Goal: Task Accomplishment & Management: Manage account settings

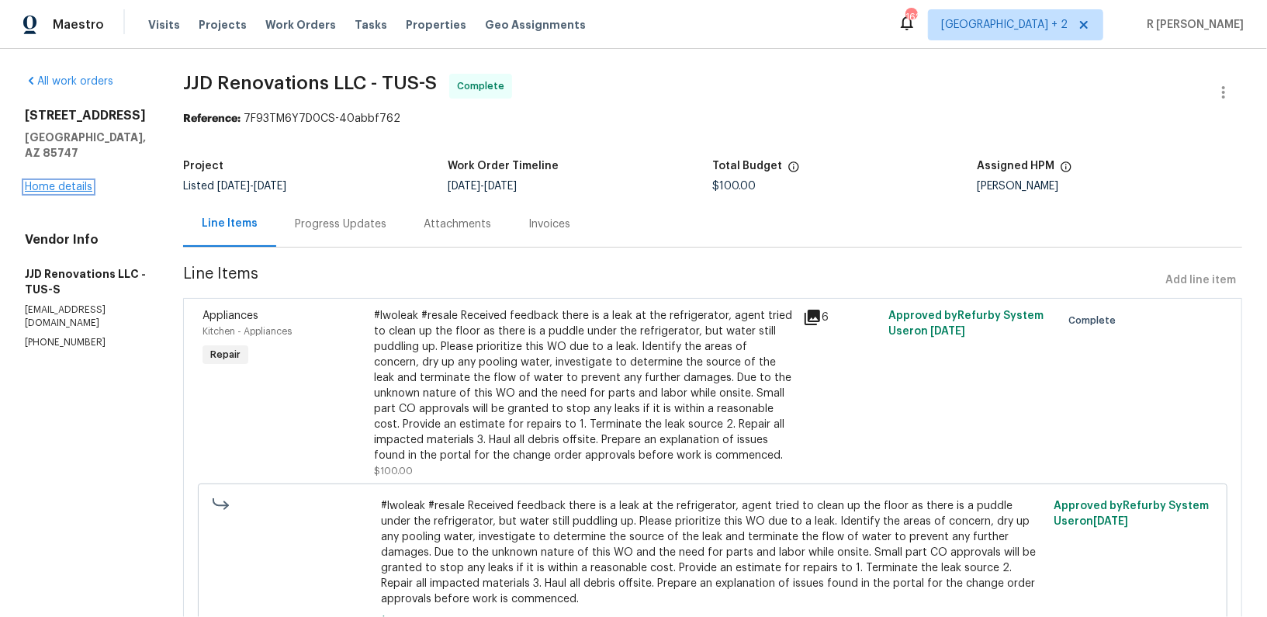
click at [41, 182] on link "Home details" at bounding box center [59, 187] width 68 height 11
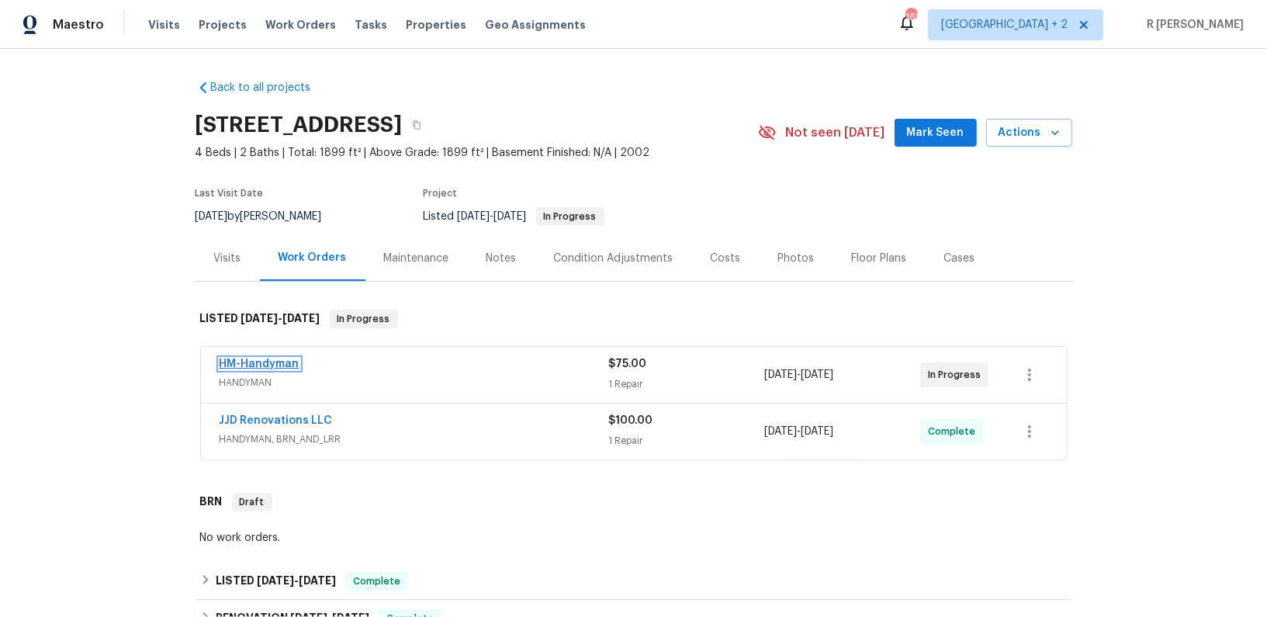
click at [262, 362] on link "HM-Handyman" at bounding box center [260, 364] width 80 height 11
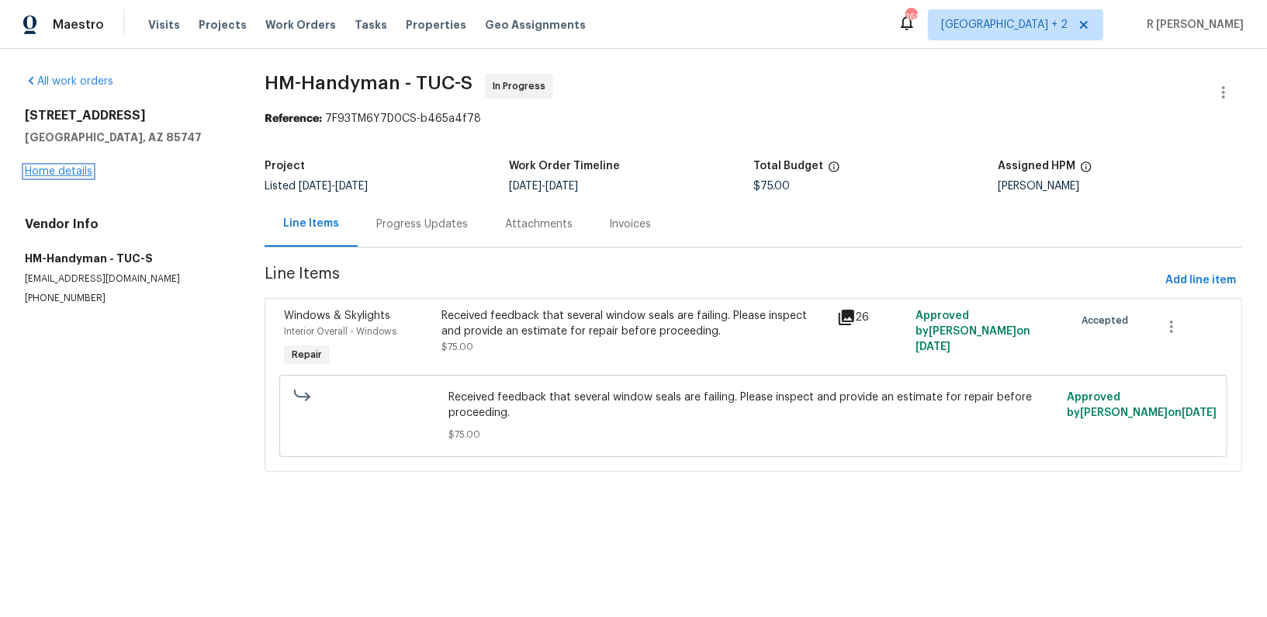
click at [30, 176] on link "Home details" at bounding box center [59, 171] width 68 height 11
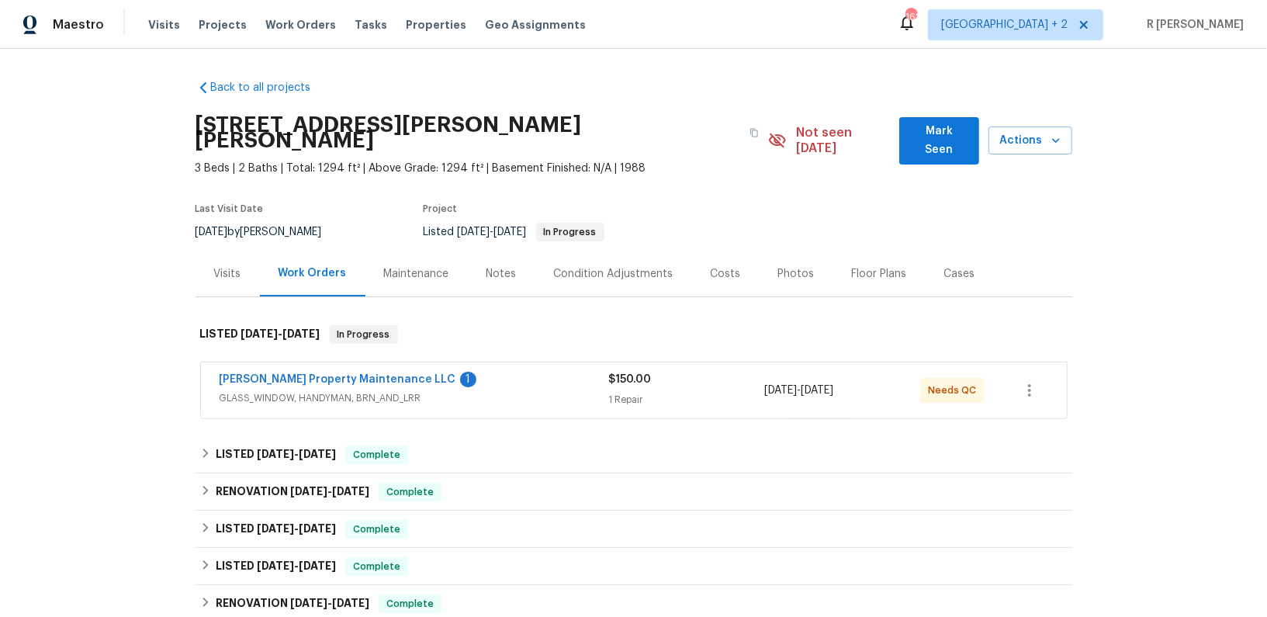
click at [289, 372] on span "Glen Property Maintenance LLC" at bounding box center [338, 380] width 237 height 16
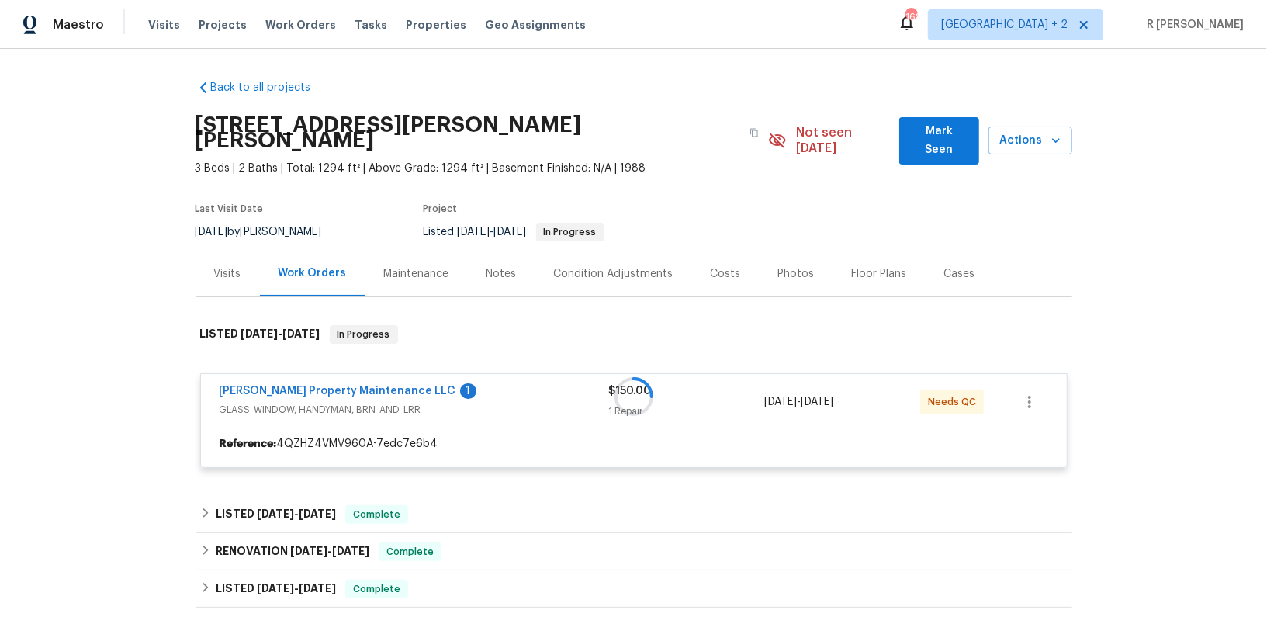
click at [272, 369] on div at bounding box center [634, 397] width 877 height 174
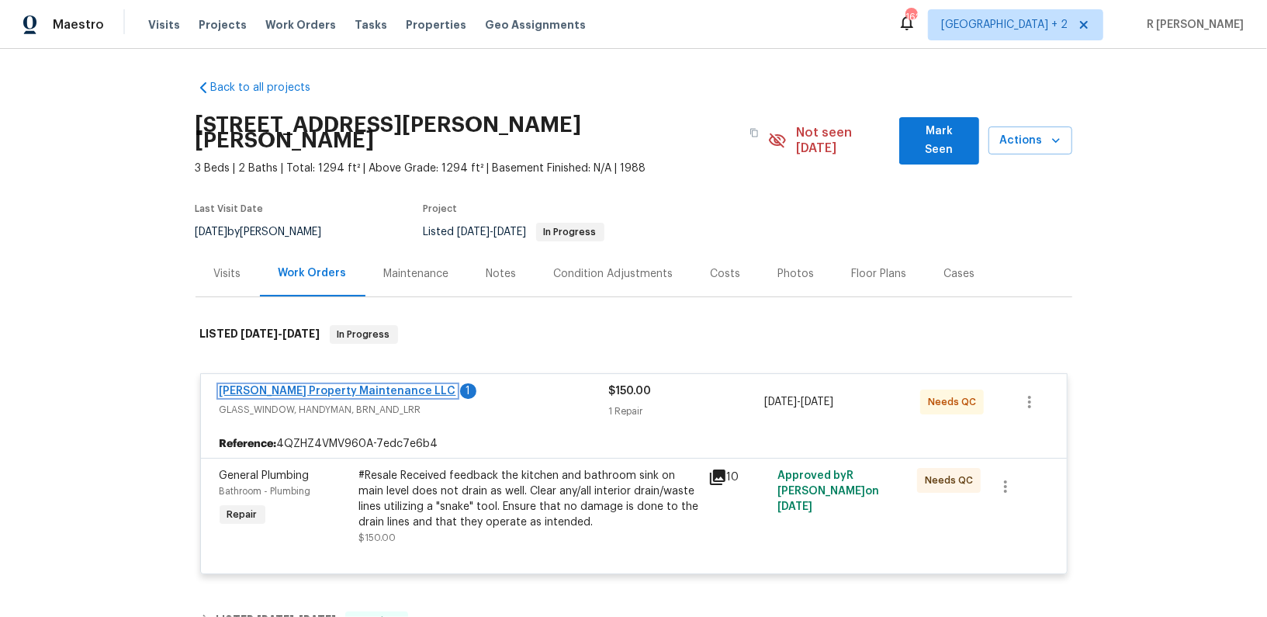
click at [259, 386] on link "Glen Property Maintenance LLC" at bounding box center [338, 391] width 237 height 11
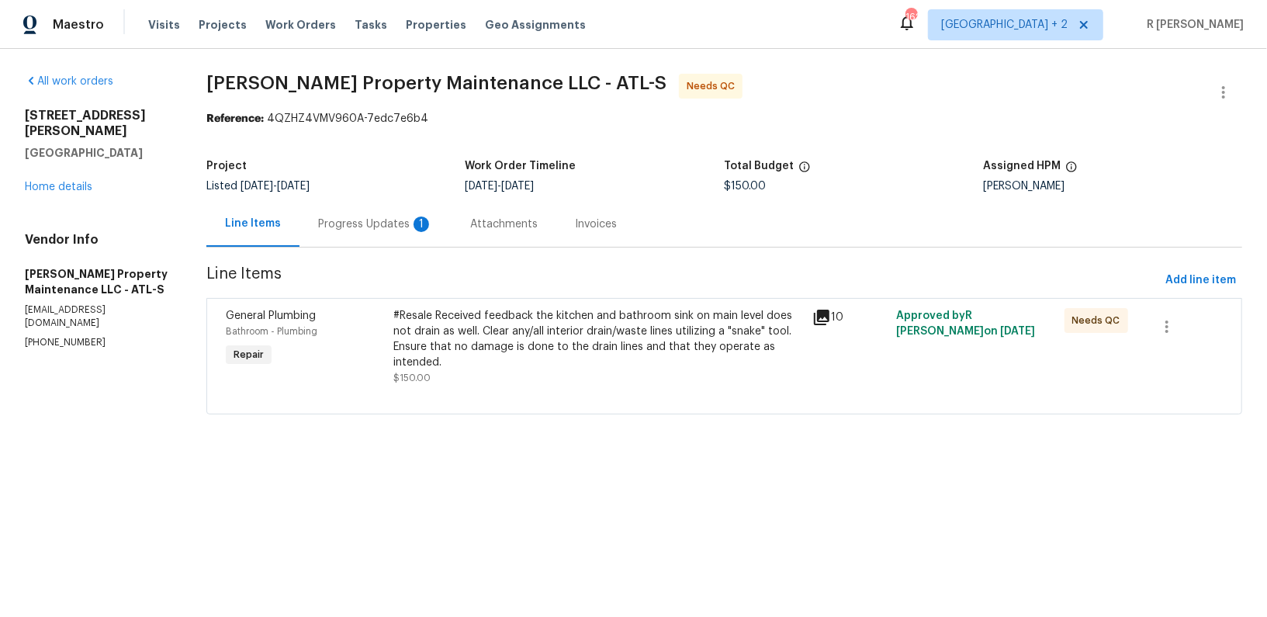
click at [364, 217] on div "Progress Updates 1" at bounding box center [375, 224] width 115 height 16
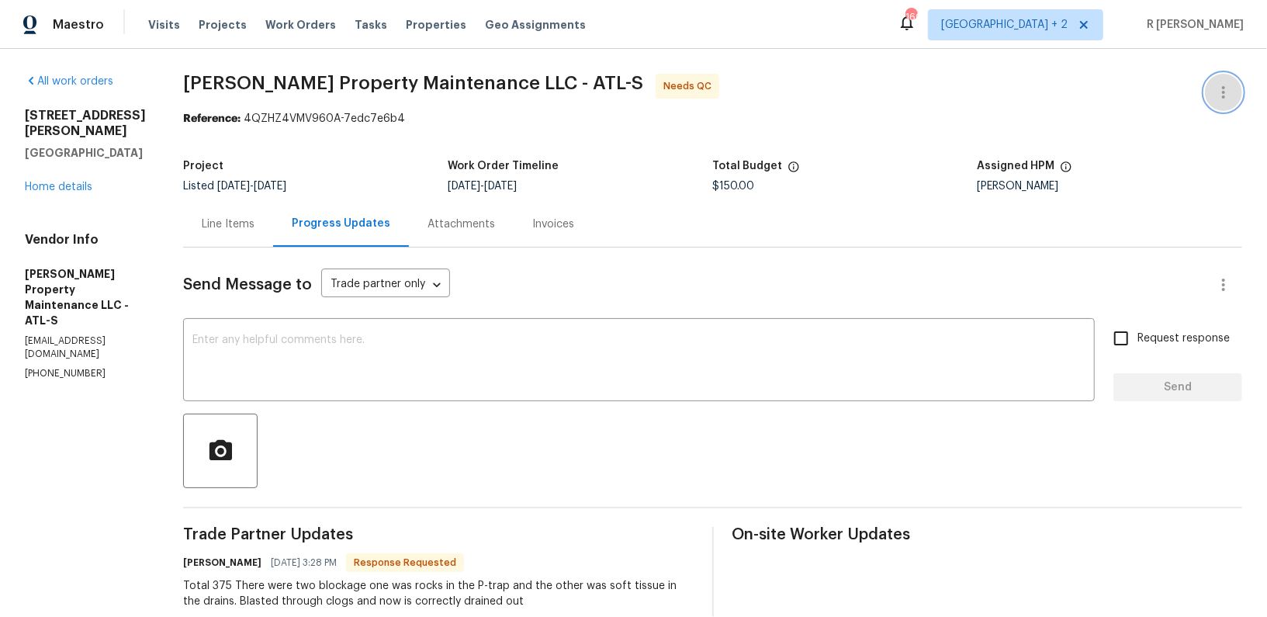
click at [1240, 83] on button "button" at bounding box center [1223, 92] width 37 height 37
click at [1124, 98] on li "Edit" at bounding box center [1173, 92] width 168 height 26
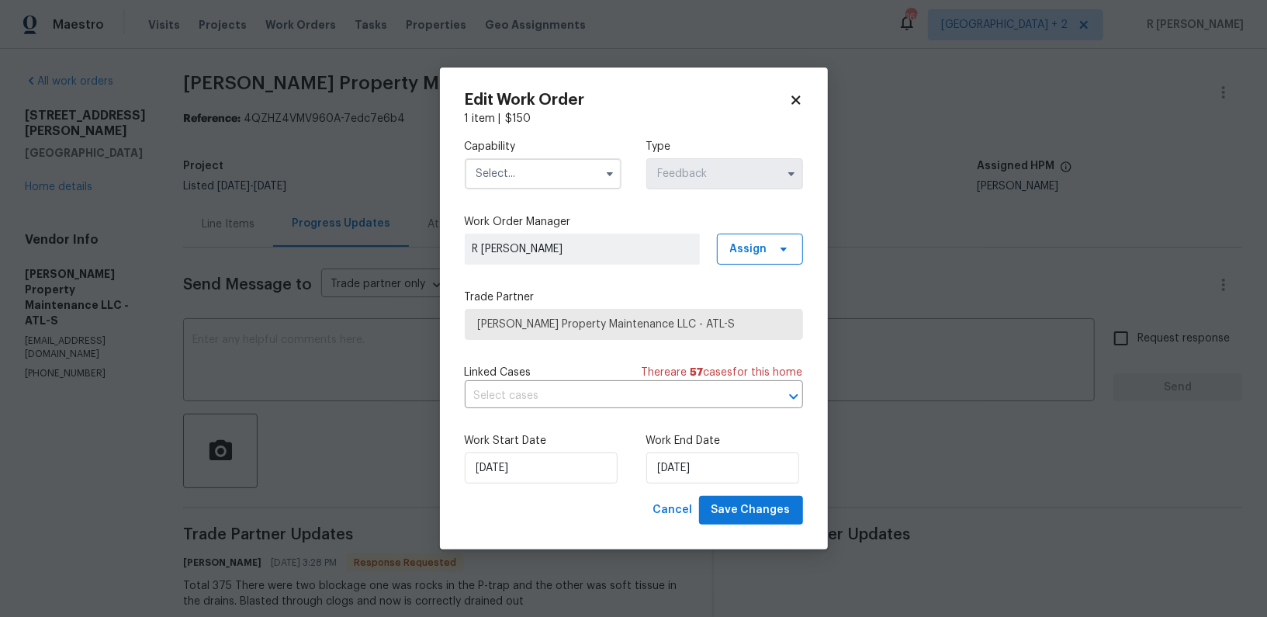
click at [504, 164] on input "text" at bounding box center [543, 173] width 157 height 31
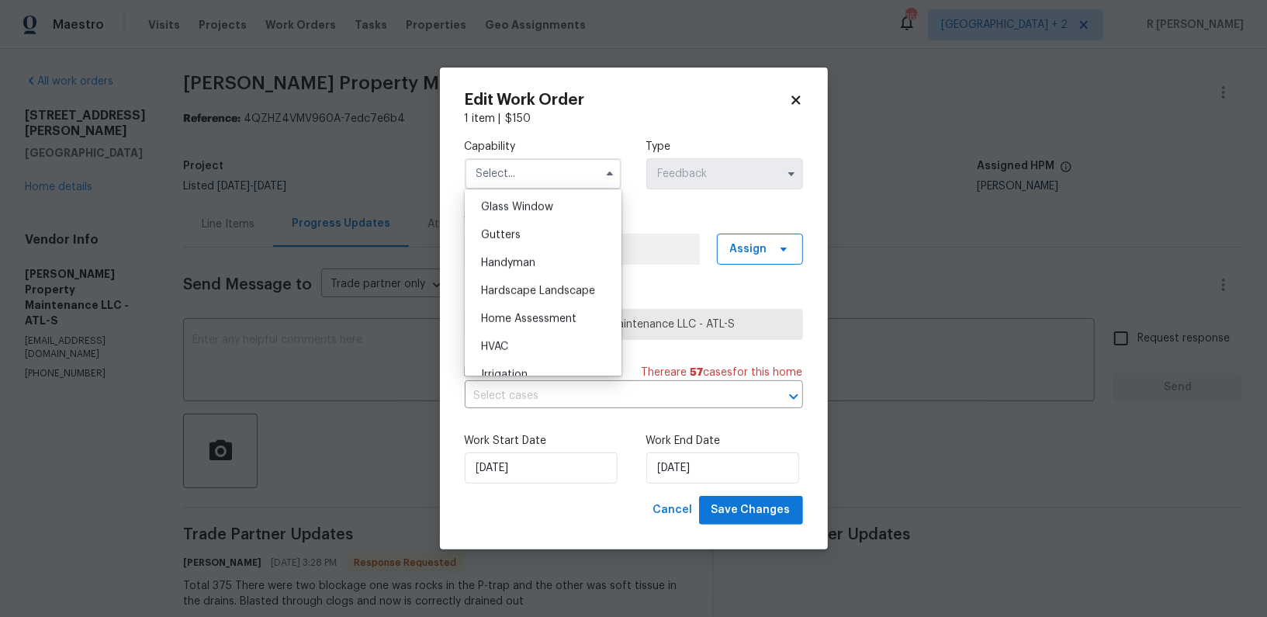
scroll to position [834, 0]
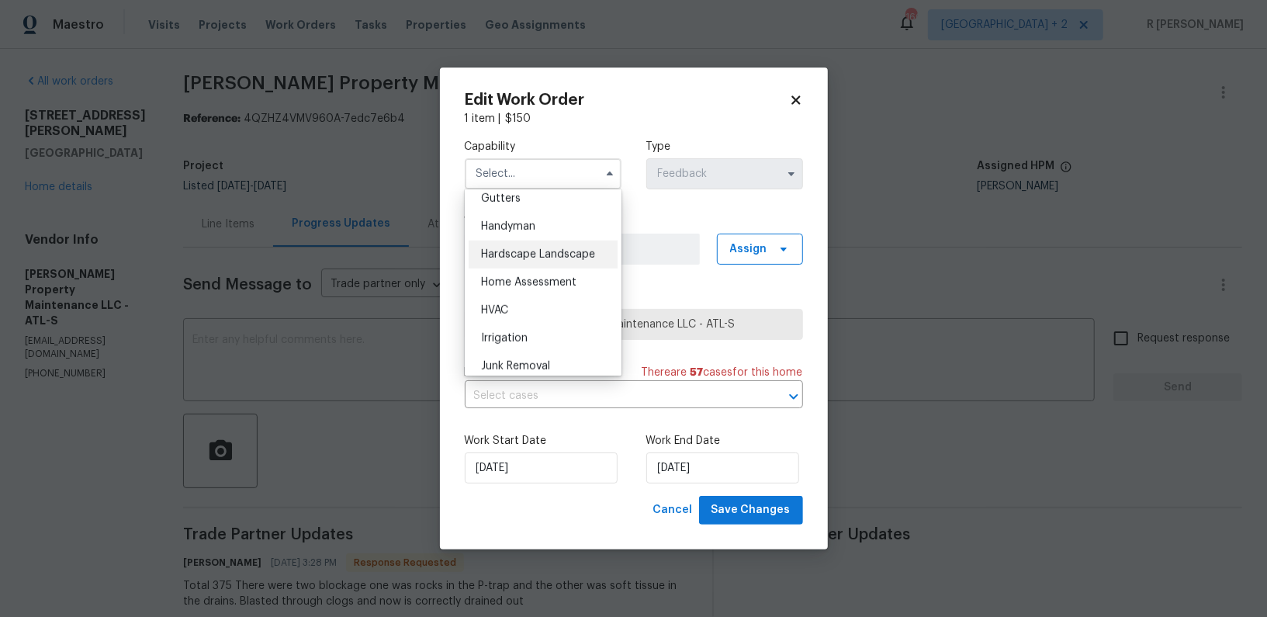
click at [532, 251] on span "Hardscape Landscape" at bounding box center [538, 254] width 114 height 11
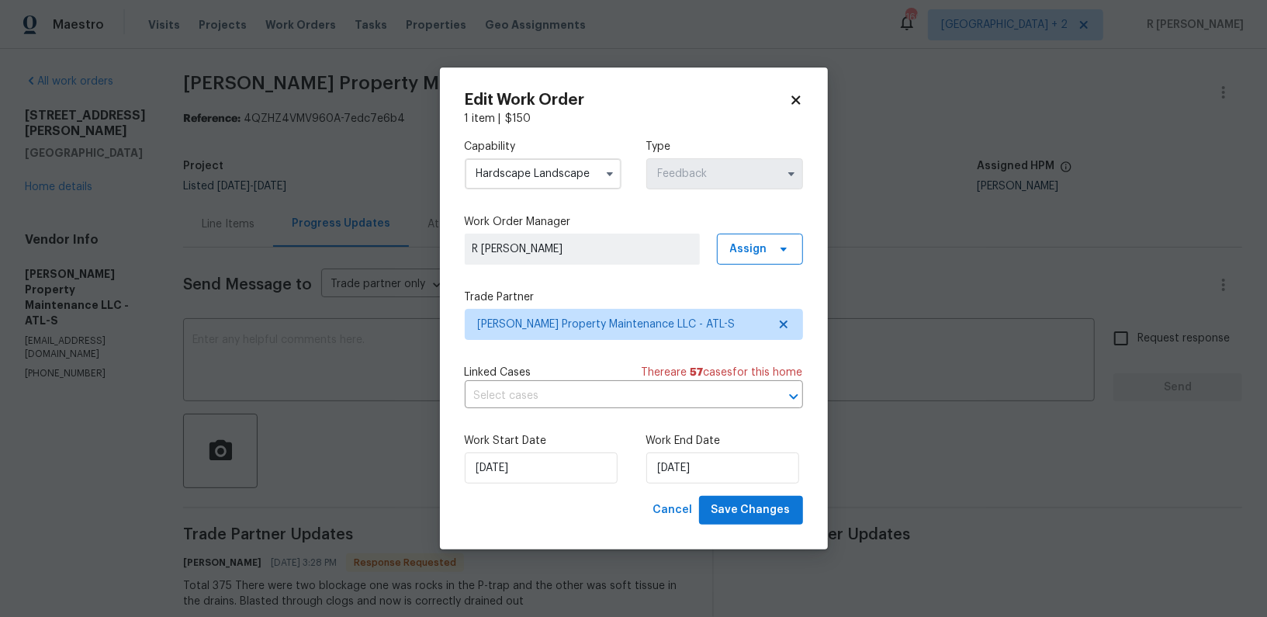
click at [546, 184] on input "Hardscape Landscape" at bounding box center [543, 173] width 157 height 31
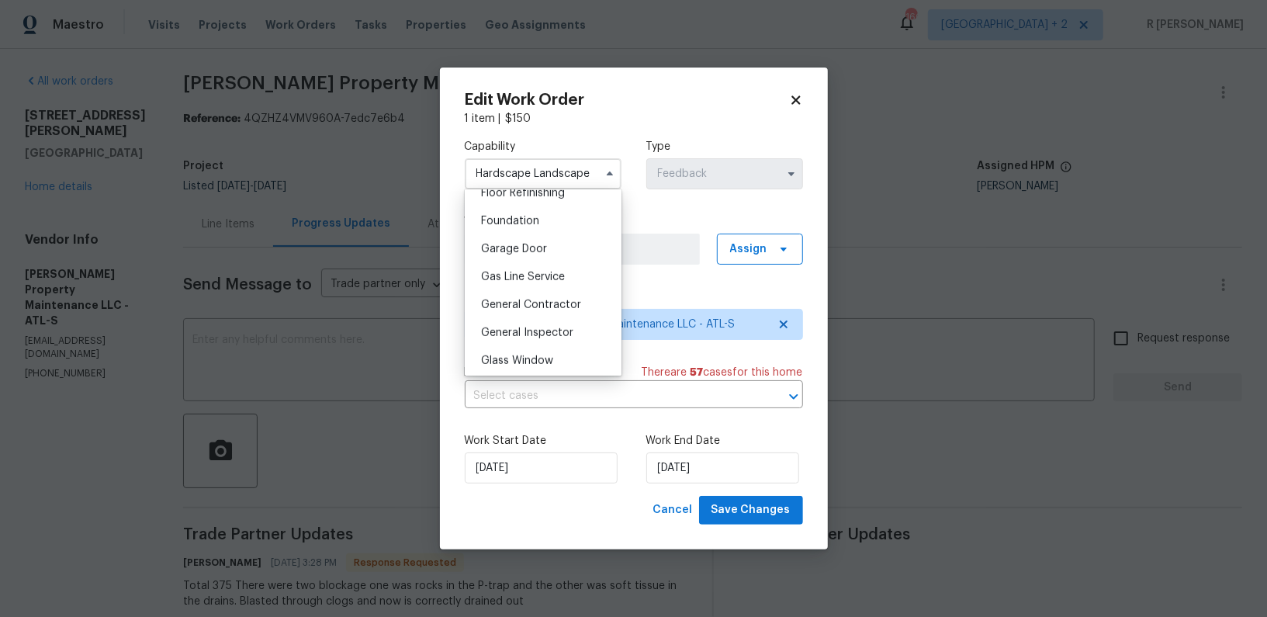
scroll to position [681, 0]
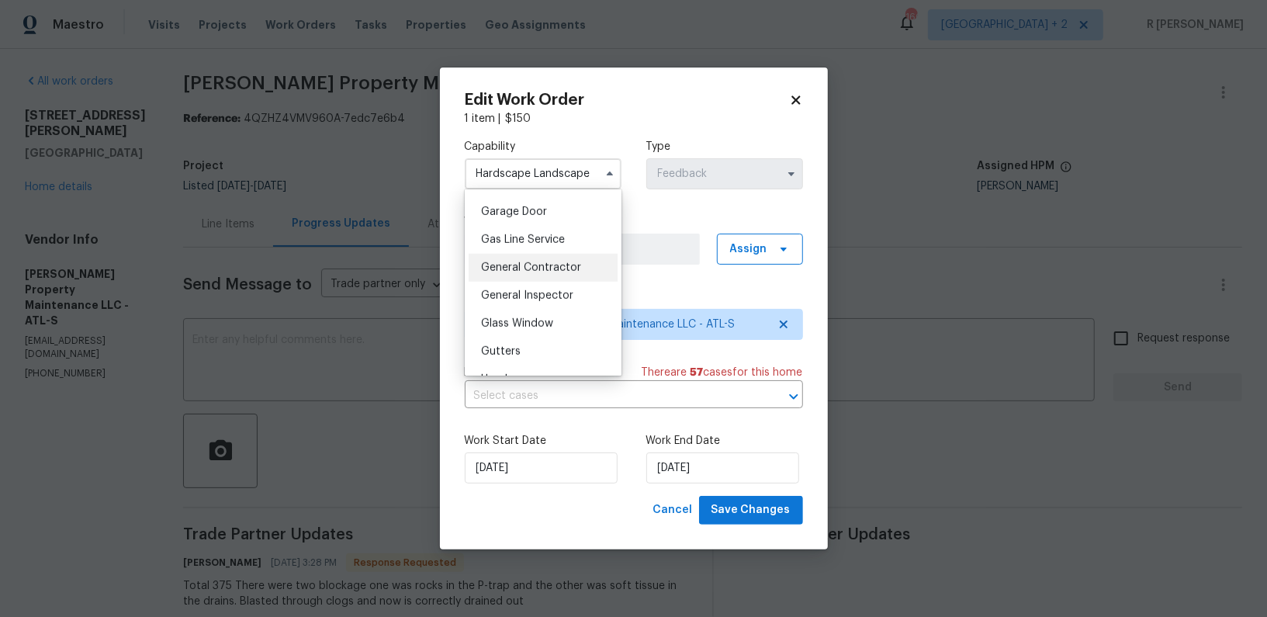
click at [524, 257] on div "General Contractor" at bounding box center [543, 268] width 149 height 28
type input "General Contractor"
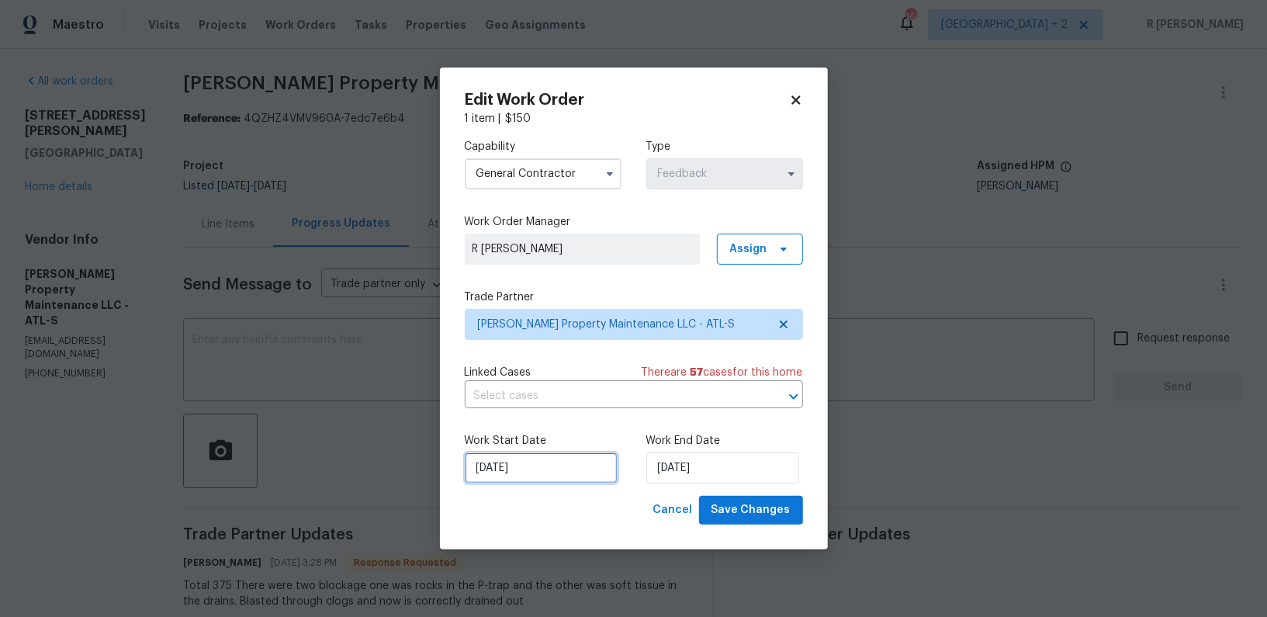
click at [492, 473] on input "24/09/2025" at bounding box center [541, 467] width 153 height 31
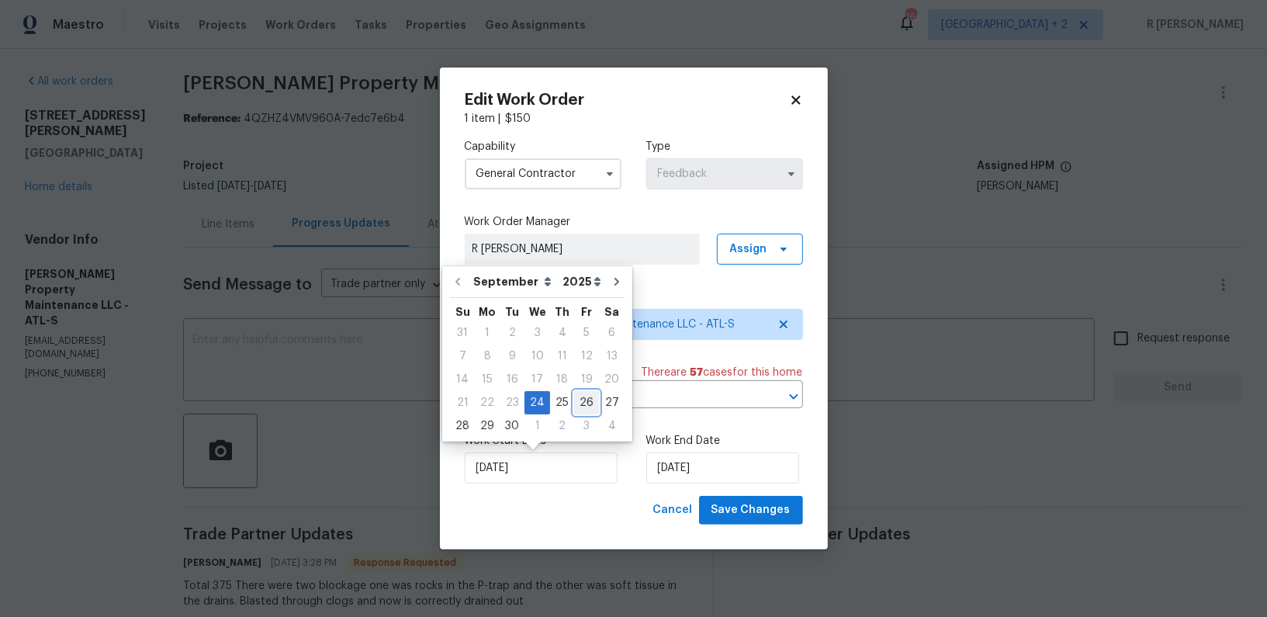
click at [583, 404] on div "26" at bounding box center [586, 403] width 25 height 22
type input "26/09/2025"
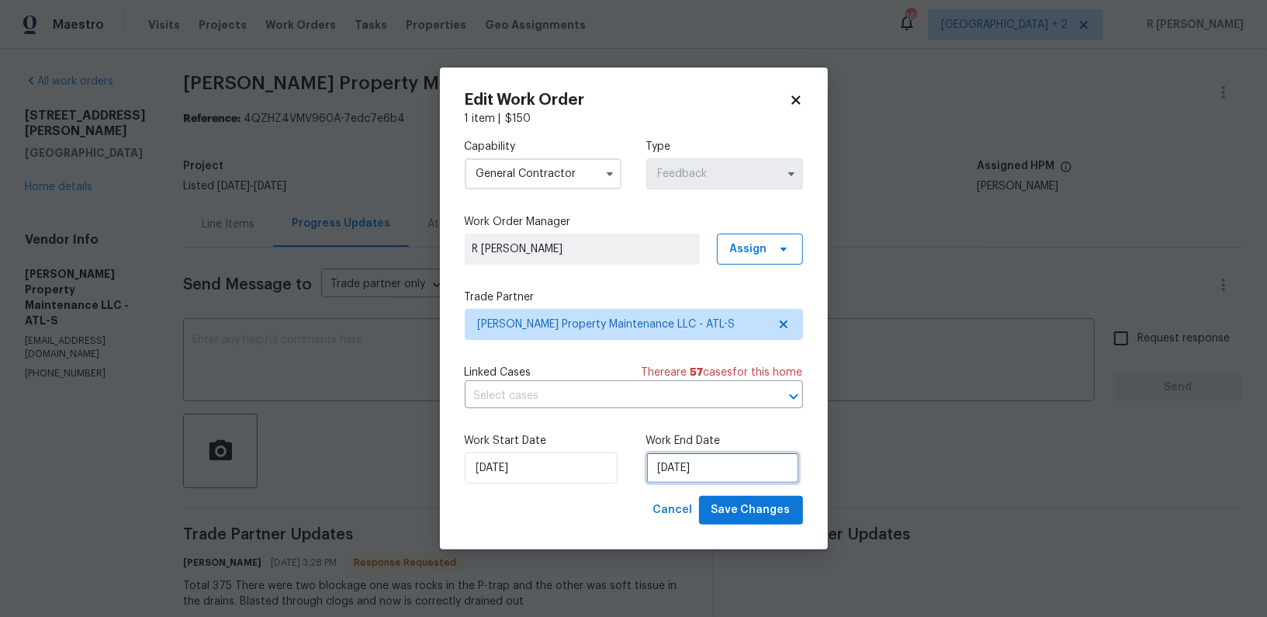
click at [654, 479] on input "26/09/2025" at bounding box center [722, 467] width 153 height 31
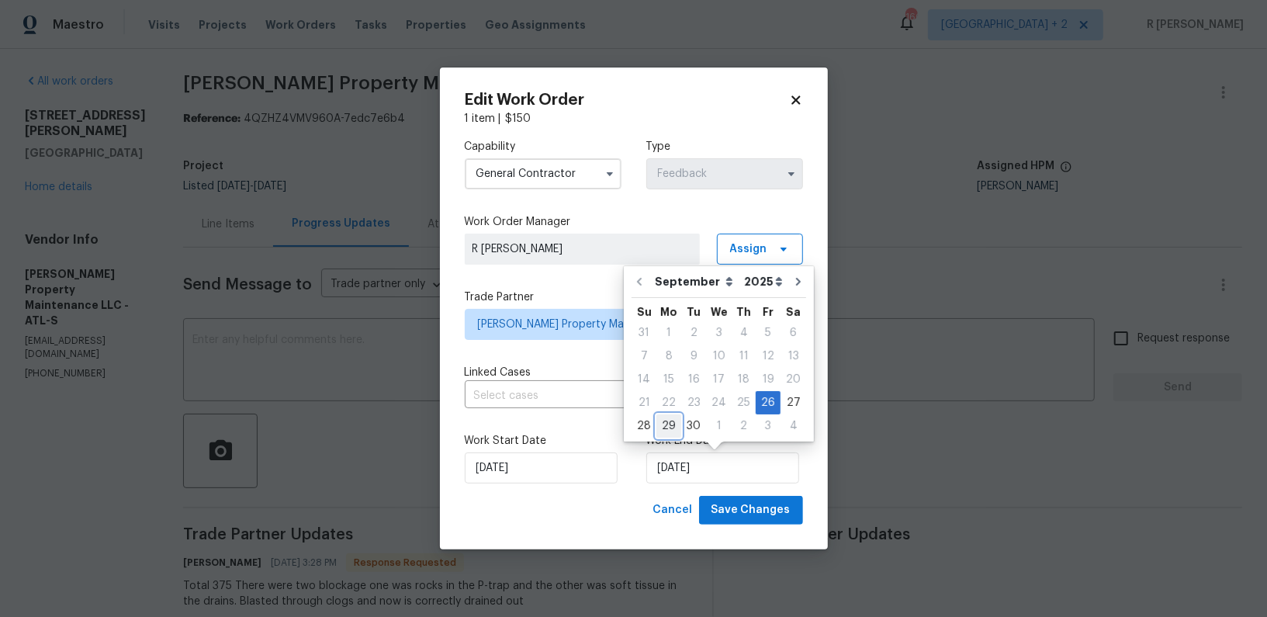
click at [677, 415] on div "29" at bounding box center [668, 426] width 25 height 22
type input "29/09/2025"
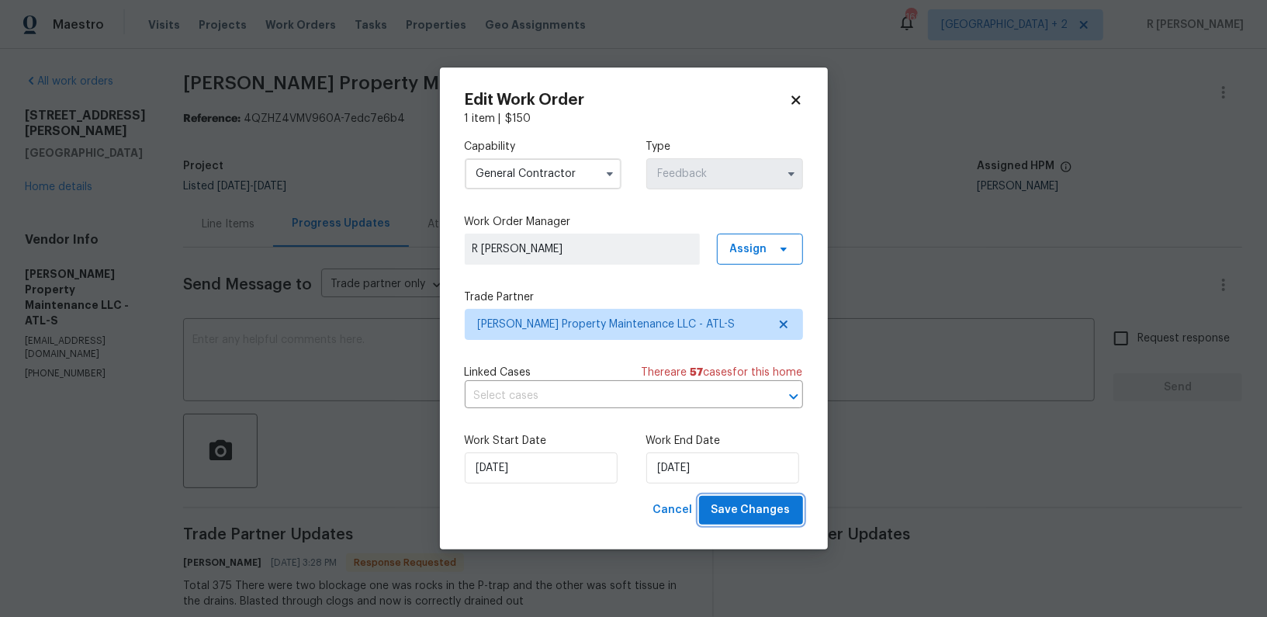
click at [745, 514] on span "Save Changes" at bounding box center [751, 510] width 79 height 19
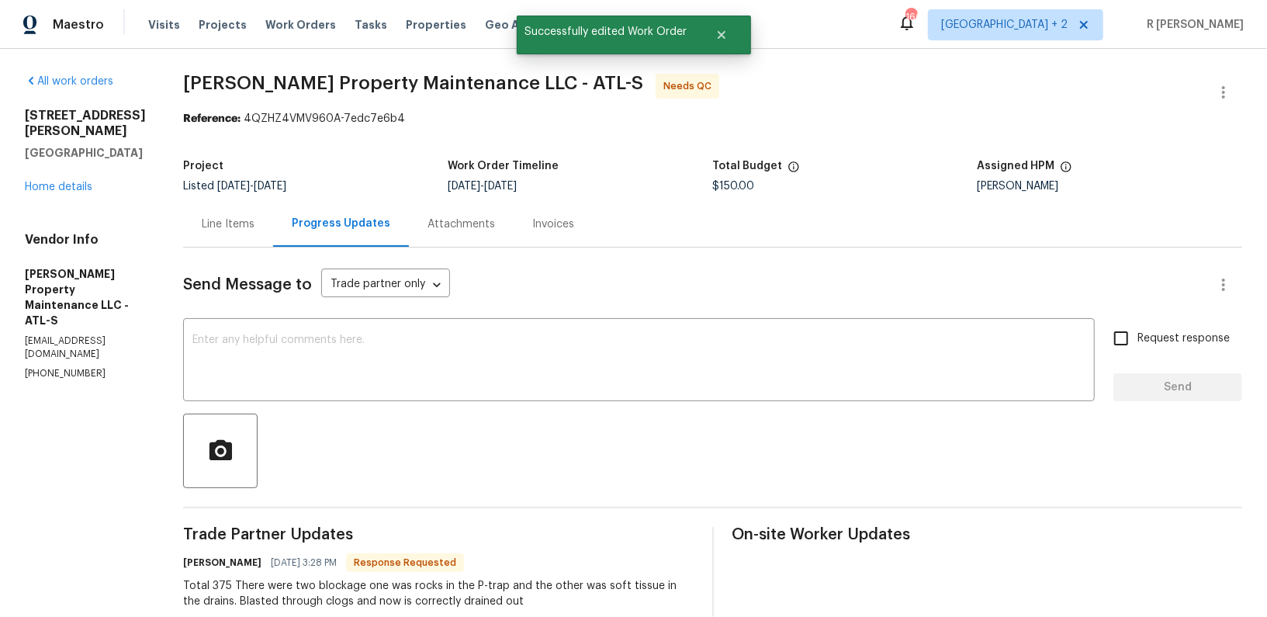
click at [250, 213] on div "Line Items" at bounding box center [228, 224] width 90 height 46
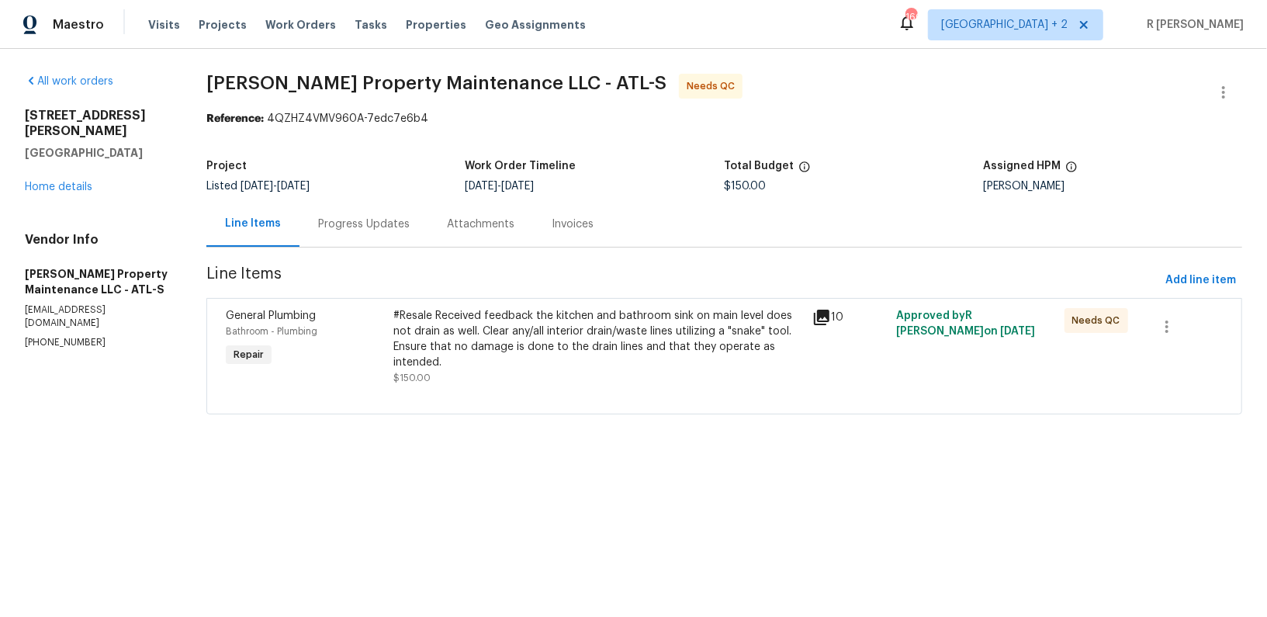
click at [526, 386] on div at bounding box center [724, 395] width 997 height 19
click at [571, 362] on div "#Resale Received feedback the kitchen and bathroom sink on main level does not …" at bounding box center [598, 339] width 410 height 62
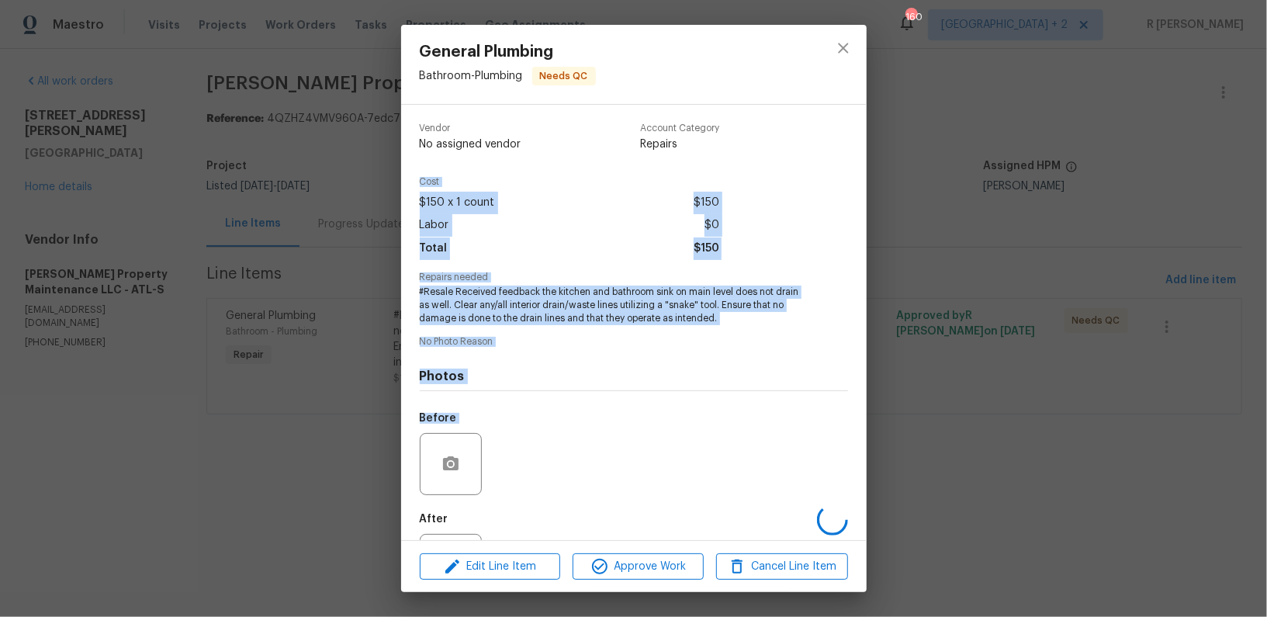
drag, startPoint x: 553, startPoint y: 438, endPoint x: 620, endPoint y: 175, distance: 271.4
click at [620, 175] on div "Vendor No assigned vendor Account Category Repairs Cost $150 x 1 count $150 Lab…" at bounding box center [634, 358] width 428 height 495
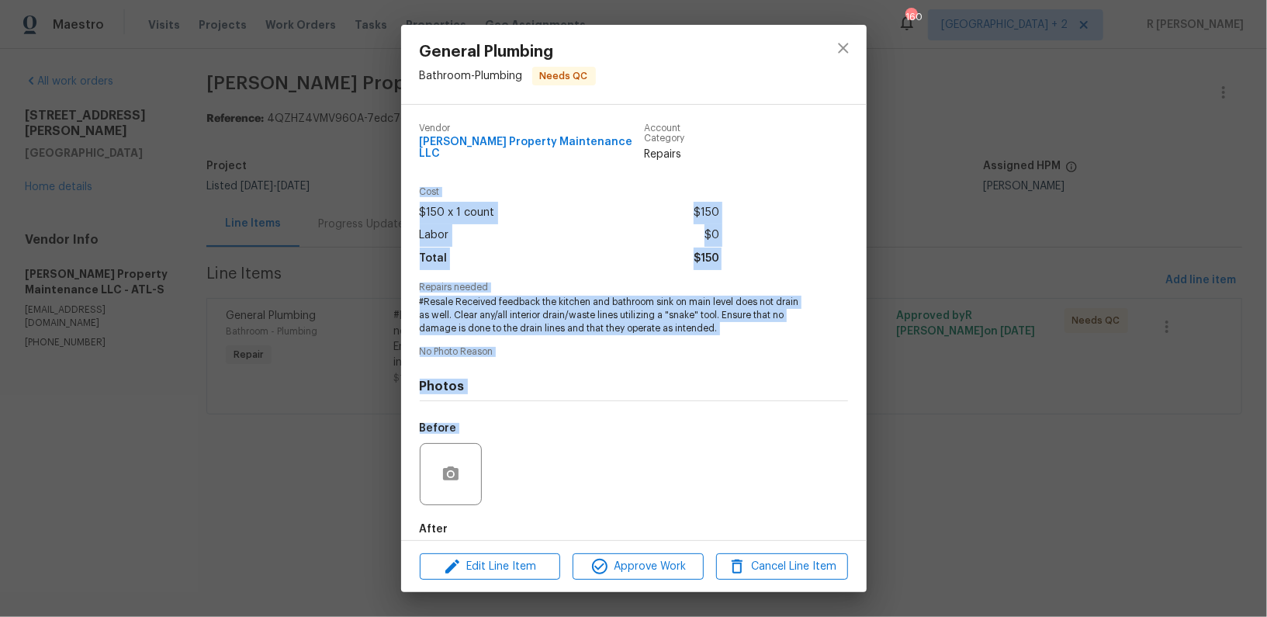
scroll to position [71, 0]
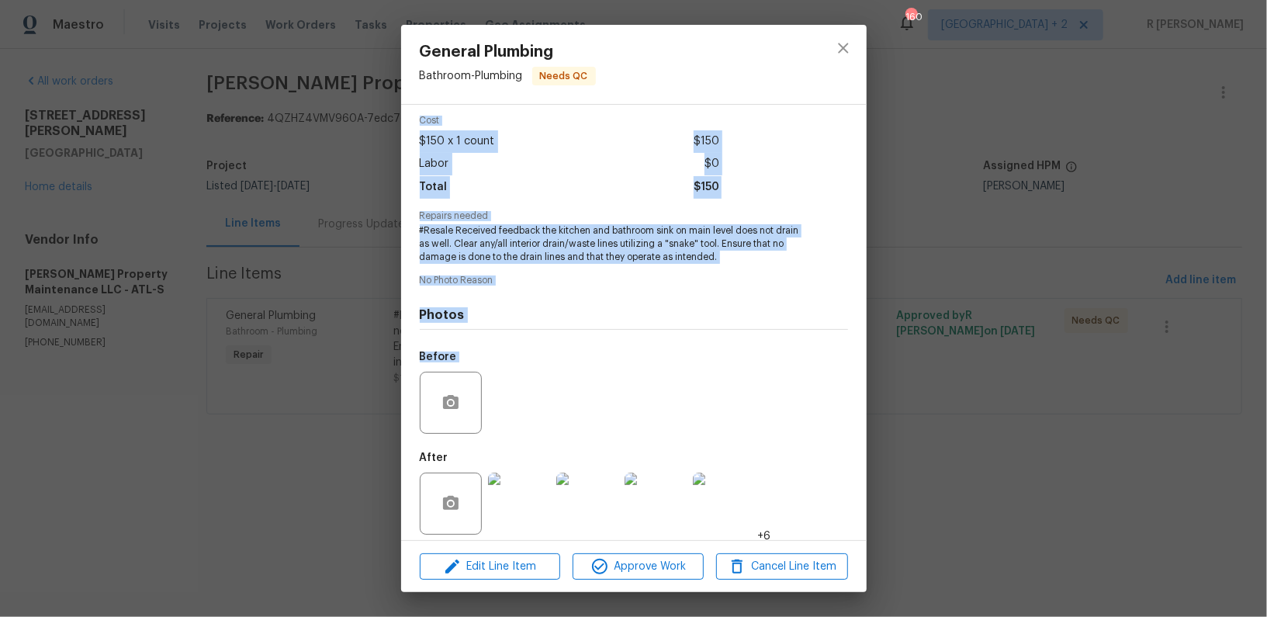
click at [526, 474] on img at bounding box center [519, 504] width 62 height 62
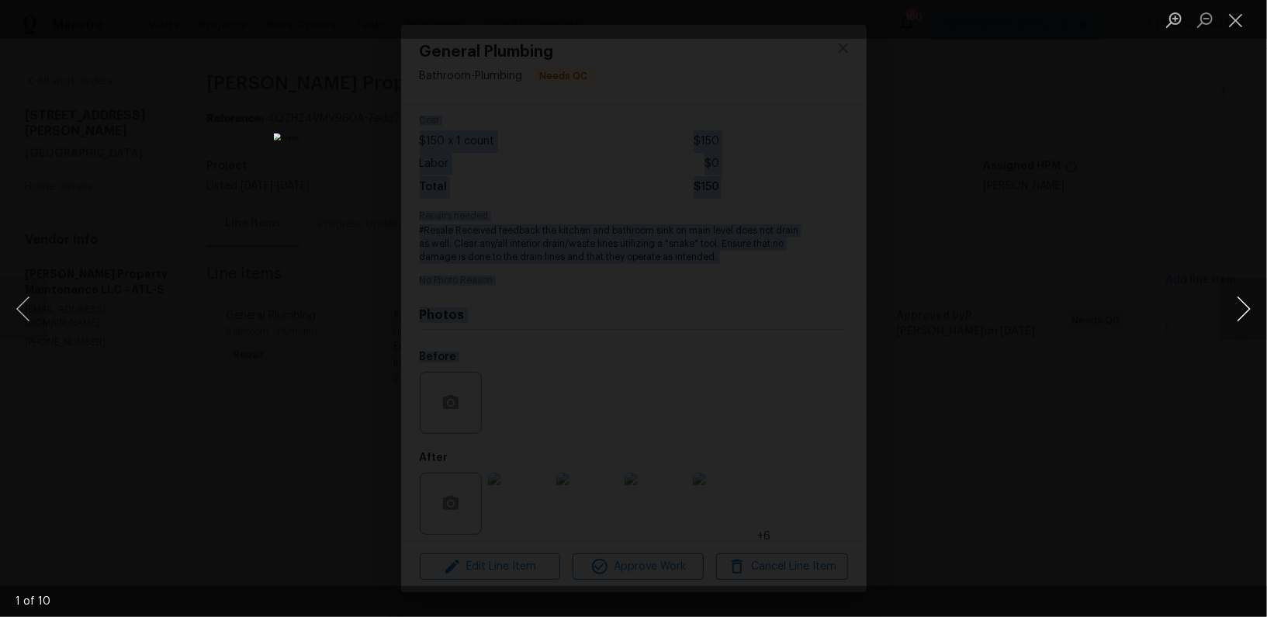
click at [1249, 310] on button "Next image" at bounding box center [1244, 309] width 47 height 62
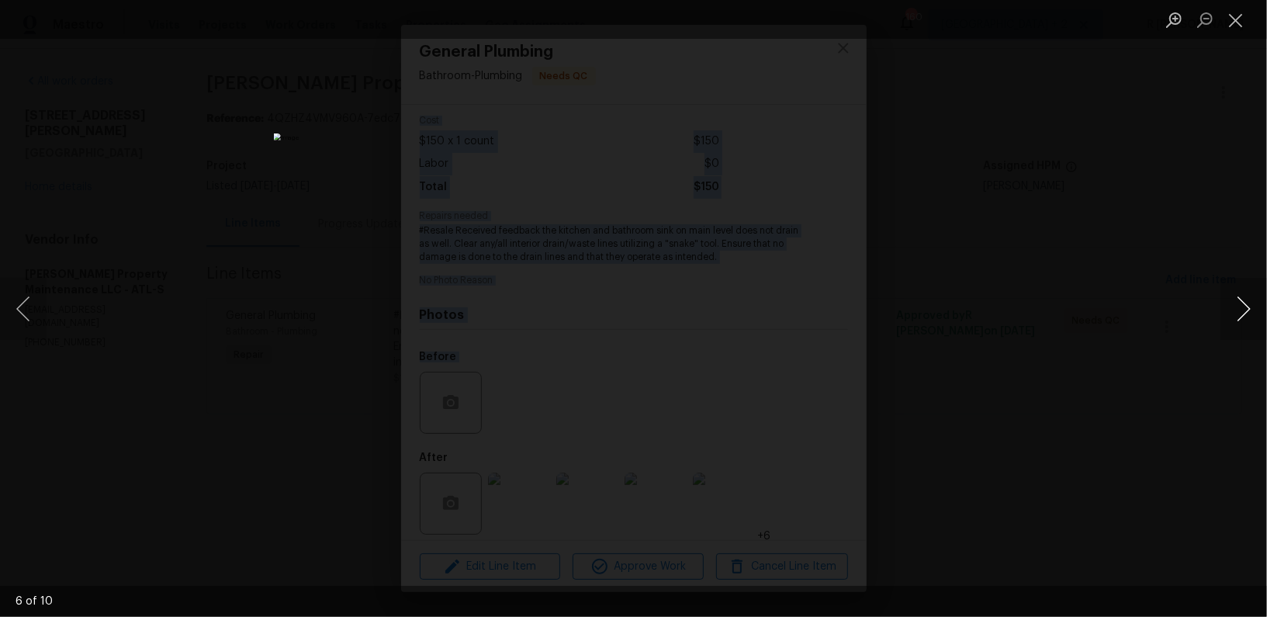
click at [1249, 310] on button "Next image" at bounding box center [1244, 309] width 47 height 62
click at [1239, 26] on button "Close lightbox" at bounding box center [1236, 19] width 31 height 27
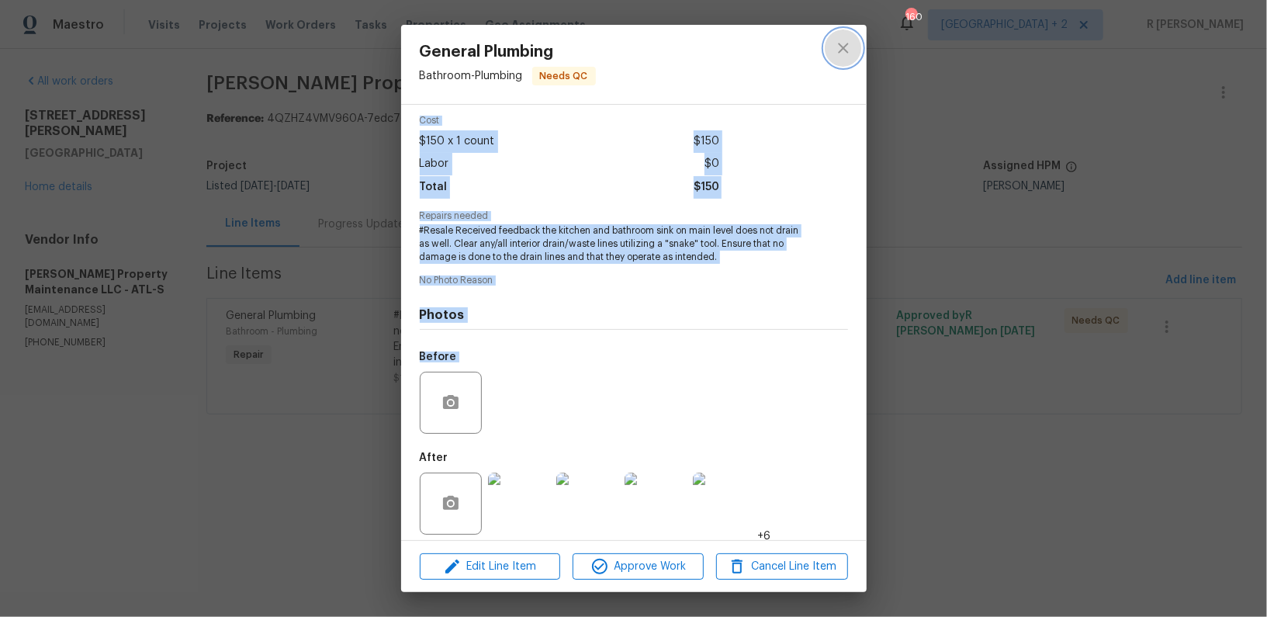
click at [850, 57] on button "close" at bounding box center [843, 47] width 37 height 37
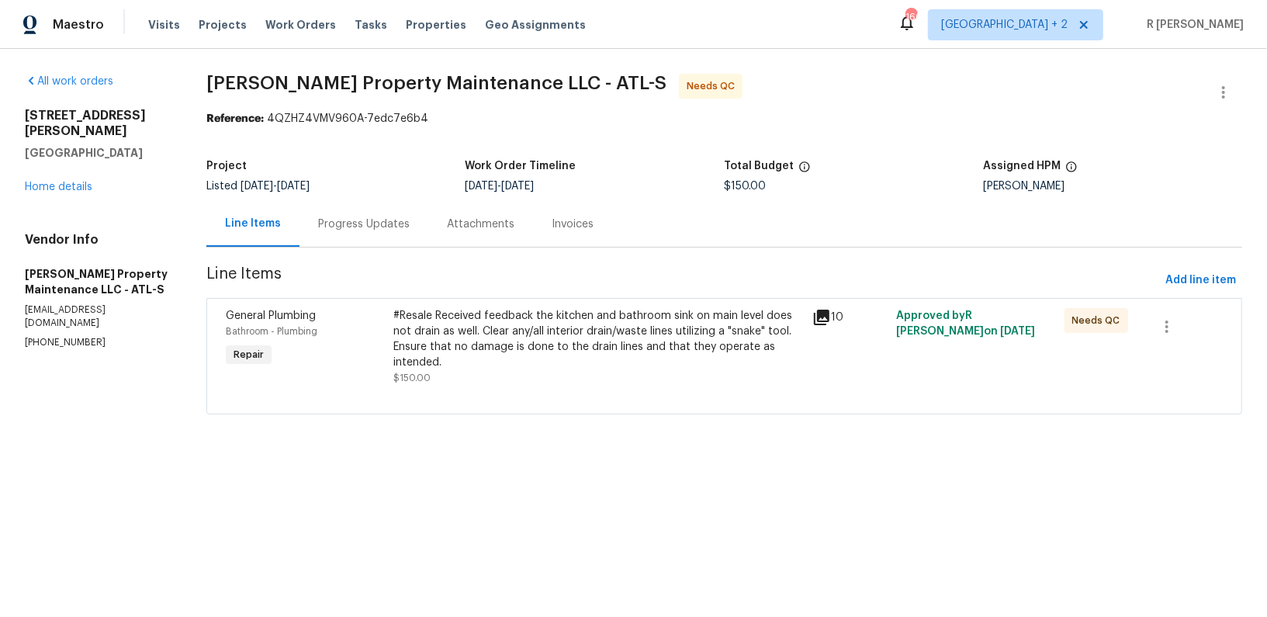
click at [358, 226] on div "Progress Updates" at bounding box center [364, 224] width 92 height 16
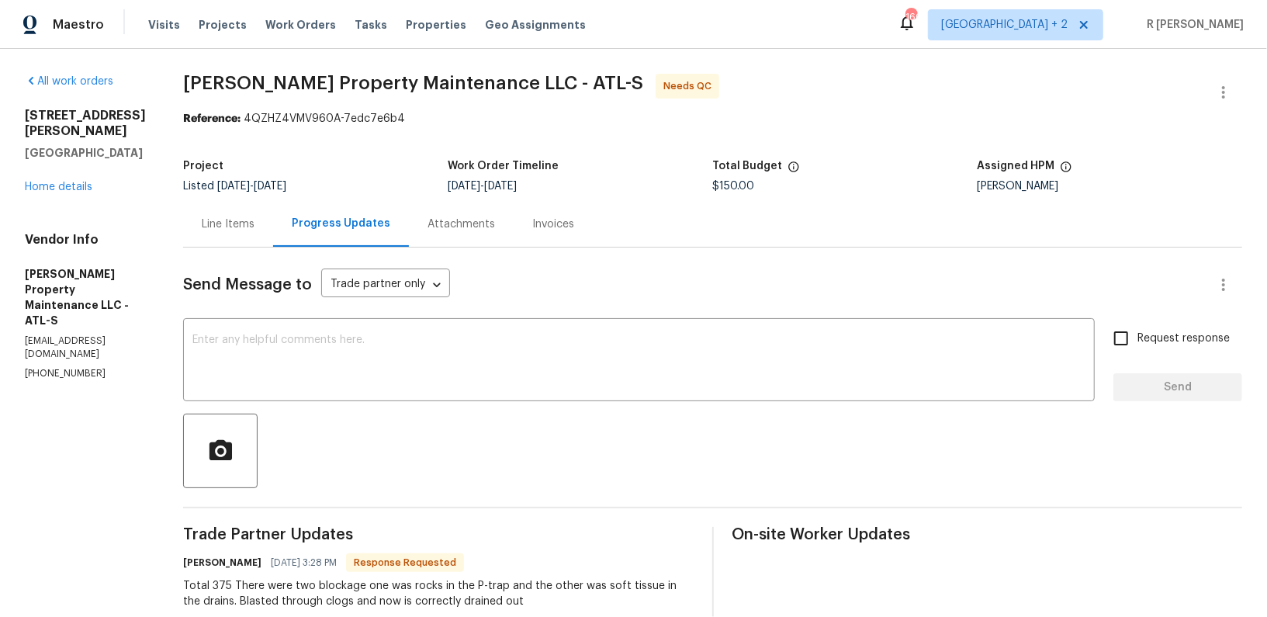
click at [234, 220] on div "Line Items" at bounding box center [228, 224] width 53 height 16
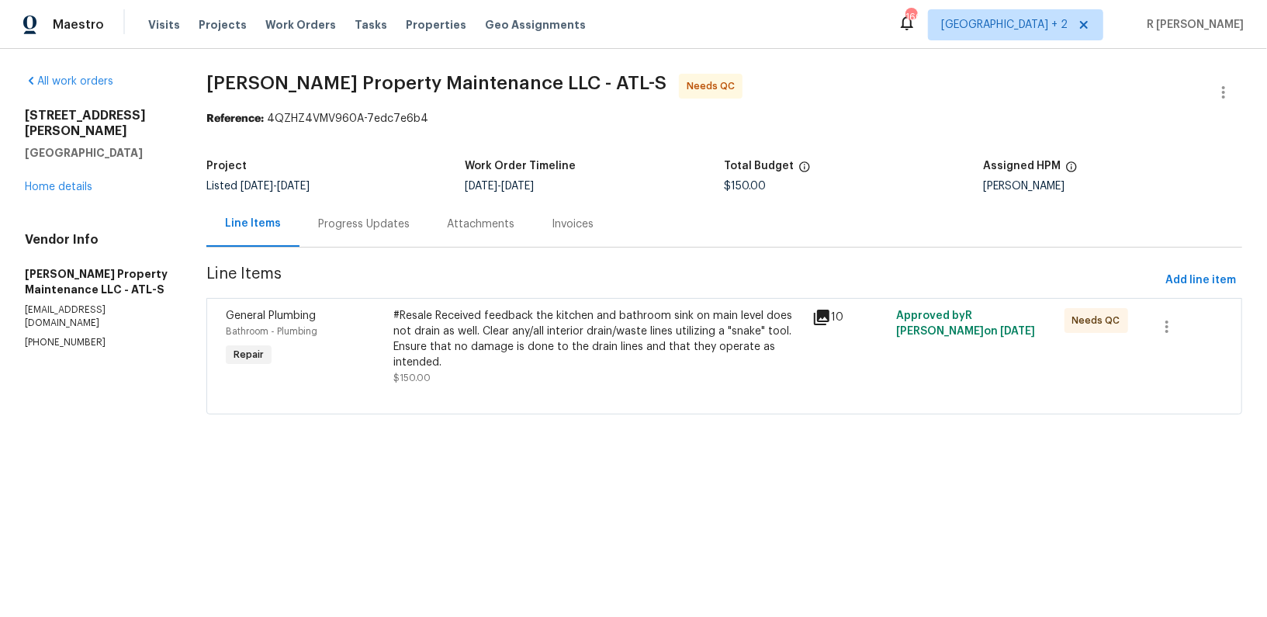
click at [502, 331] on div "#Resale Received feedback the kitchen and bathroom sink on main level does not …" at bounding box center [598, 339] width 410 height 62
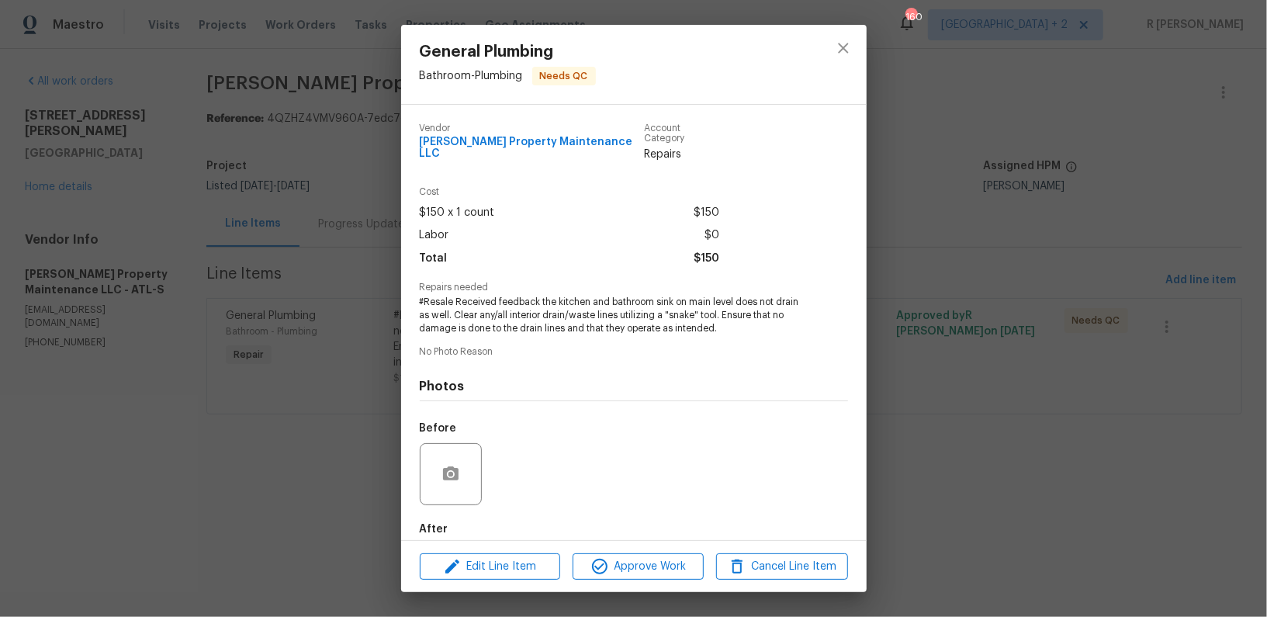
scroll to position [71, 0]
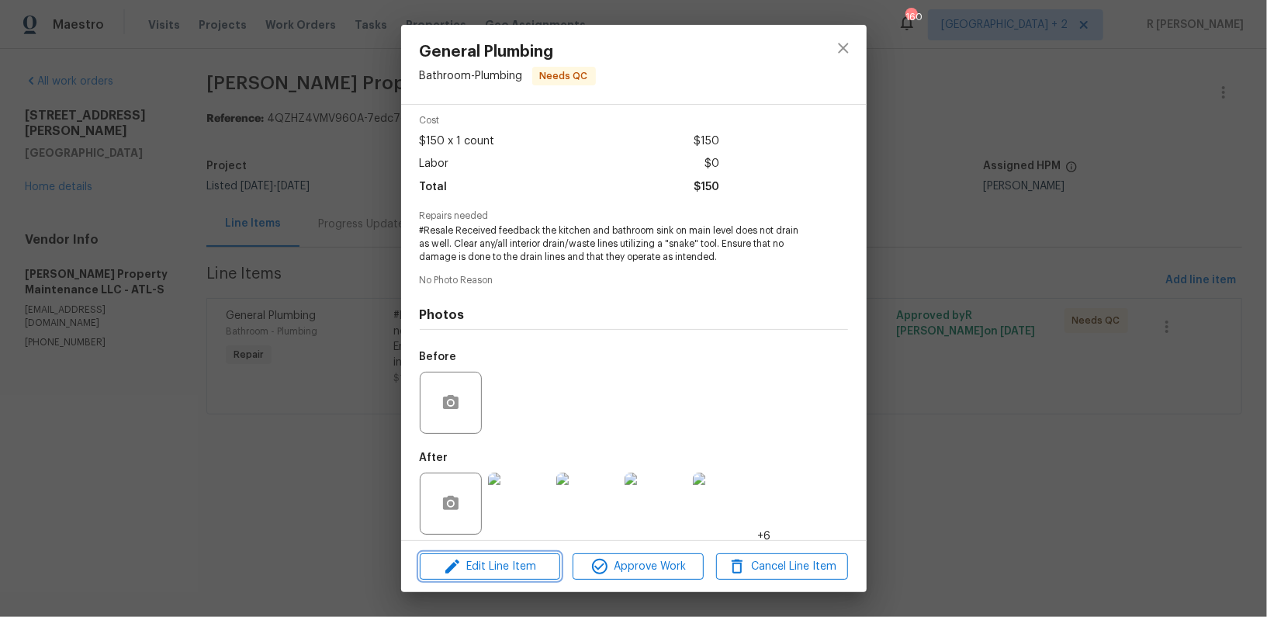
click at [485, 565] on span "Edit Line Item" at bounding box center [489, 566] width 131 height 19
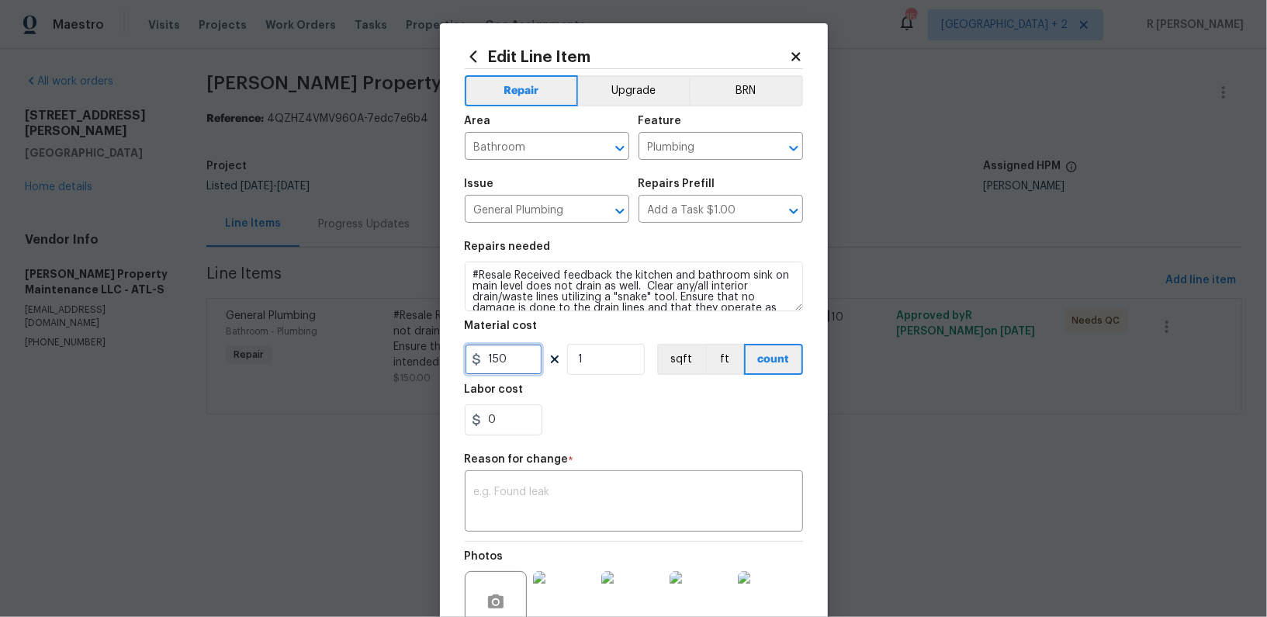
click at [513, 363] on input "150" at bounding box center [504, 359] width 78 height 31
type input "275"
click at [547, 486] on div "x ​" at bounding box center [634, 502] width 338 height 57
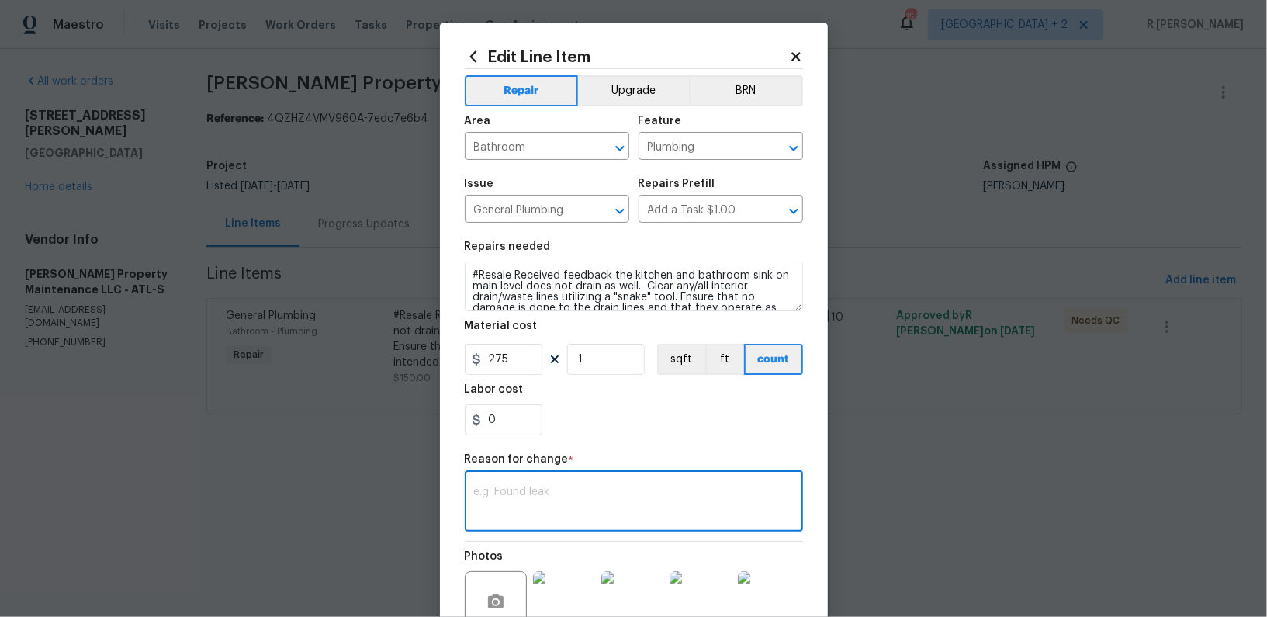
paste textarea "(YK) Updated per vendor’s final cost."
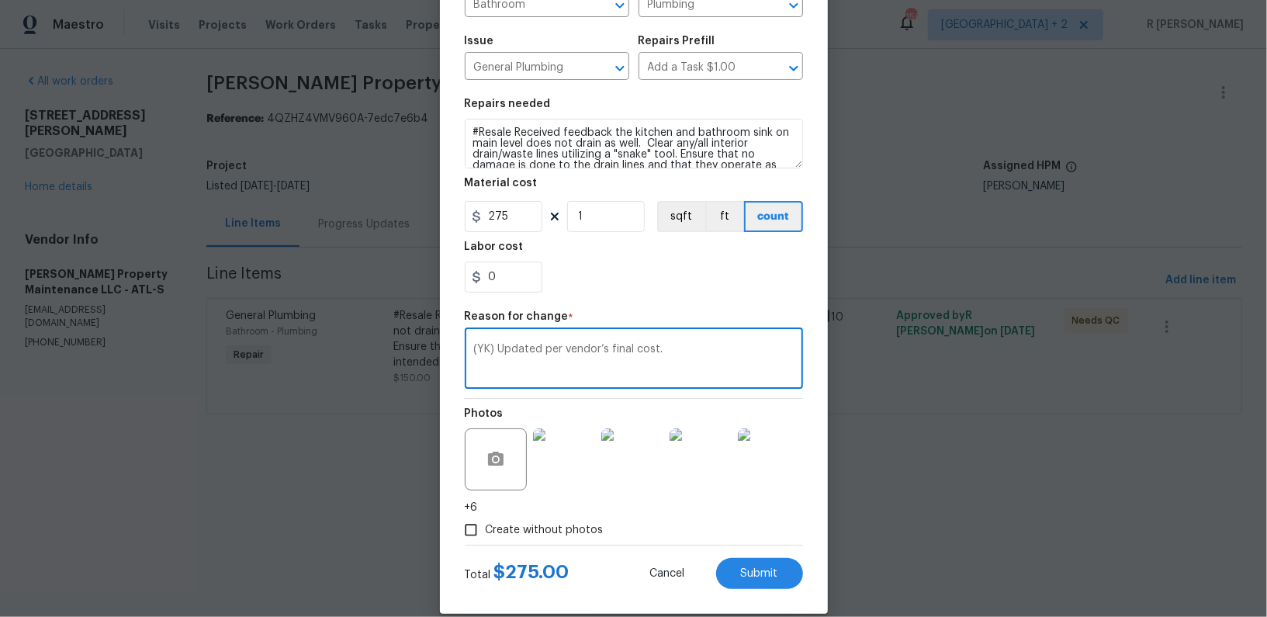
scroll to position [162, 0]
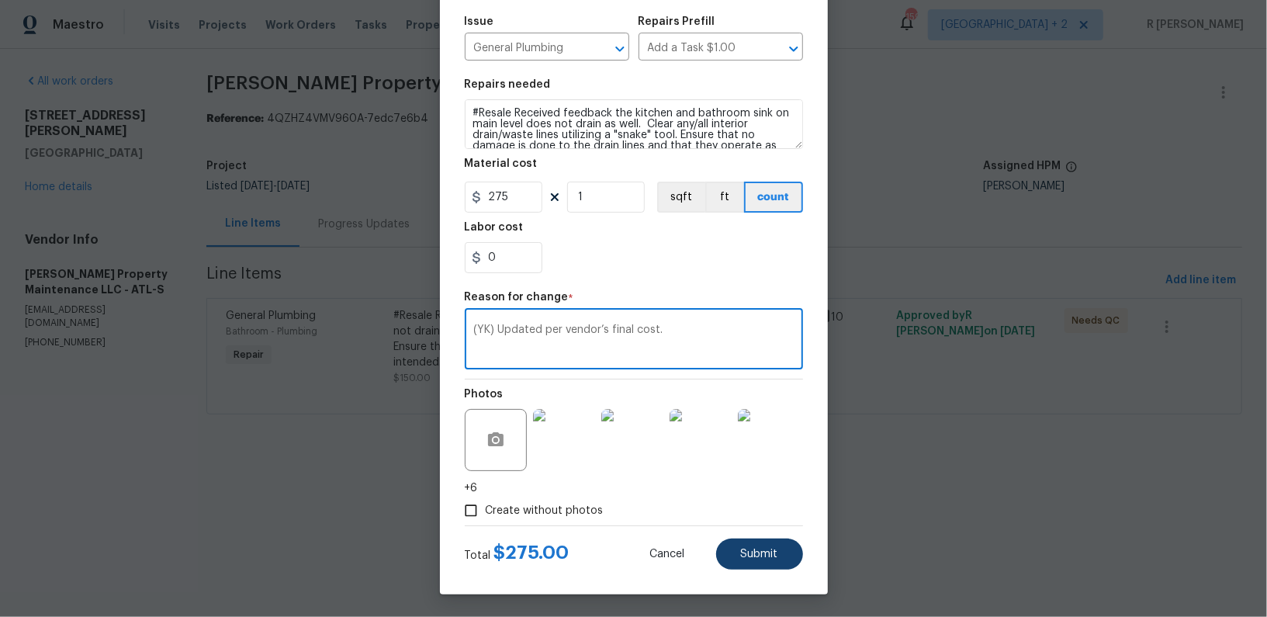
type textarea "(YK) Updated per vendor’s final cost."
click at [771, 552] on span "Submit" at bounding box center [759, 555] width 37 height 12
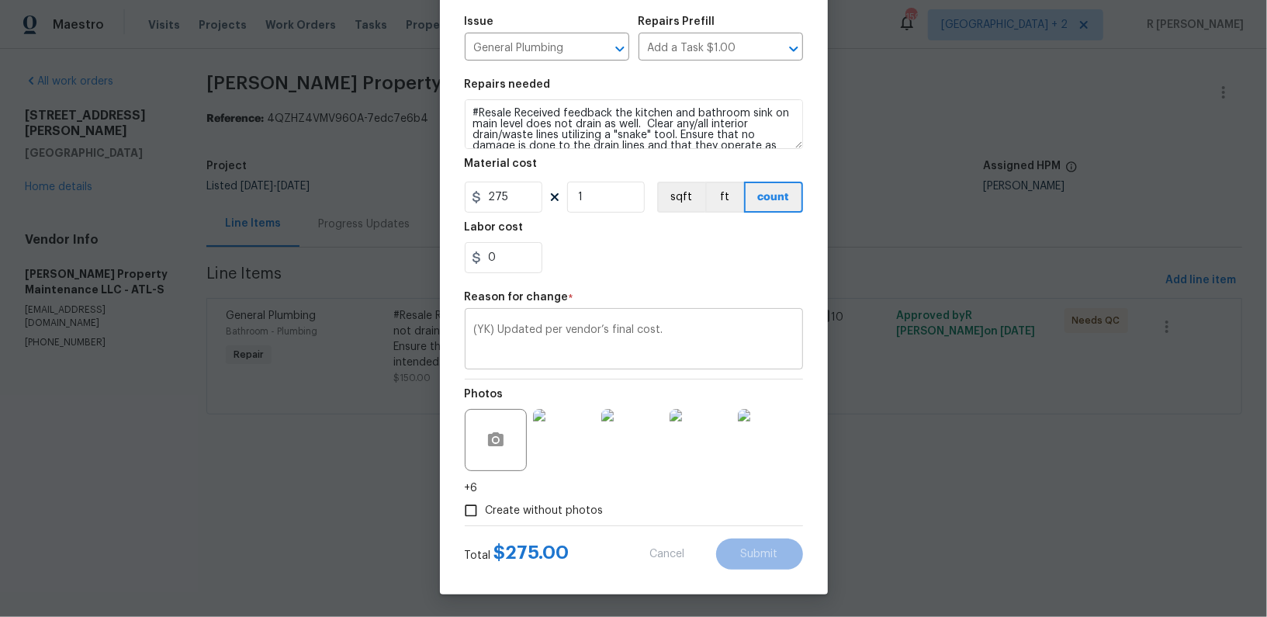
type input "150"
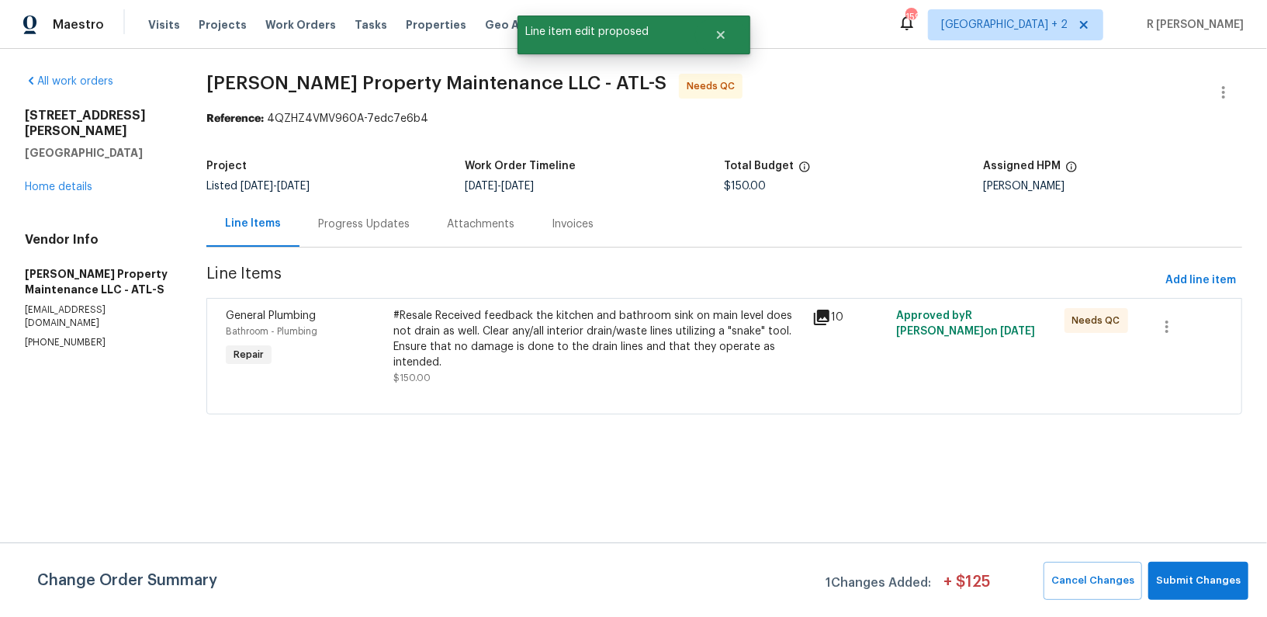
scroll to position [0, 0]
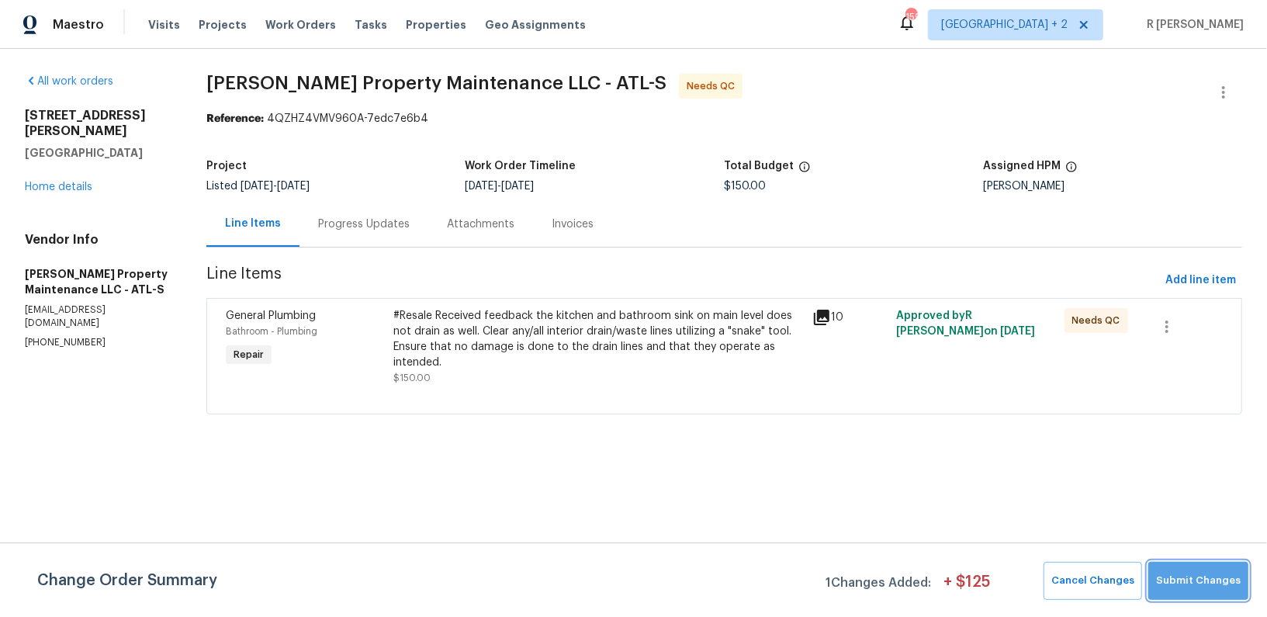
click at [1226, 598] on button "Submit Changes" at bounding box center [1198, 581] width 100 height 38
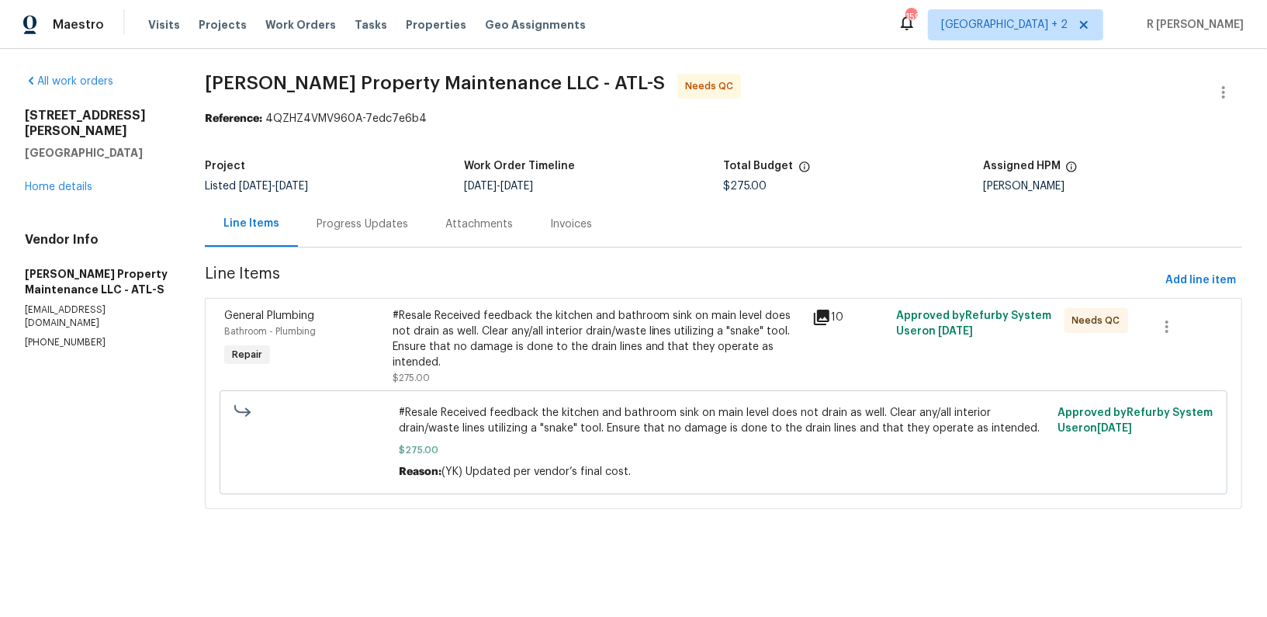
click at [372, 216] on div "Progress Updates" at bounding box center [363, 224] width 92 height 16
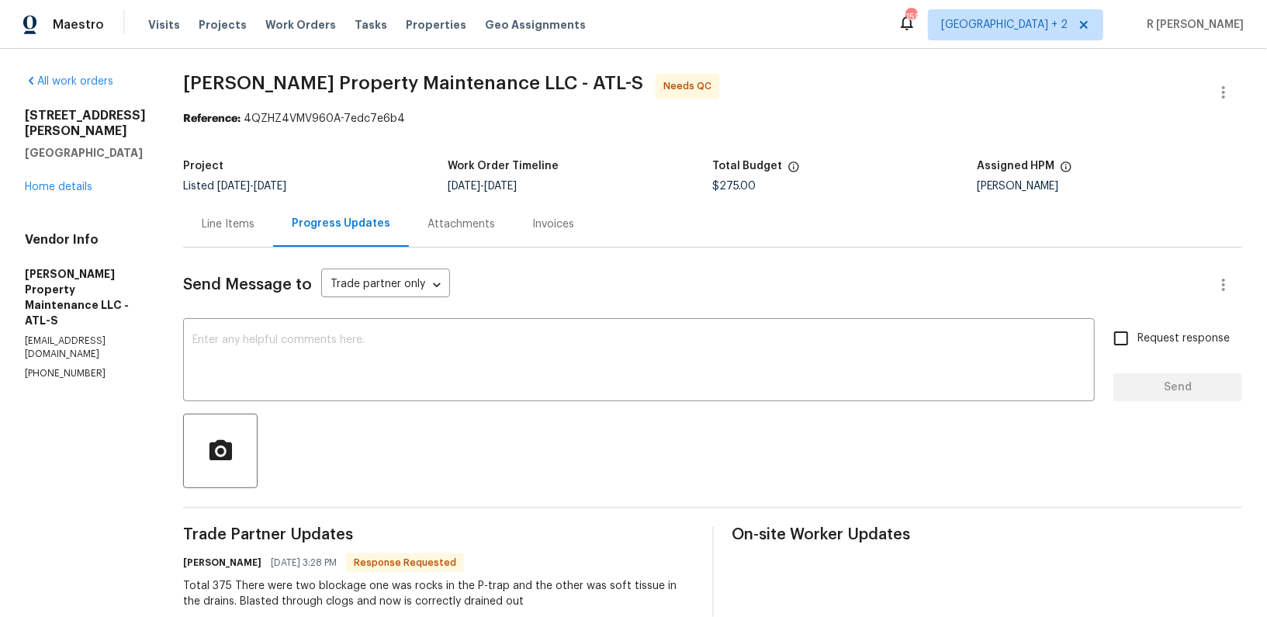
click at [230, 220] on div "Line Items" at bounding box center [228, 224] width 53 height 16
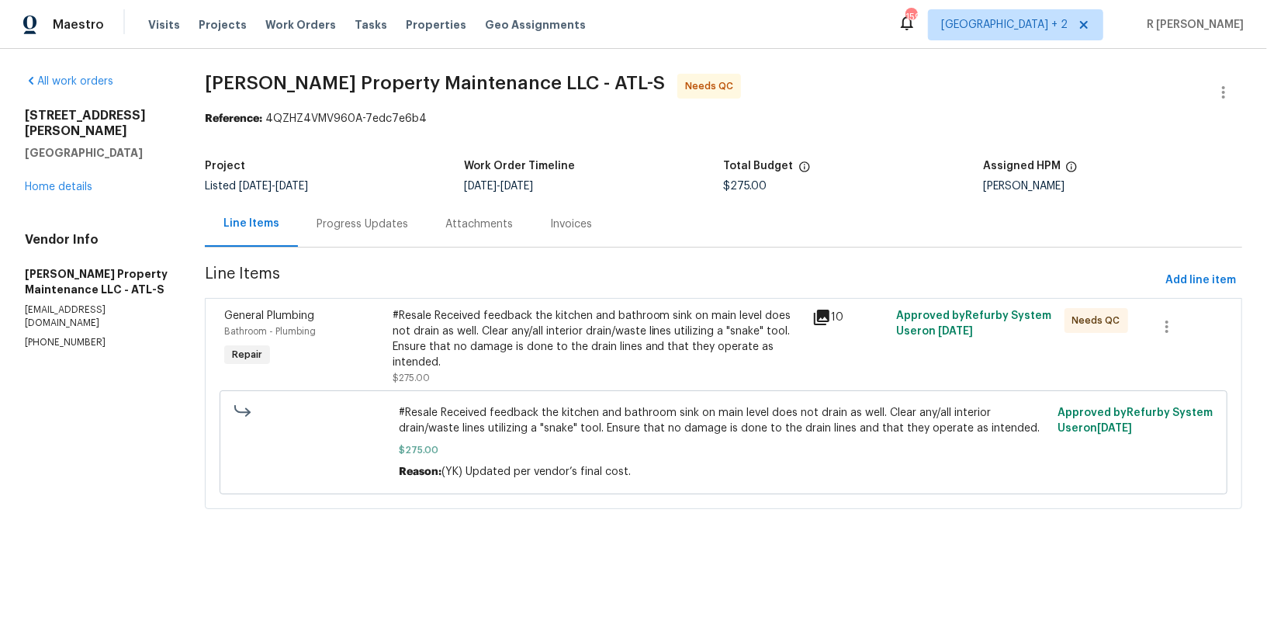
click at [433, 374] on div "#Resale Received feedback the kitchen and bathroom sink on main level does not …" at bounding box center [598, 347] width 410 height 78
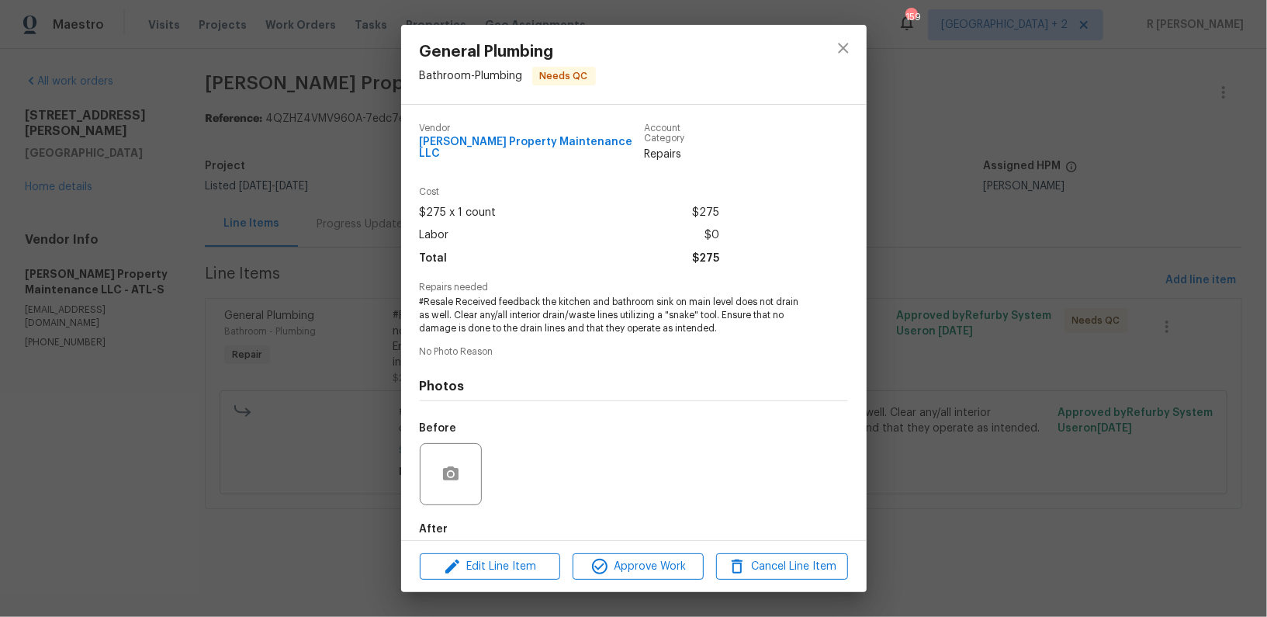
scroll to position [71, 0]
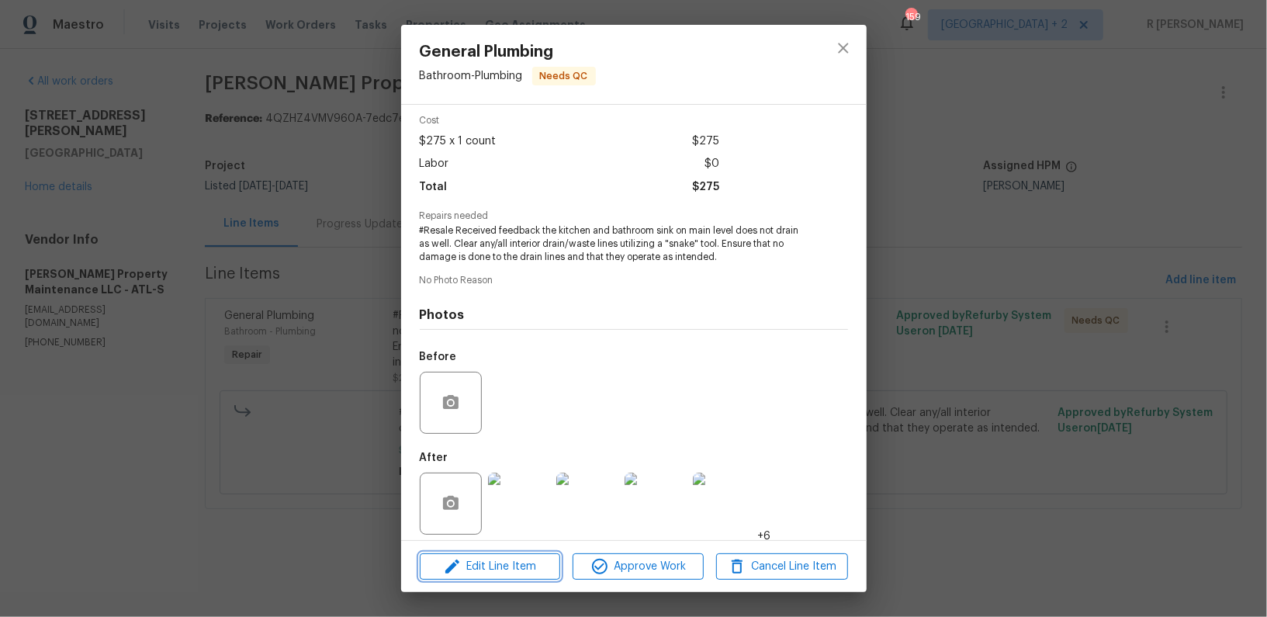
click at [510, 561] on span "Edit Line Item" at bounding box center [489, 566] width 131 height 19
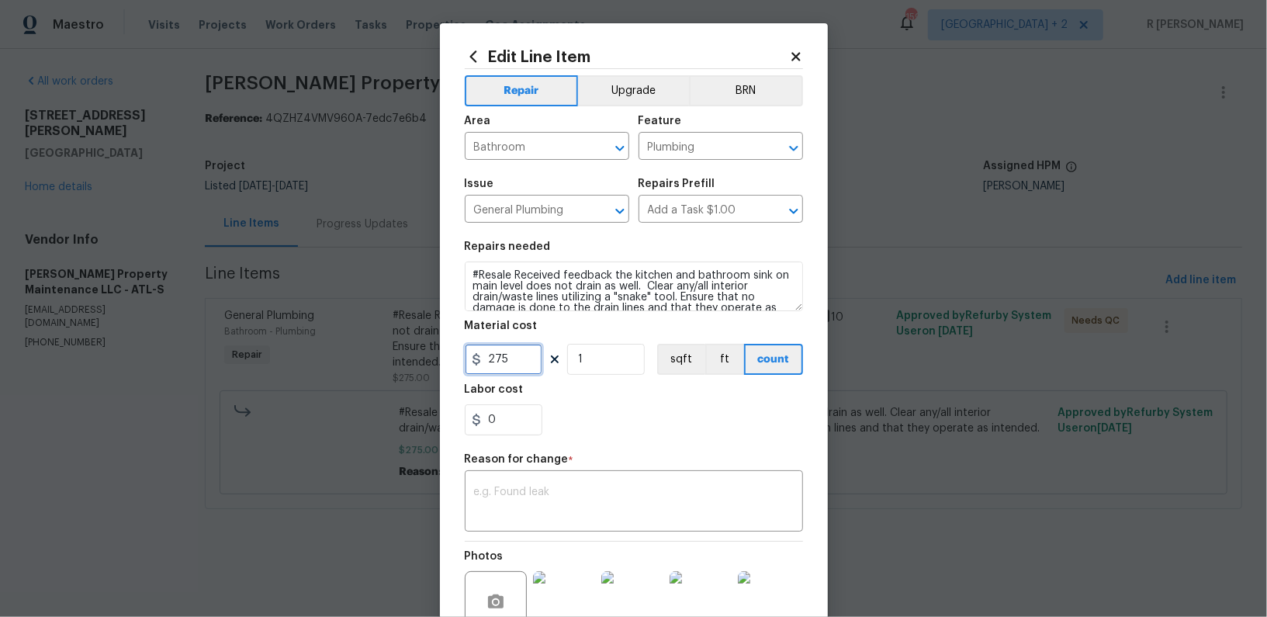
click at [490, 361] on input "275" at bounding box center [504, 359] width 78 height 31
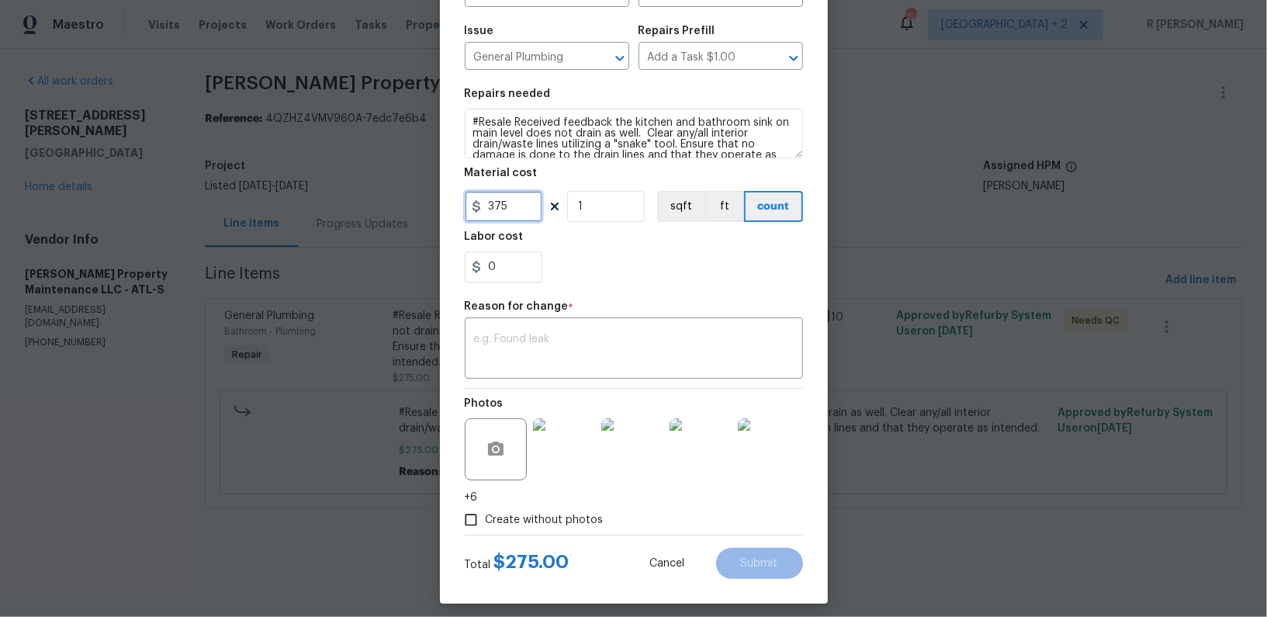
scroll to position [162, 0]
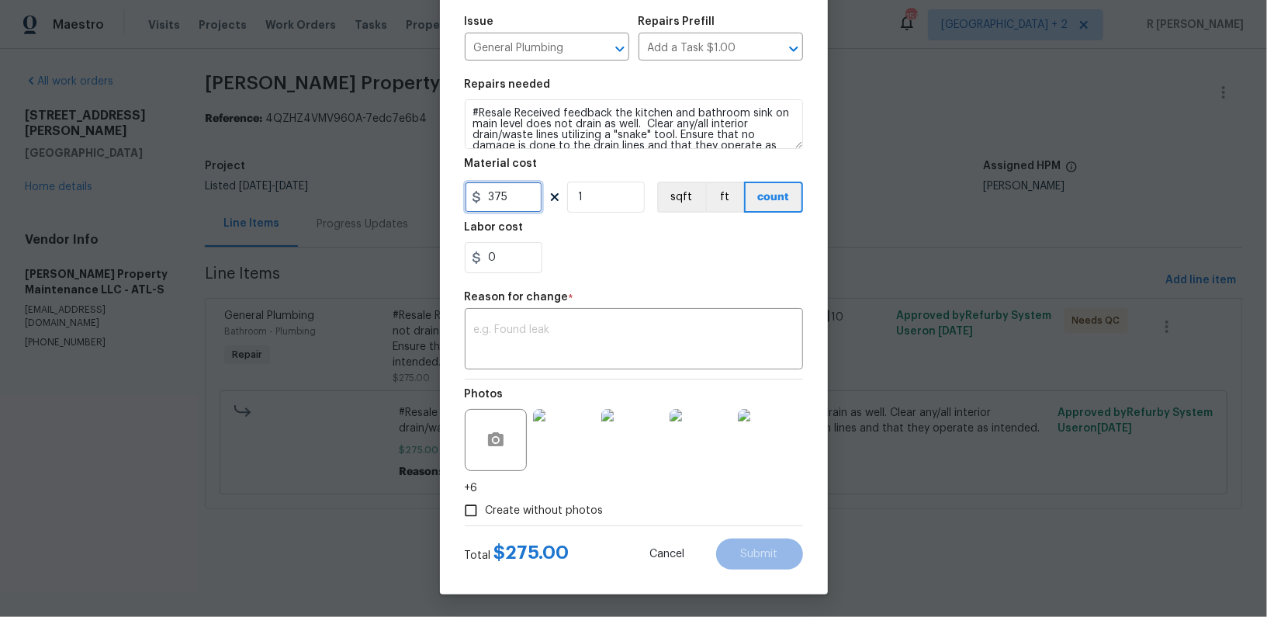
type input "375"
click at [549, 338] on textarea at bounding box center [634, 340] width 320 height 33
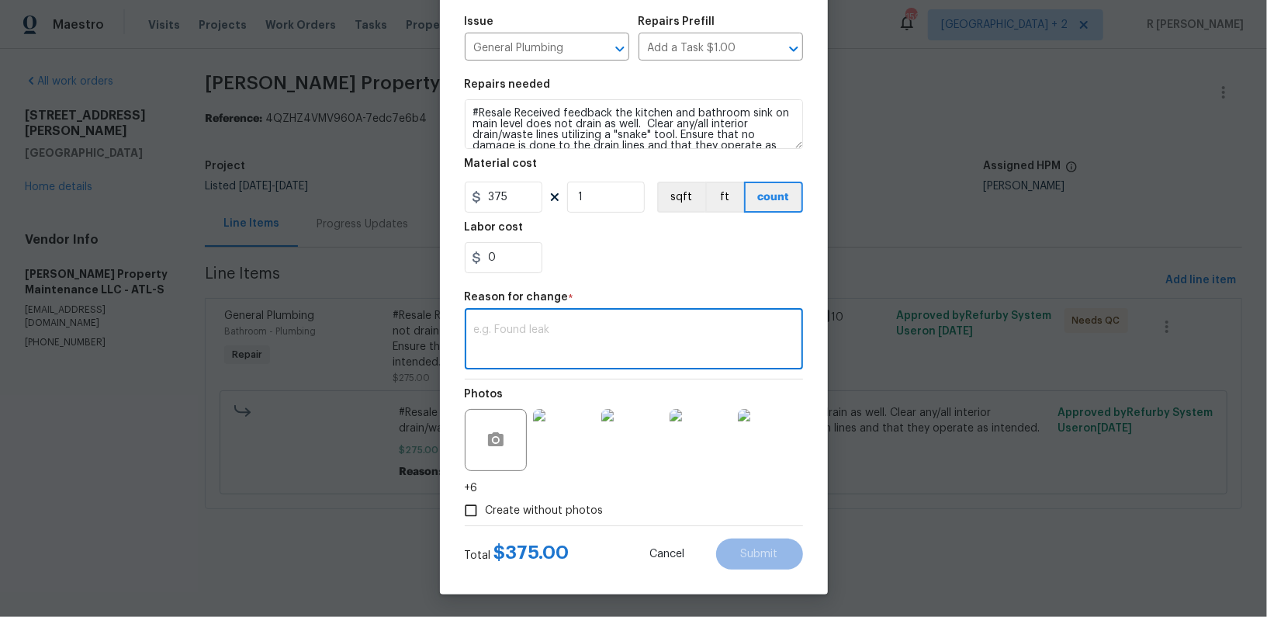
paste textarea "(YK) Updated per vendor’s final cost."
type textarea "(YK) Updated per vendor’s final cost."
drag, startPoint x: 652, startPoint y: 502, endPoint x: 649, endPoint y: 487, distance: 15.7
click at [652, 498] on div "Create without photos" at bounding box center [634, 510] width 338 height 29
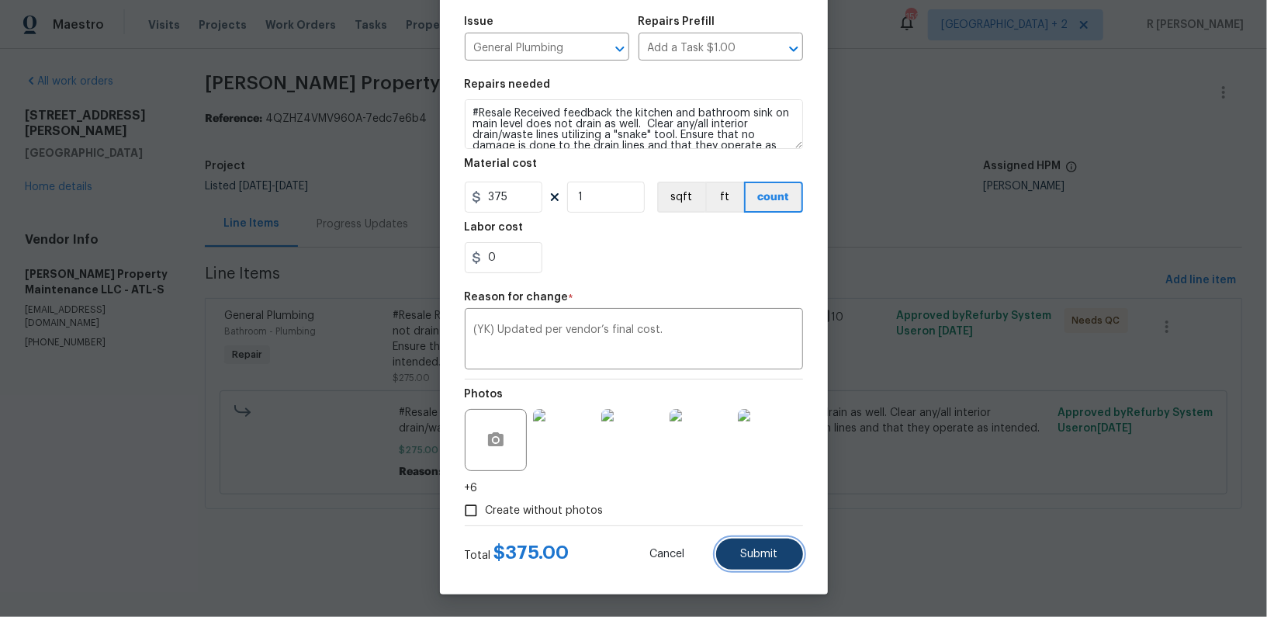
click at [780, 554] on button "Submit" at bounding box center [759, 554] width 87 height 31
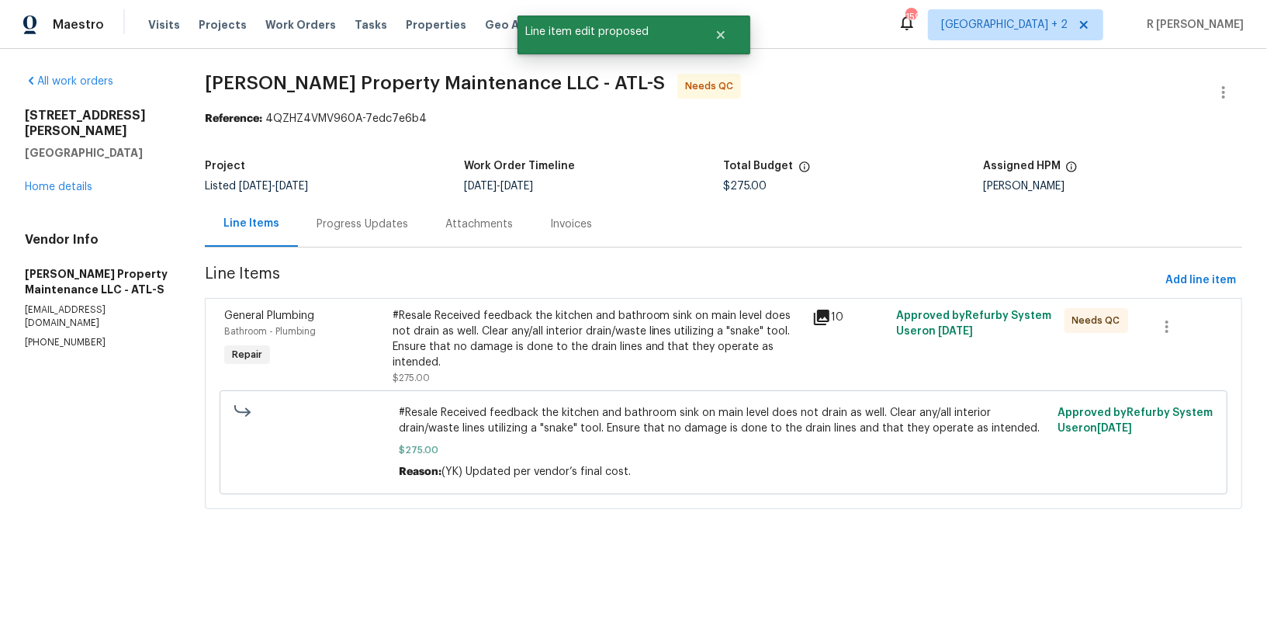
scroll to position [0, 0]
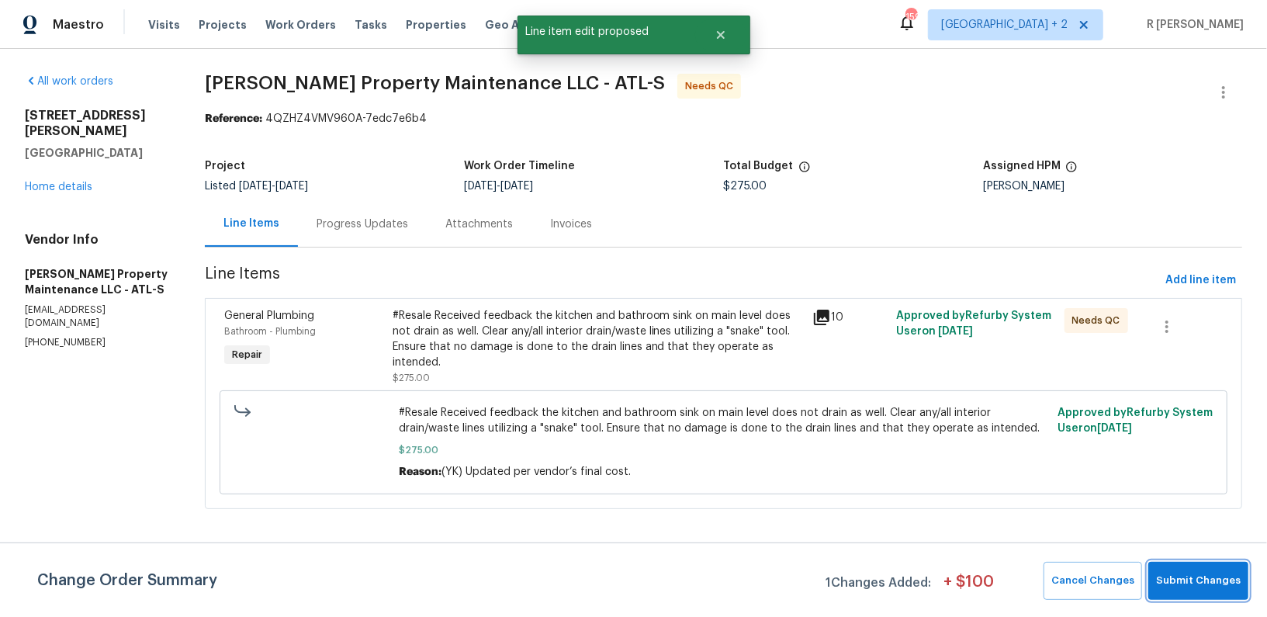
click at [1193, 565] on button "Submit Changes" at bounding box center [1198, 581] width 100 height 38
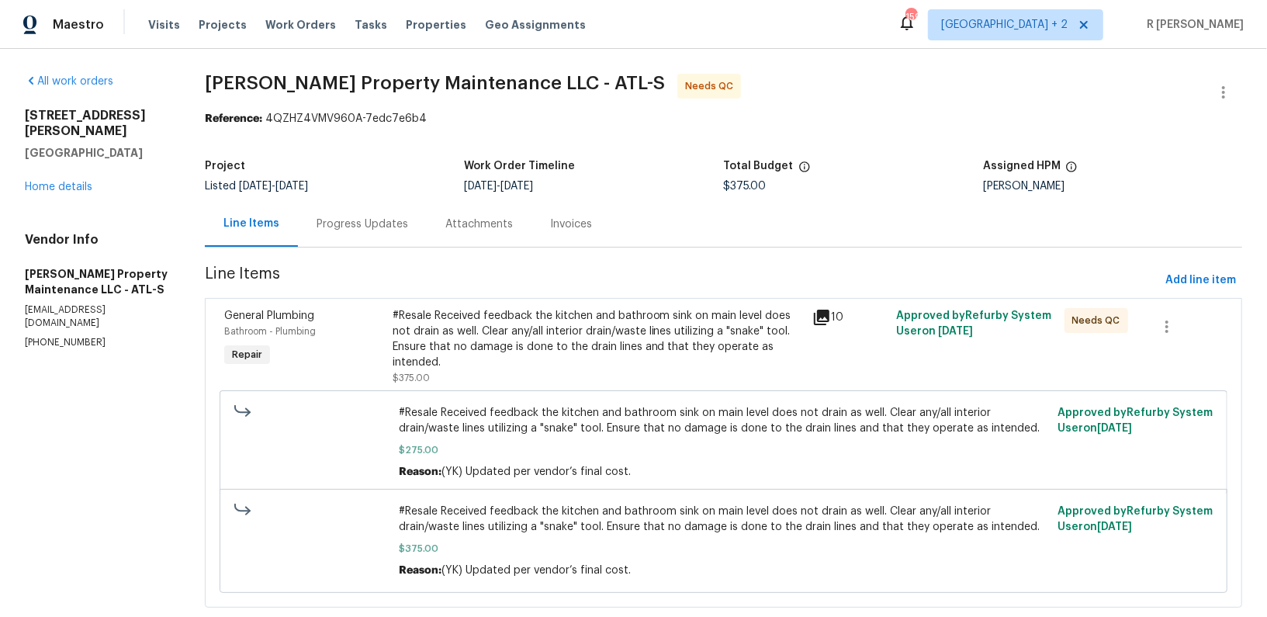
click at [378, 205] on div "Progress Updates" at bounding box center [362, 224] width 129 height 46
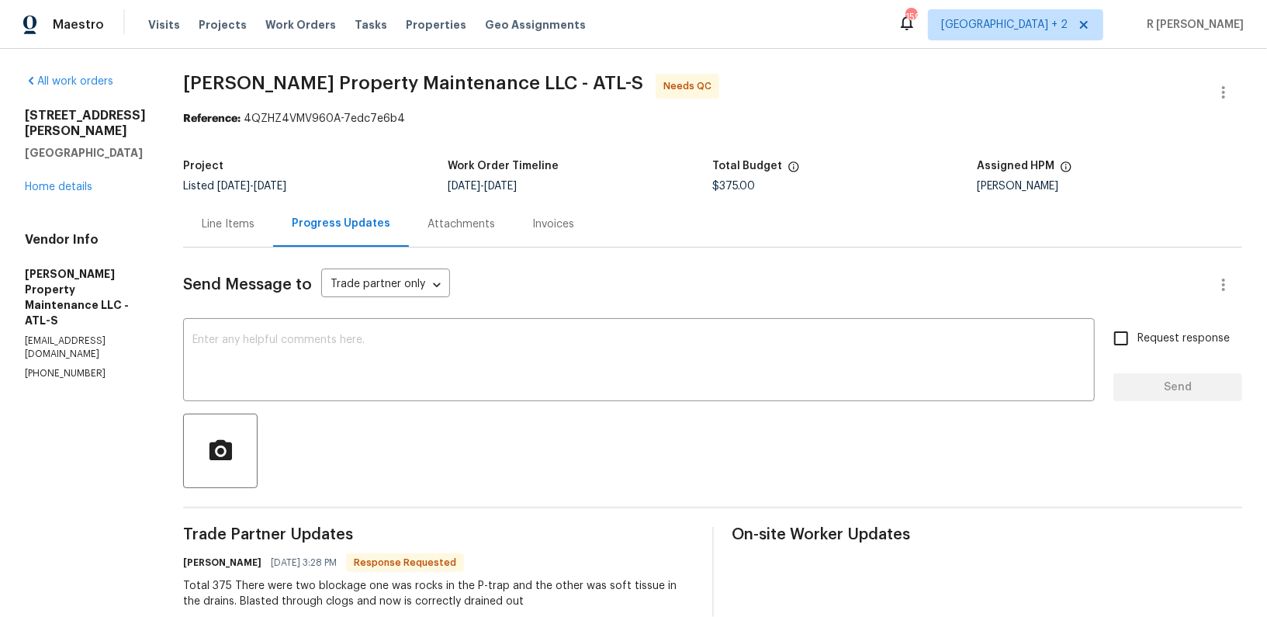
click at [196, 225] on div "Line Items" at bounding box center [228, 224] width 90 height 46
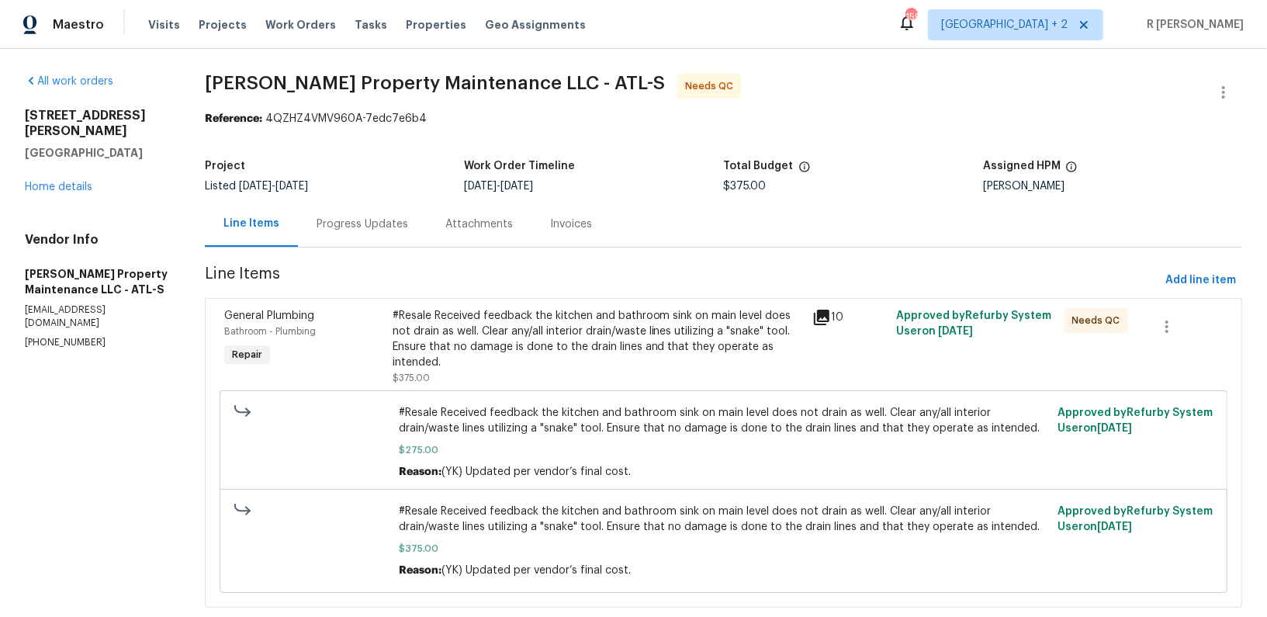
click at [462, 333] on div "#Resale Received feedback the kitchen and bathroom sink on main level does not …" at bounding box center [598, 339] width 410 height 62
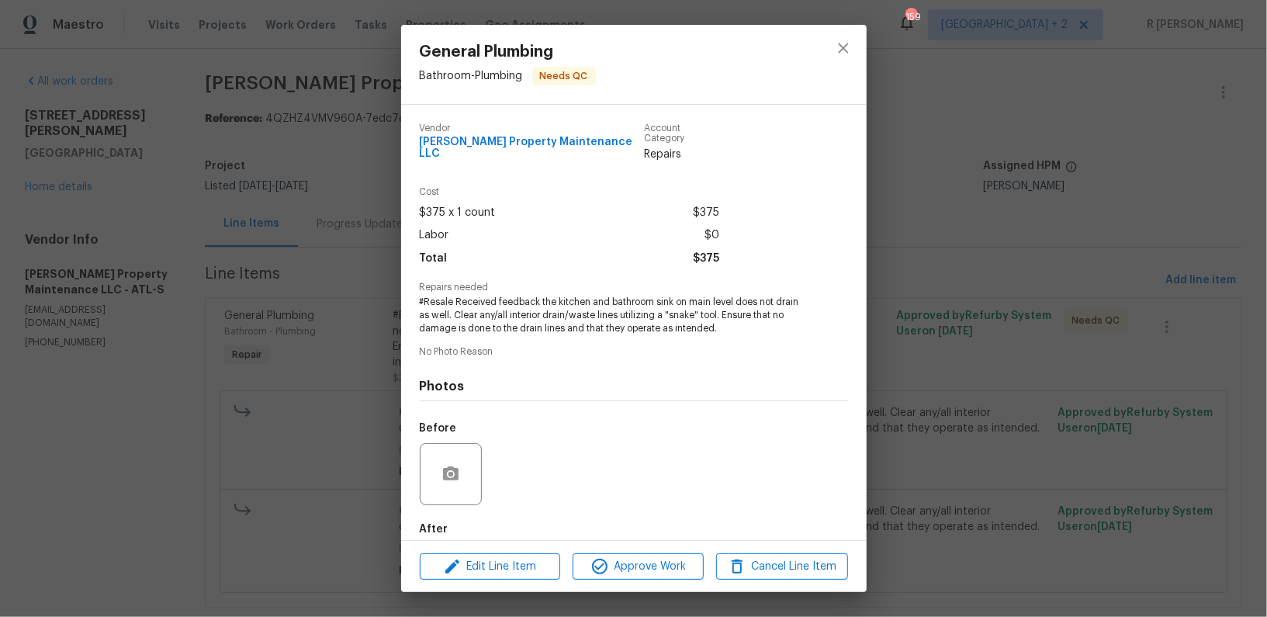
scroll to position [71, 0]
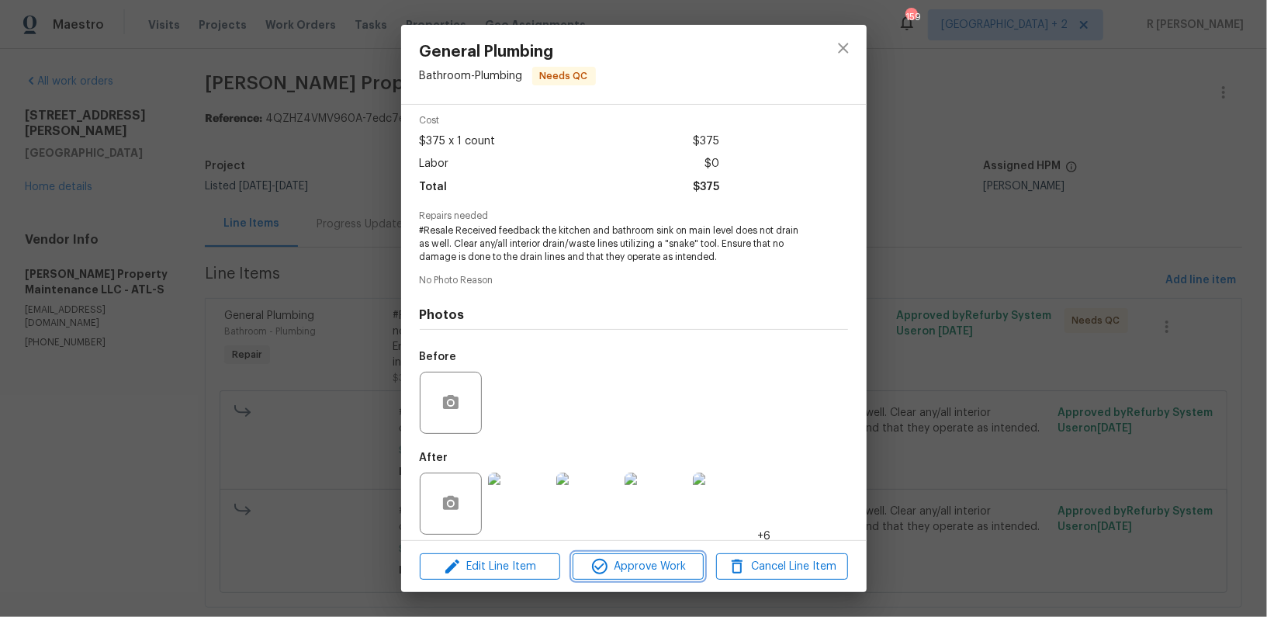
click at [613, 566] on span "Approve Work" at bounding box center [638, 566] width 122 height 19
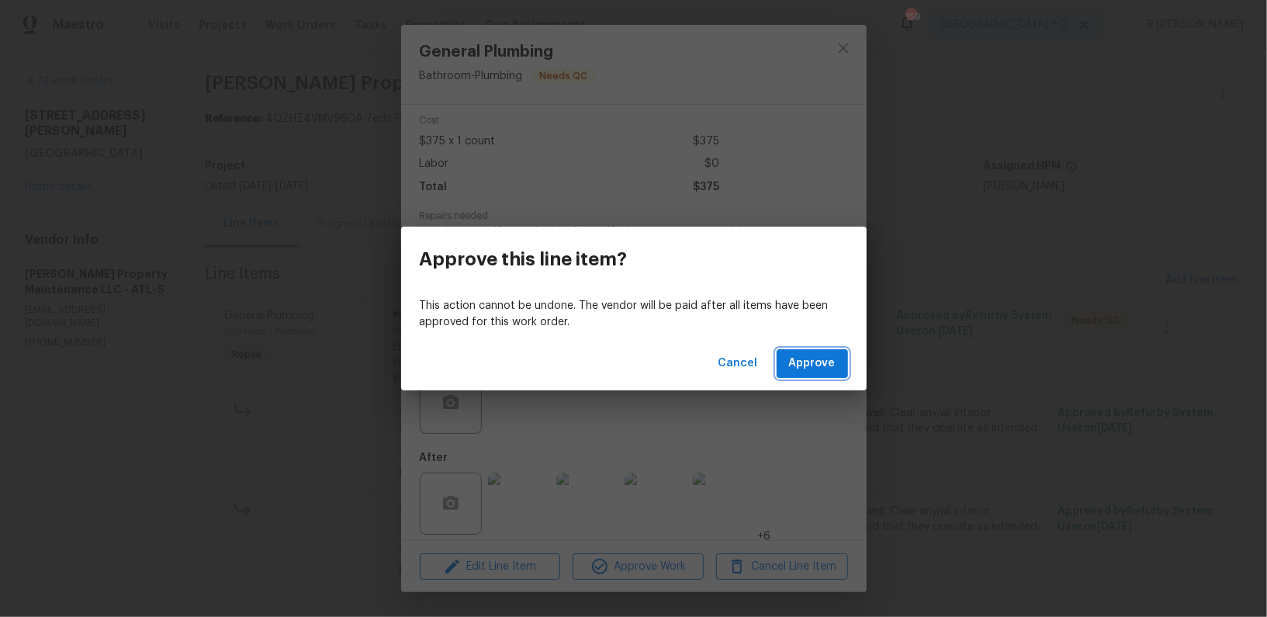
click at [821, 362] on span "Approve" at bounding box center [812, 363] width 47 height 19
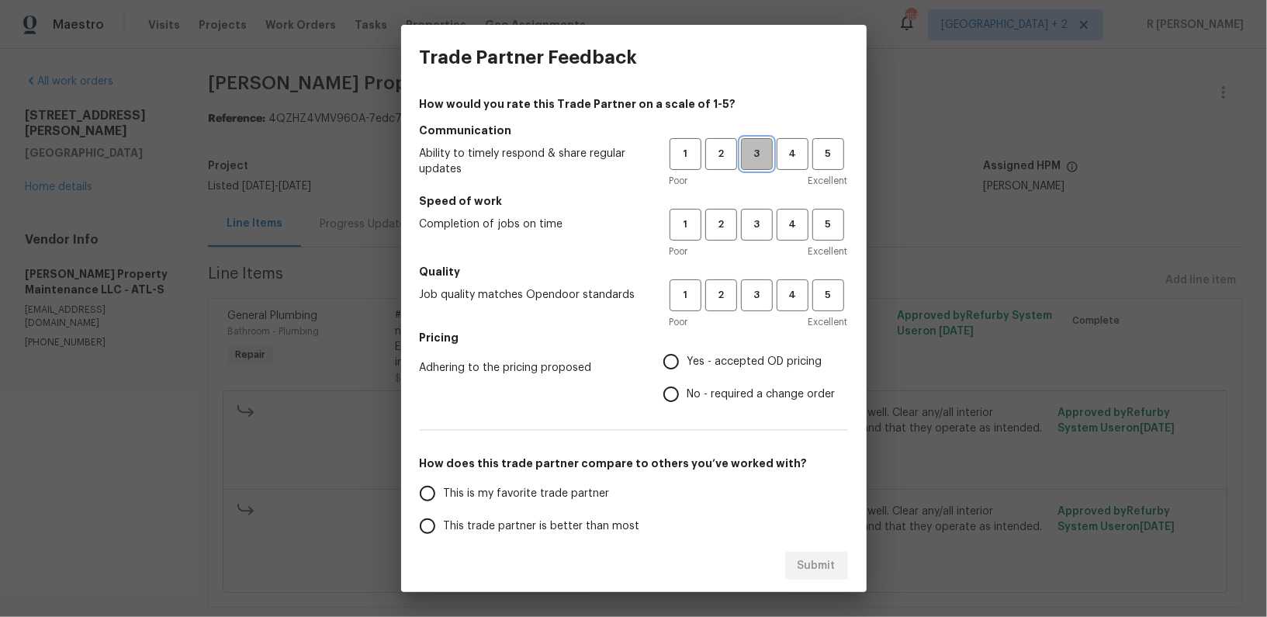
click at [746, 154] on span "3" at bounding box center [757, 154] width 29 height 18
click at [767, 220] on span "3" at bounding box center [757, 225] width 29 height 18
click at [760, 298] on span "3" at bounding box center [757, 295] width 29 height 18
click at [683, 397] on input "No - required a change order" at bounding box center [671, 394] width 33 height 33
radio input "true"
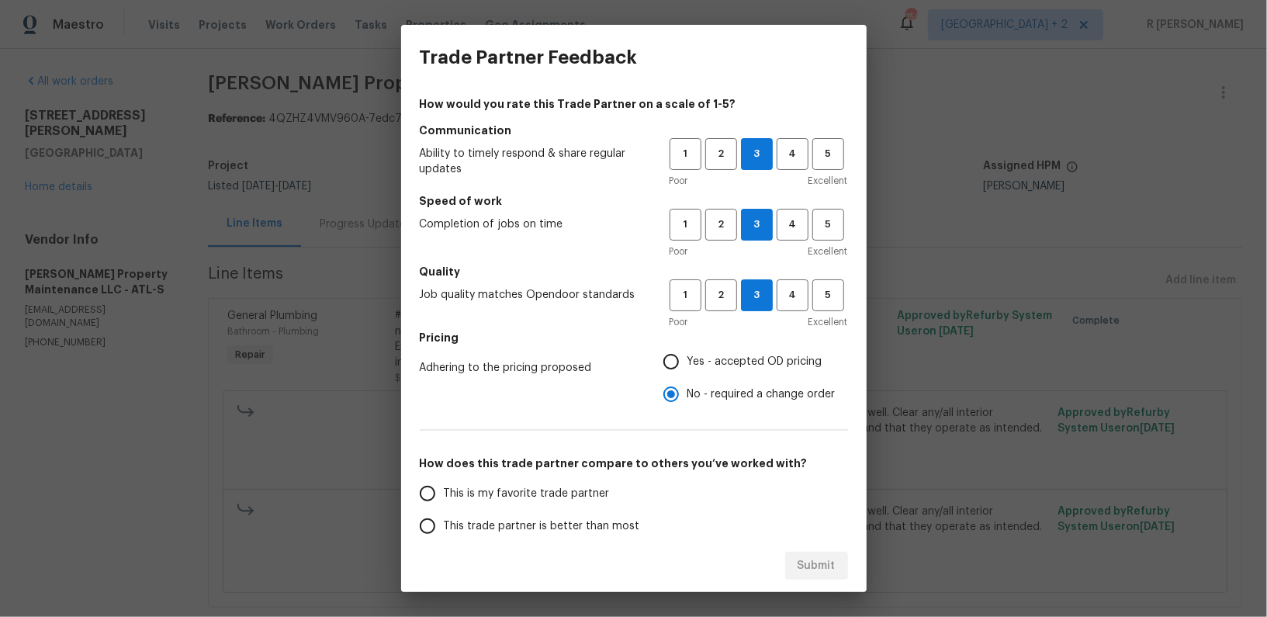
click at [572, 525] on span "This trade partner is better than most" at bounding box center [542, 526] width 196 height 16
click at [444, 525] on input "This trade partner is better than most" at bounding box center [427, 526] width 33 height 33
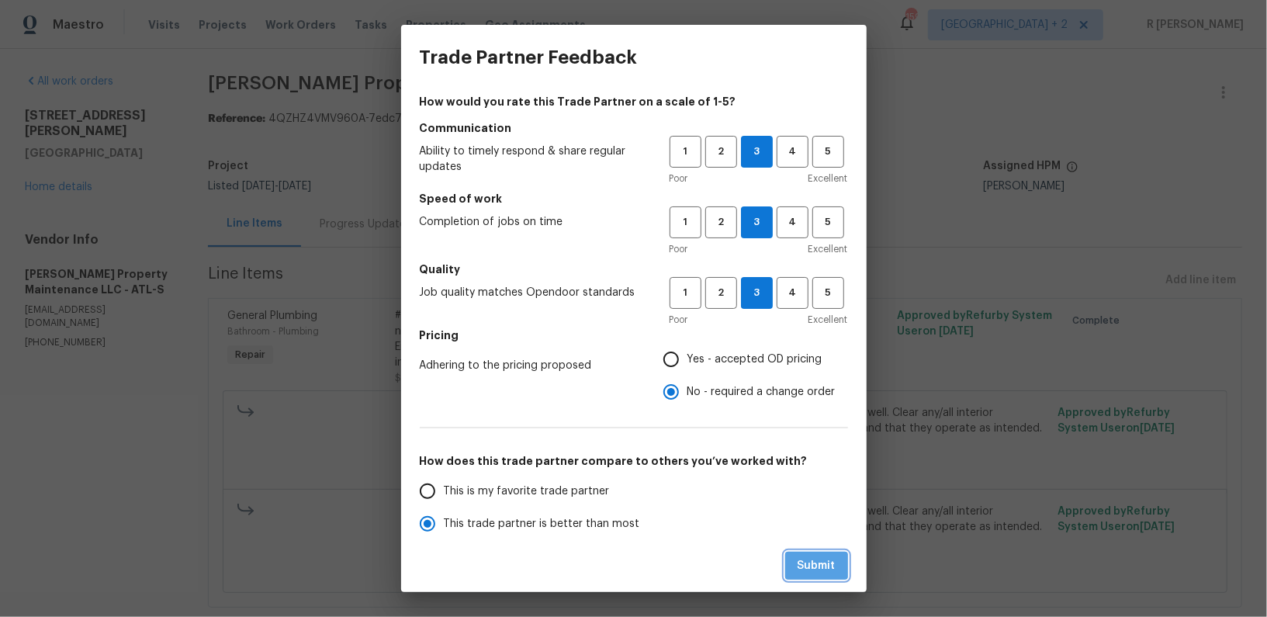
click at [823, 562] on span "Submit" at bounding box center [817, 565] width 38 height 19
radio input "true"
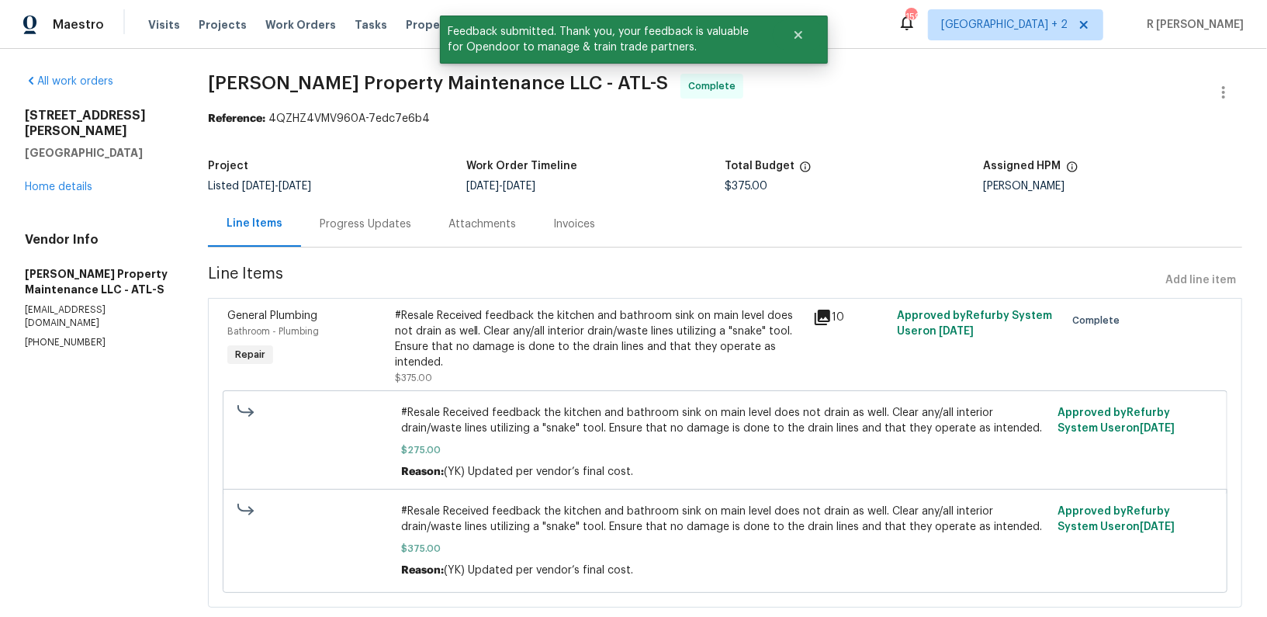
click at [349, 241] on div "Progress Updates" at bounding box center [365, 224] width 129 height 46
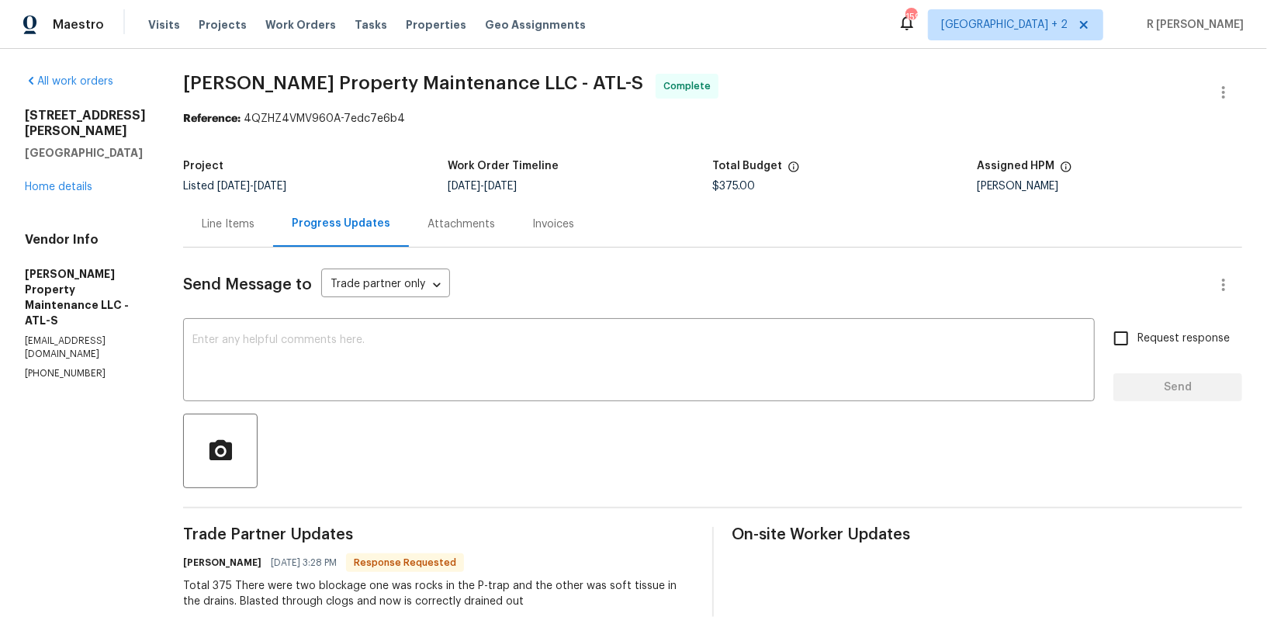
click at [476, 407] on div "Send Message to Trade partner only Trade partner only ​ x ​ Request response Se…" at bounding box center [712, 613] width 1059 height 731
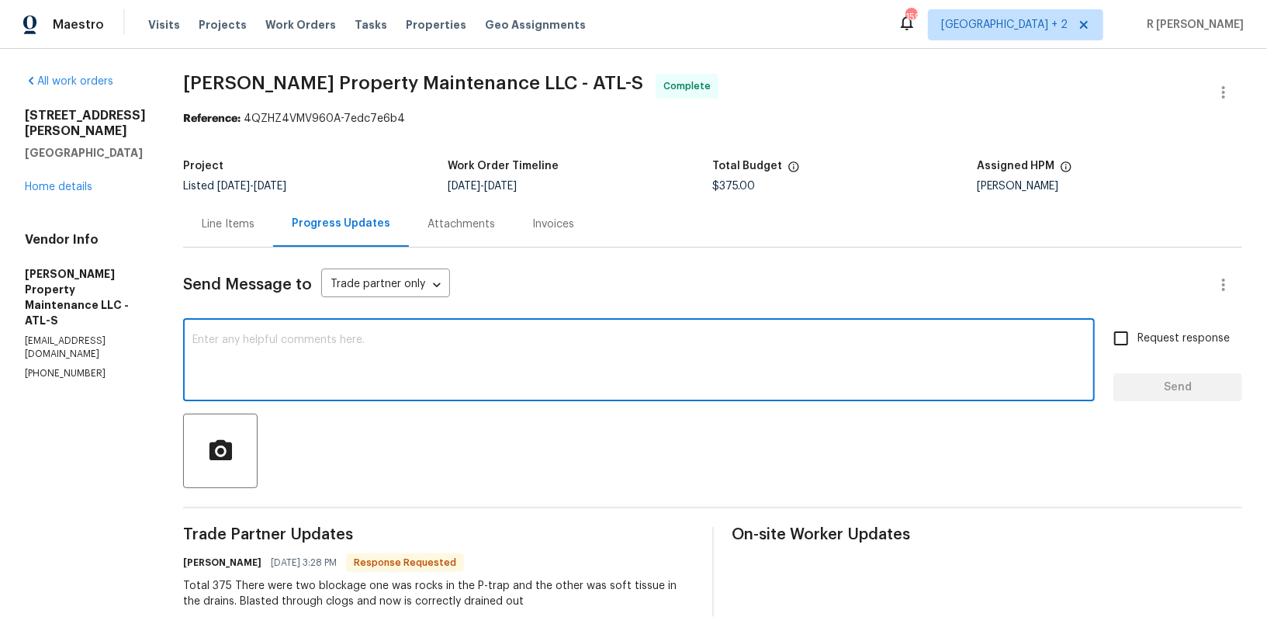
click at [464, 384] on textarea at bounding box center [638, 361] width 893 height 54
click at [467, 384] on textarea at bounding box center [638, 361] width 893 height 54
paste textarea "Hi Team, the work order has been approved. Kindly upload the detailed invoice. …"
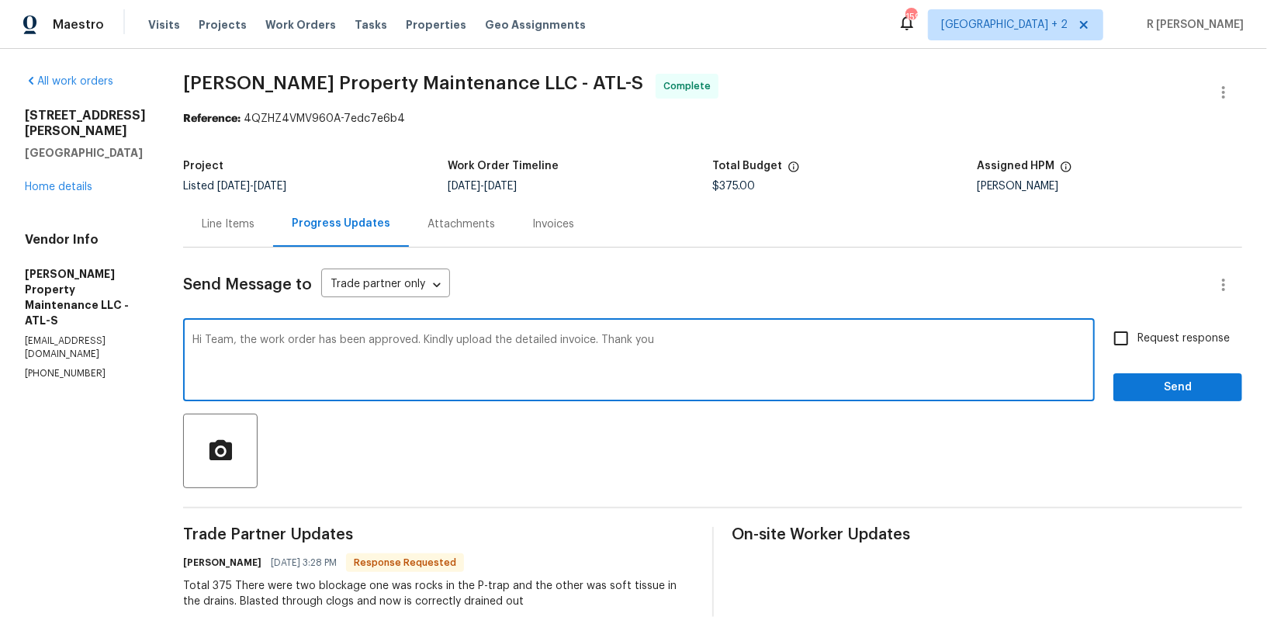
click at [323, 336] on textarea "Hi Team, the work order has been approved. Kindly upload the detailed invoice. …" at bounding box center [638, 361] width 893 height 54
paste textarea "Final cost updated and work order"
type textarea "Final cost updated and work order approved. Kindly upload the detailed invoice.…"
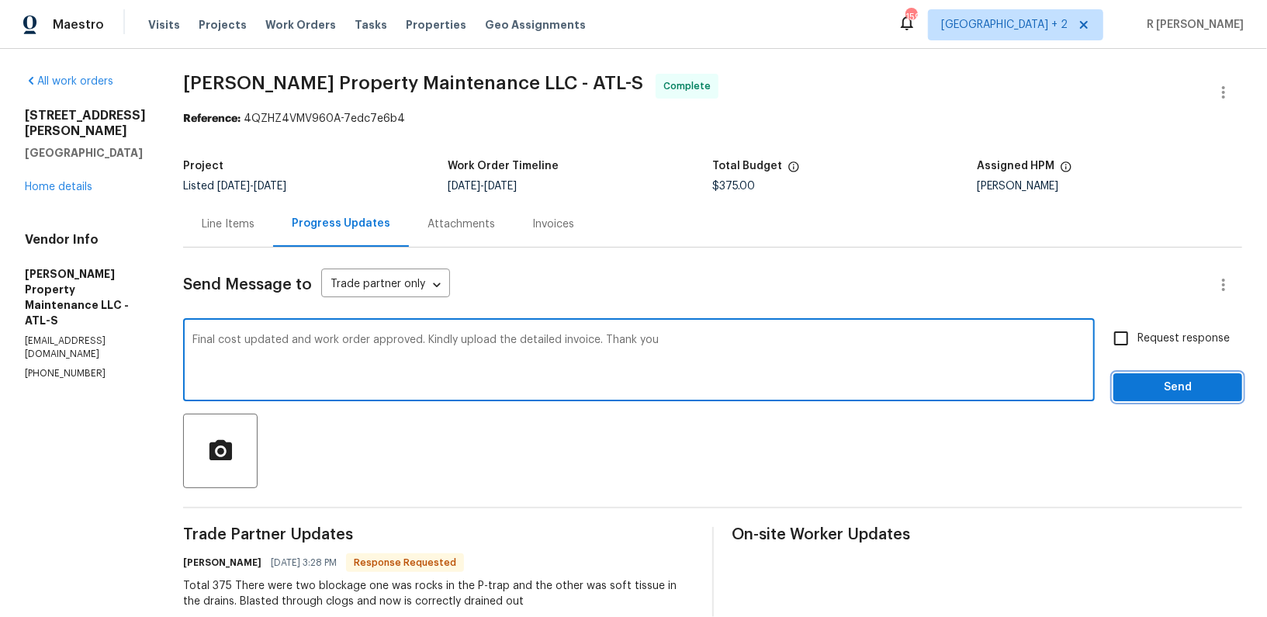
click at [1162, 388] on span "Send" at bounding box center [1178, 387] width 104 height 19
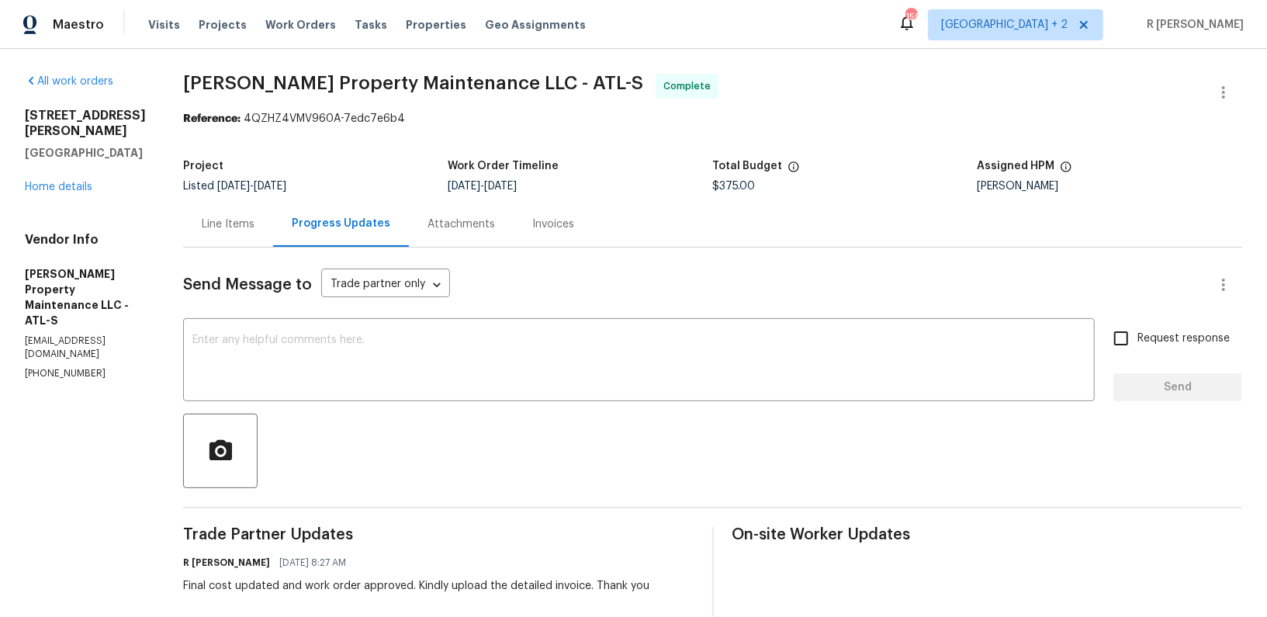
click at [225, 232] on div "Line Items" at bounding box center [228, 224] width 90 height 46
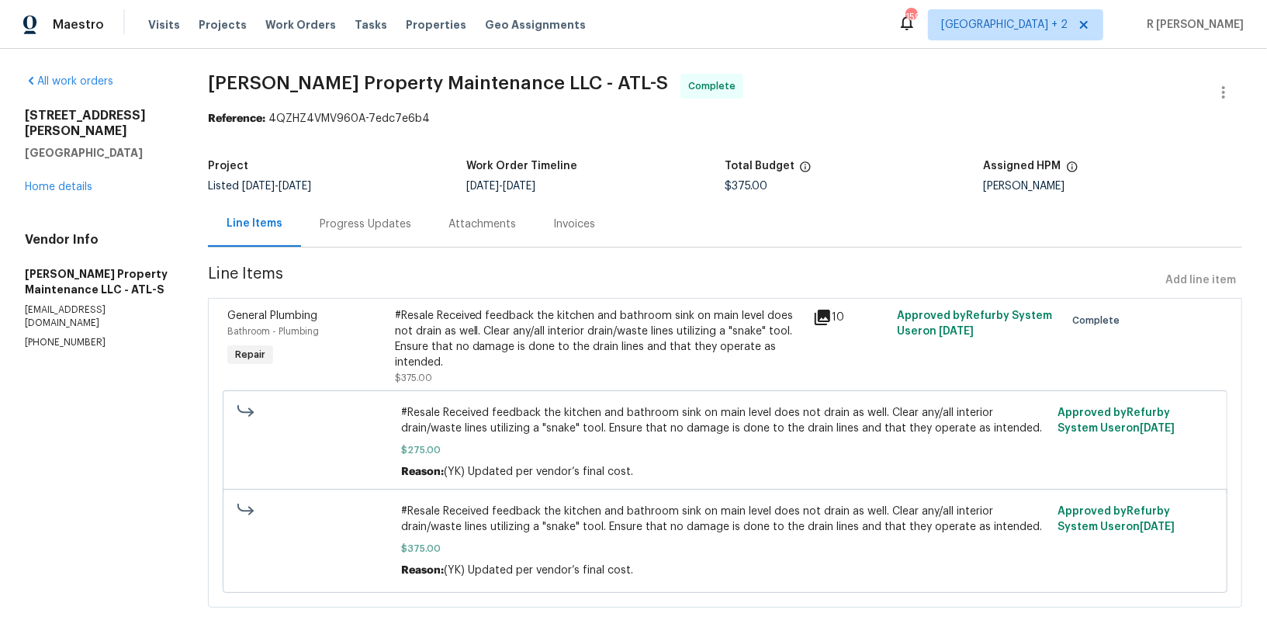
click at [505, 378] on div "#Resale Received feedback the kitchen and bathroom sink on main level does not …" at bounding box center [600, 347] width 410 height 78
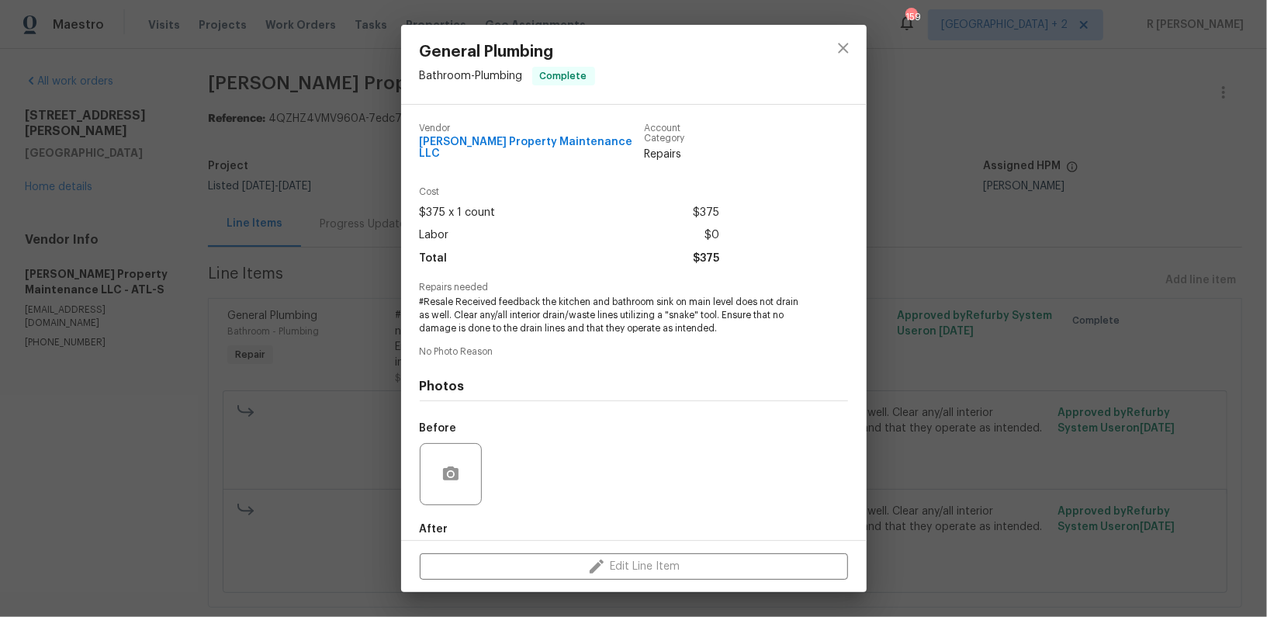
click at [542, 296] on span "#Resale Received feedback the kitchen and bathroom sink on main level does not …" at bounding box center [613, 315] width 386 height 39
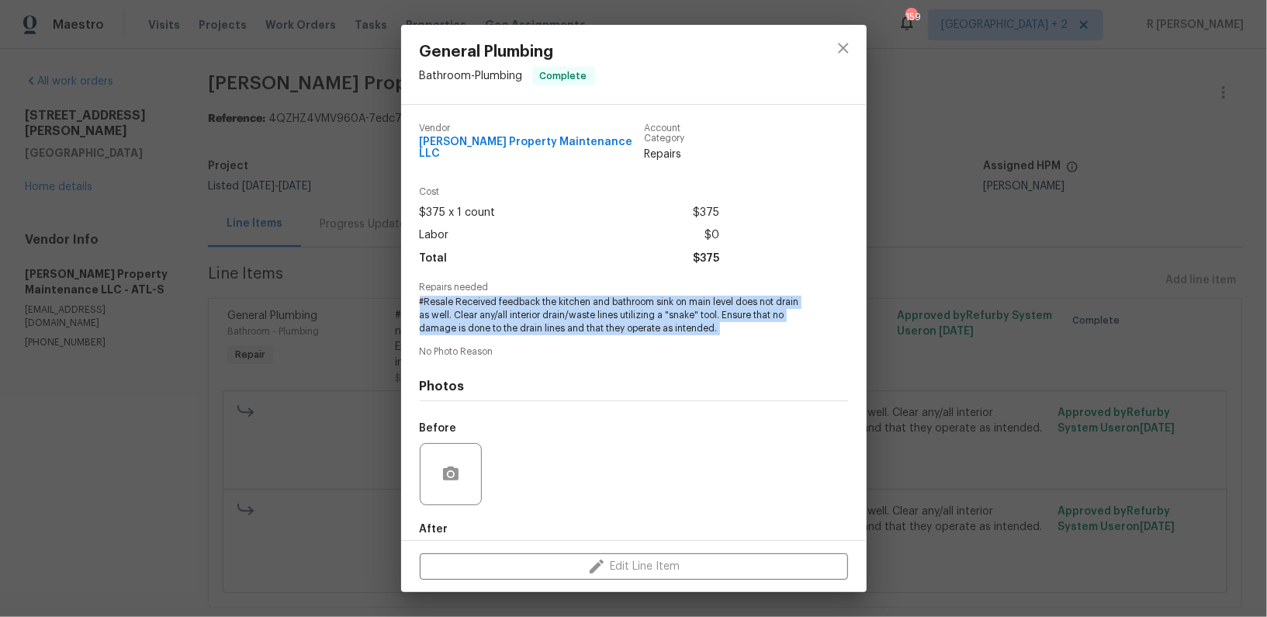
copy span "#Resale Received feedback the kitchen and bathroom sink on main level does not …"
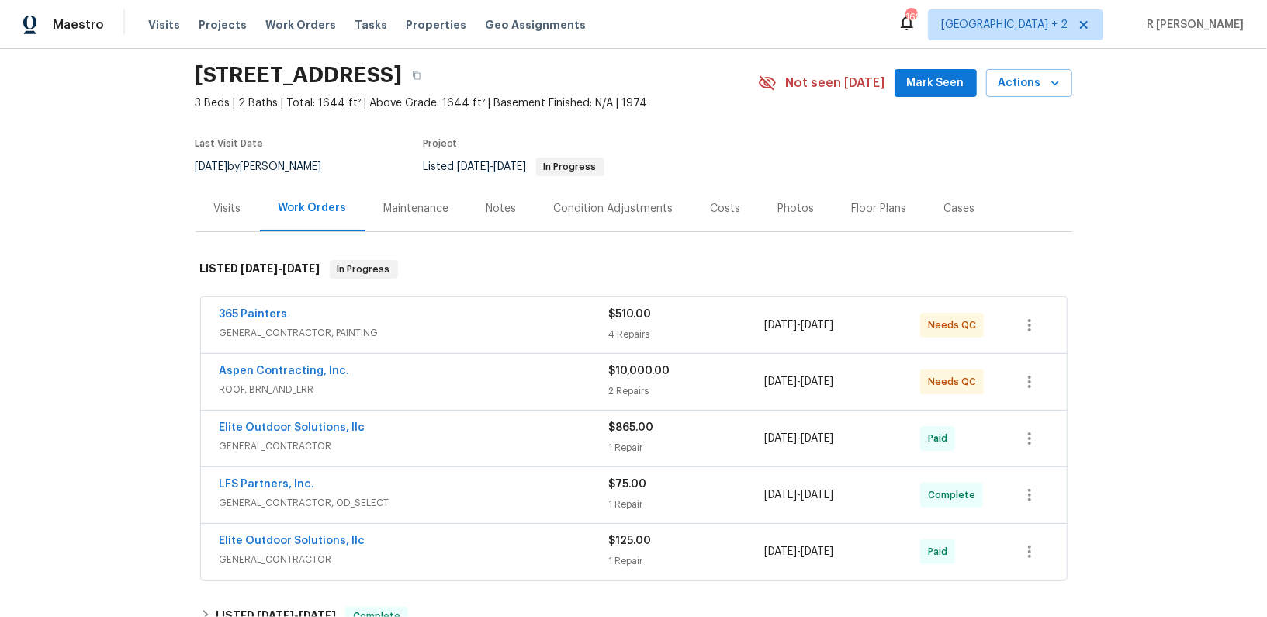
scroll to position [74, 0]
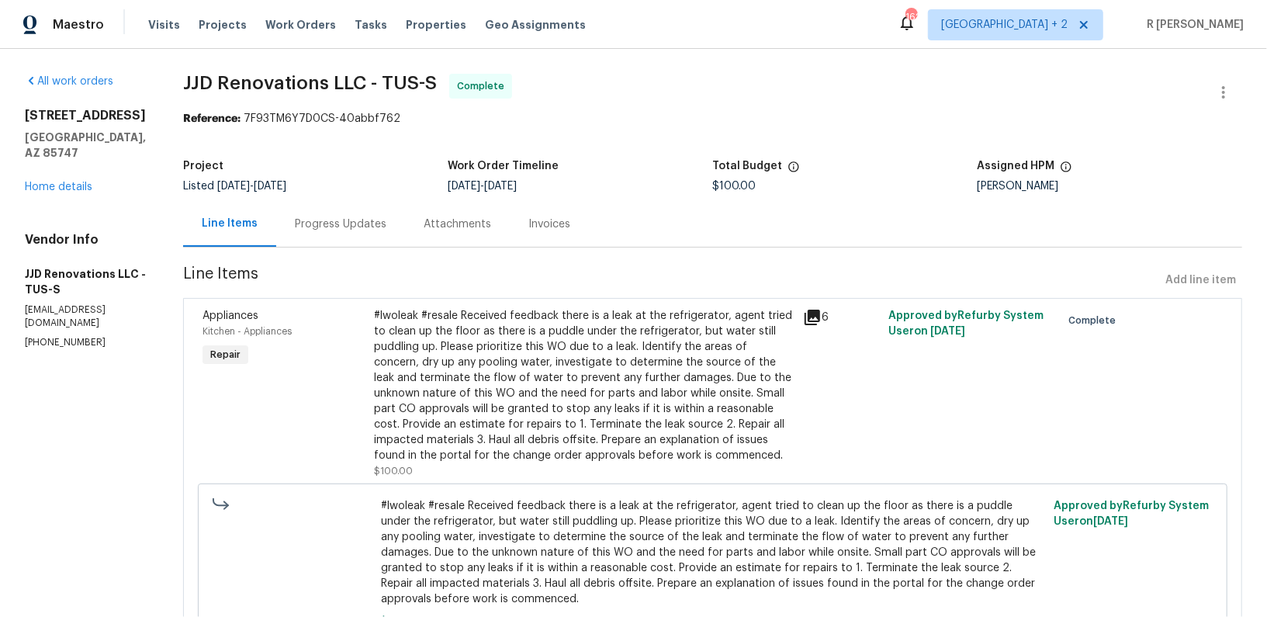
click at [329, 217] on div "Progress Updates" at bounding box center [341, 224] width 92 height 16
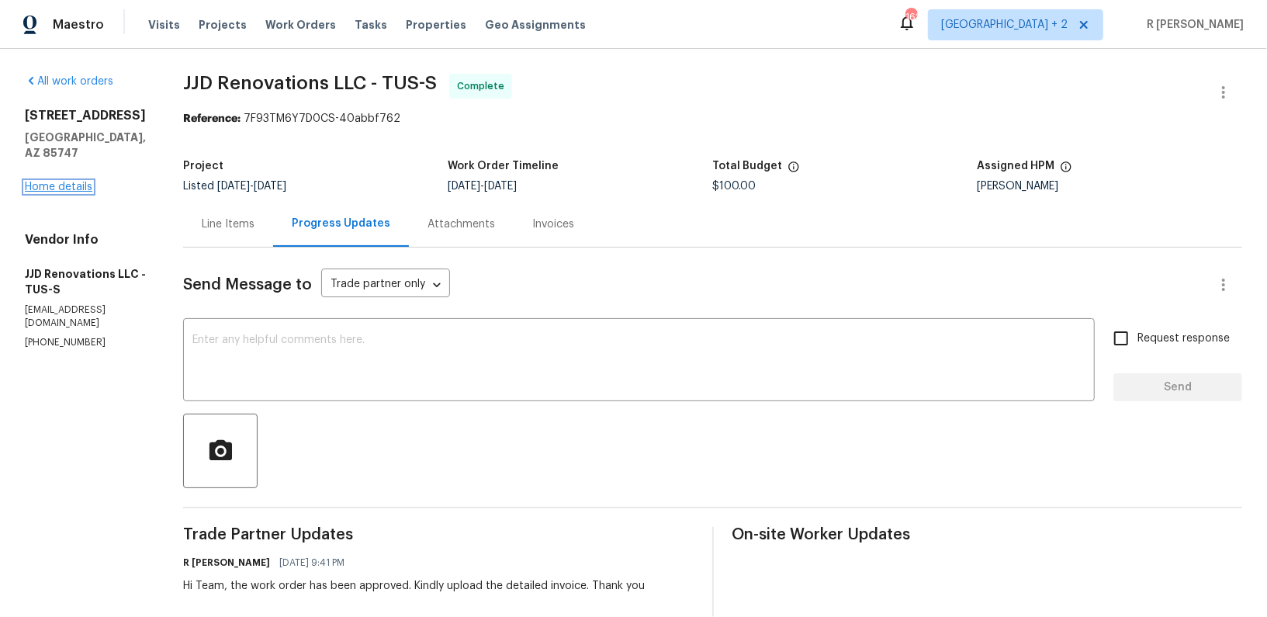
click at [88, 182] on link "Home details" at bounding box center [59, 187] width 68 height 11
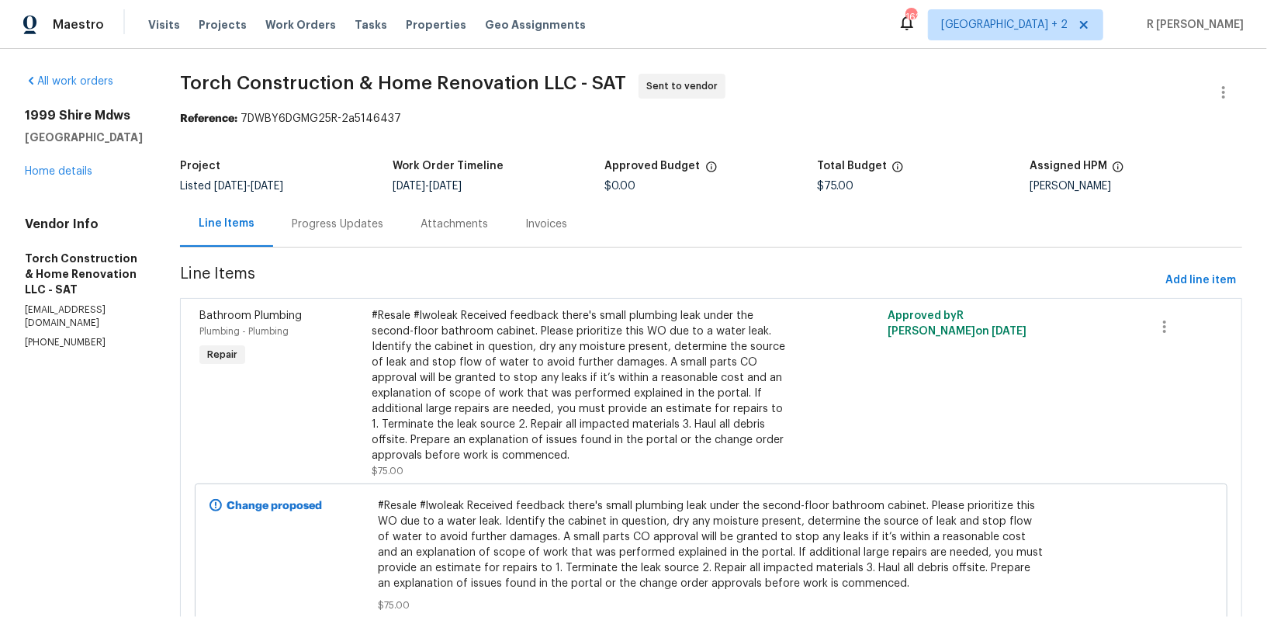
click at [318, 237] on div "Progress Updates" at bounding box center [337, 224] width 129 height 46
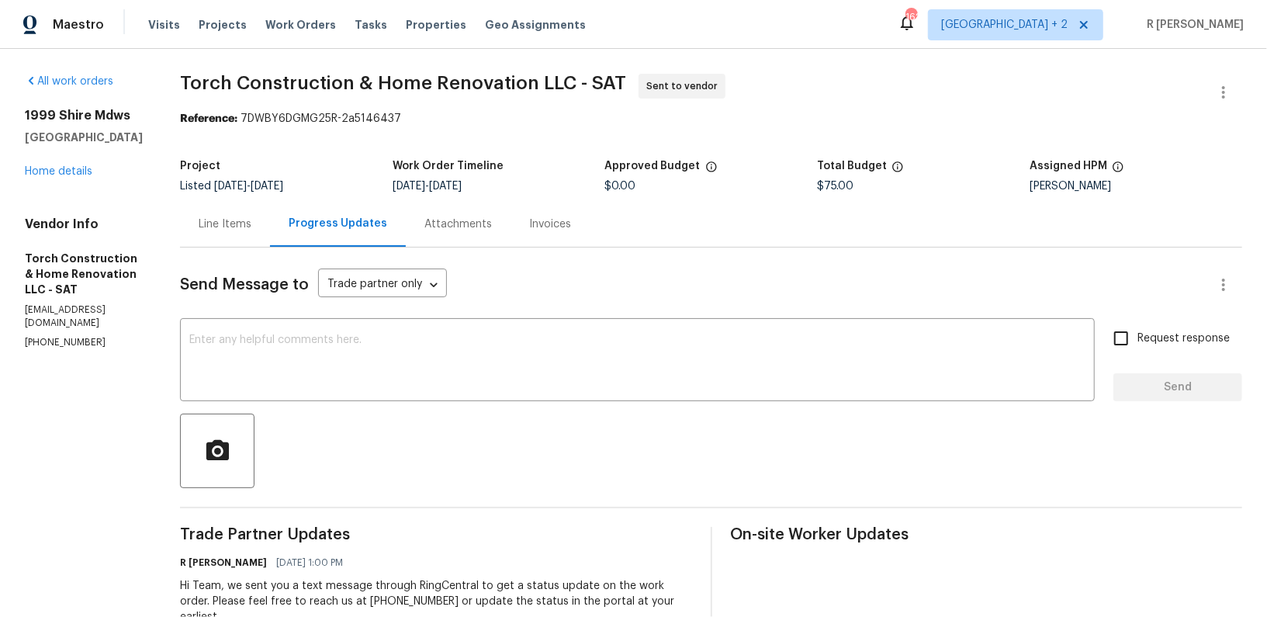
click at [172, 218] on div "All work orders 1999 Shire Mdws [GEOGRAPHIC_DATA] Home details Vendor Info Torc…" at bounding box center [633, 443] width 1267 height 788
click at [240, 220] on div "Line Items" at bounding box center [225, 224] width 53 height 16
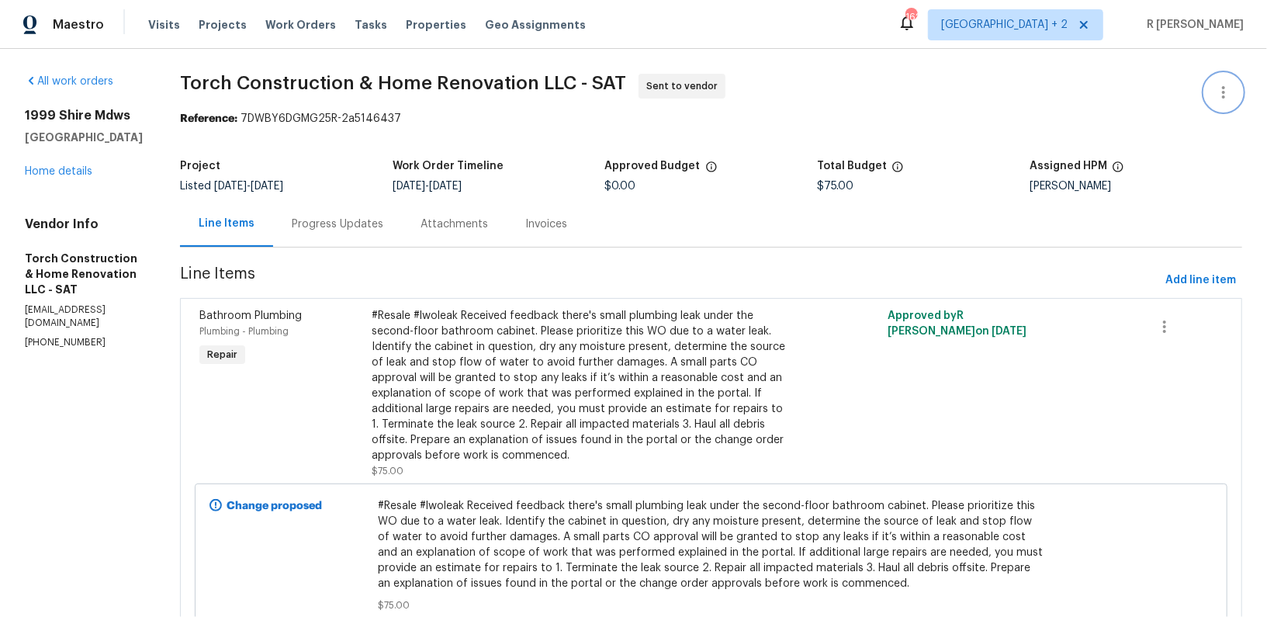
click at [1234, 88] on button "button" at bounding box center [1223, 92] width 37 height 37
click at [1148, 84] on li "Edit" at bounding box center [1173, 92] width 168 height 26
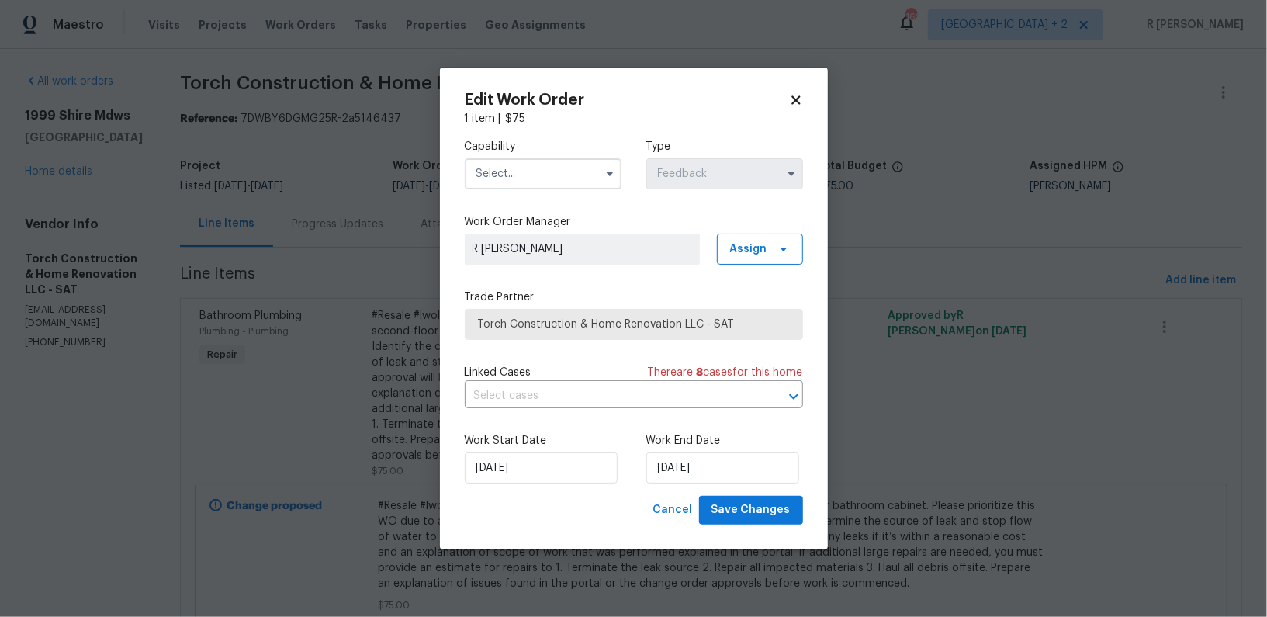
click at [528, 189] on div "Capability Type Feedback" at bounding box center [634, 163] width 338 height 75
click at [528, 177] on input "text" at bounding box center [543, 173] width 157 height 31
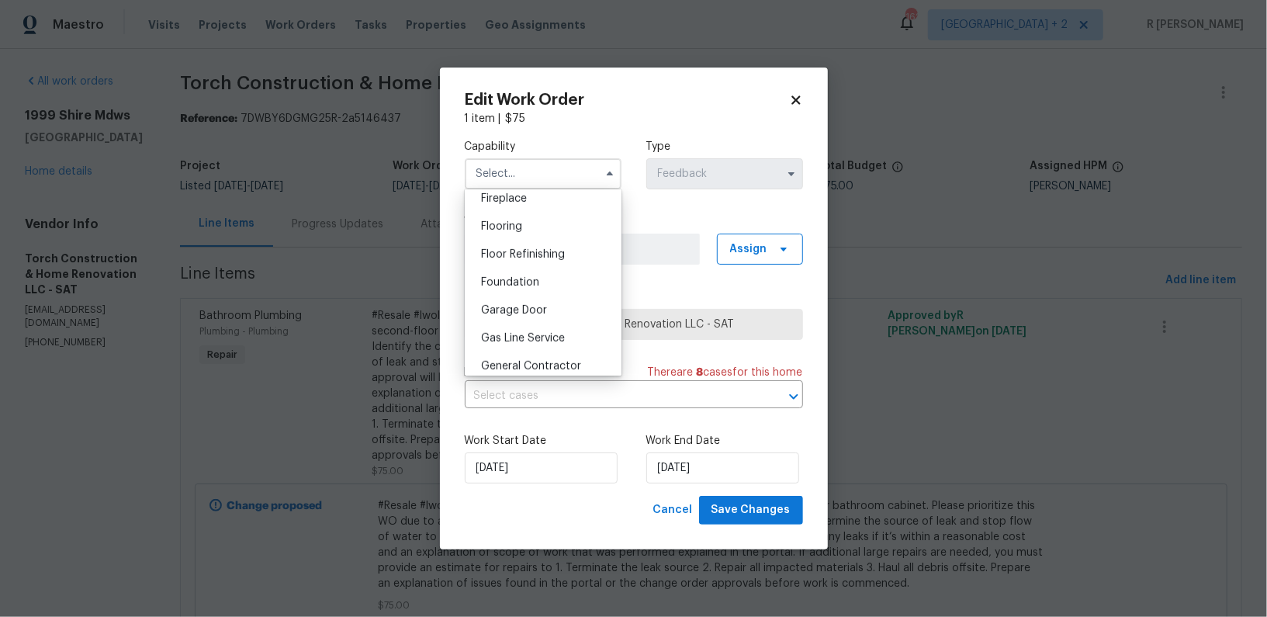
scroll to position [598, 0]
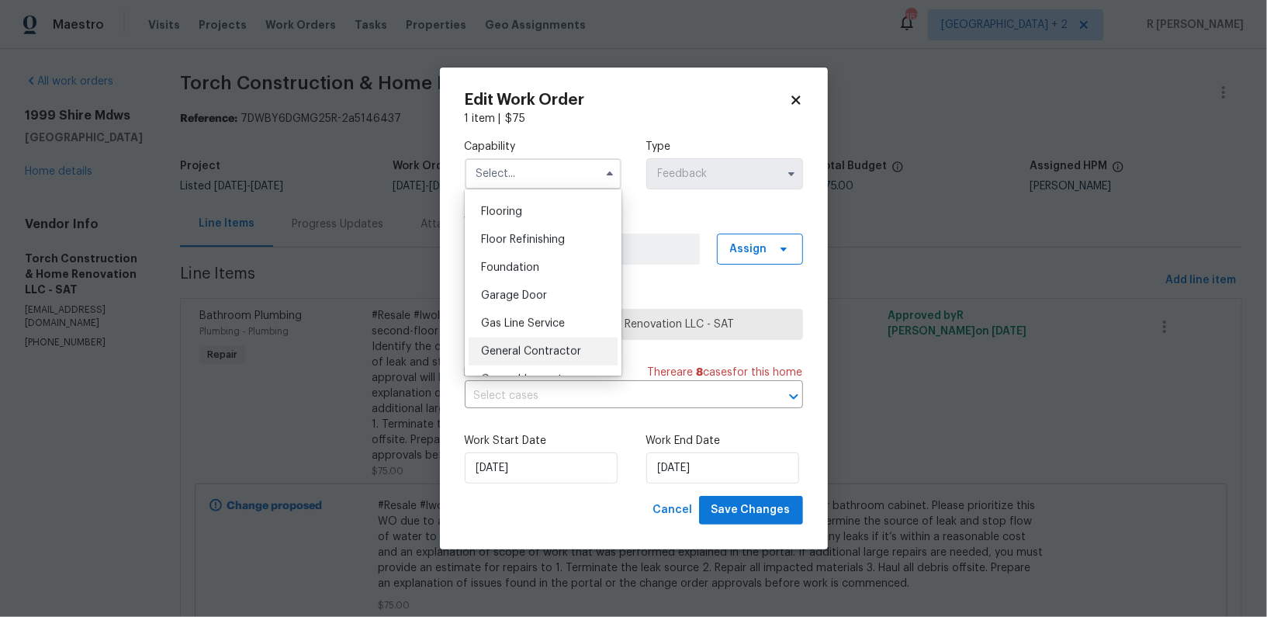
click at [515, 357] on div "General Contractor" at bounding box center [543, 352] width 149 height 28
type input "General Contractor"
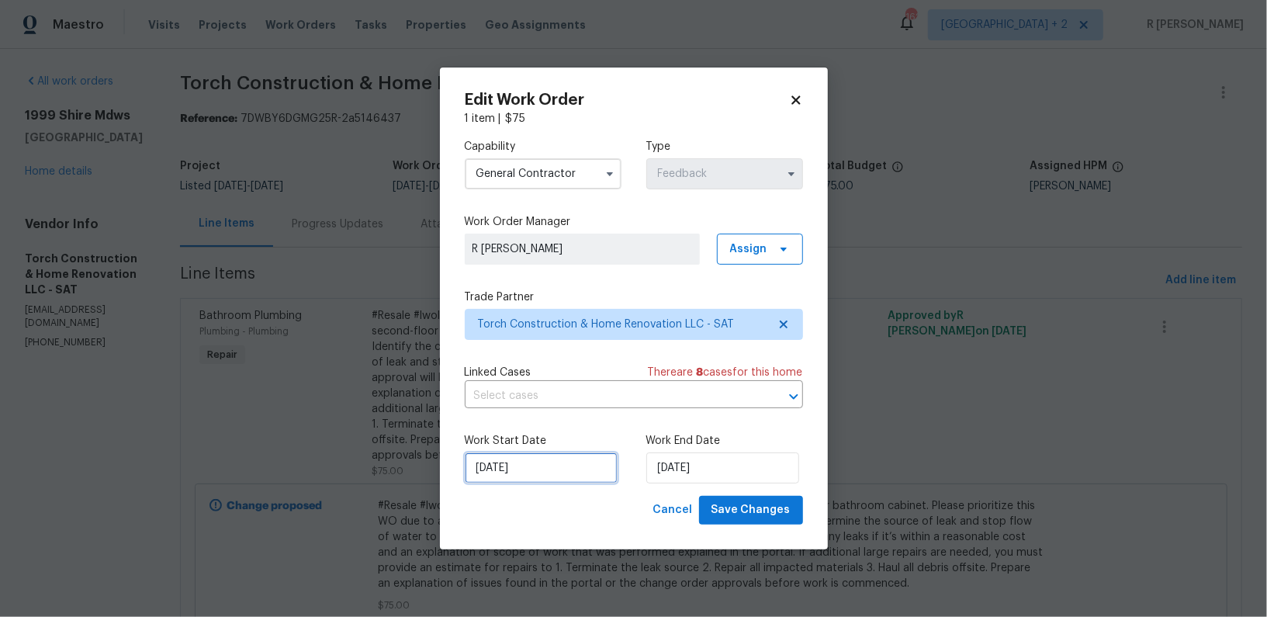
click at [532, 464] on input "[DATE]" at bounding box center [541, 467] width 153 height 31
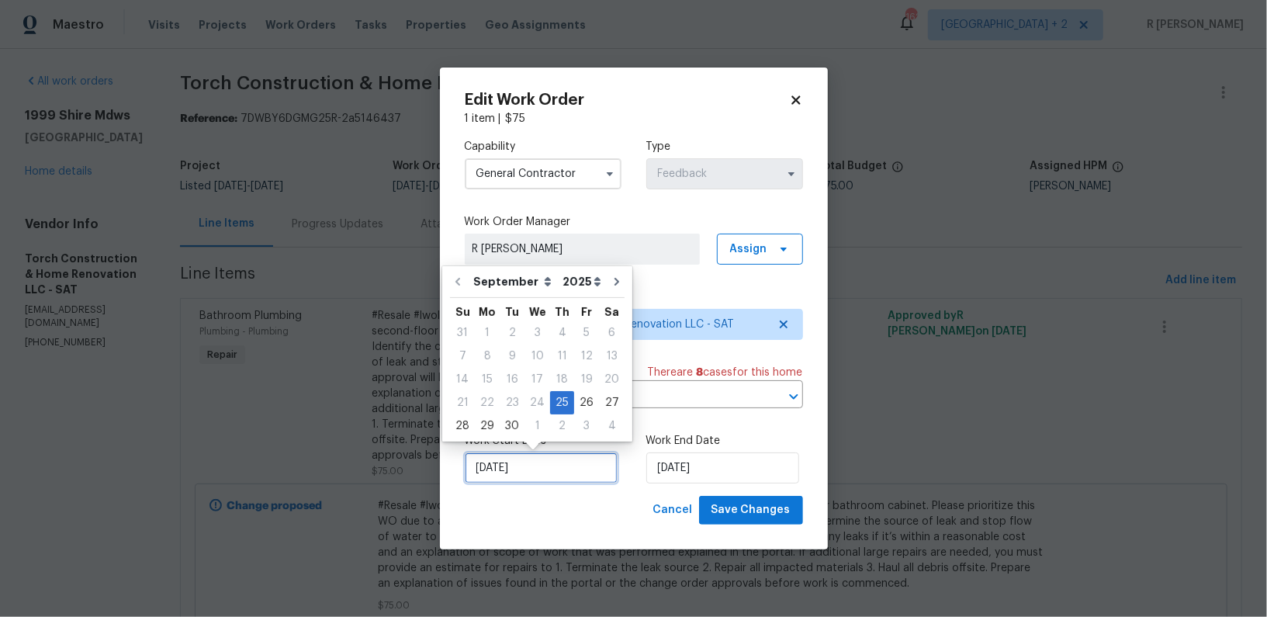
click at [532, 464] on input "[DATE]" at bounding box center [541, 467] width 153 height 31
click at [490, 421] on div "29" at bounding box center [487, 426] width 25 height 22
type input "29/09/2025"
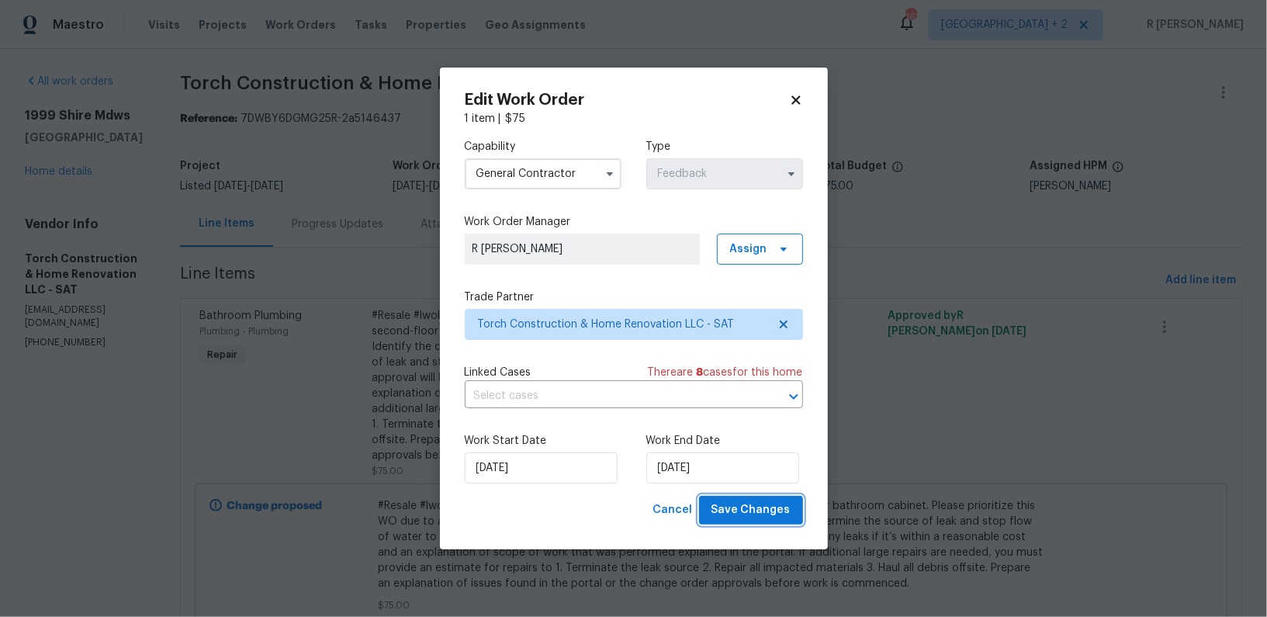
click at [769, 500] on button "Save Changes" at bounding box center [751, 510] width 104 height 29
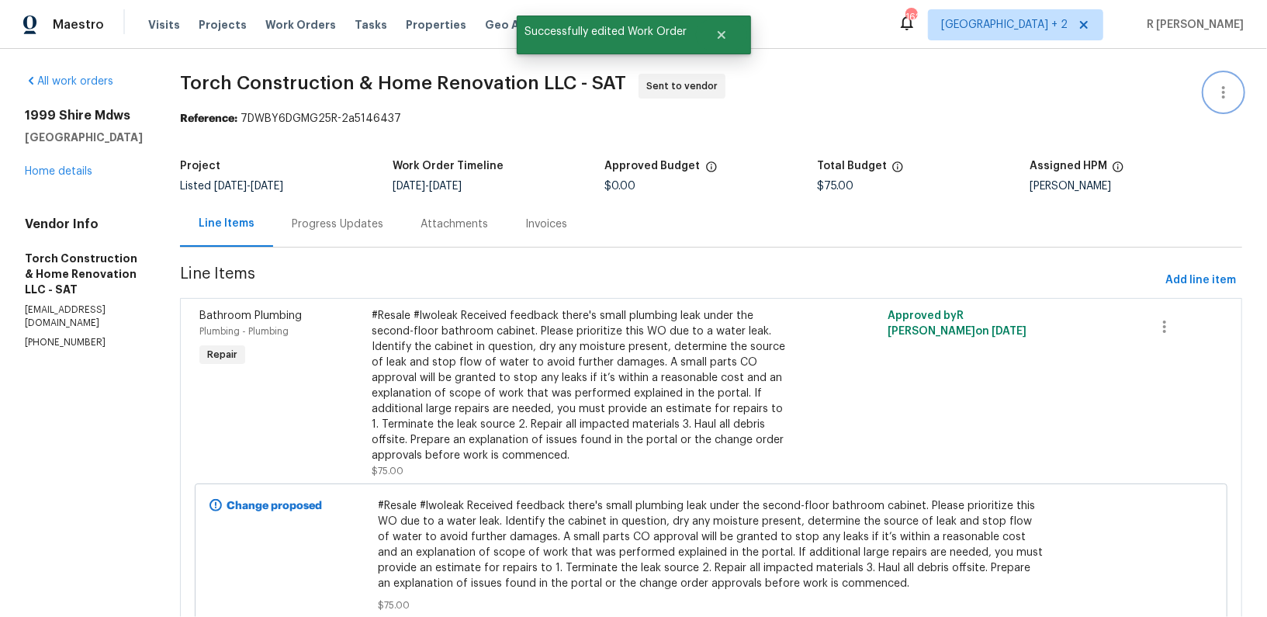
click at [1217, 88] on icon "button" at bounding box center [1223, 92] width 19 height 19
click at [1135, 87] on li "Edit" at bounding box center [1173, 92] width 168 height 26
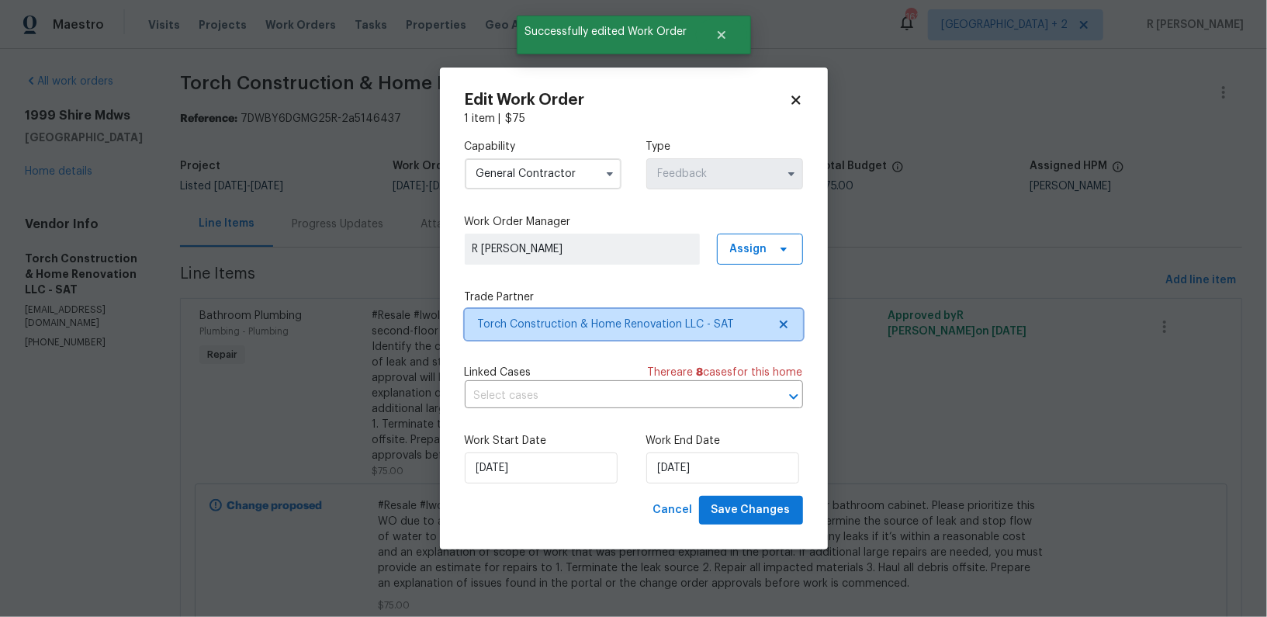
click at [550, 322] on span "Torch Construction & Home Renovation LLC - SAT" at bounding box center [622, 325] width 289 height 16
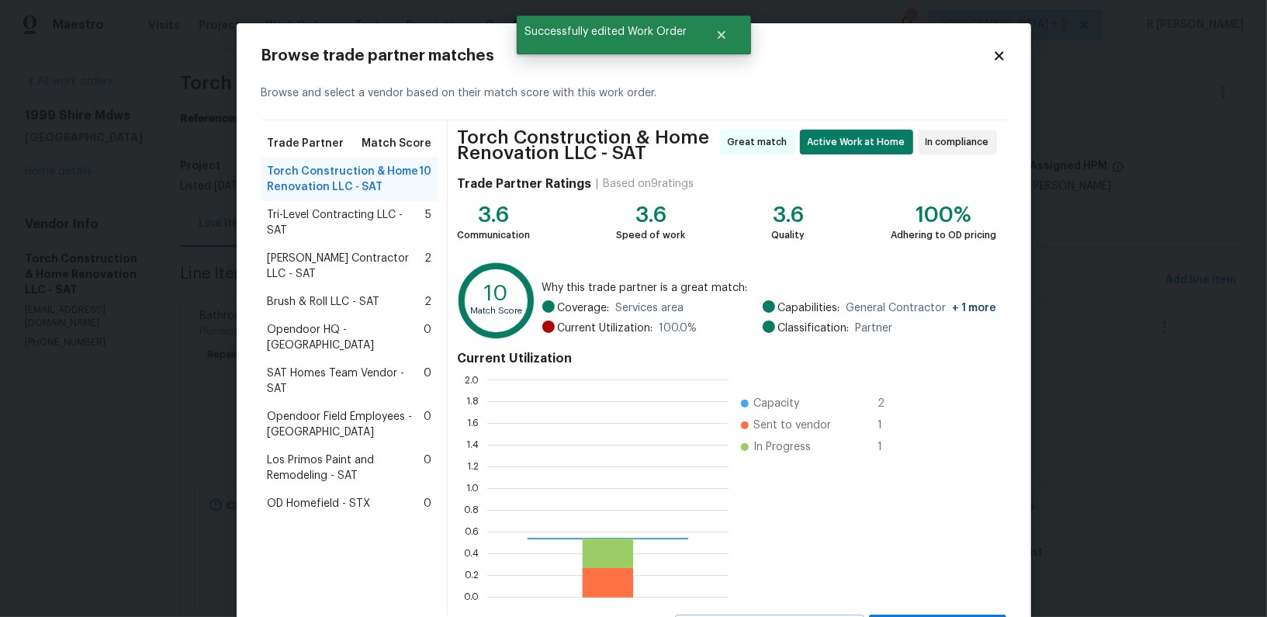
scroll to position [217, 241]
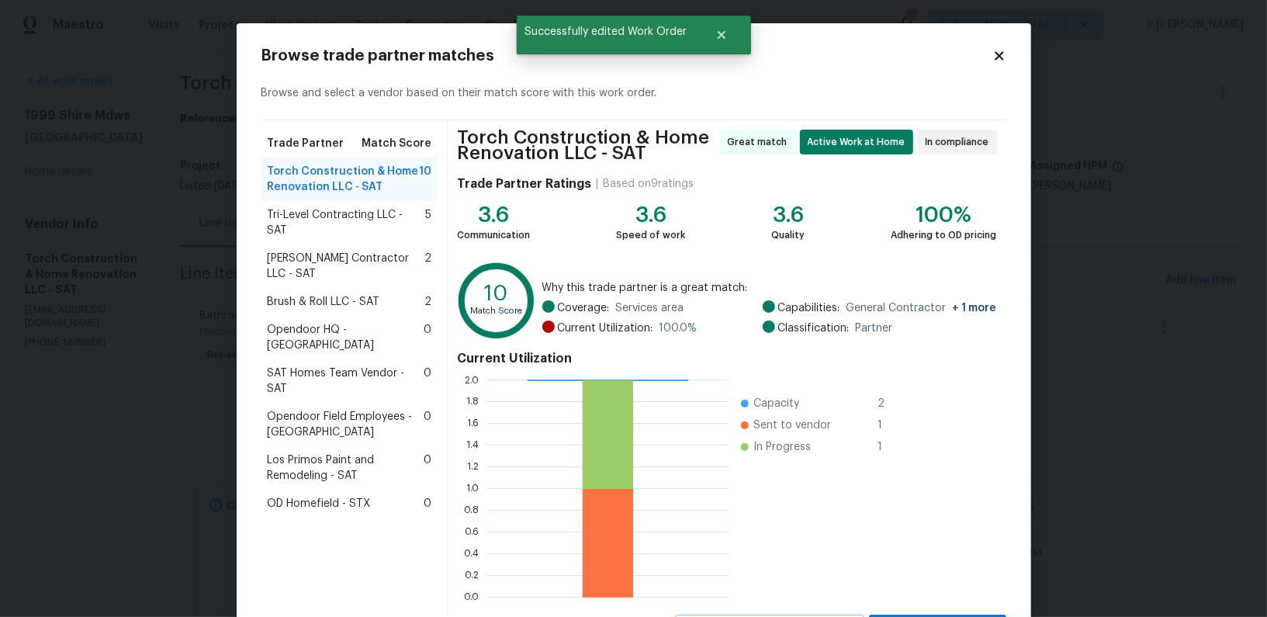
click at [334, 224] on div "Tri-Level Contracting LLC - SAT 5" at bounding box center [350, 222] width 177 height 43
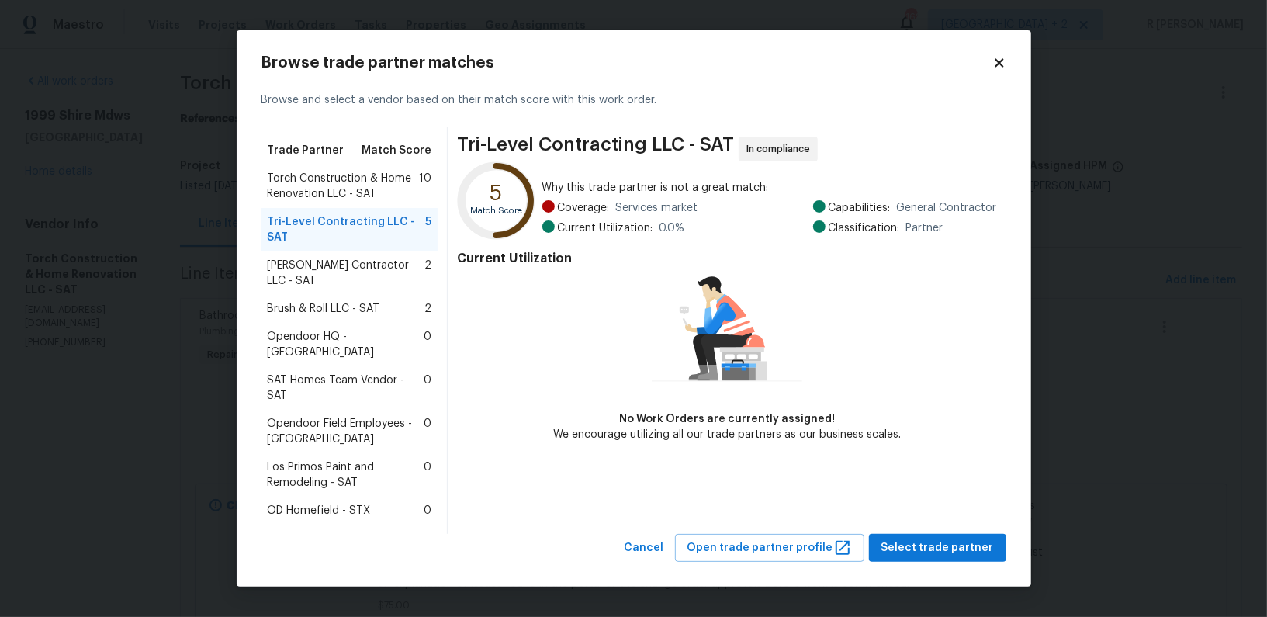
click at [1004, 70] on icon at bounding box center [999, 63] width 14 height 14
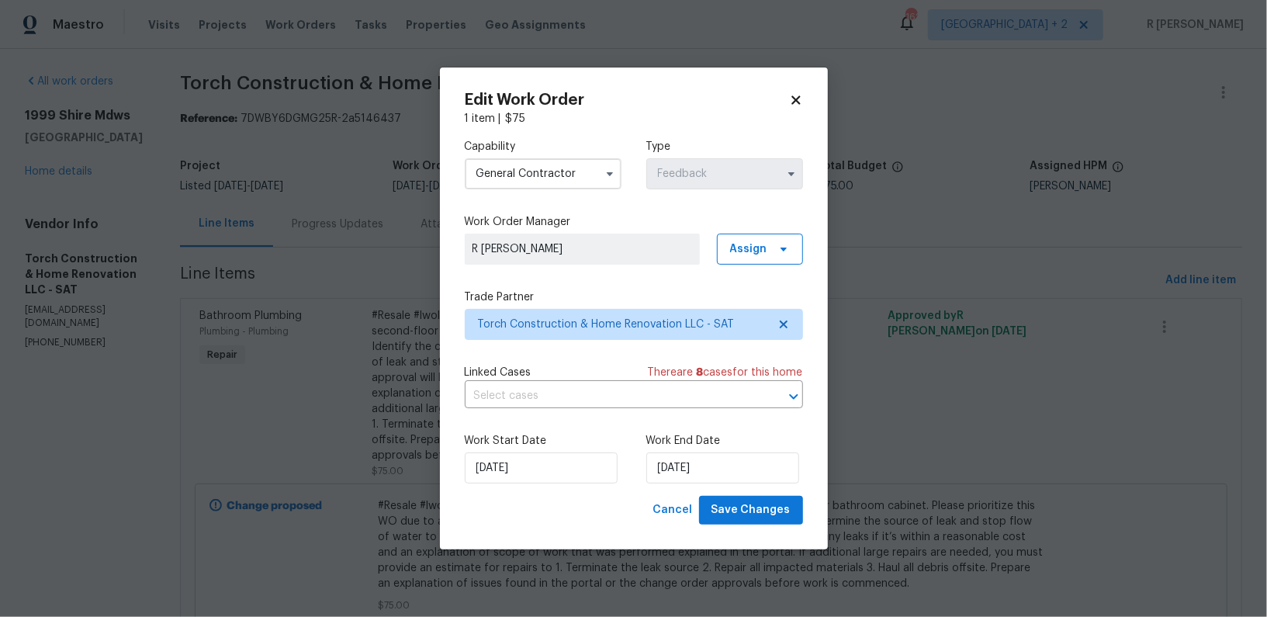
click at [785, 99] on h2 "Edit Work Order" at bounding box center [627, 100] width 324 height 16
click at [803, 99] on div "Edit Work Order 1 item | $ 75 Capability General Contractor Type Feedback Work …" at bounding box center [634, 309] width 388 height 482
click at [802, 99] on icon at bounding box center [796, 100] width 14 height 14
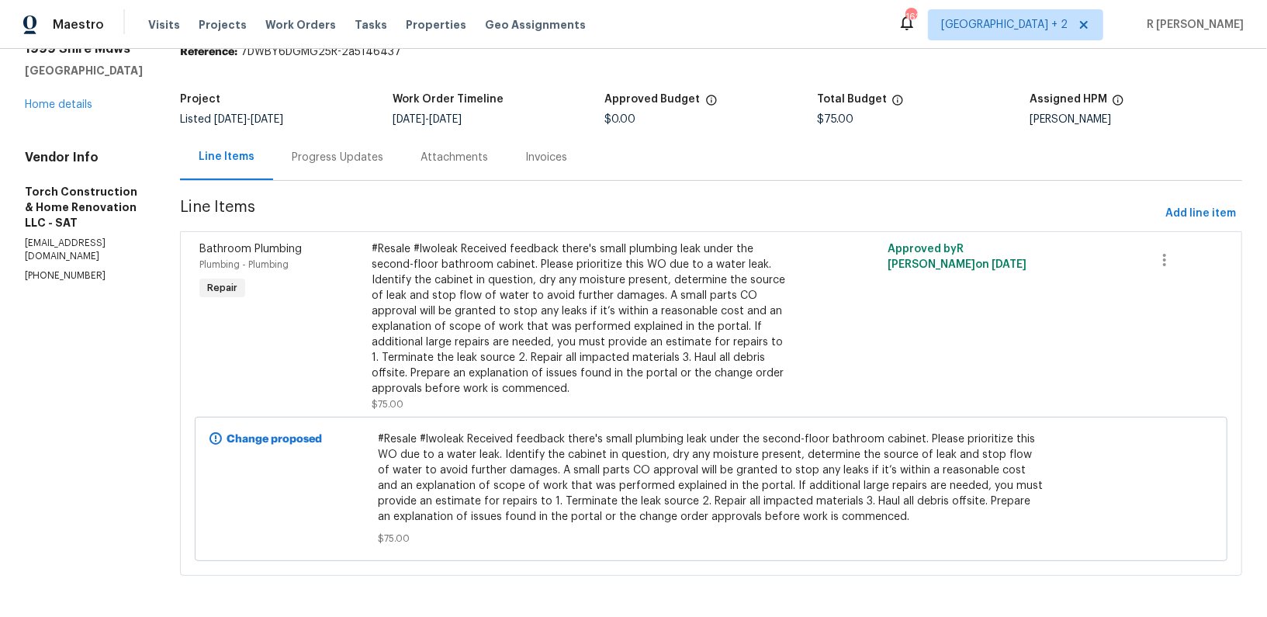
scroll to position [0, 0]
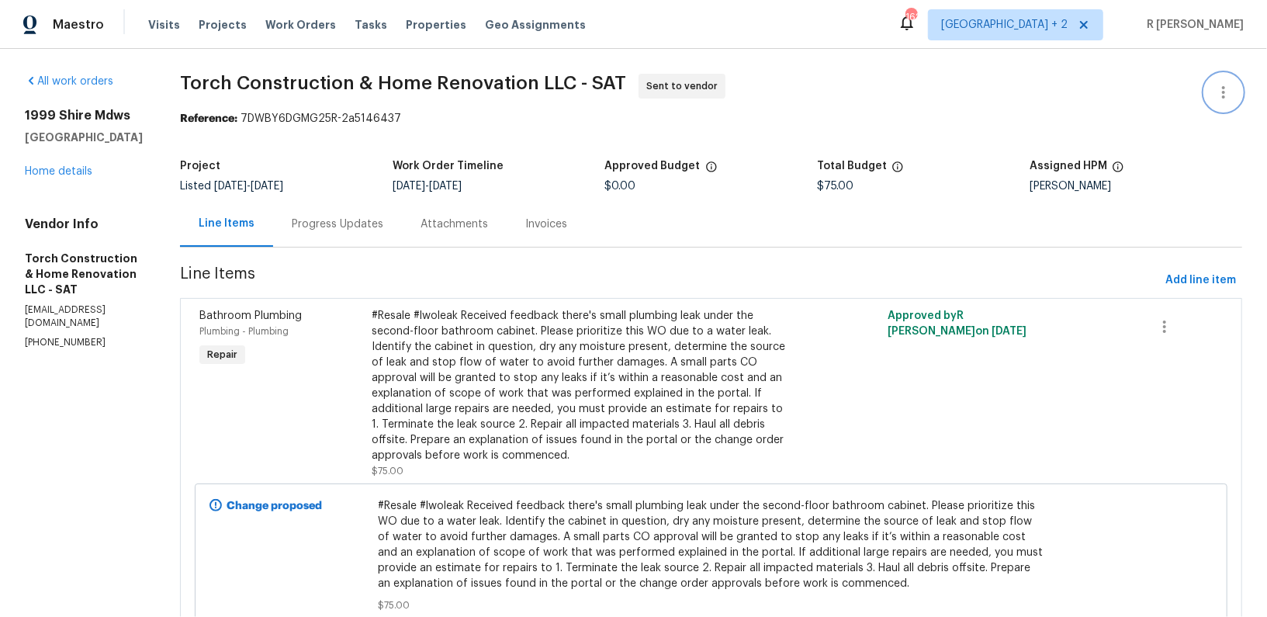
click at [1232, 85] on icon "button" at bounding box center [1223, 92] width 19 height 19
click at [1121, 103] on li "Edit" at bounding box center [1173, 92] width 168 height 26
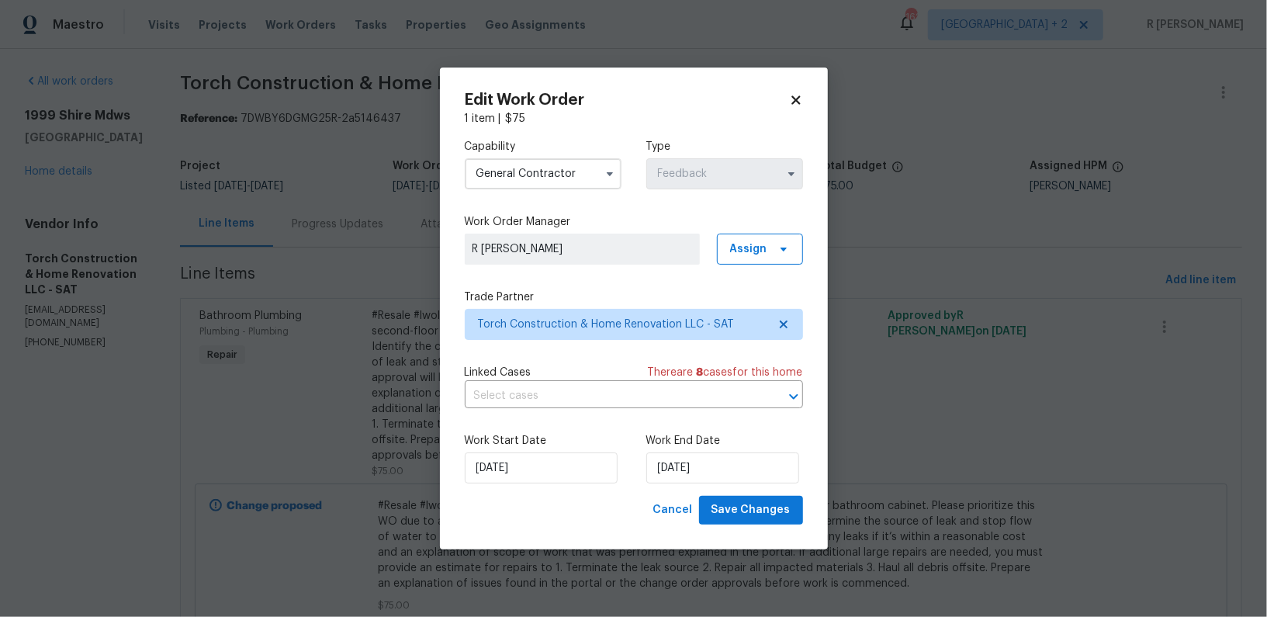
click at [536, 178] on input "General Contractor" at bounding box center [543, 173] width 157 height 31
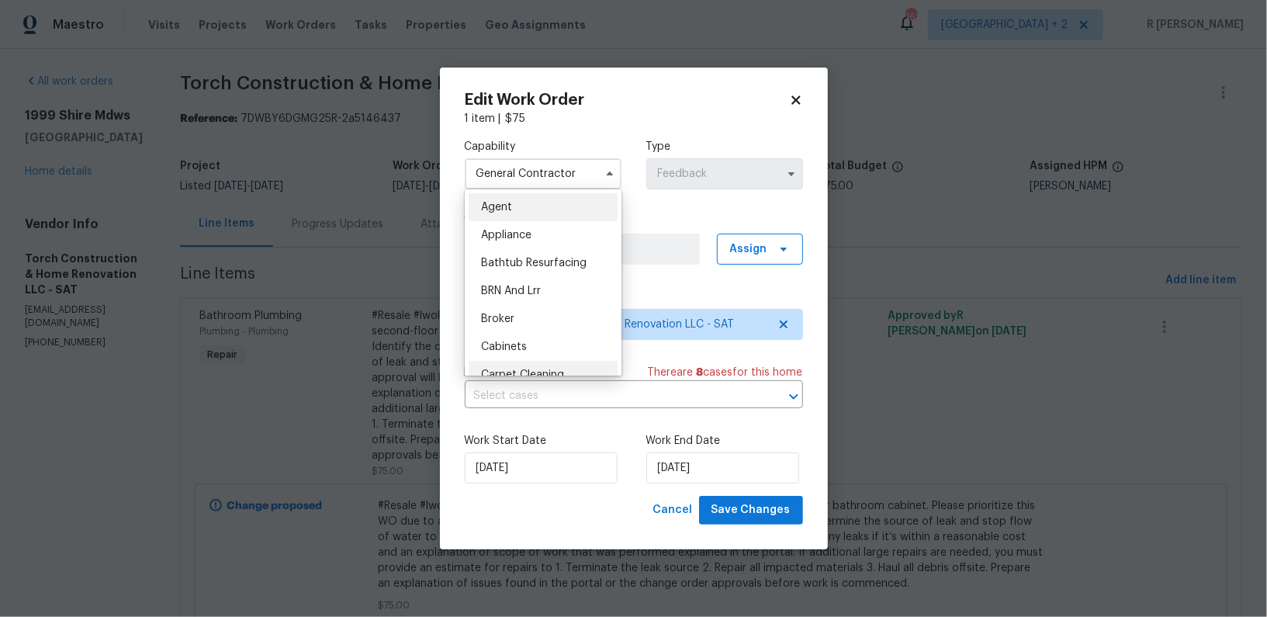
scroll to position [357, 0]
click at [510, 286] on span "Day One Walk" at bounding box center [516, 284] width 71 height 11
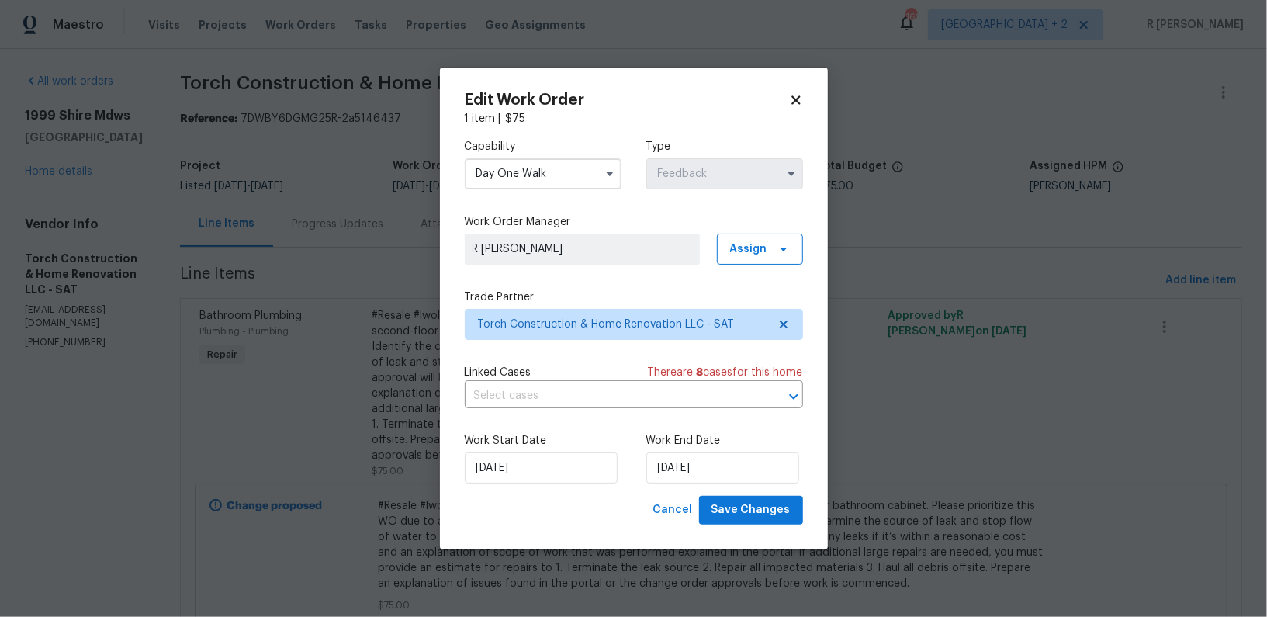
click at [510, 174] on input "Day One Walk" at bounding box center [543, 173] width 157 height 31
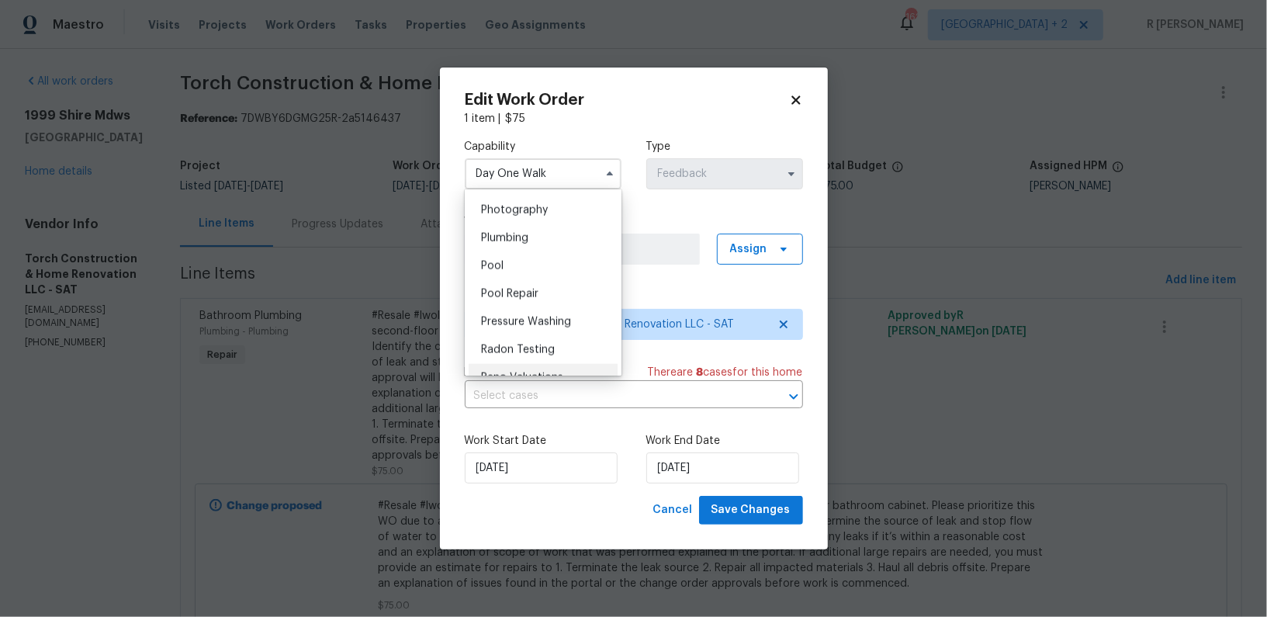
scroll to position [1348, 0]
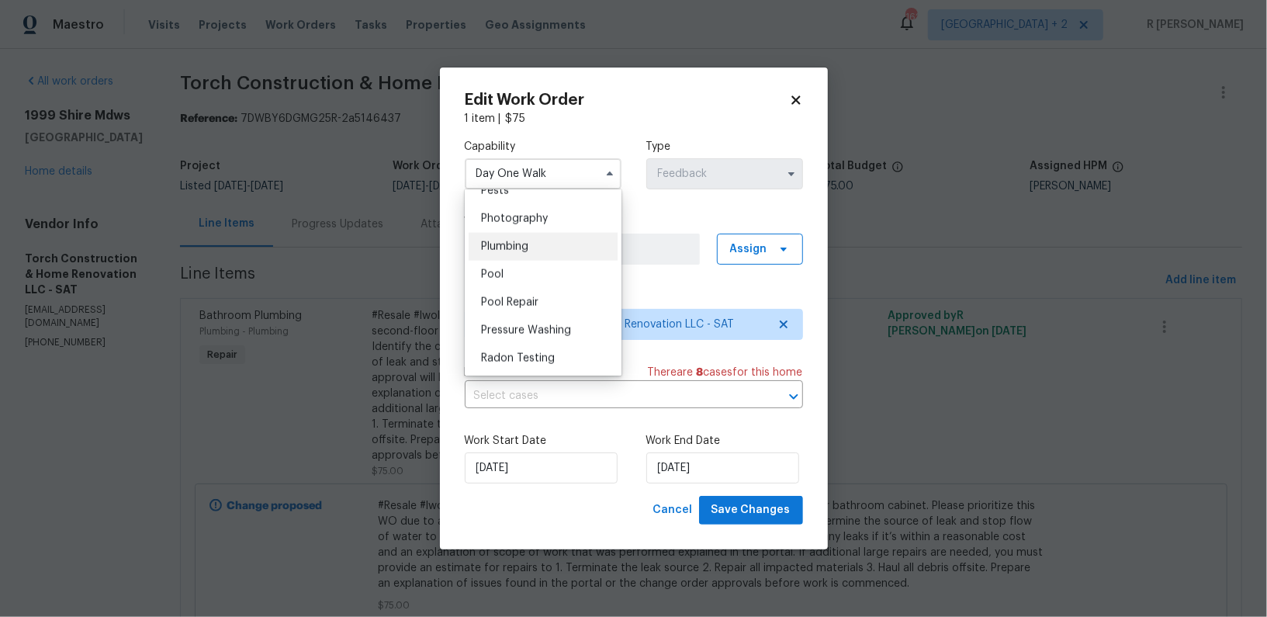
click at [523, 244] on span "Plumbing" at bounding box center [504, 246] width 47 height 11
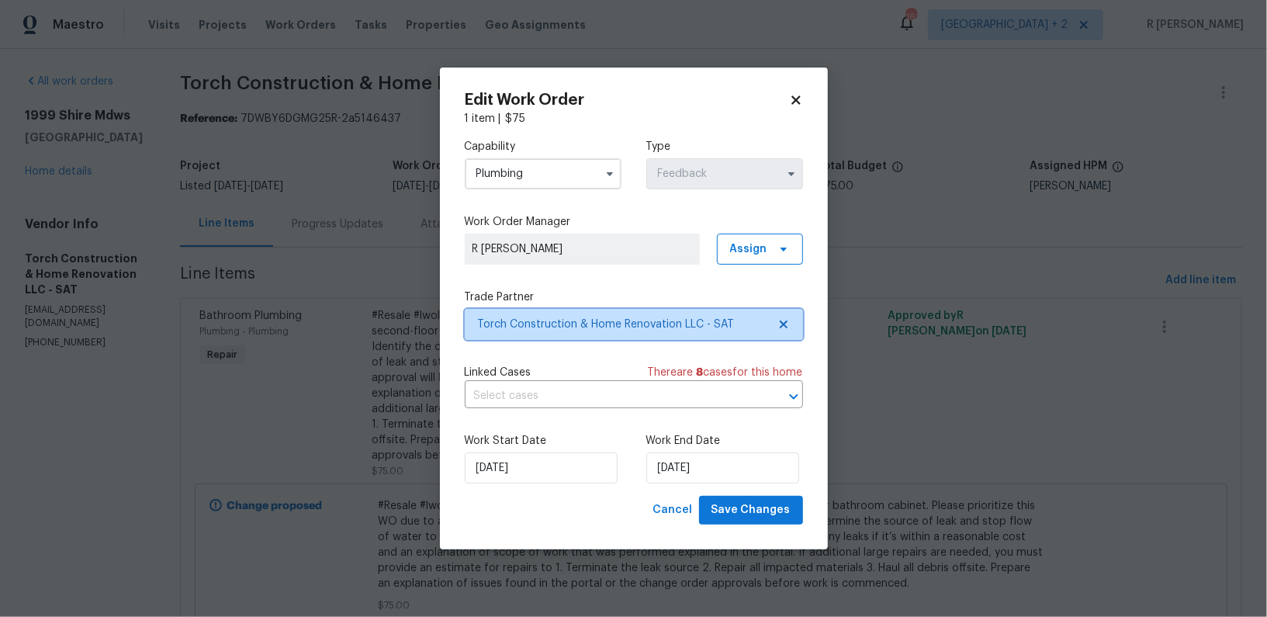
click at [612, 317] on span "Torch Construction & Home Renovation LLC - SAT" at bounding box center [622, 325] width 289 height 16
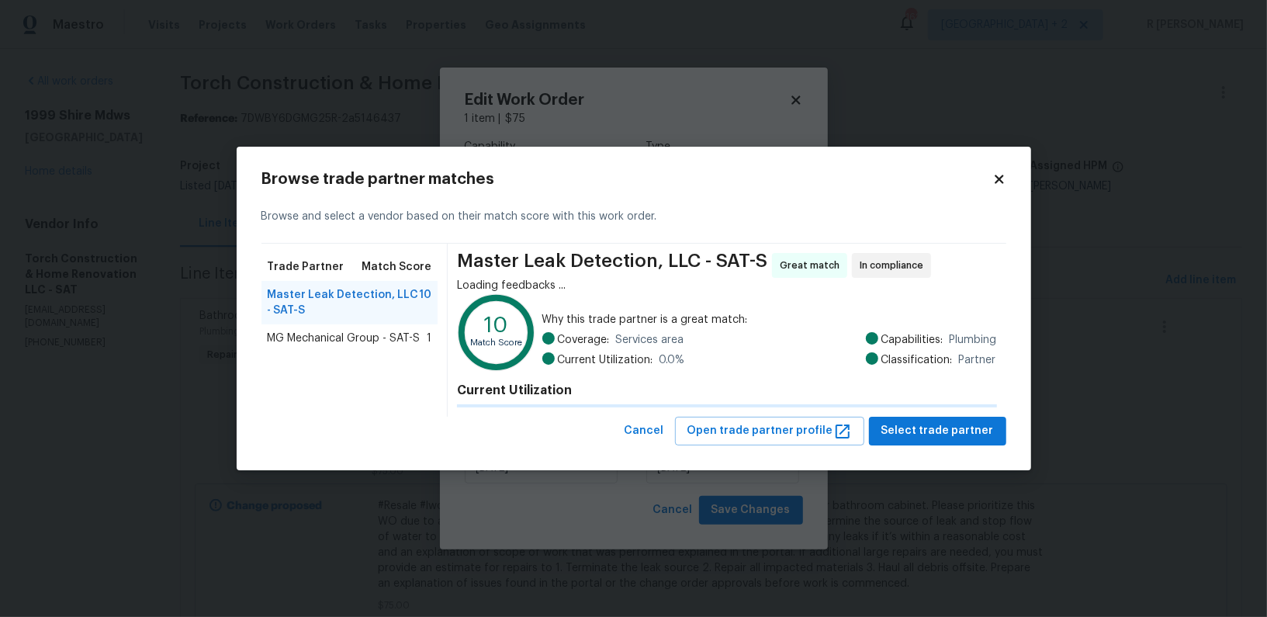
click at [612, 316] on span "Why this trade partner is a great match:" at bounding box center [769, 320] width 455 height 16
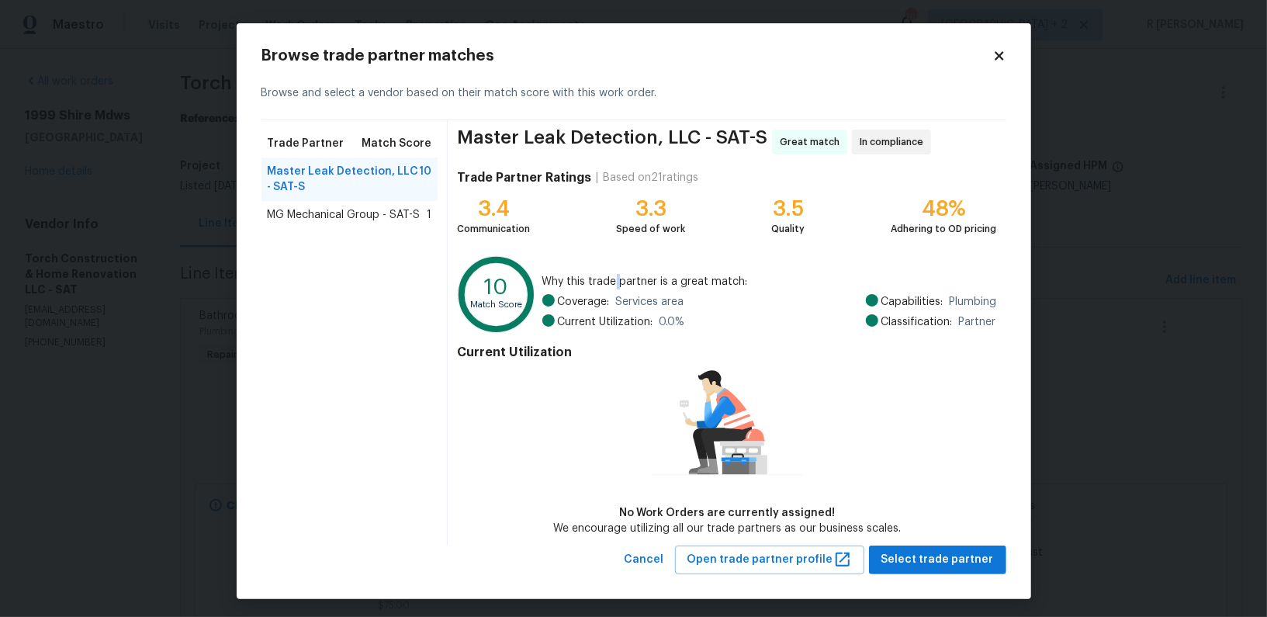
click at [1010, 62] on div "Browse trade partner matches Browse and select a vendor based on their match sc…" at bounding box center [634, 311] width 795 height 576
click at [998, 54] on icon at bounding box center [999, 55] width 9 height 9
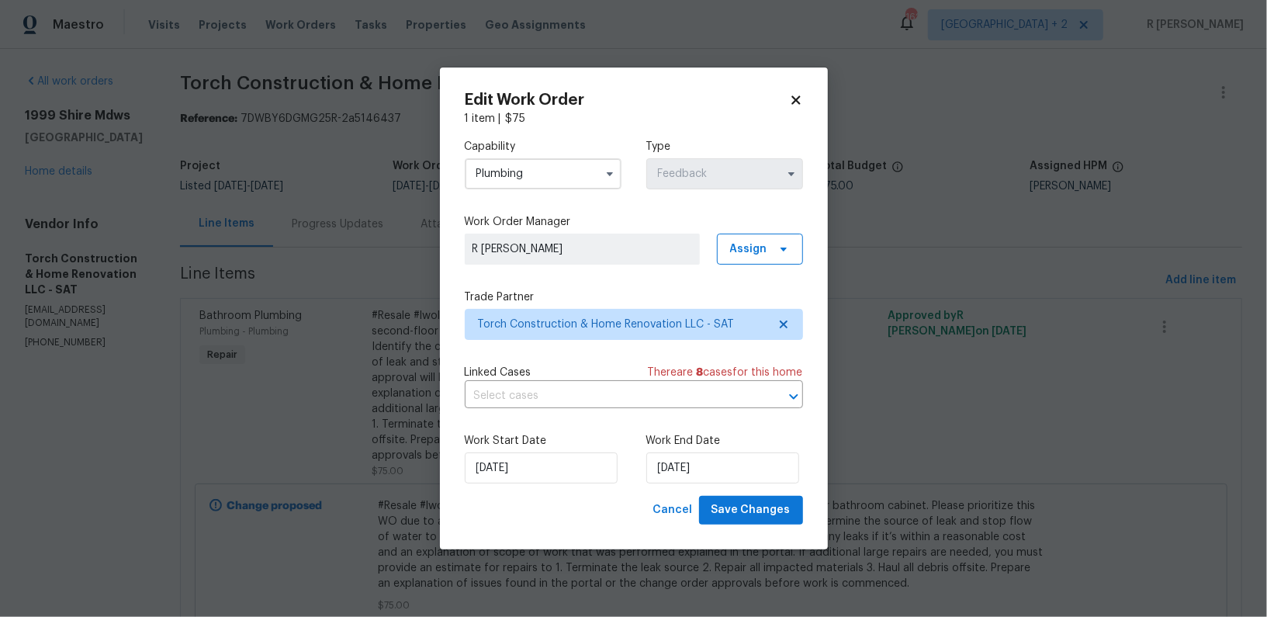
click at [521, 168] on input "Plumbing" at bounding box center [543, 173] width 157 height 31
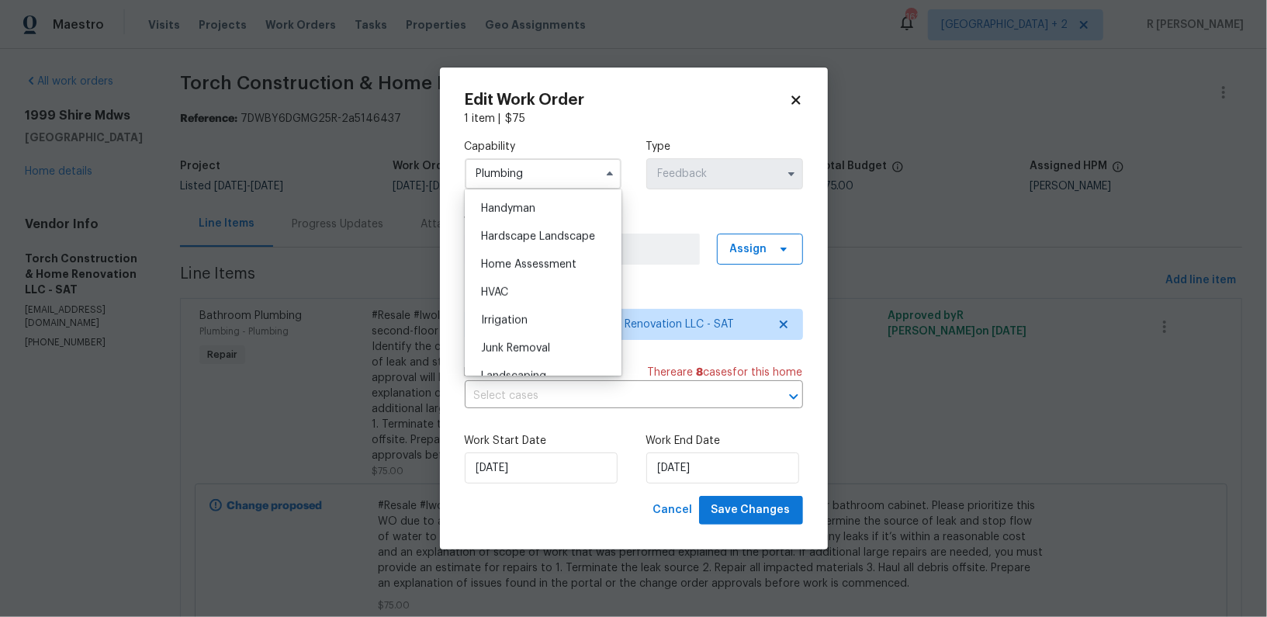
scroll to position [854, 0]
click at [517, 217] on div "Handyman" at bounding box center [543, 207] width 149 height 28
type input "Handyman"
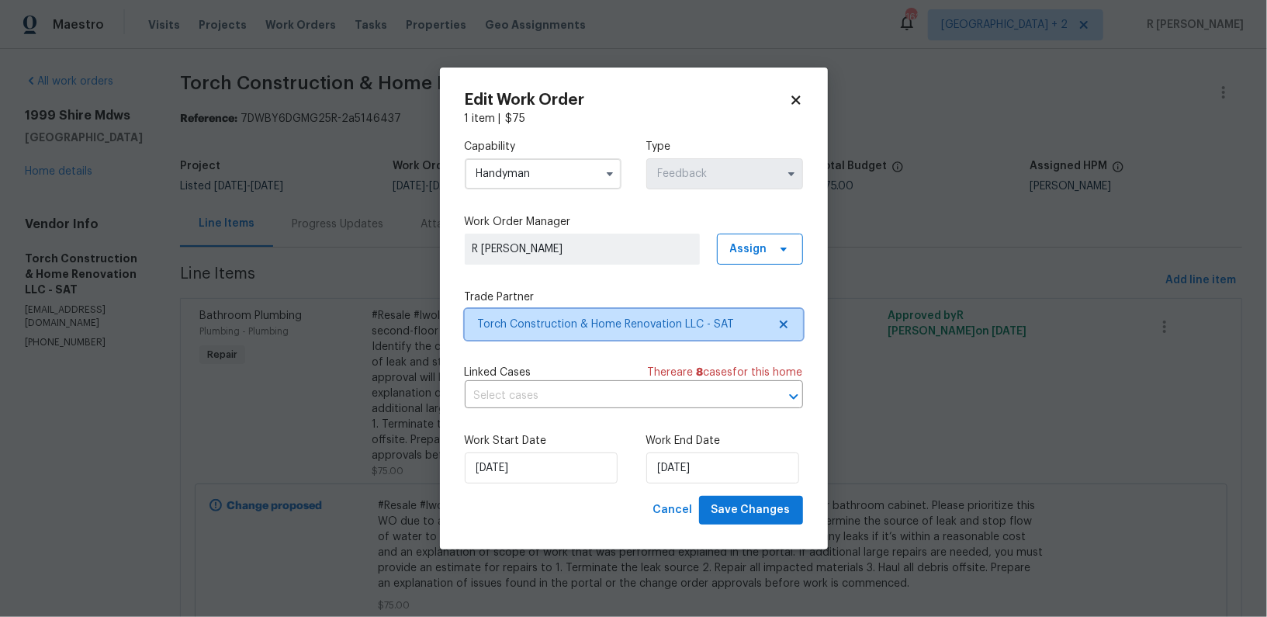
click at [569, 337] on span "Torch Construction & Home Renovation LLC - SAT" at bounding box center [634, 324] width 338 height 31
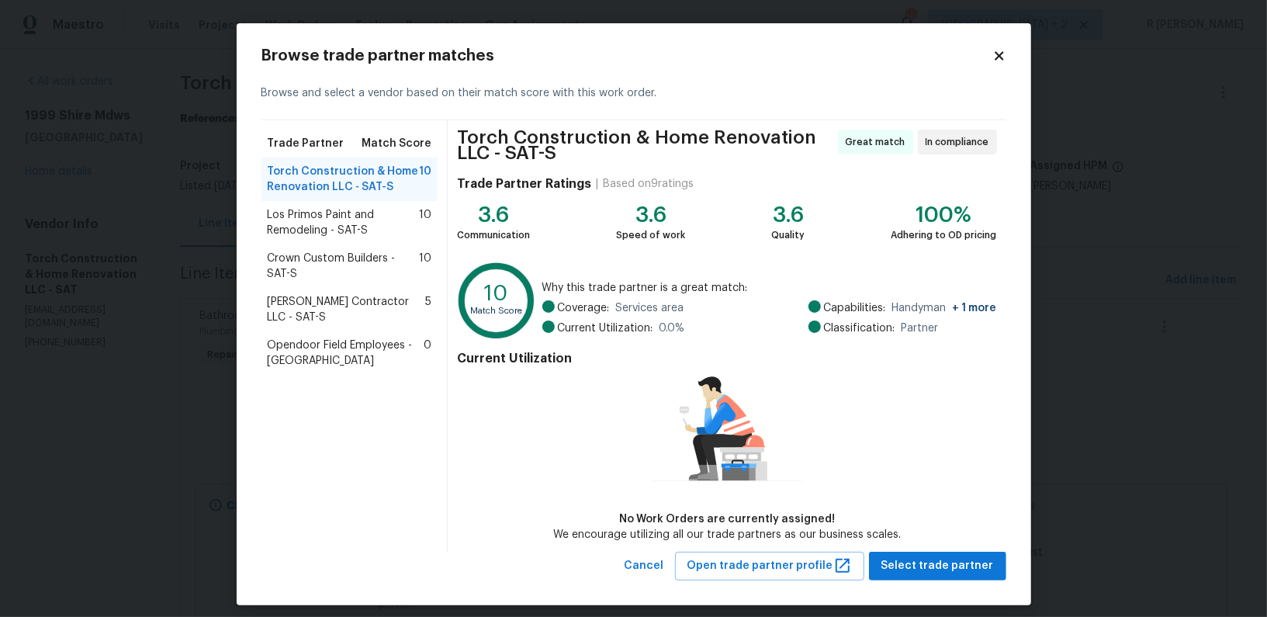
click at [316, 228] on span "Los Primos Paint and Remodeling - SAT-S" at bounding box center [344, 222] width 152 height 31
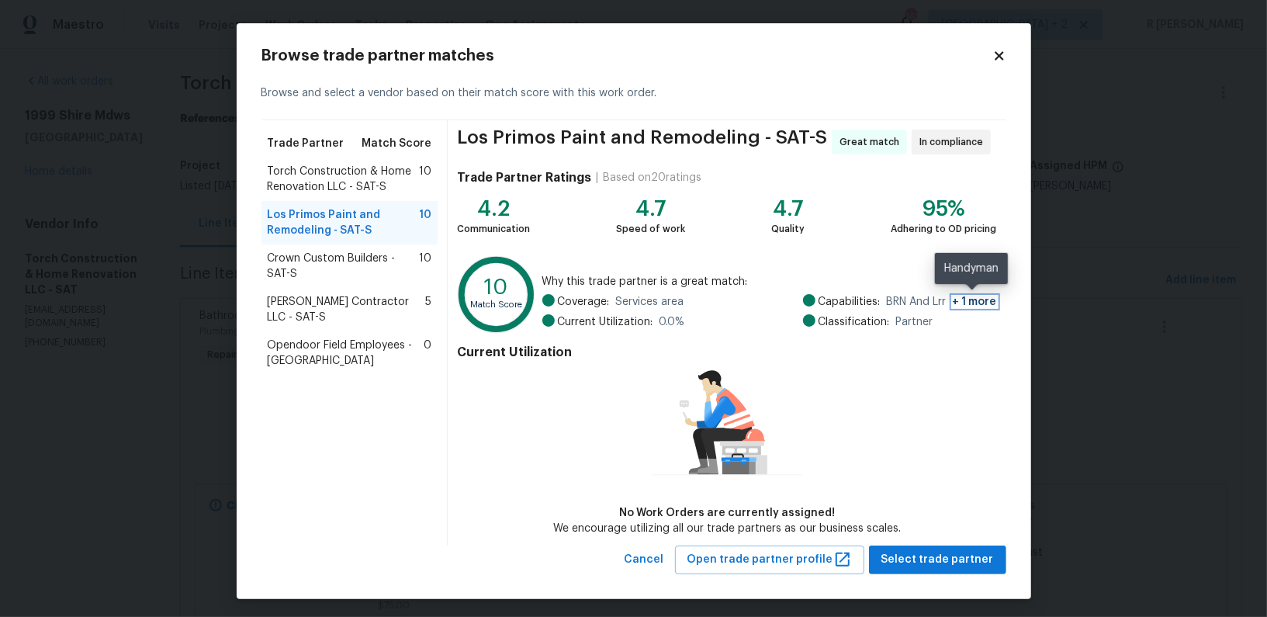
click at [973, 305] on span "+ 1 more" at bounding box center [975, 301] width 44 height 11
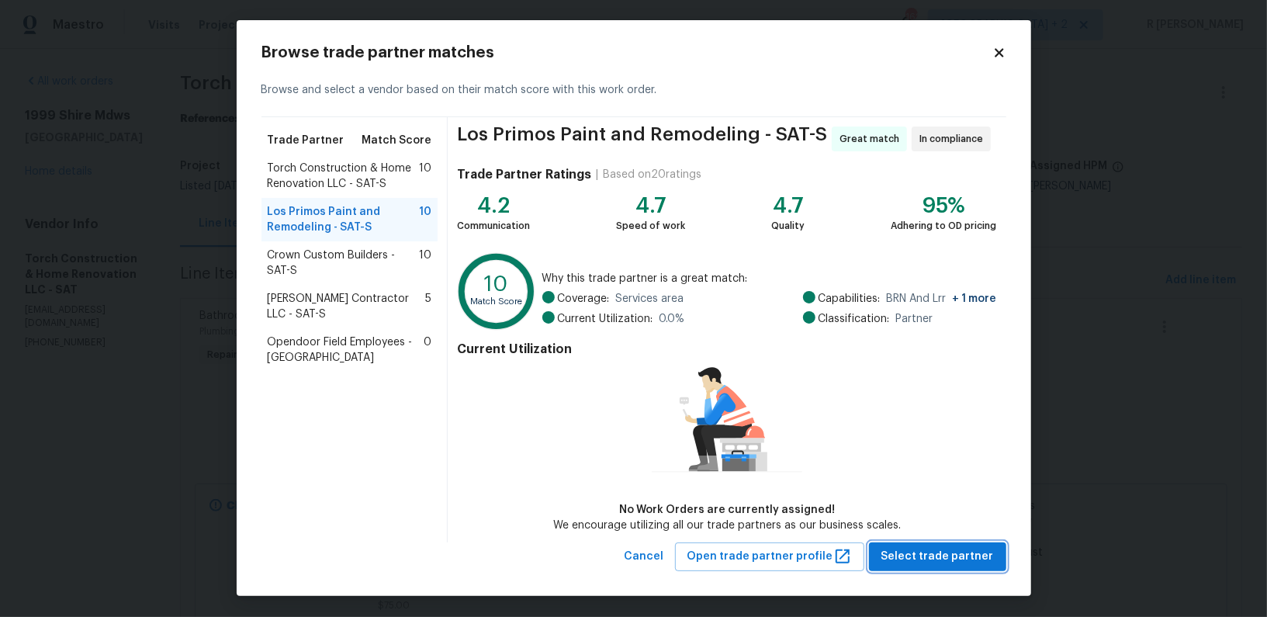
click at [965, 556] on span "Select trade partner" at bounding box center [938, 556] width 113 height 19
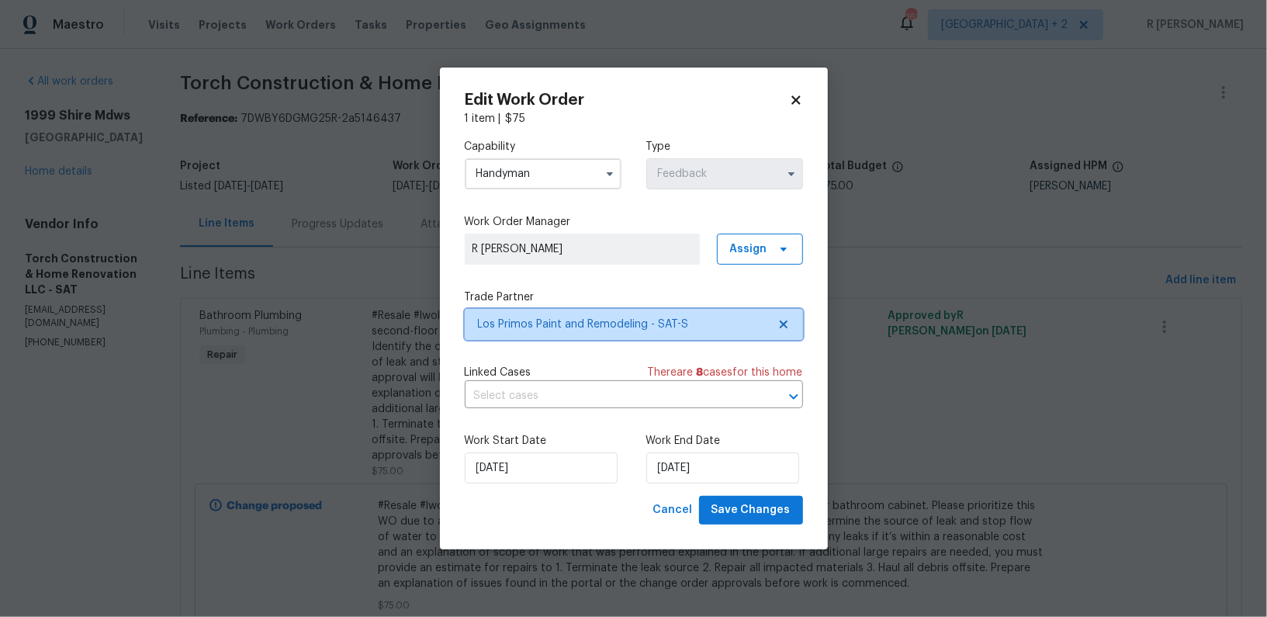
scroll to position [0, 0]
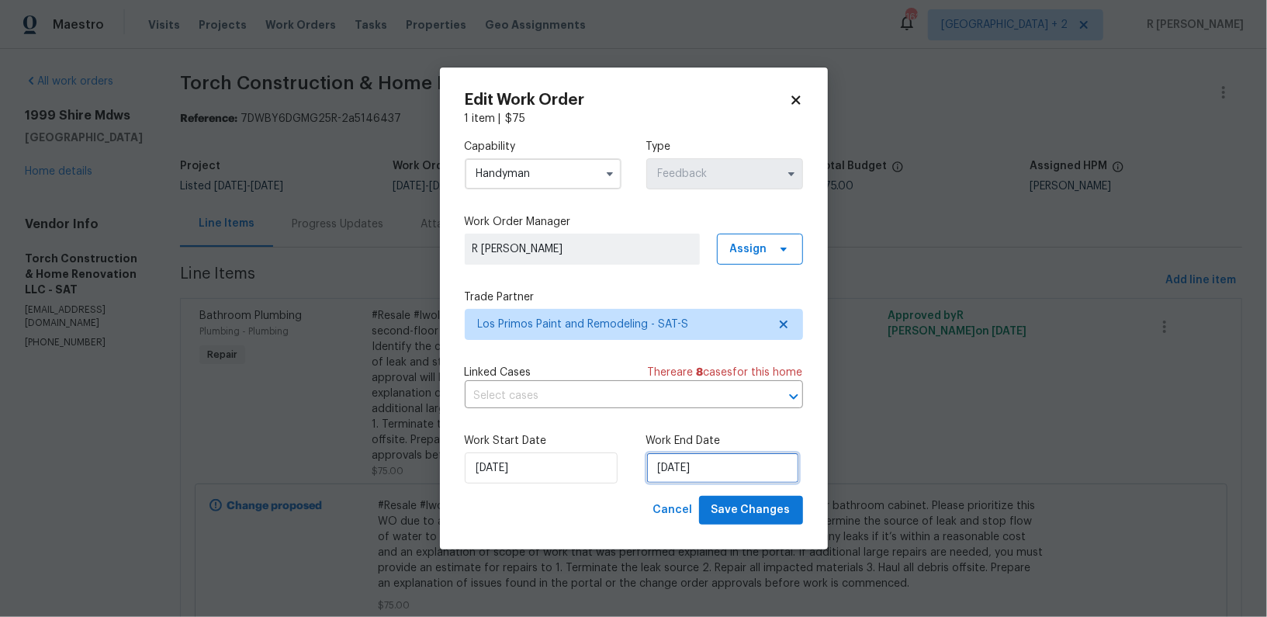
click at [706, 476] on input "29/09/2025" at bounding box center [722, 467] width 153 height 31
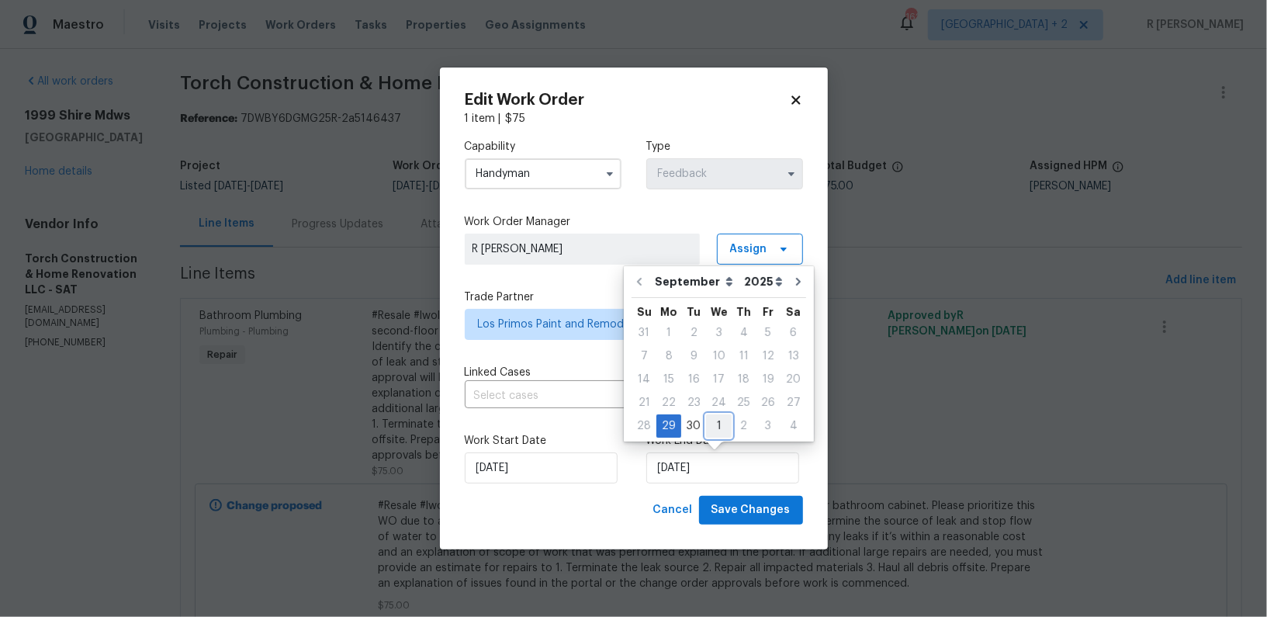
click at [719, 431] on div "1" at bounding box center [719, 426] width 26 height 22
type input "01/10/2025"
select select "9"
click at [753, 520] on span "Save Changes" at bounding box center [751, 510] width 79 height 19
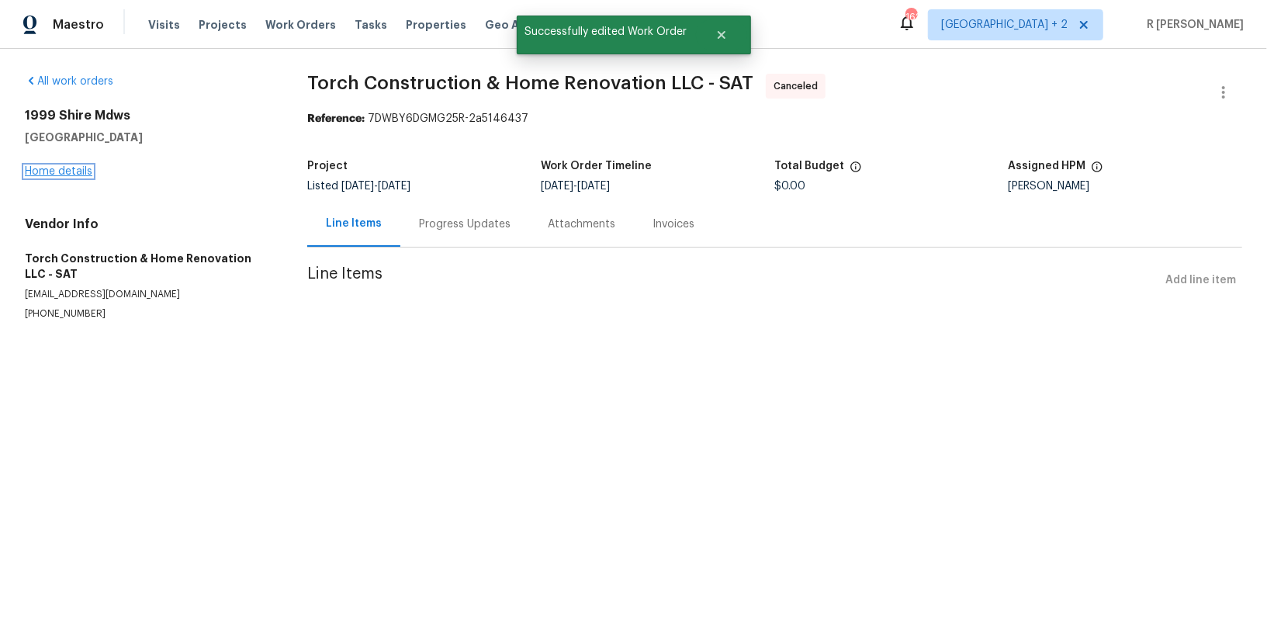
click at [43, 169] on link "Home details" at bounding box center [59, 171] width 68 height 11
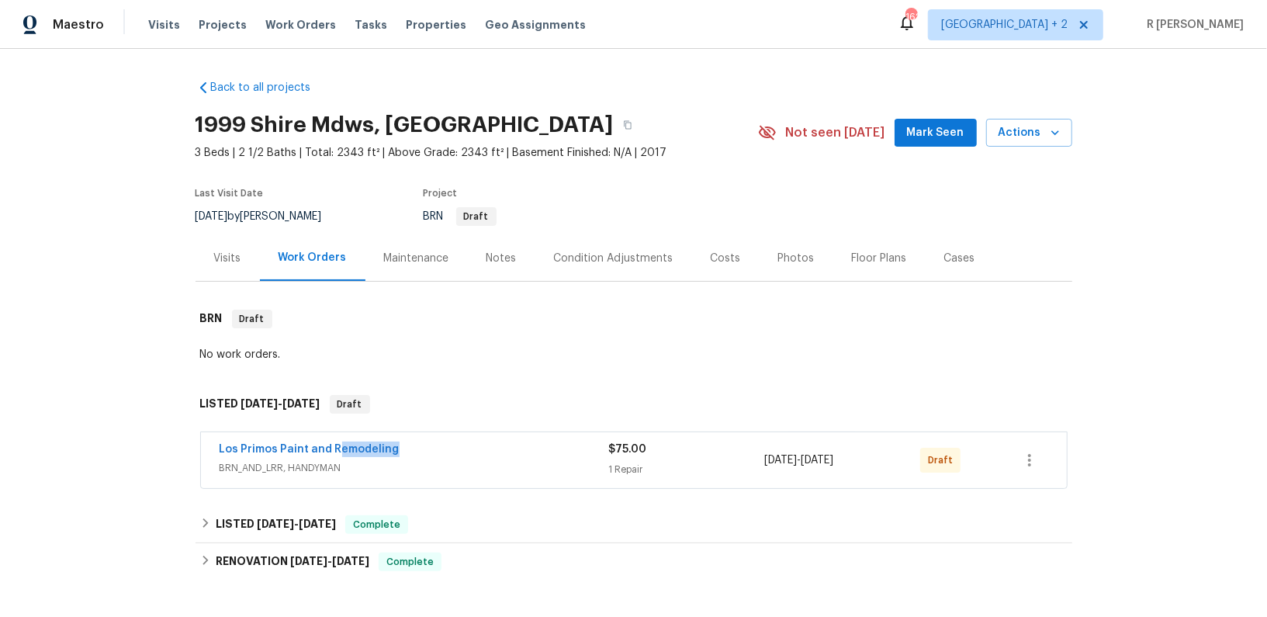
drag, startPoint x: 399, startPoint y: 450, endPoint x: 181, endPoint y: 450, distance: 218.1
click at [181, 450] on div "Back to all projects 1999 Shire Mdws, New Braunfels, TX 78130 3 Beds | 2 1/2 Ba…" at bounding box center [633, 333] width 1267 height 568
copy link "Los Primos Paint and Remodeling"
click at [253, 451] on link "Los Primos Paint and Remodeling" at bounding box center [310, 449] width 180 height 11
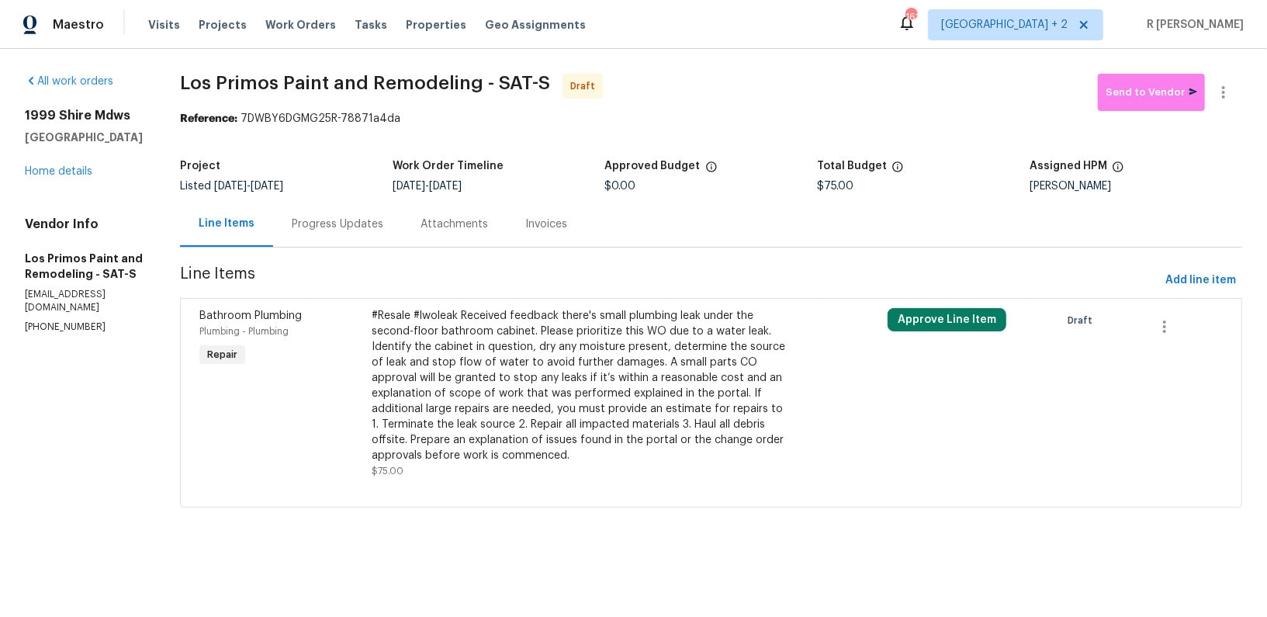
click at [441, 363] on div "#Resale #lwoleak Received feedback there's small plumbing leak under the second…" at bounding box center [582, 385] width 421 height 155
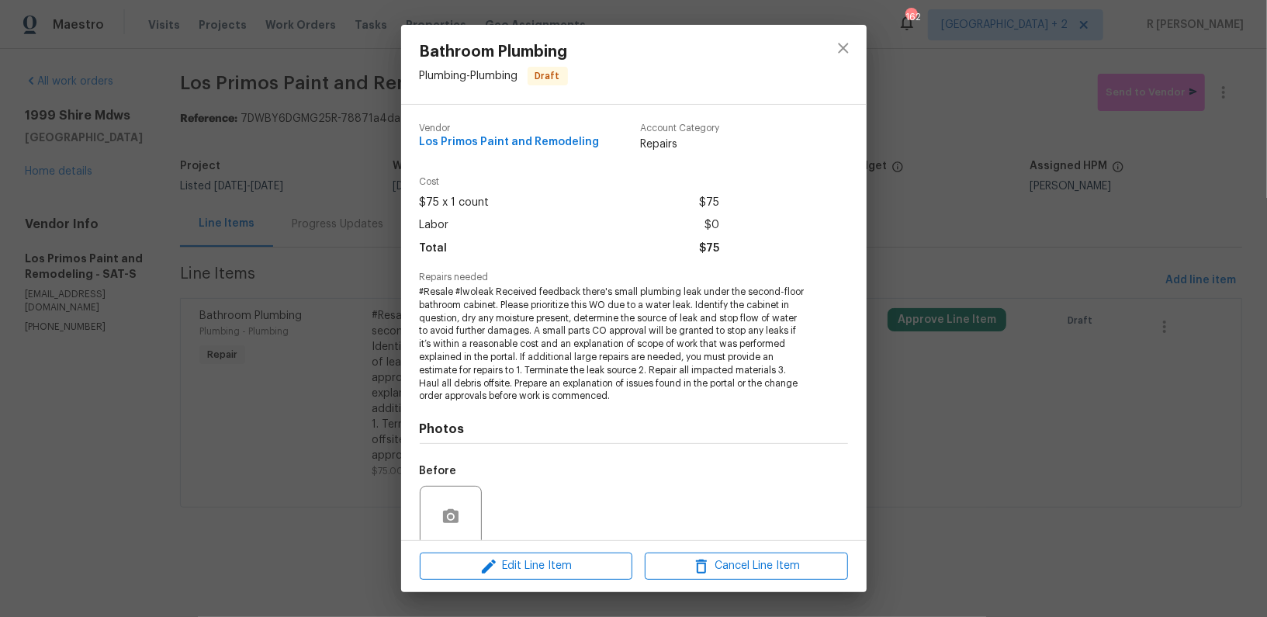
click at [524, 347] on span "#Resale #lwoleak Received feedback there's small plumbing leak under the second…" at bounding box center [613, 344] width 386 height 117
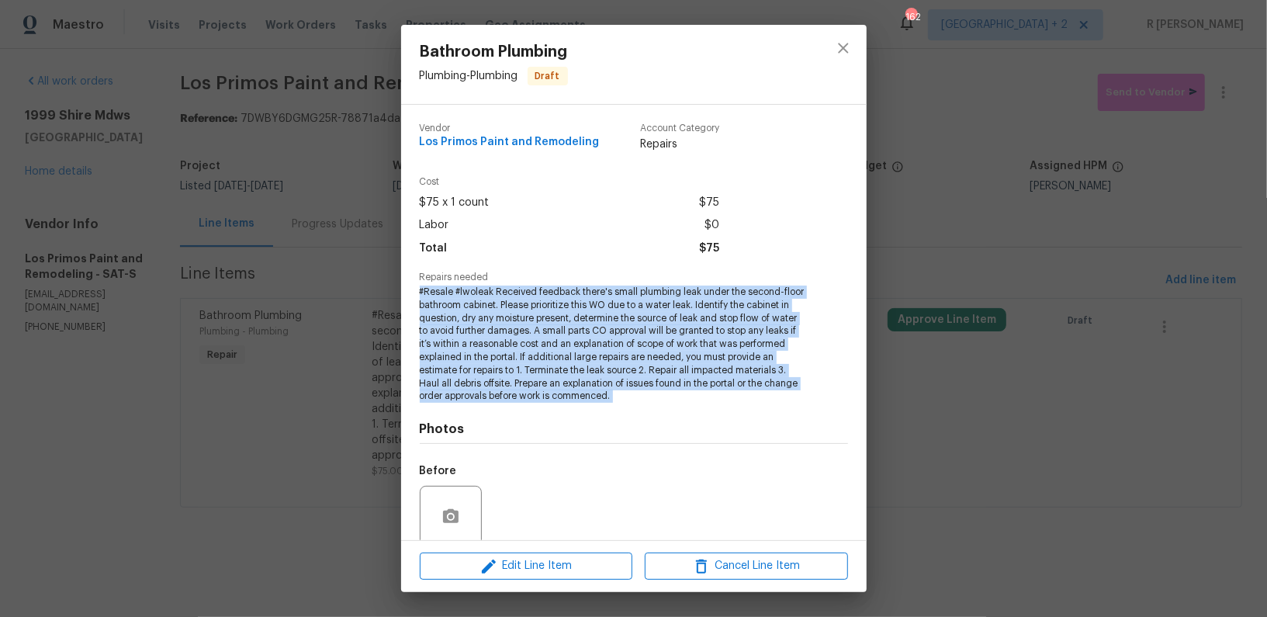
click at [524, 347] on span "#Resale #lwoleak Received feedback there's small plumbing leak under the second…" at bounding box center [613, 344] width 386 height 117
copy span "#Resale #lwoleak Received feedback there's small plumbing leak under the second…"
click at [839, 57] on icon "close" at bounding box center [843, 48] width 19 height 19
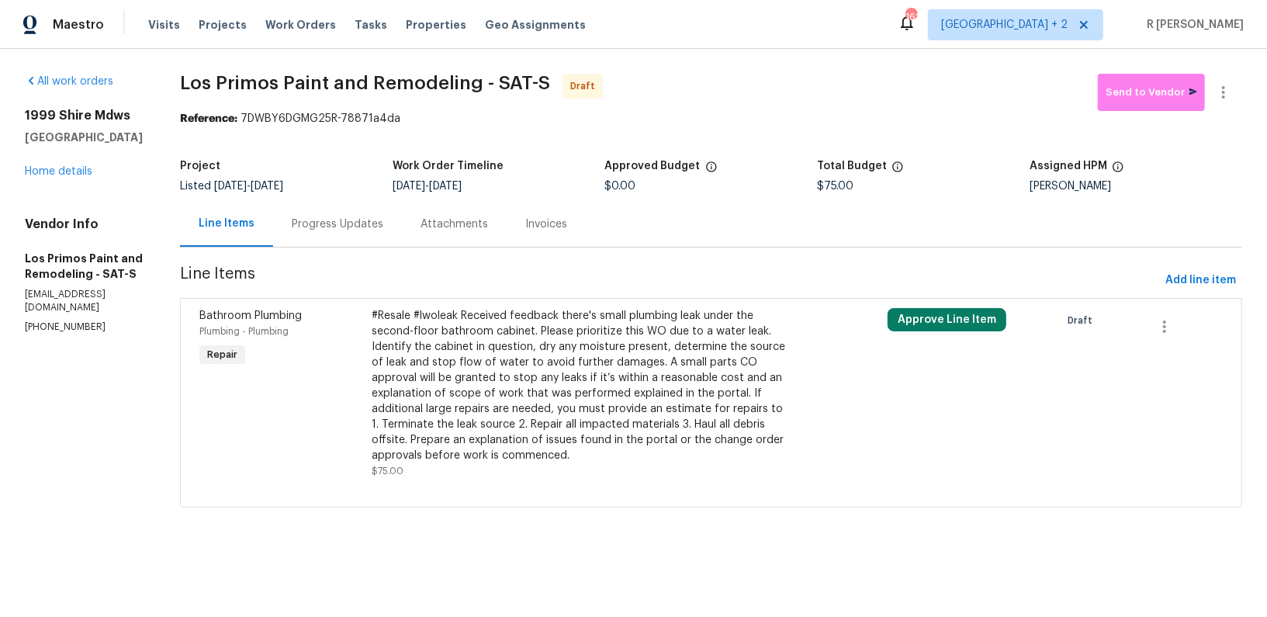
click at [334, 218] on div "Progress Updates" at bounding box center [338, 224] width 92 height 16
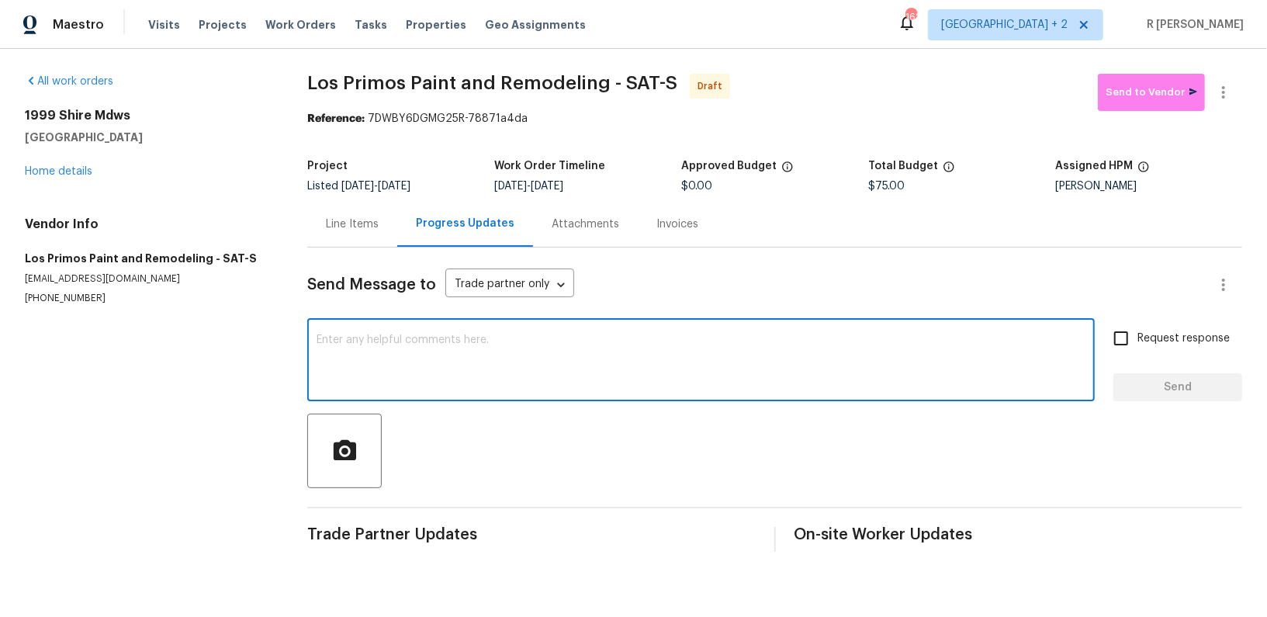
click at [469, 380] on textarea at bounding box center [701, 361] width 769 height 54
paste textarea "Hey, this is Yogesh from Opendoor. I’m confirming you received the WO for the p…"
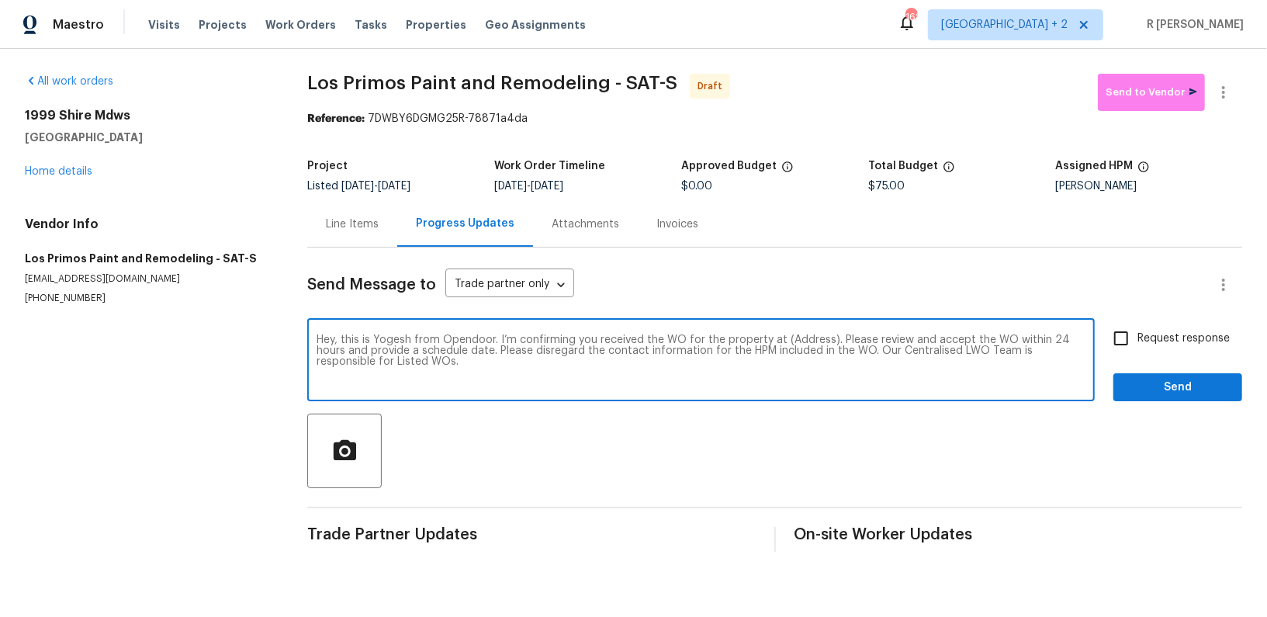
paste textarea "Attention All Work Orders must include before-photos (both close-up and wide-an…"
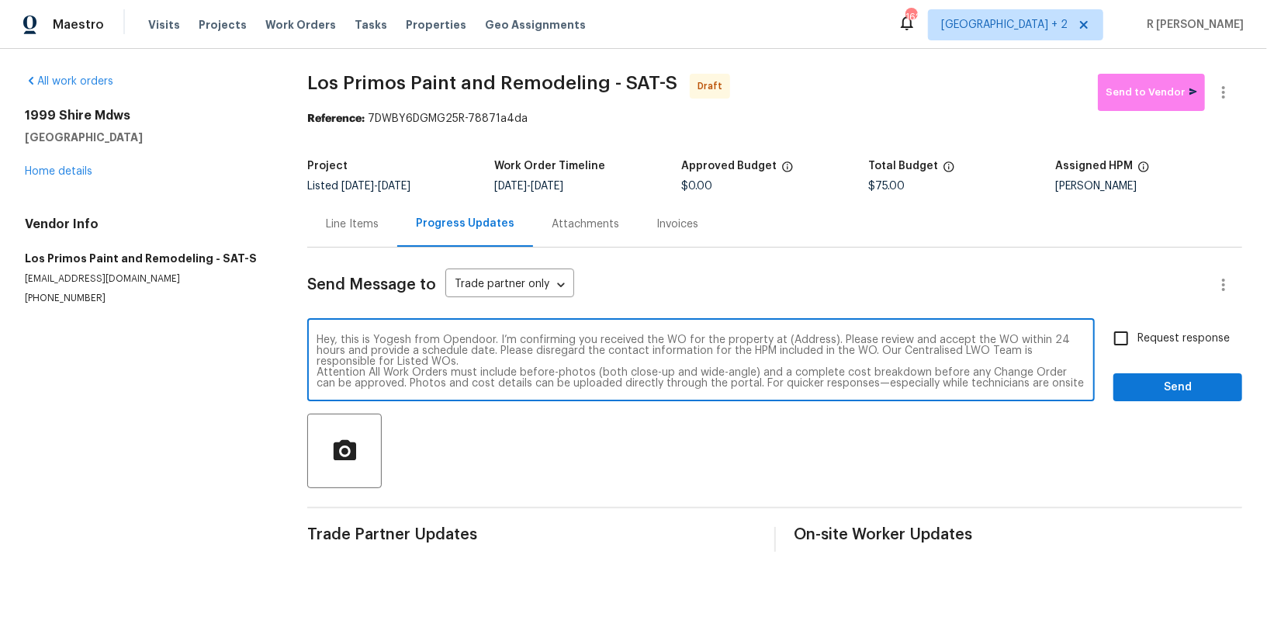
click at [803, 334] on div "Hey, this is Yogesh from Opendoor. I’m confirming you received the WO for the p…" at bounding box center [701, 361] width 788 height 79
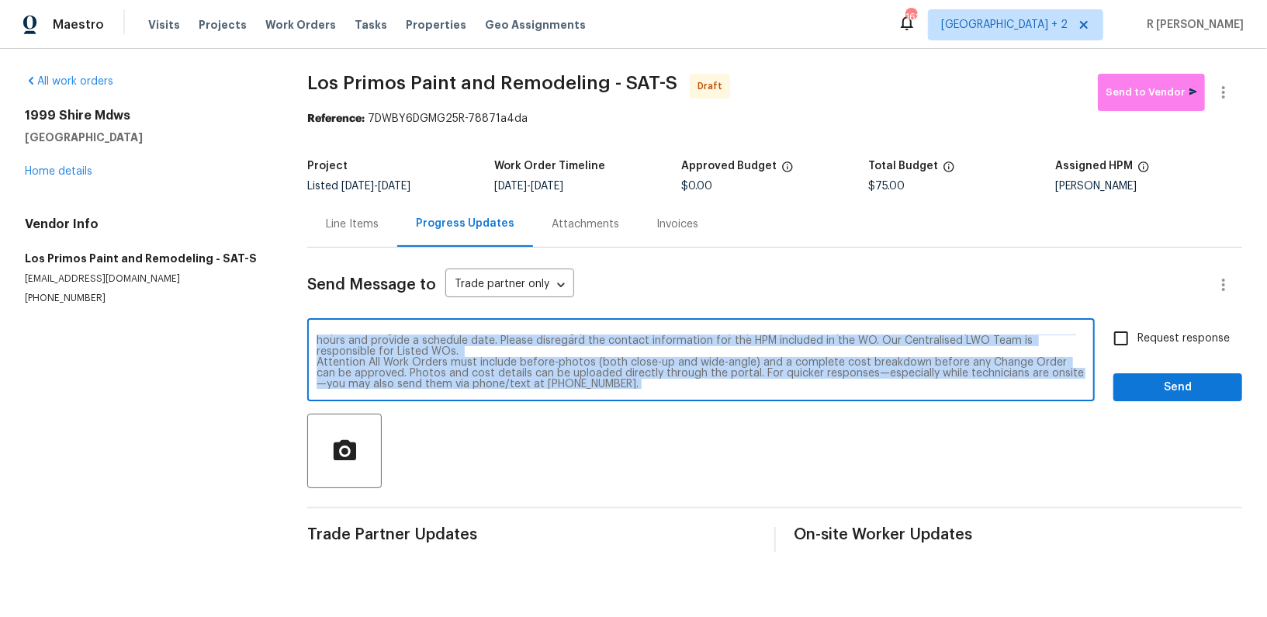
click at [803, 334] on div "Hey, this is Yogesh from Opendoor. I’m confirming you received the WO for the p…" at bounding box center [701, 361] width 788 height 79
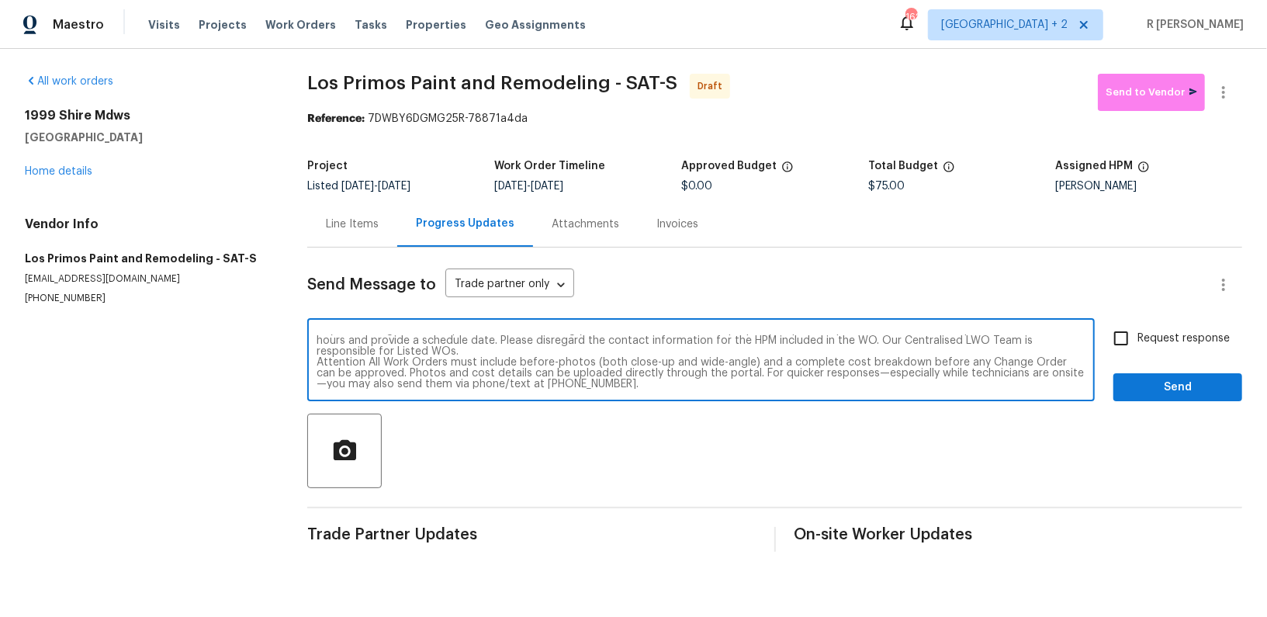
scroll to position [0, 0]
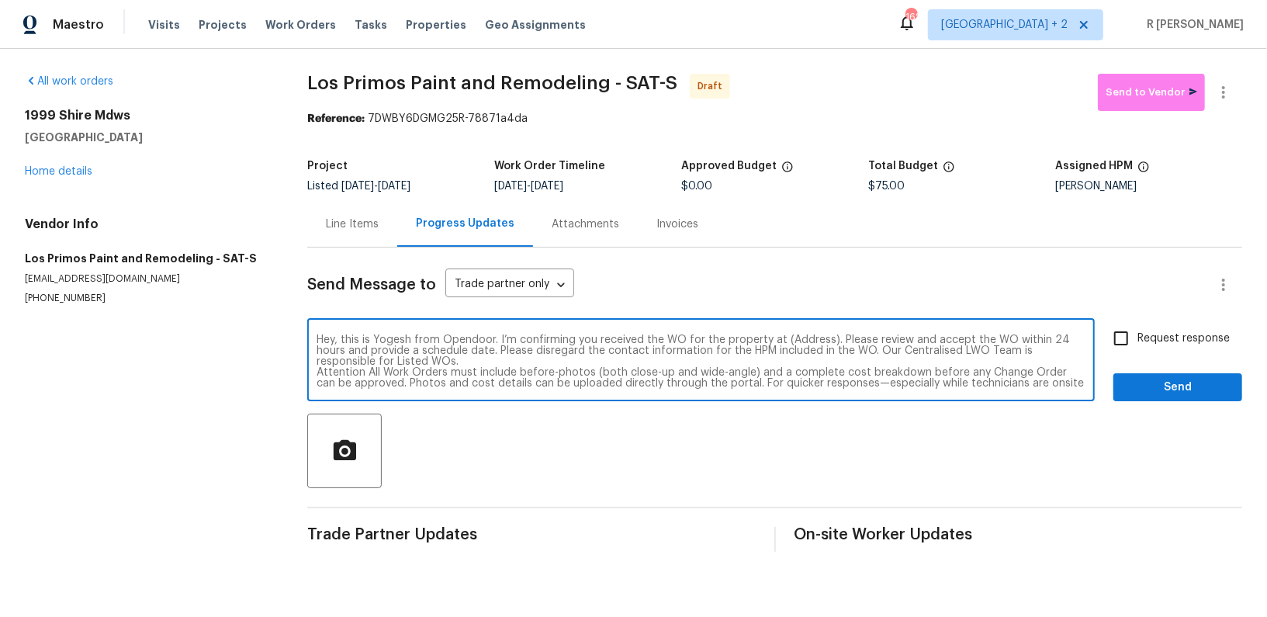
click at [804, 341] on textarea "Hey, this is Yogesh from Opendoor. I’m confirming you received the WO for the p…" at bounding box center [701, 361] width 769 height 54
paste textarea "1999 Shire Mdws, New Braunfels, TX 78130"
type textarea "Hey, this is Yogesh from Opendoor. I’m confirming you received the WO for the p…"
click at [1181, 345] on span "Request response" at bounding box center [1184, 339] width 92 height 16
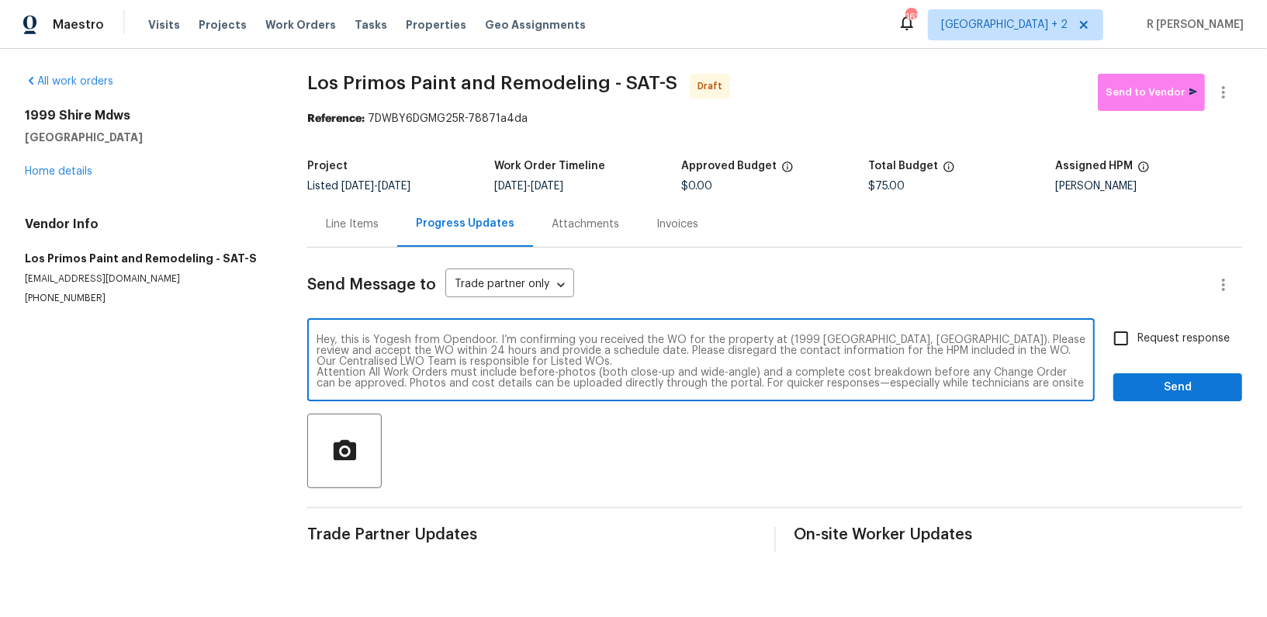
click at [1138, 345] on input "Request response" at bounding box center [1121, 338] width 33 height 33
checkbox input "true"
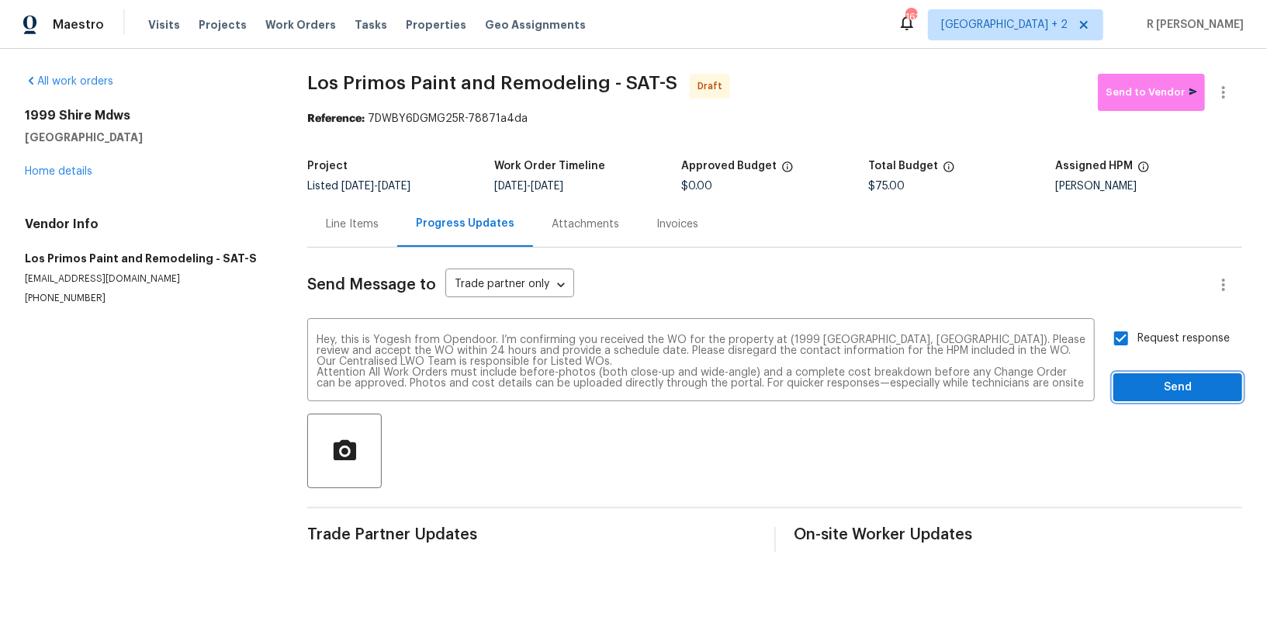
click at [1172, 386] on span "Send" at bounding box center [1178, 387] width 104 height 19
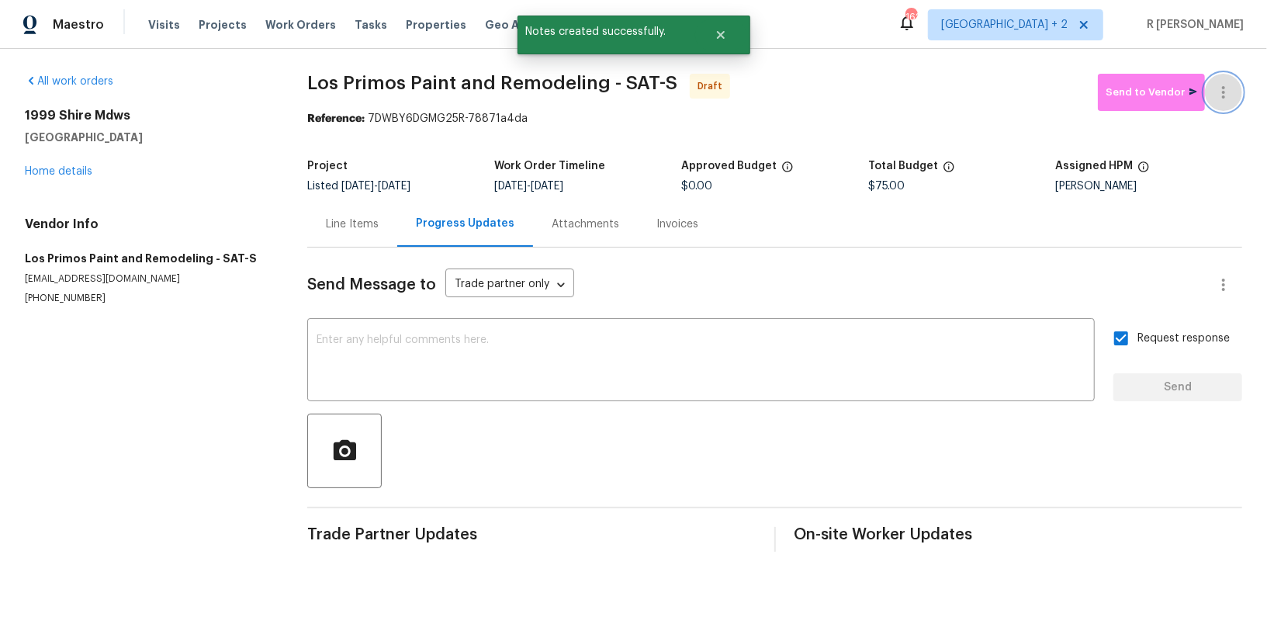
click at [1215, 95] on icon "button" at bounding box center [1223, 92] width 19 height 19
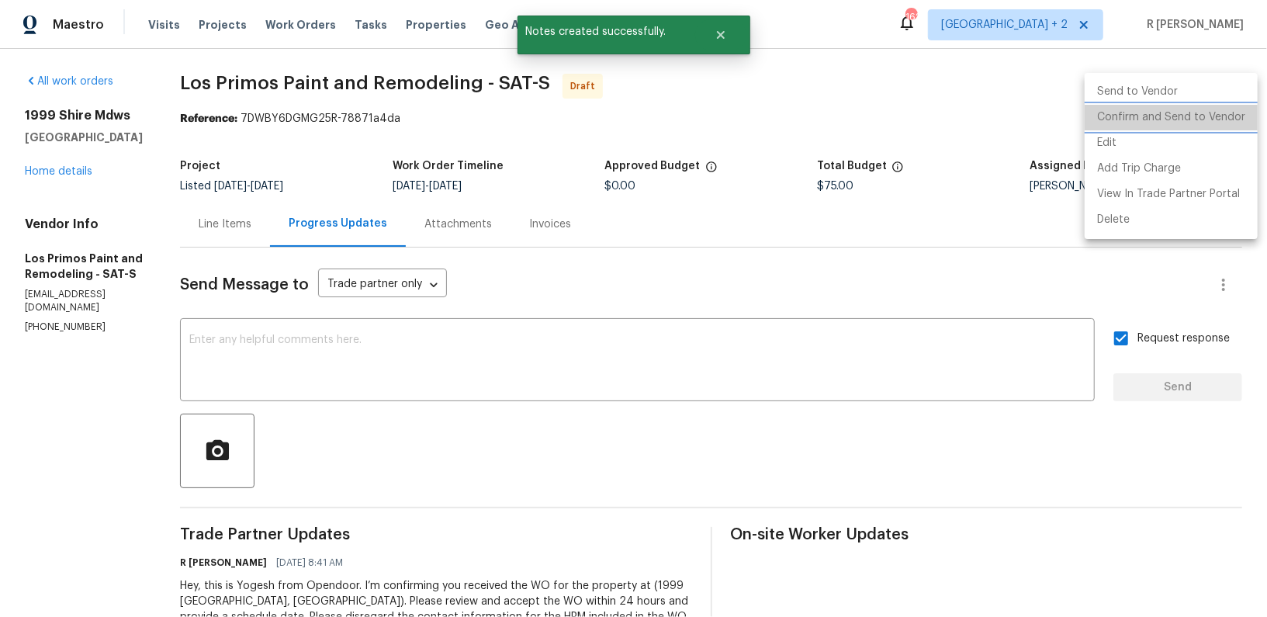
click at [1191, 120] on li "Confirm and Send to Vendor" at bounding box center [1171, 118] width 173 height 26
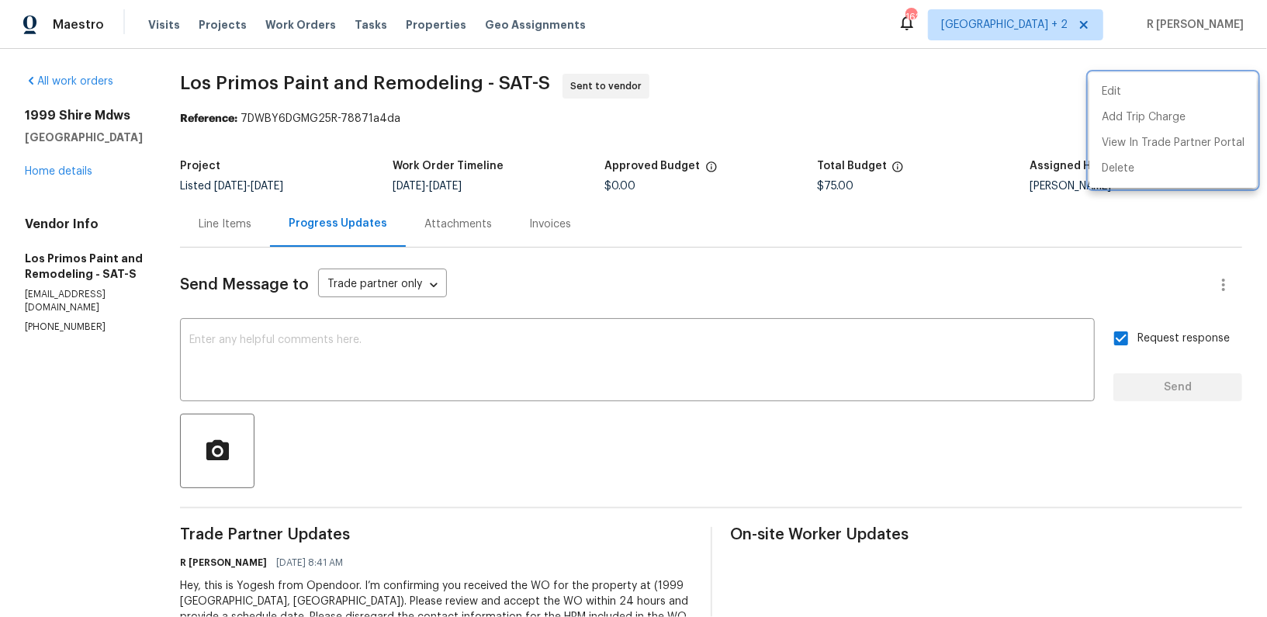
click at [473, 82] on div at bounding box center [633, 308] width 1267 height 617
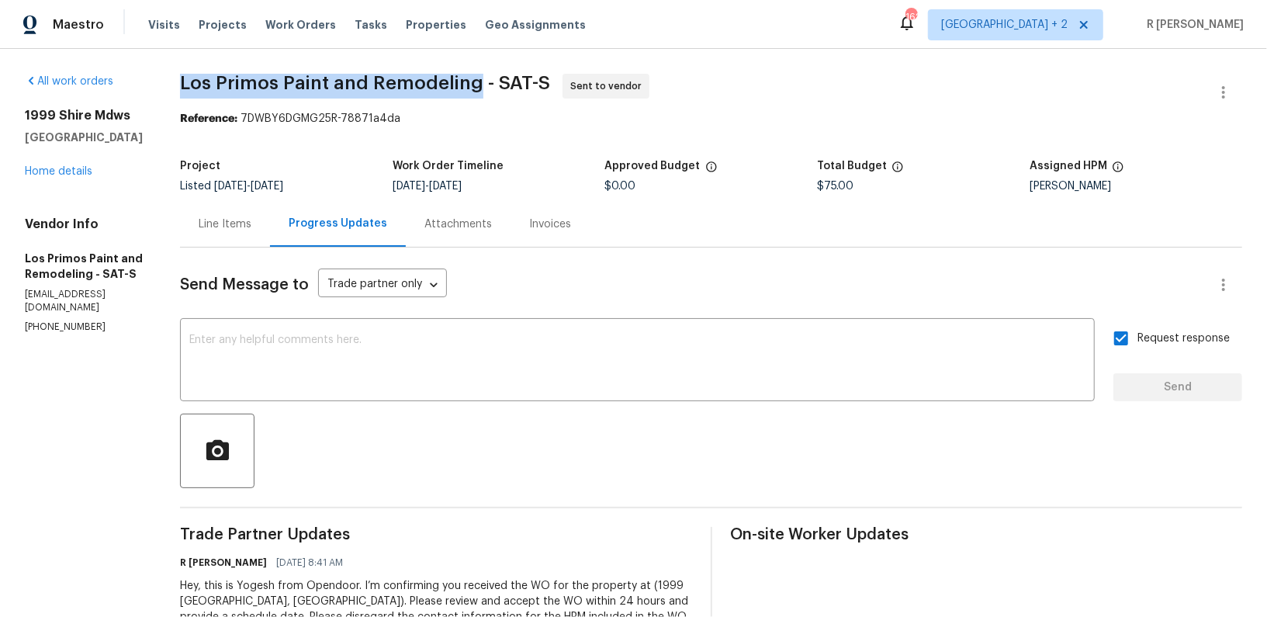
drag, startPoint x: 476, startPoint y: 85, endPoint x: 182, endPoint y: 79, distance: 294.2
click at [182, 79] on span "Los Primos Paint and Remodeling - SAT-S" at bounding box center [365, 83] width 370 height 19
copy span "Los Primos Paint and Remodeling"
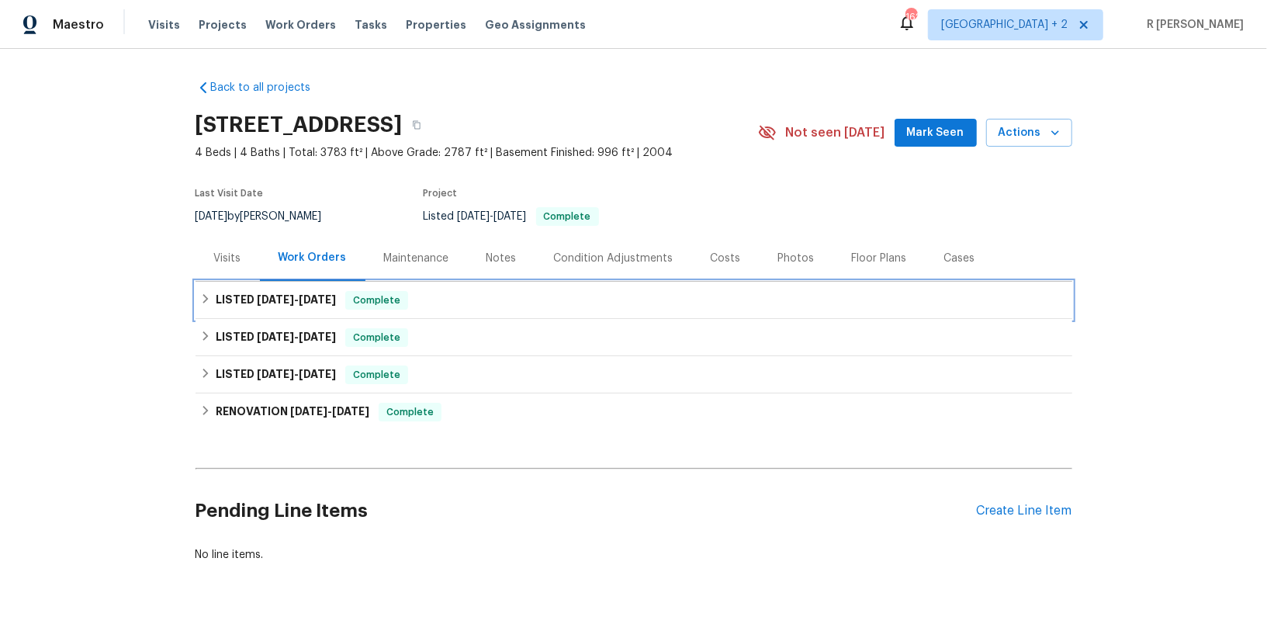
click at [322, 301] on span "[DATE]" at bounding box center [317, 299] width 37 height 11
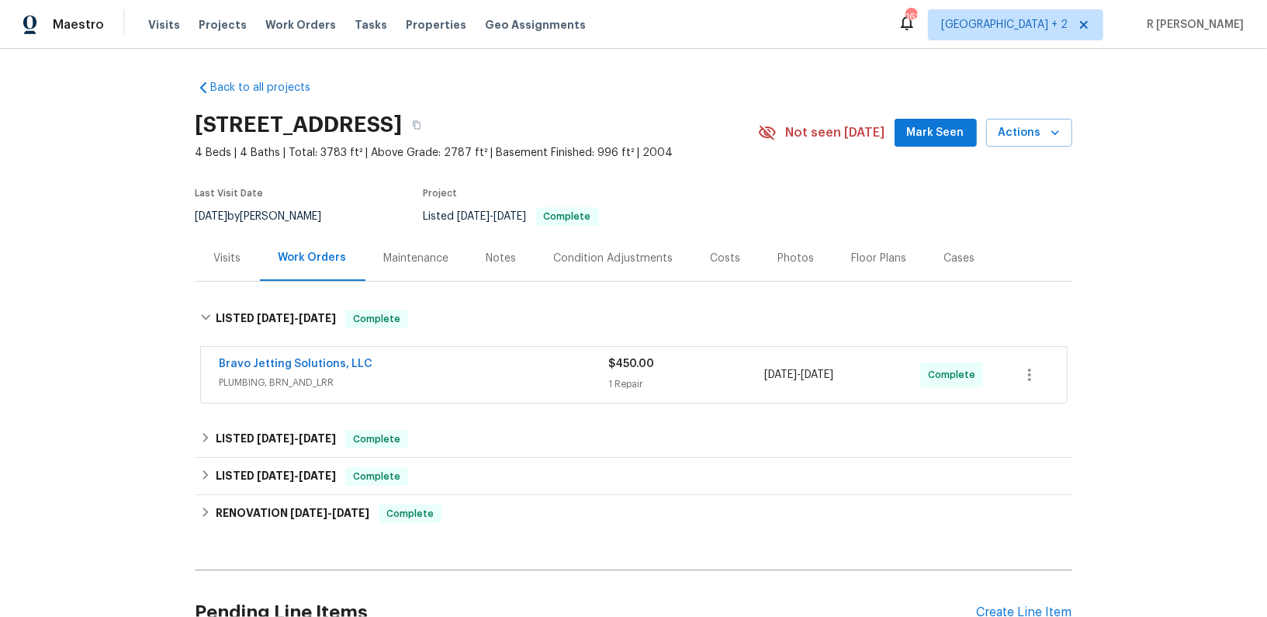
click at [400, 372] on div "Bravo Jetting Solutions, LLC" at bounding box center [415, 365] width 390 height 19
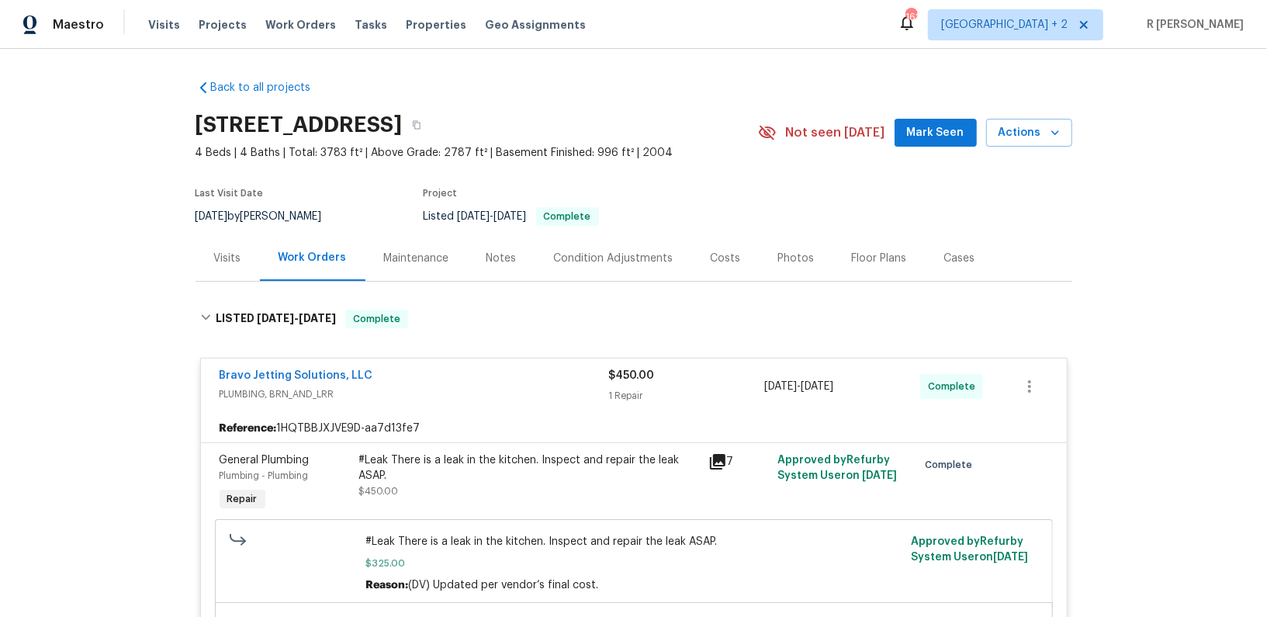
click at [462, 400] on span "PLUMBING, BRN_AND_LRR" at bounding box center [415, 394] width 390 height 16
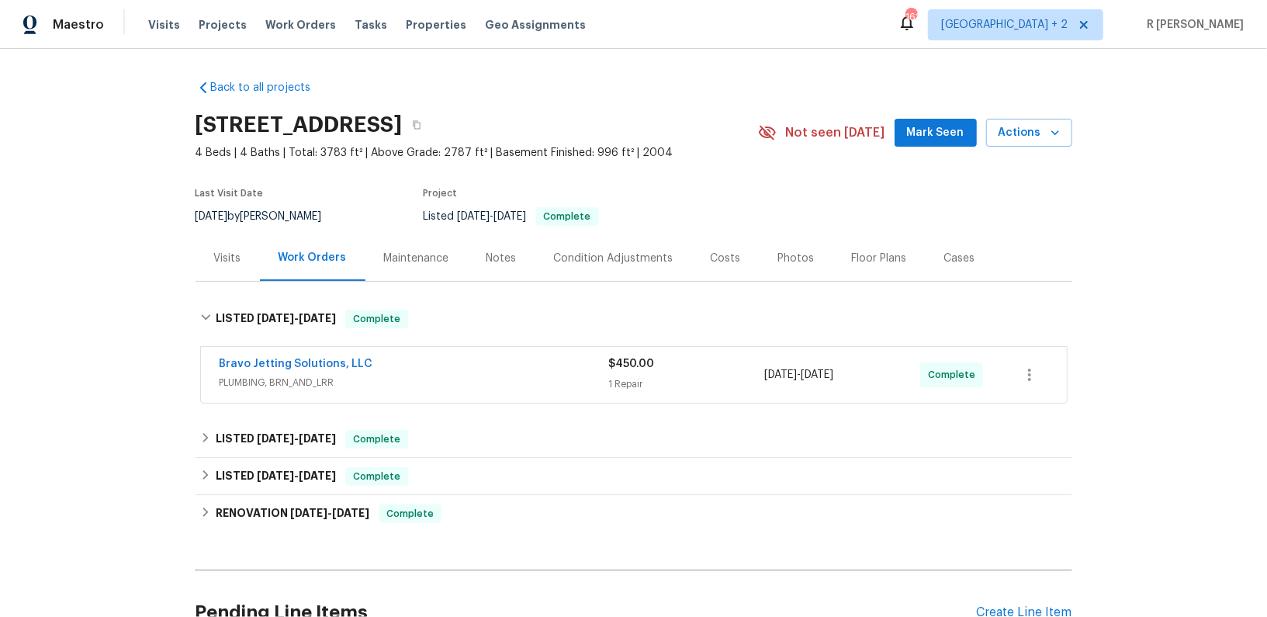
click at [442, 360] on div "Bravo Jetting Solutions, LLC" at bounding box center [415, 365] width 390 height 19
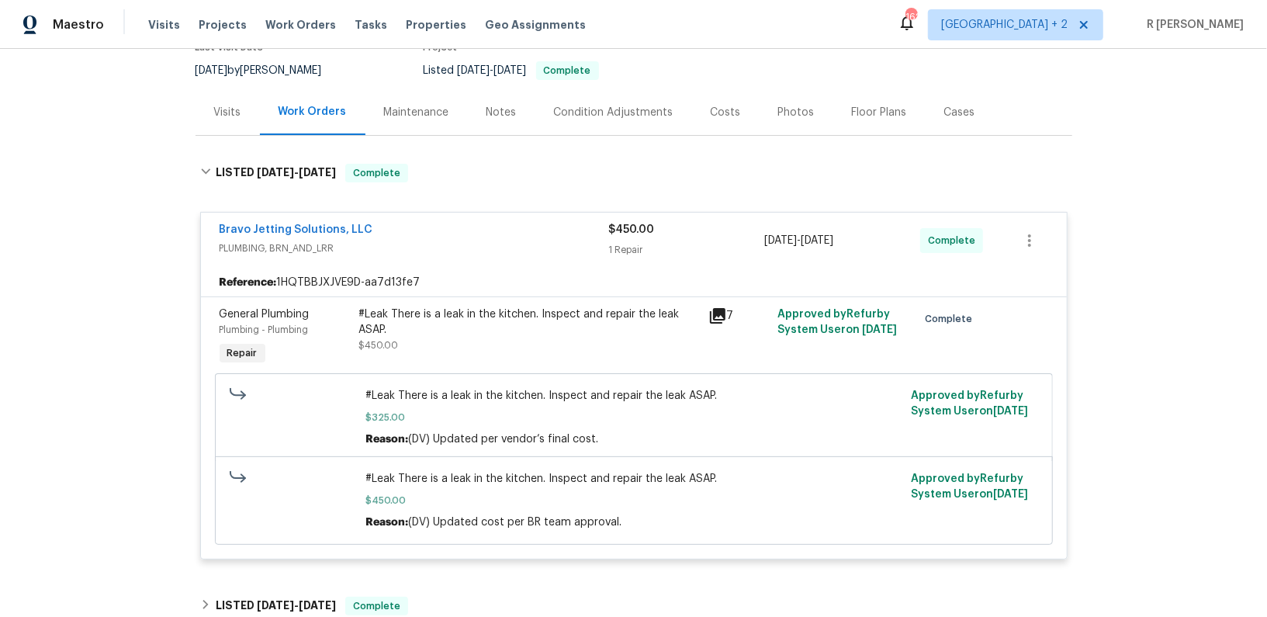
scroll to position [161, 0]
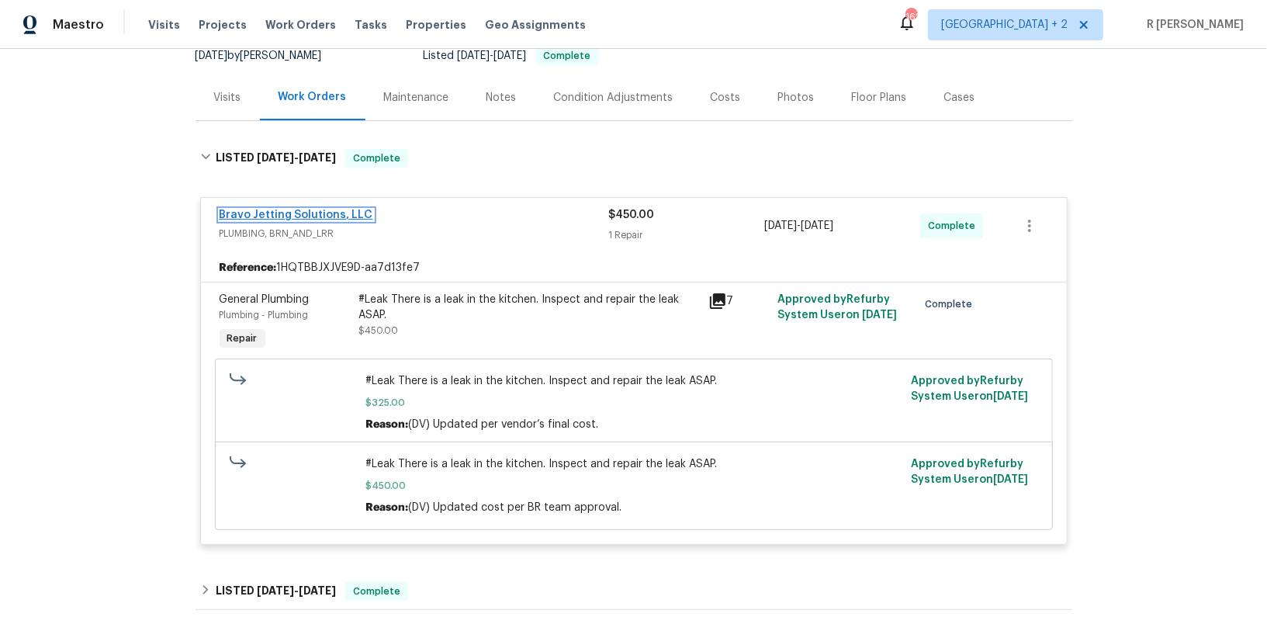
click at [278, 219] on link "Bravo Jetting Solutions, LLC" at bounding box center [297, 215] width 154 height 11
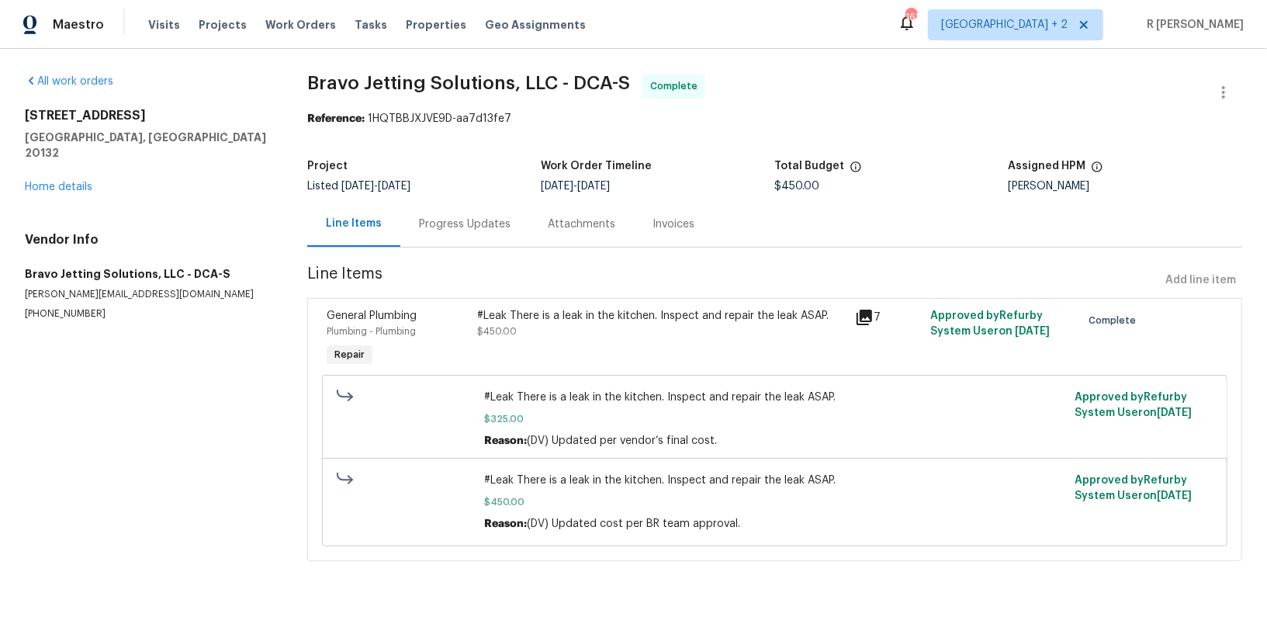
click at [453, 234] on div "Progress Updates" at bounding box center [464, 224] width 129 height 46
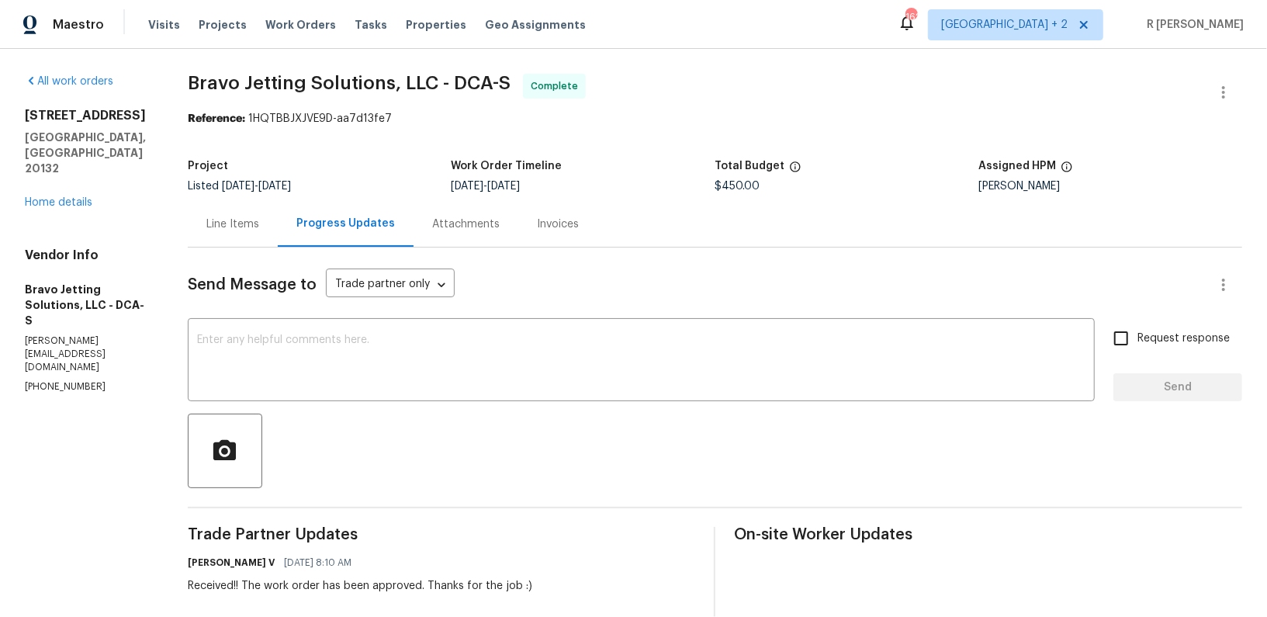
click at [98, 172] on div "952 Devonshire Cir Purcellville, VA 20132 Home details" at bounding box center [88, 159] width 126 height 102
click at [68, 197] on link "Home details" at bounding box center [59, 202] width 68 height 11
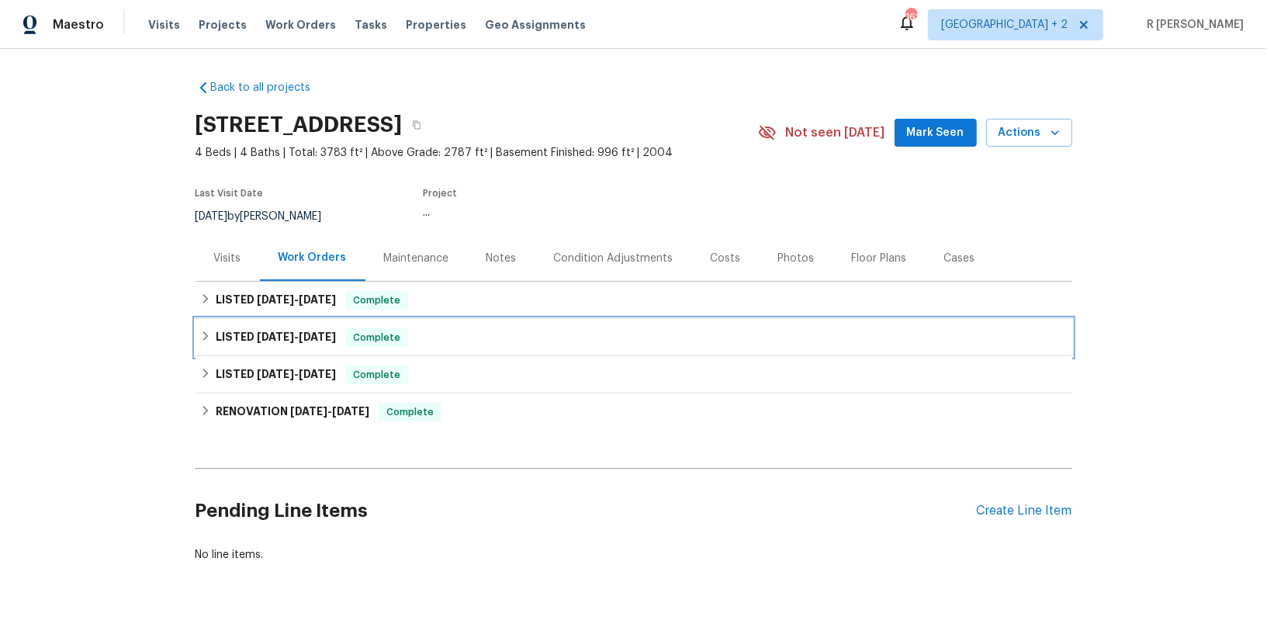
click at [266, 343] on h6 "LISTED 7/29/25 - 9/4/25" at bounding box center [276, 337] width 120 height 19
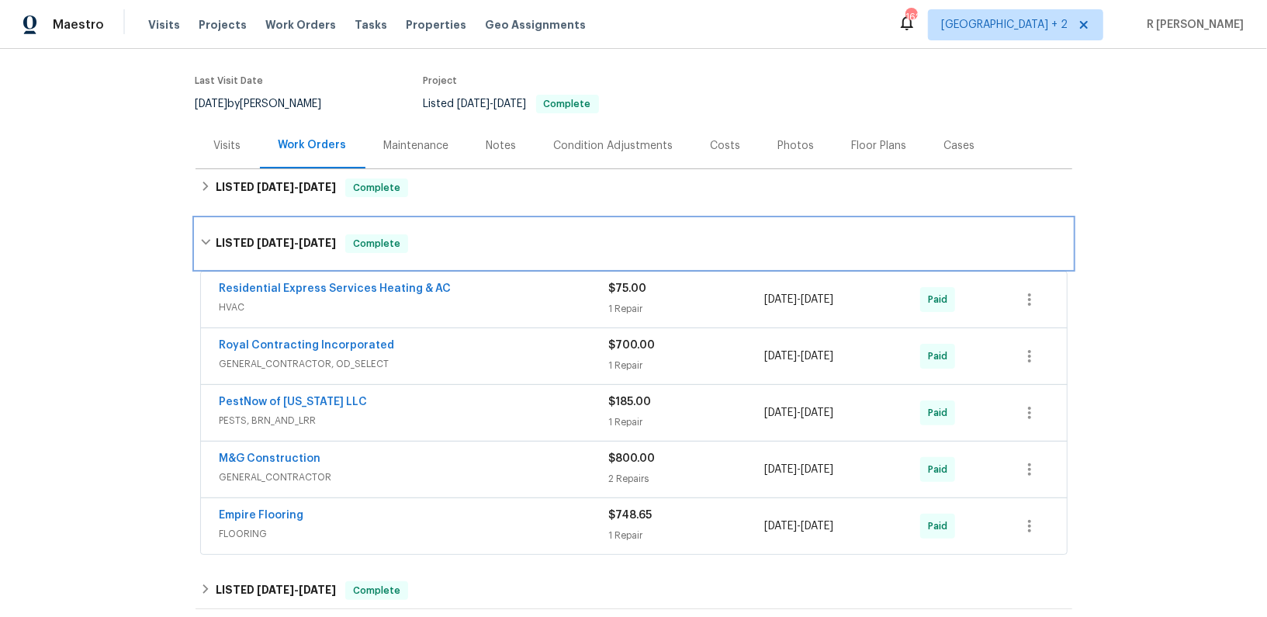
scroll to position [143, 0]
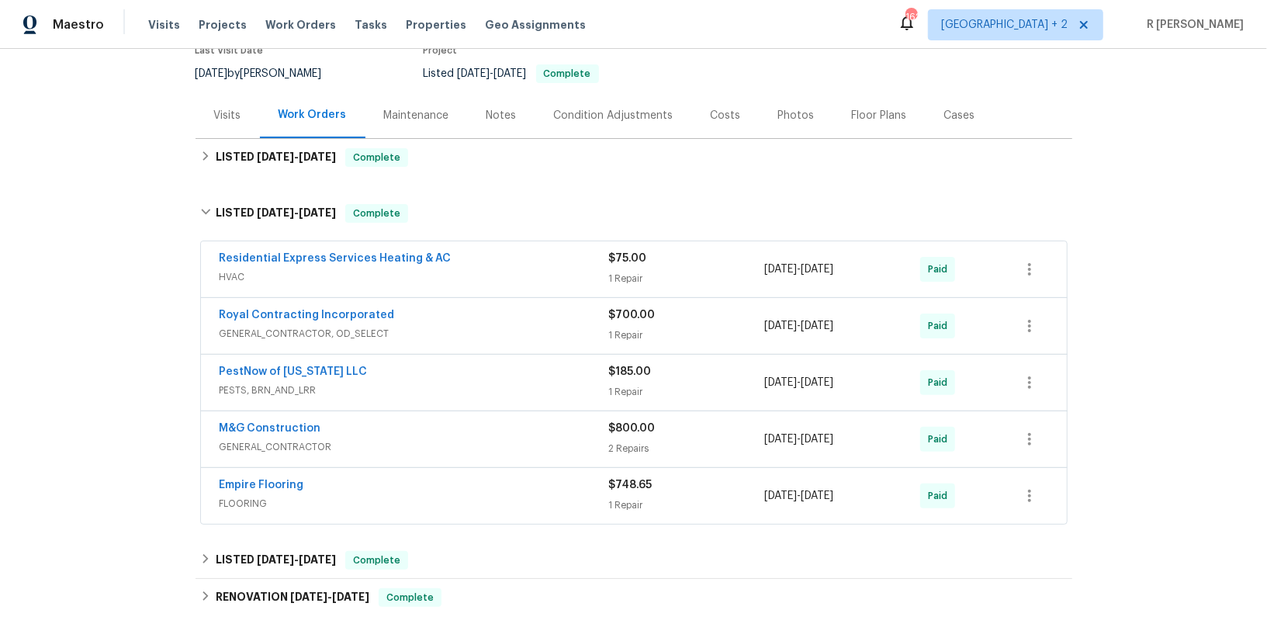
click at [378, 429] on div "M&G Construction" at bounding box center [415, 430] width 390 height 19
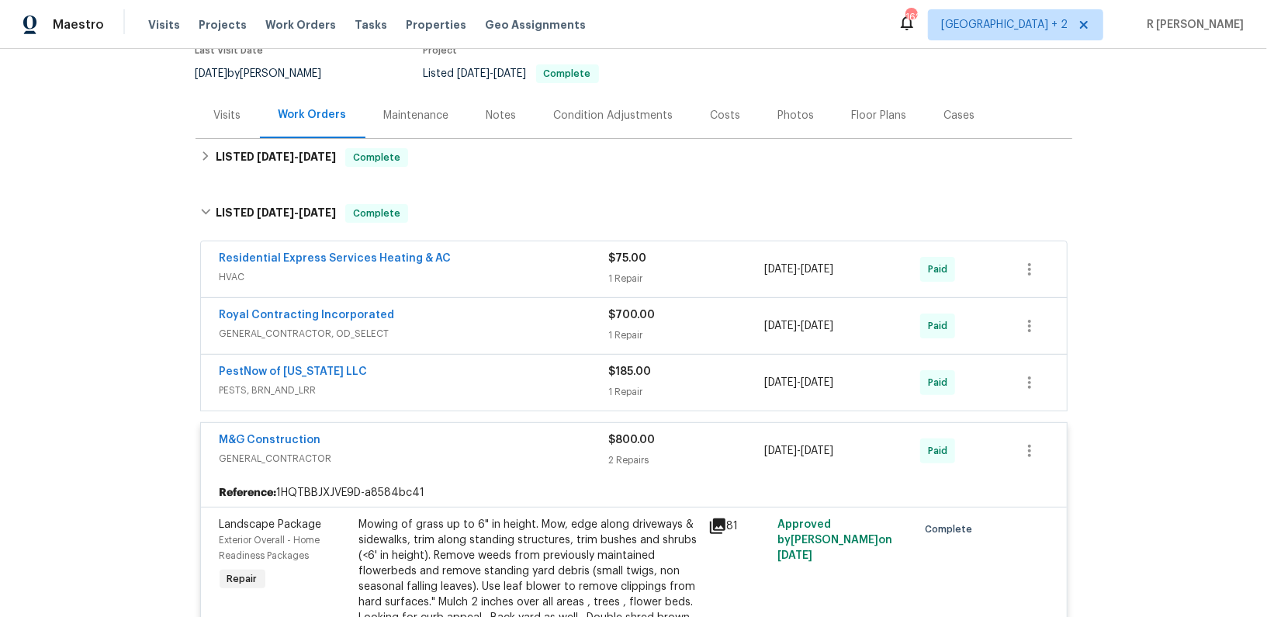
scroll to position [149, 0]
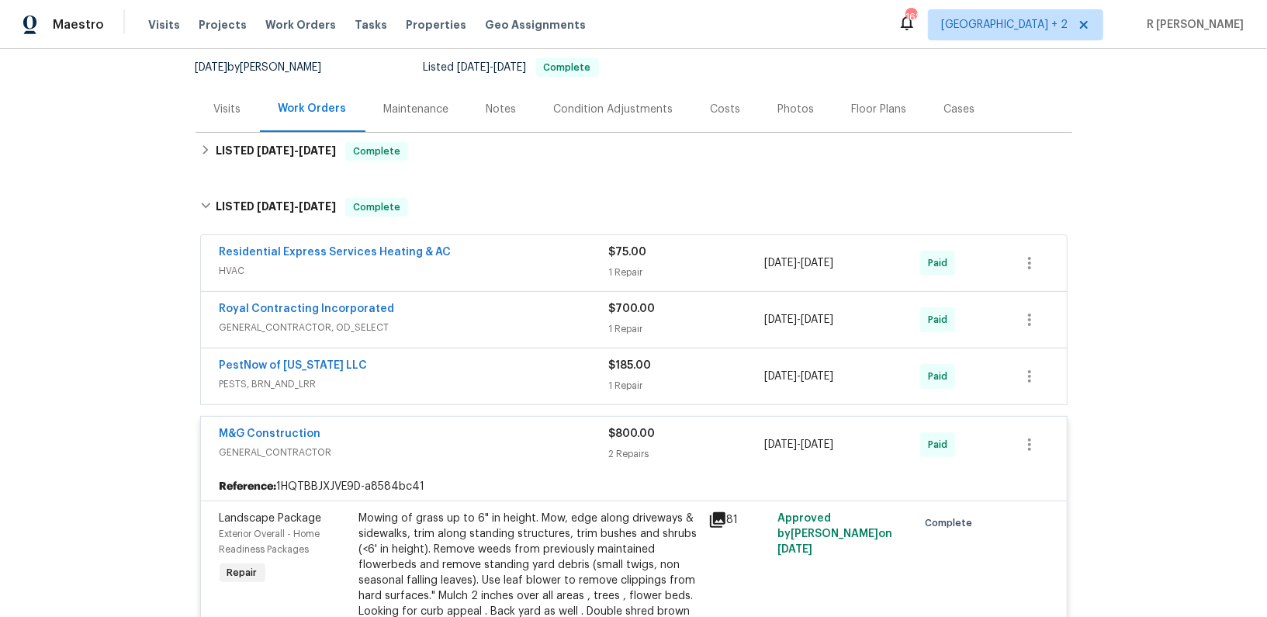
click at [400, 417] on div "M&G Construction GENERAL_CONTRACTOR $800.00 2 Repairs 9/3/2025 - 9/3/2025 Paid" at bounding box center [634, 445] width 866 height 56
click at [393, 448] on span "GENERAL_CONTRACTOR" at bounding box center [415, 453] width 390 height 16
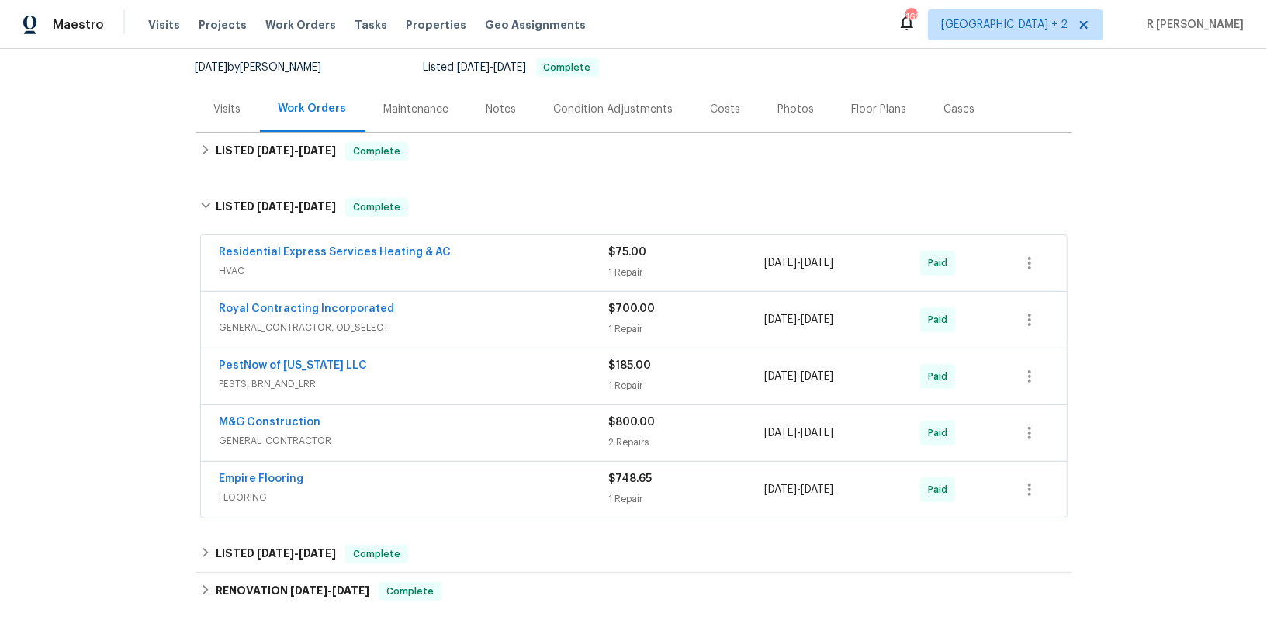
scroll to position [252, 0]
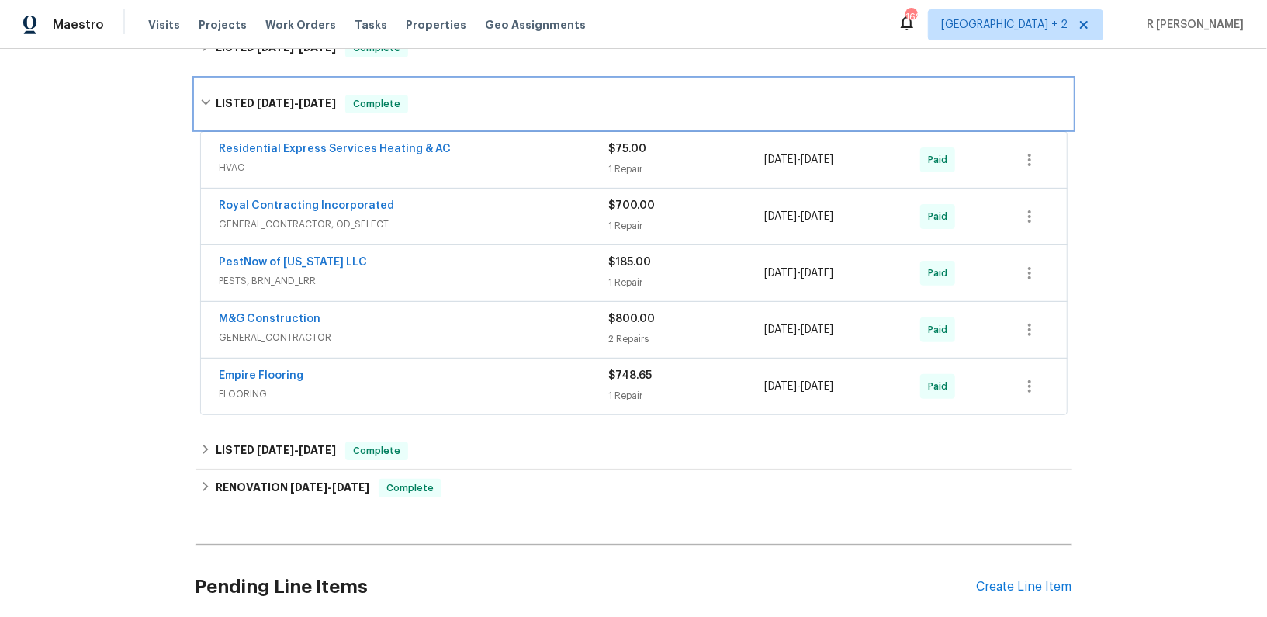
click at [484, 95] on div "LISTED 7/29/25 - 9/4/25 Complete" at bounding box center [634, 104] width 868 height 19
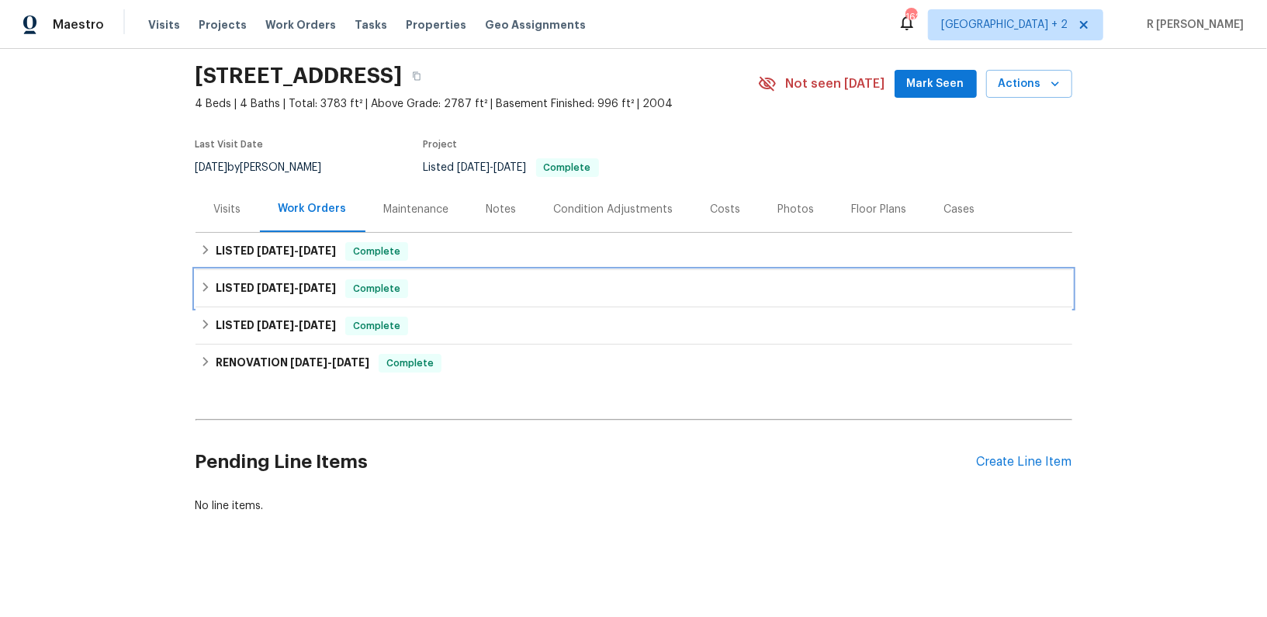
scroll to position [49, 0]
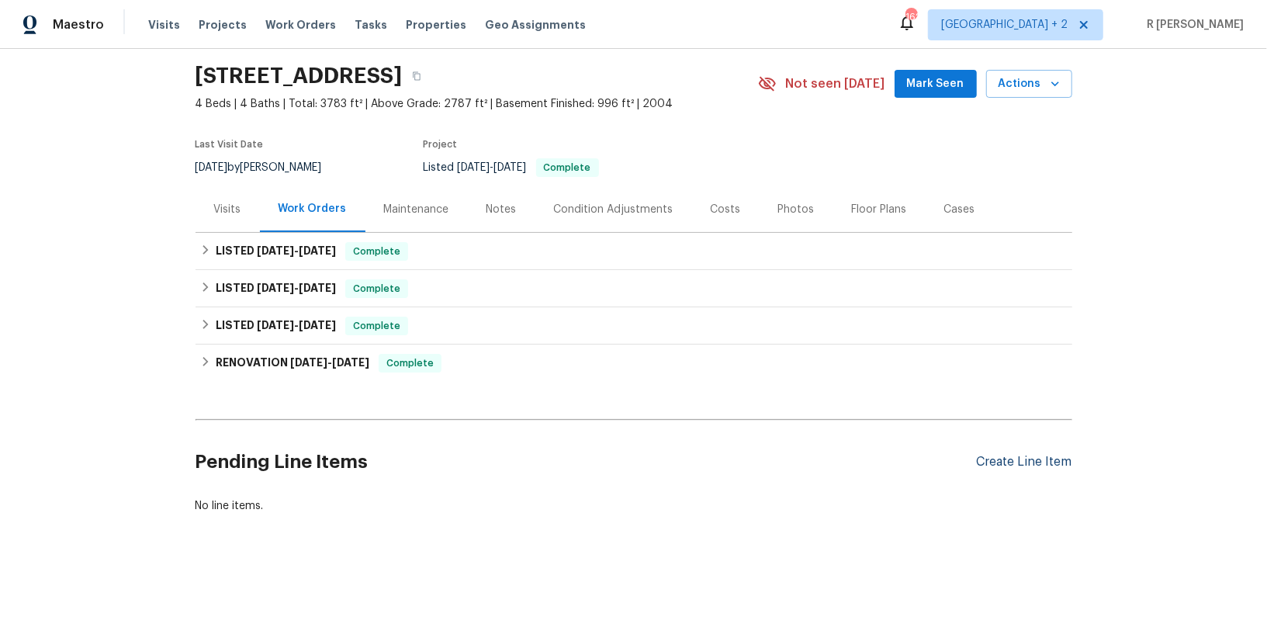
click at [1015, 455] on div "Create Line Item" at bounding box center [1024, 462] width 95 height 15
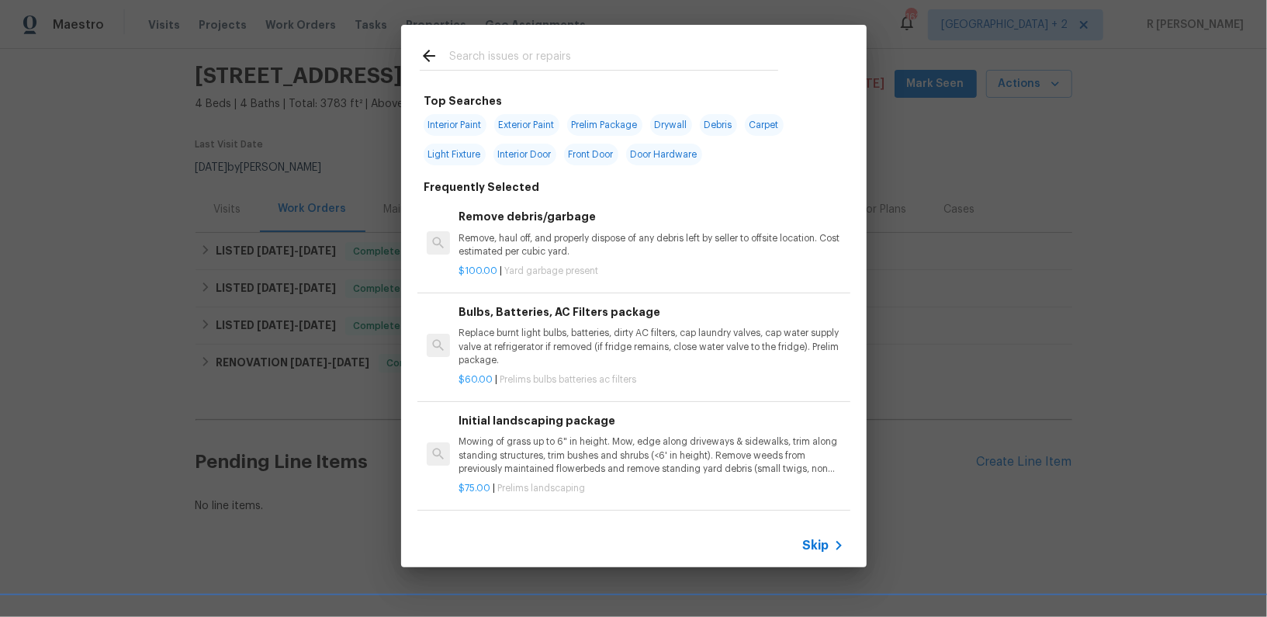
click at [809, 554] on div "Skip" at bounding box center [825, 545] width 45 height 19
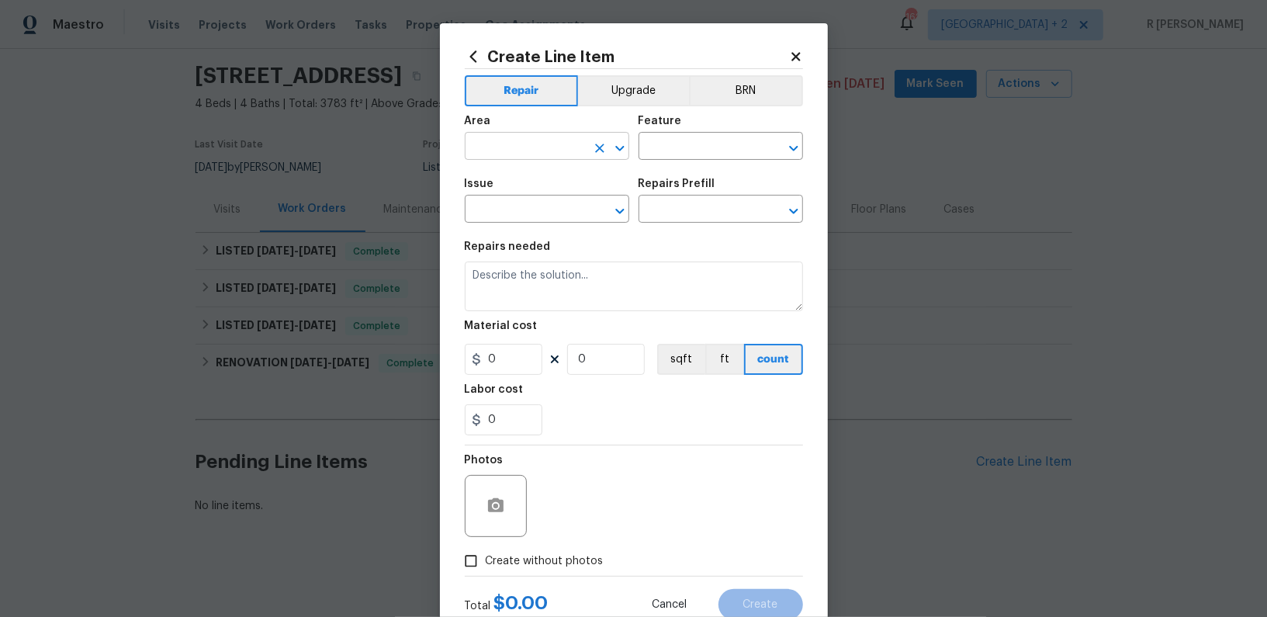
click at [534, 146] on input "text" at bounding box center [525, 148] width 121 height 24
type input "o"
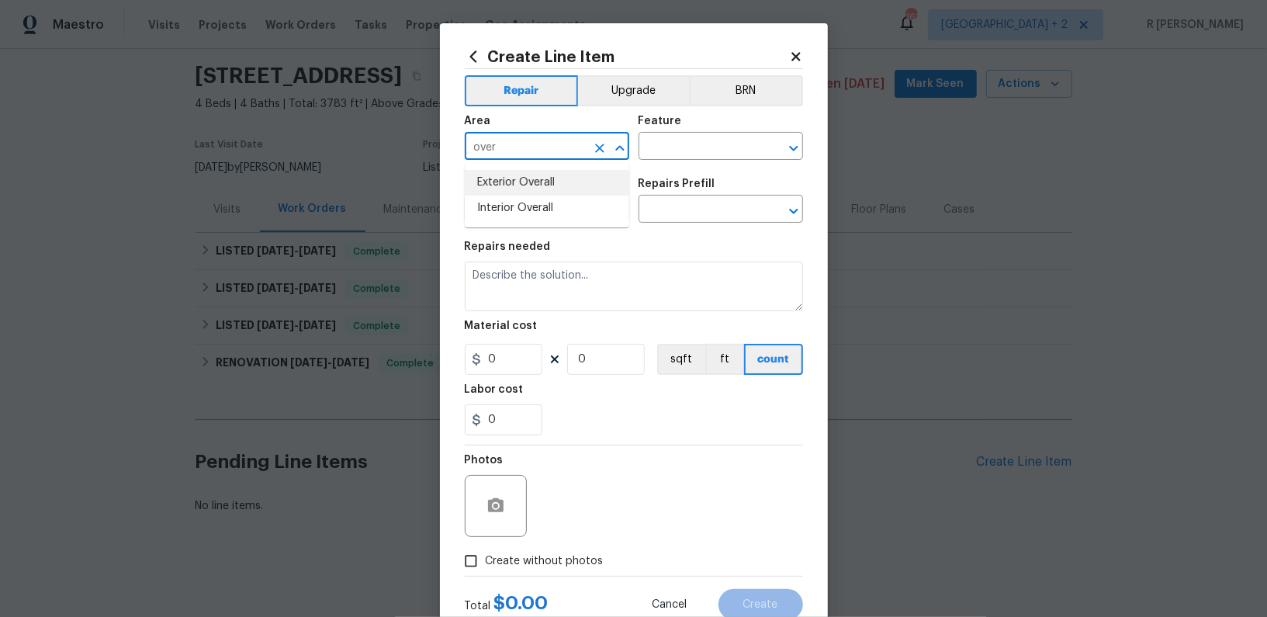
click at [513, 193] on li "Exterior Overall" at bounding box center [547, 183] width 165 height 26
type input "Exterior Overall"
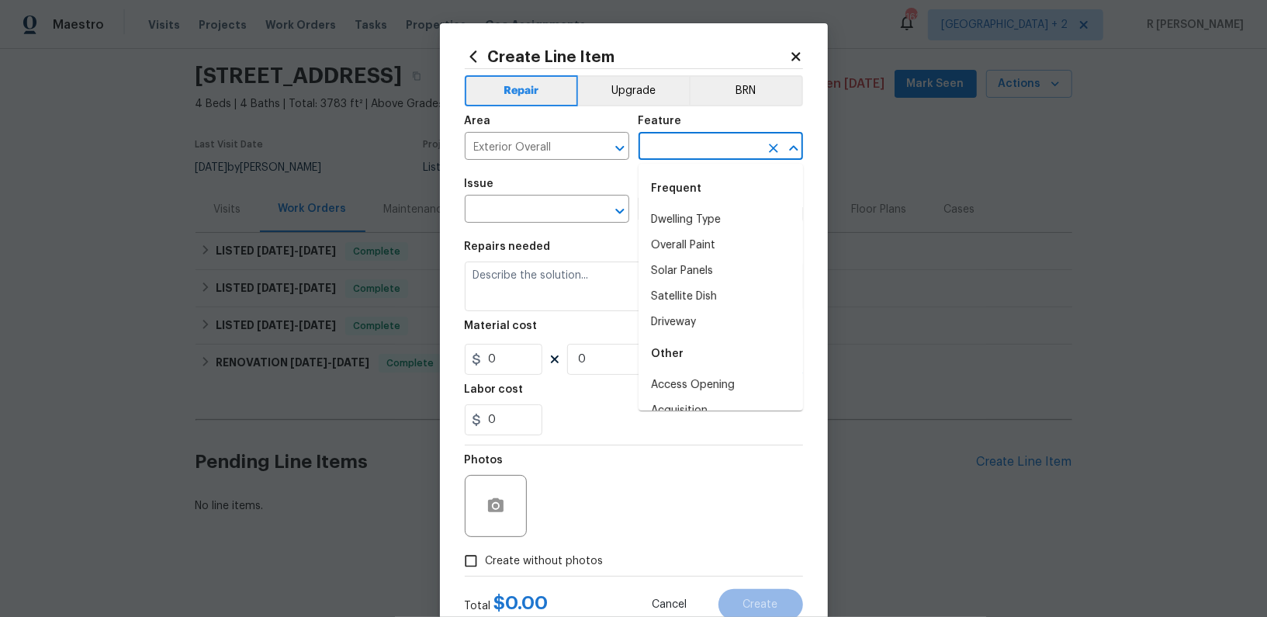
click at [703, 152] on input "text" at bounding box center [699, 148] width 121 height 24
type input "s"
type input "u"
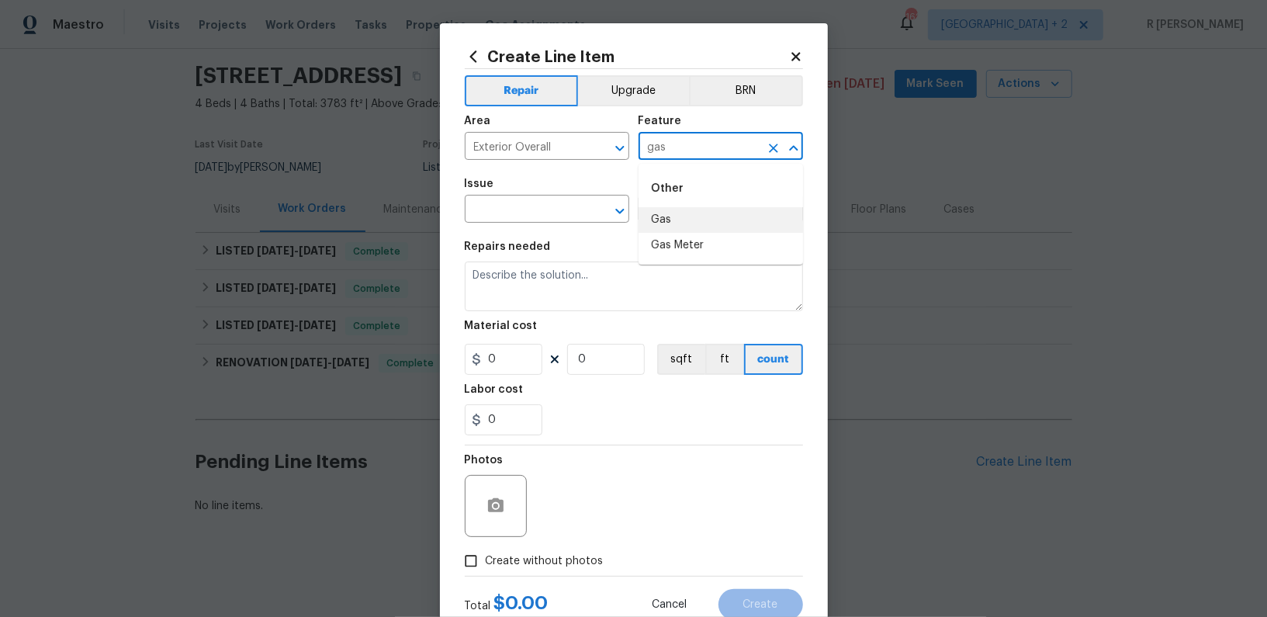
click at [682, 221] on li "Gas" at bounding box center [721, 220] width 165 height 26
type input "Gas"
click at [526, 213] on input "text" at bounding box center [525, 211] width 121 height 24
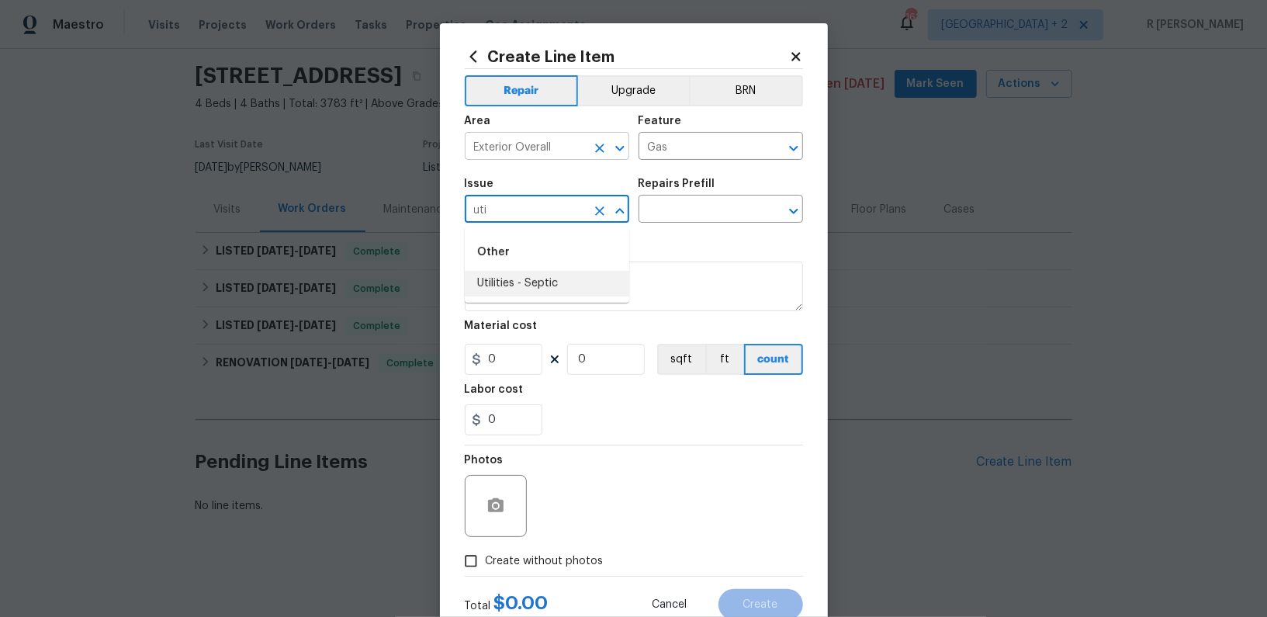
type input "uti"
click at [515, 140] on input "Exterior Overall" at bounding box center [525, 148] width 121 height 24
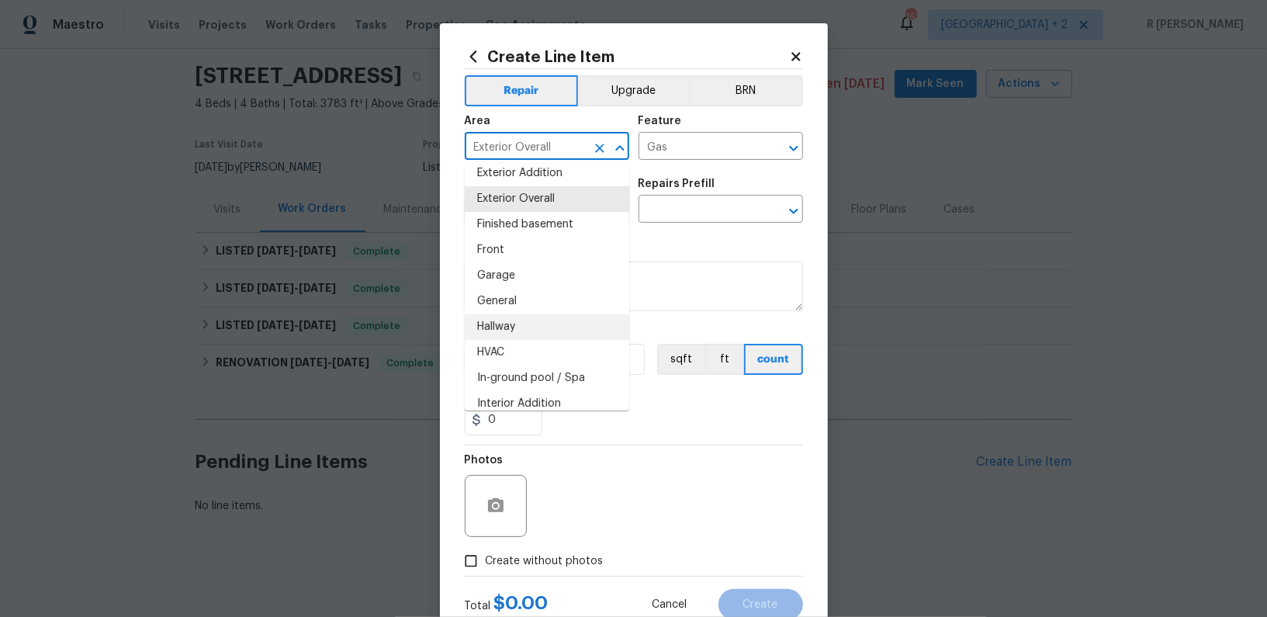
scroll to position [392, 0]
click at [687, 251] on div "Repairs needed" at bounding box center [634, 251] width 338 height 20
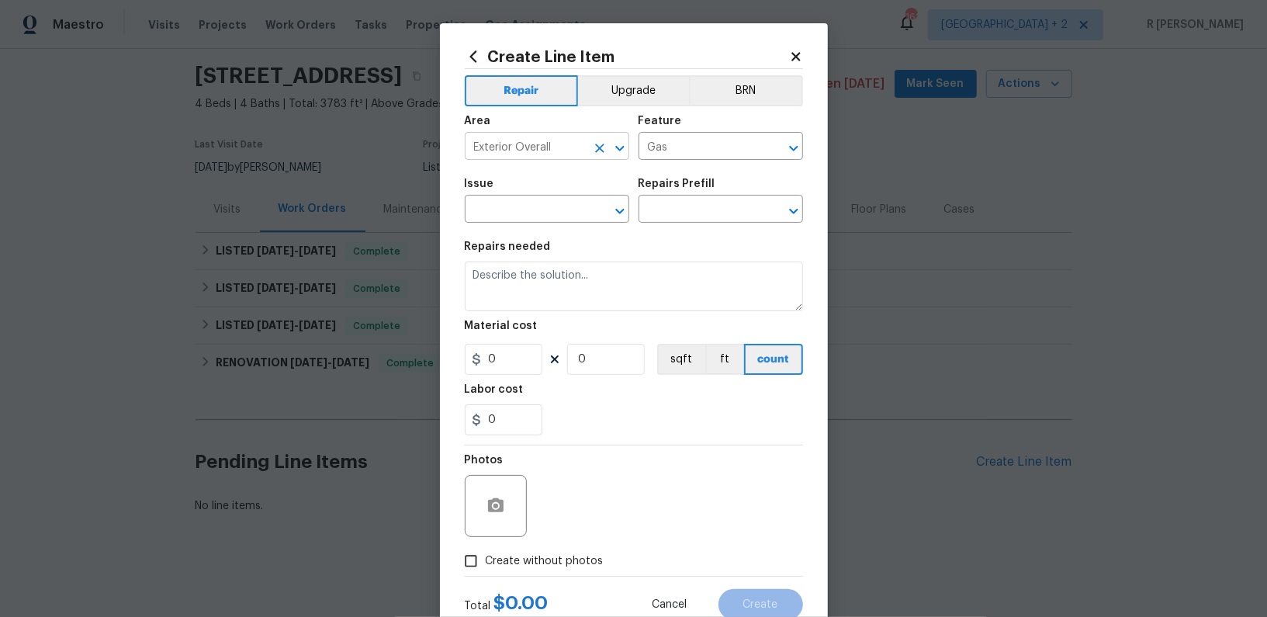
click at [580, 156] on input "Exterior Overall" at bounding box center [525, 148] width 121 height 24
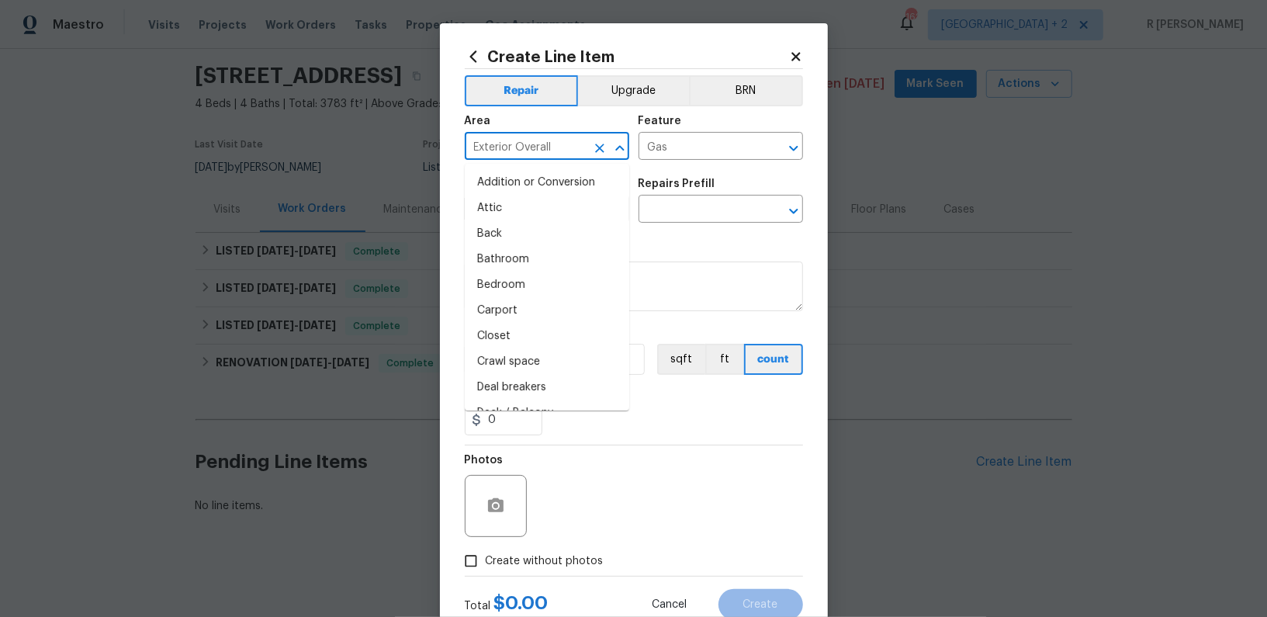
scroll to position [246, 0]
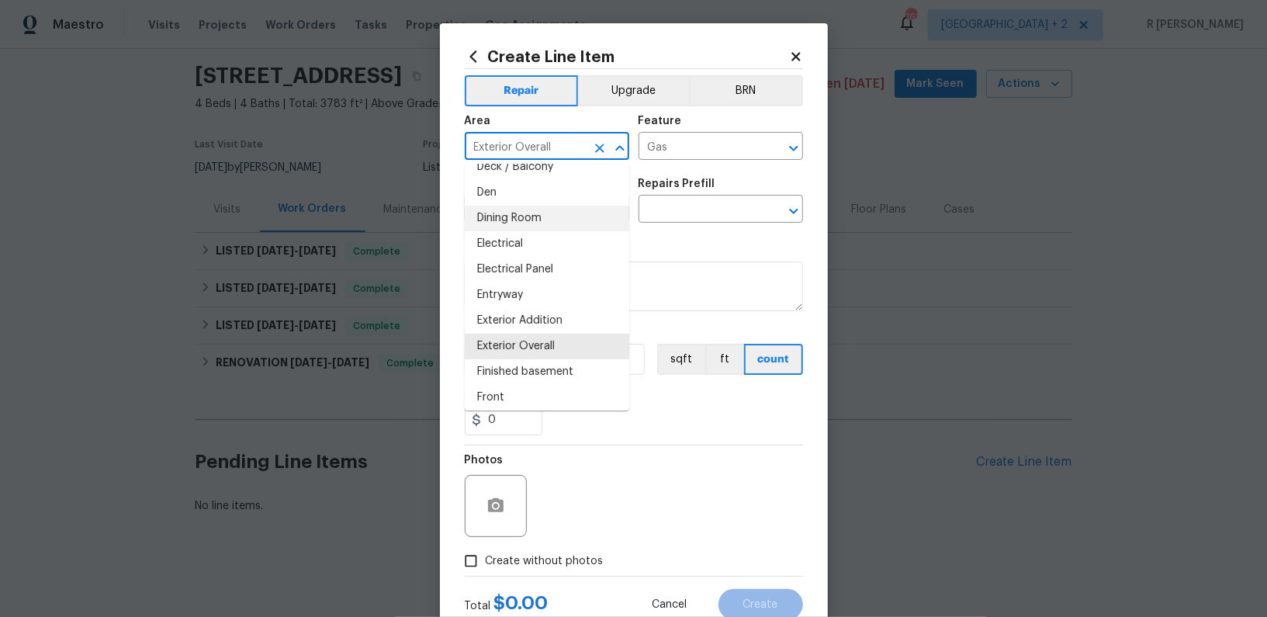
click at [712, 239] on section "Repairs needed Material cost 0 0 sqft ft count Labor cost 0" at bounding box center [634, 338] width 338 height 213
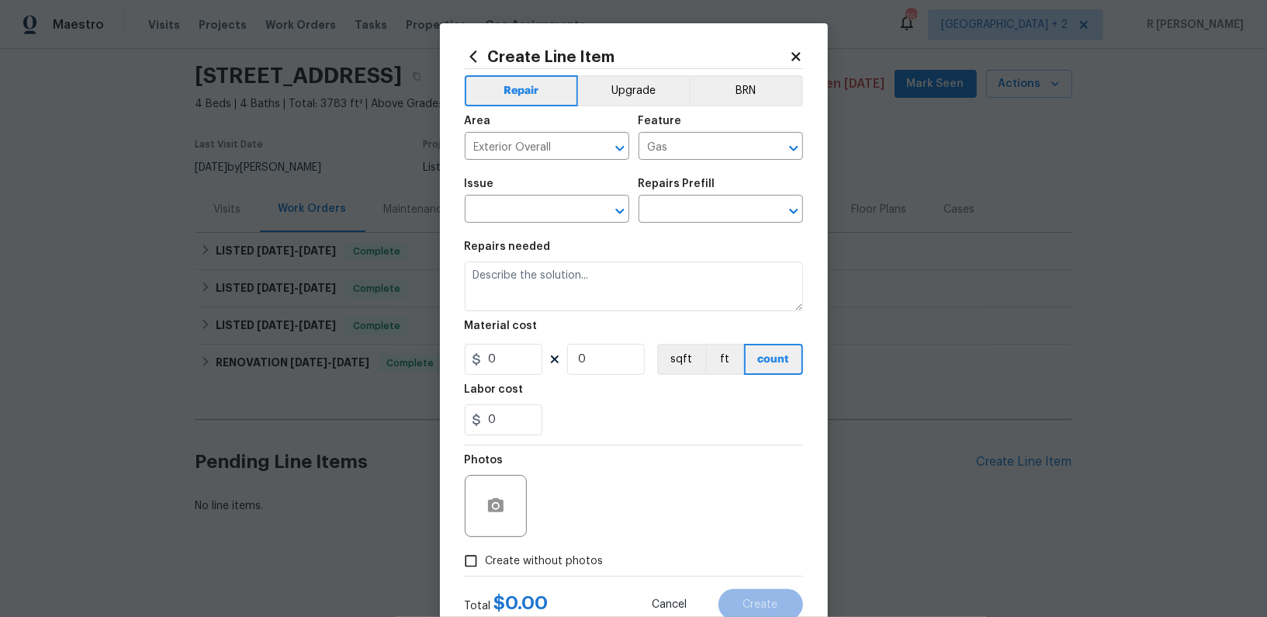
click at [549, 193] on div "Issue" at bounding box center [547, 188] width 165 height 20
click at [525, 210] on input "text" at bounding box center [525, 211] width 121 height 24
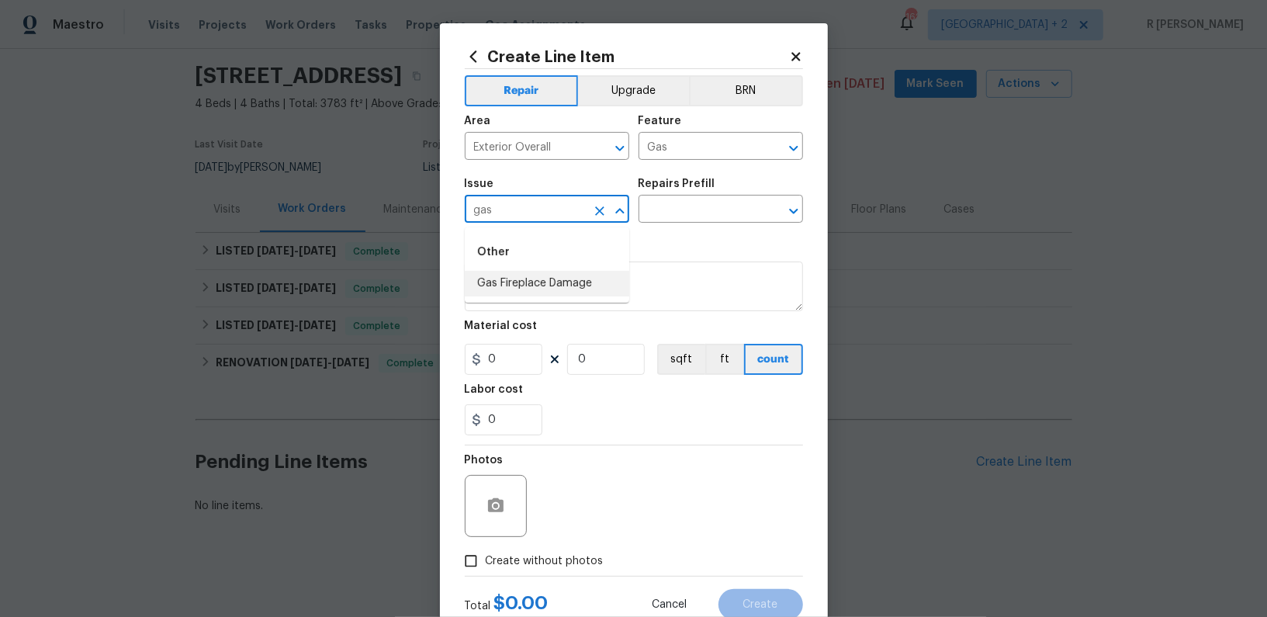
type input "gas"
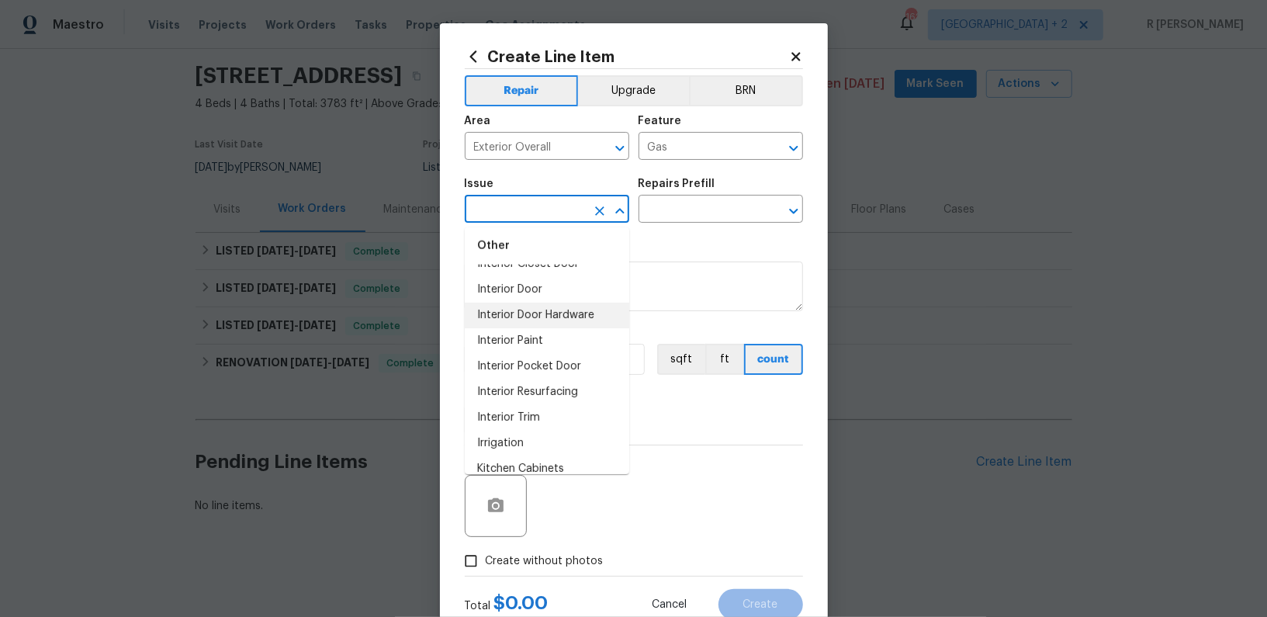
scroll to position [1398, 0]
click at [681, 228] on div "Issue ​ Repairs Prefill ​" at bounding box center [634, 200] width 338 height 63
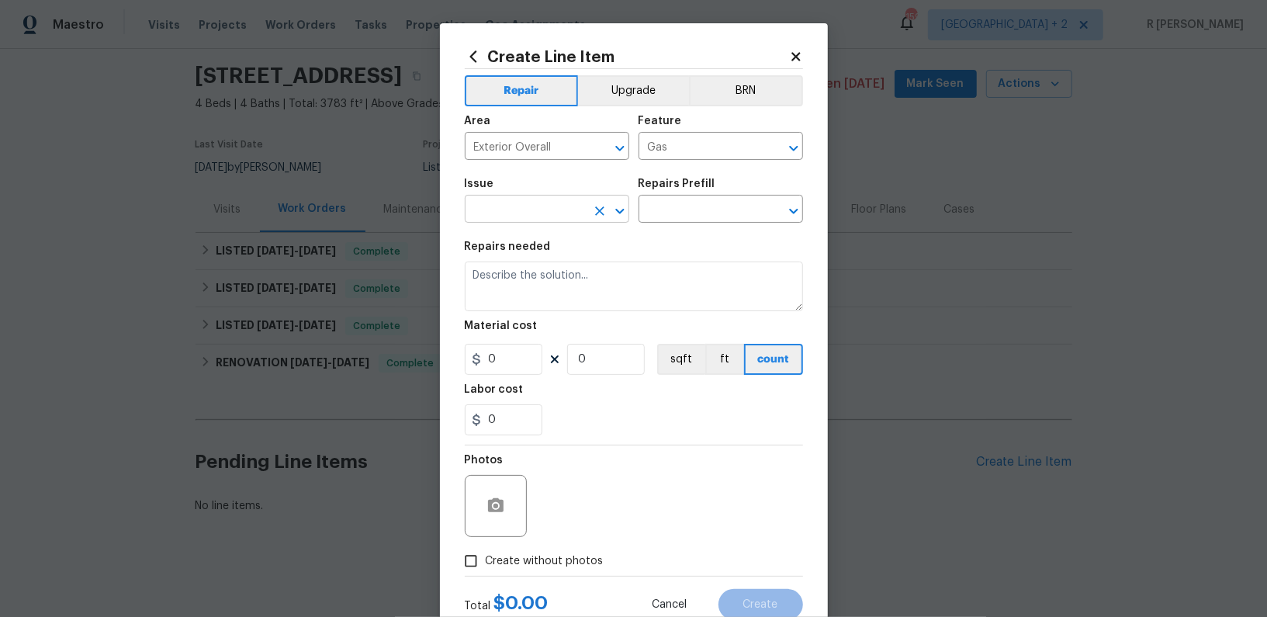
click at [505, 223] on input "text" at bounding box center [525, 211] width 121 height 24
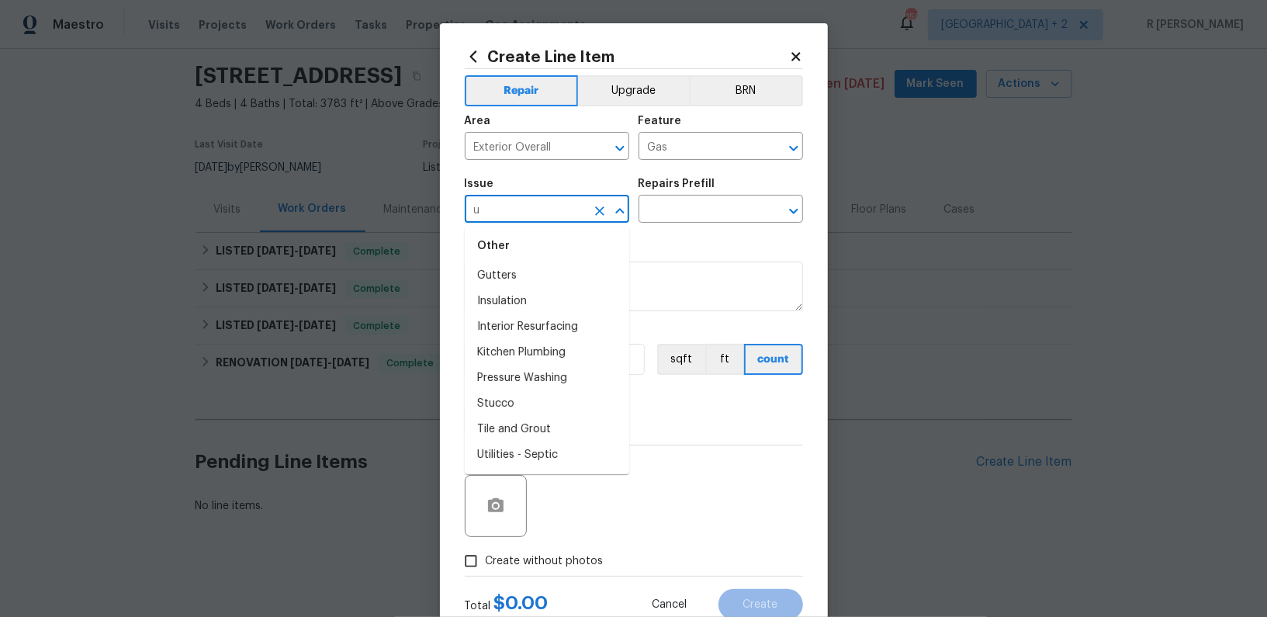
scroll to position [0, 0]
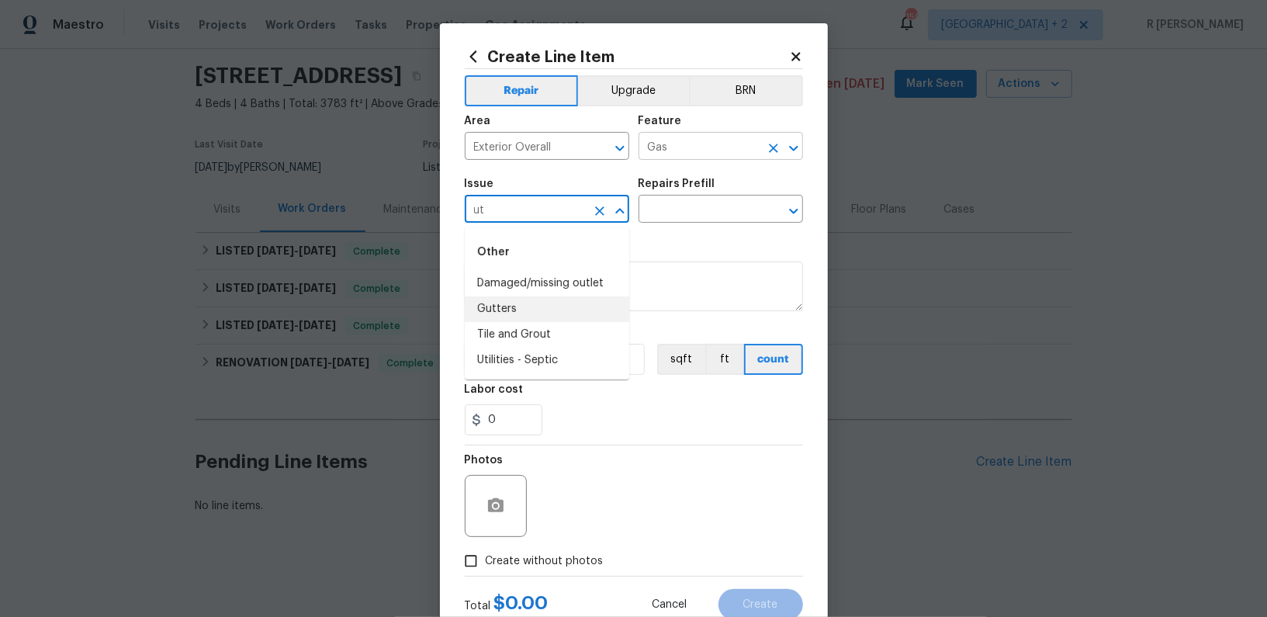
type input "ut"
click at [708, 151] on input "Gas" at bounding box center [699, 148] width 121 height 24
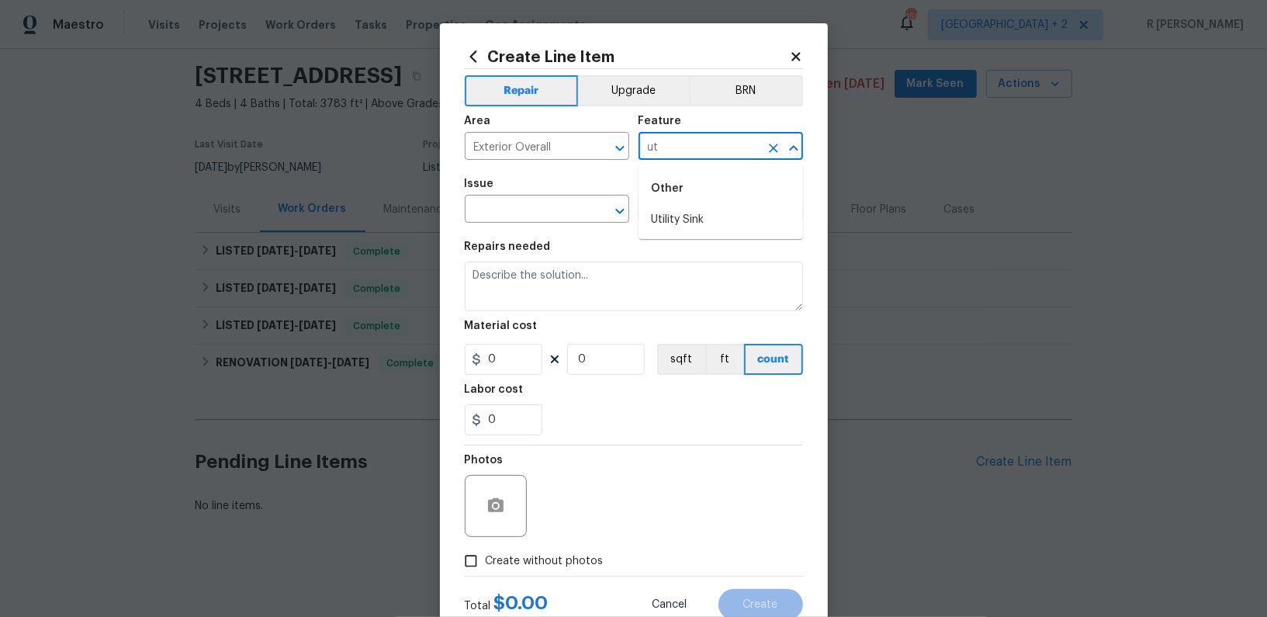
type input "u"
click at [671, 255] on li "Gas Meter" at bounding box center [721, 246] width 165 height 26
type input "Gas Meter"
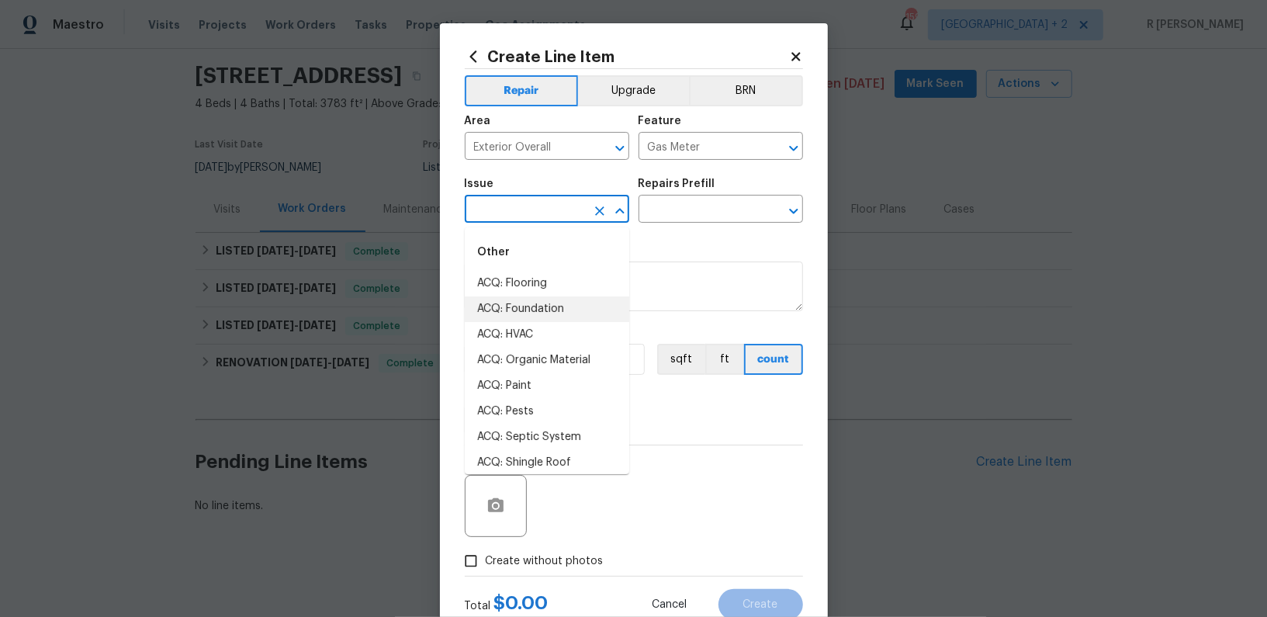
click at [542, 219] on input "text" at bounding box center [525, 211] width 121 height 24
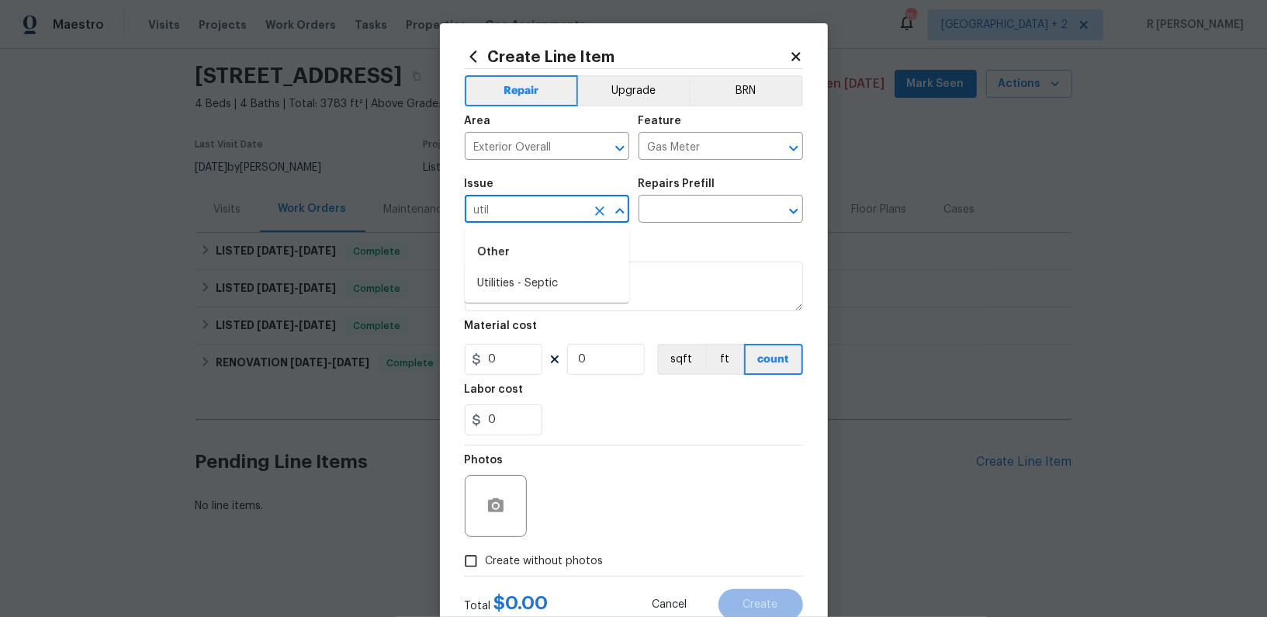
type input "util"
click at [513, 166] on span "Area Exterior Overall ​" at bounding box center [547, 137] width 165 height 63
click at [513, 165] on span "Area Exterior Overall ​" at bounding box center [547, 137] width 165 height 63
click at [537, 203] on input "text" at bounding box center [525, 211] width 121 height 24
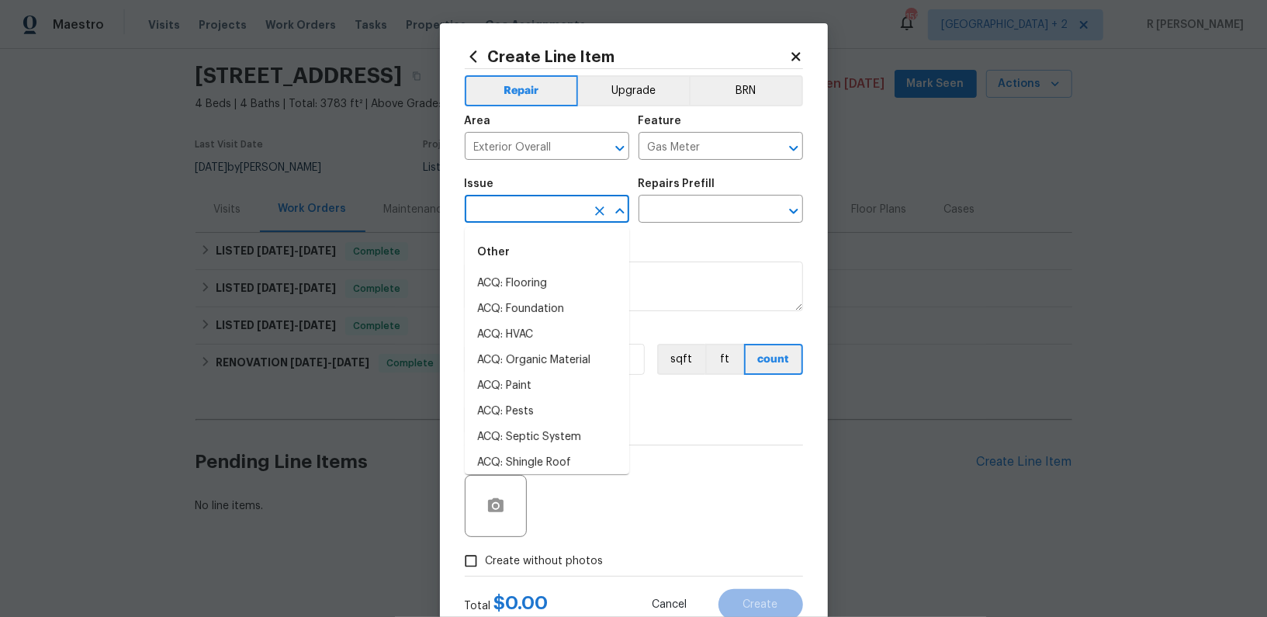
click at [537, 203] on input "text" at bounding box center [525, 211] width 121 height 24
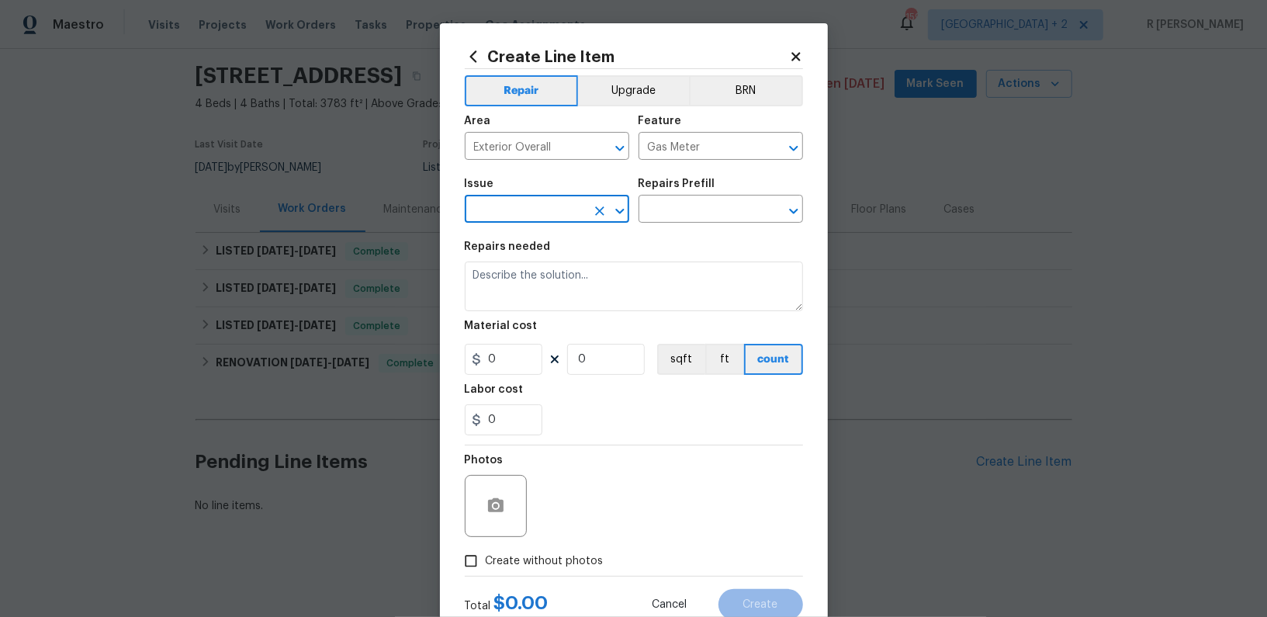
click at [537, 203] on input "text" at bounding box center [525, 211] width 121 height 24
click at [504, 310] on li "HVAC Extras" at bounding box center [547, 309] width 165 height 26
type input "HVAC Extras"
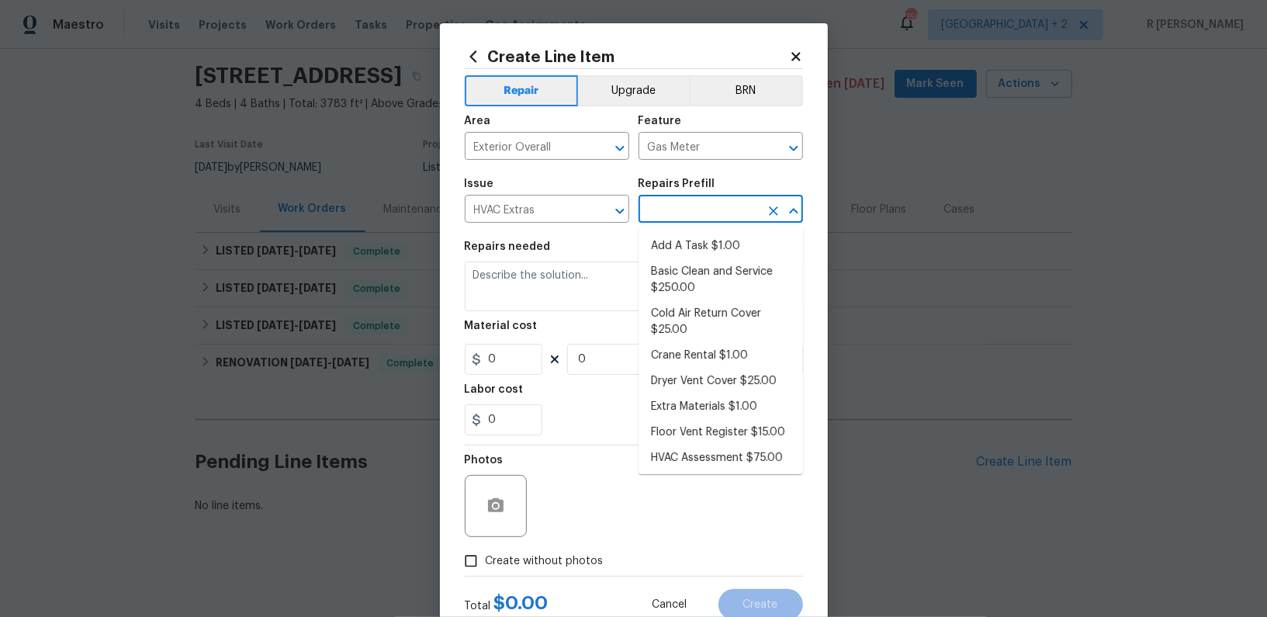
click at [688, 204] on input "text" at bounding box center [699, 211] width 121 height 24
click at [695, 231] on ul "Add A Task $1.00 Basic Clean and Service $250.00 Cold Air Return Cover $25.00 C…" at bounding box center [721, 350] width 165 height 247
click at [694, 249] on li "Add A Task $1.00" at bounding box center [721, 247] width 165 height 26
type input "HVAC"
type input "Add A Task $1.00"
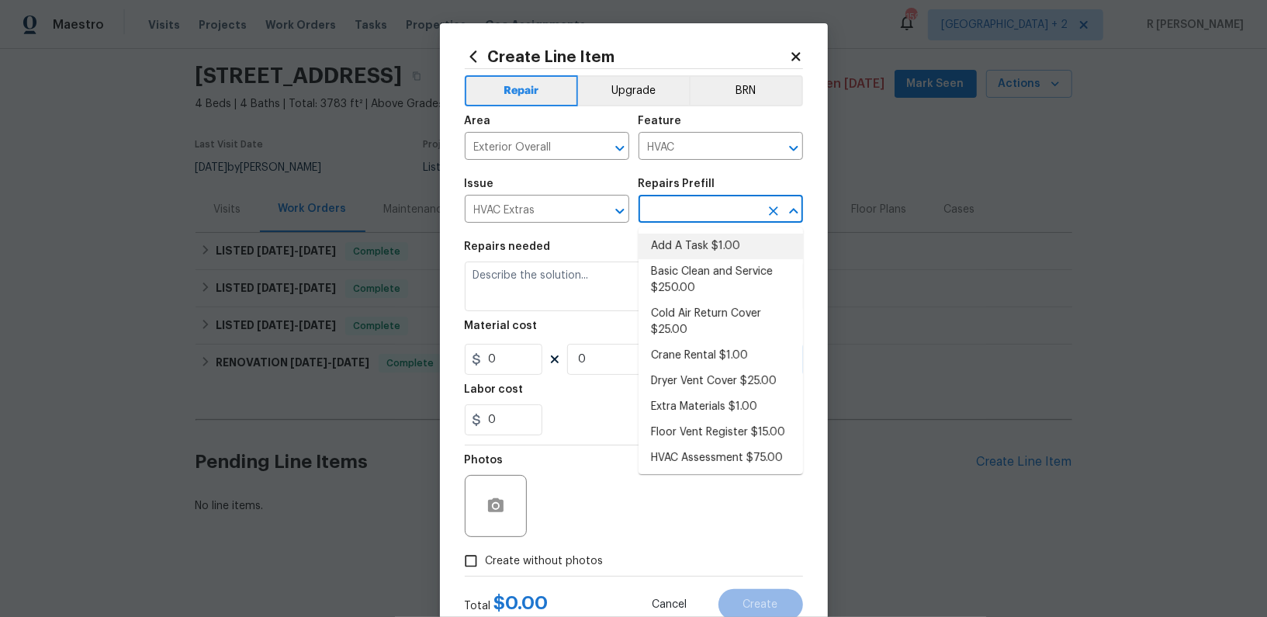
type textarea "HPM to detail"
type input "1"
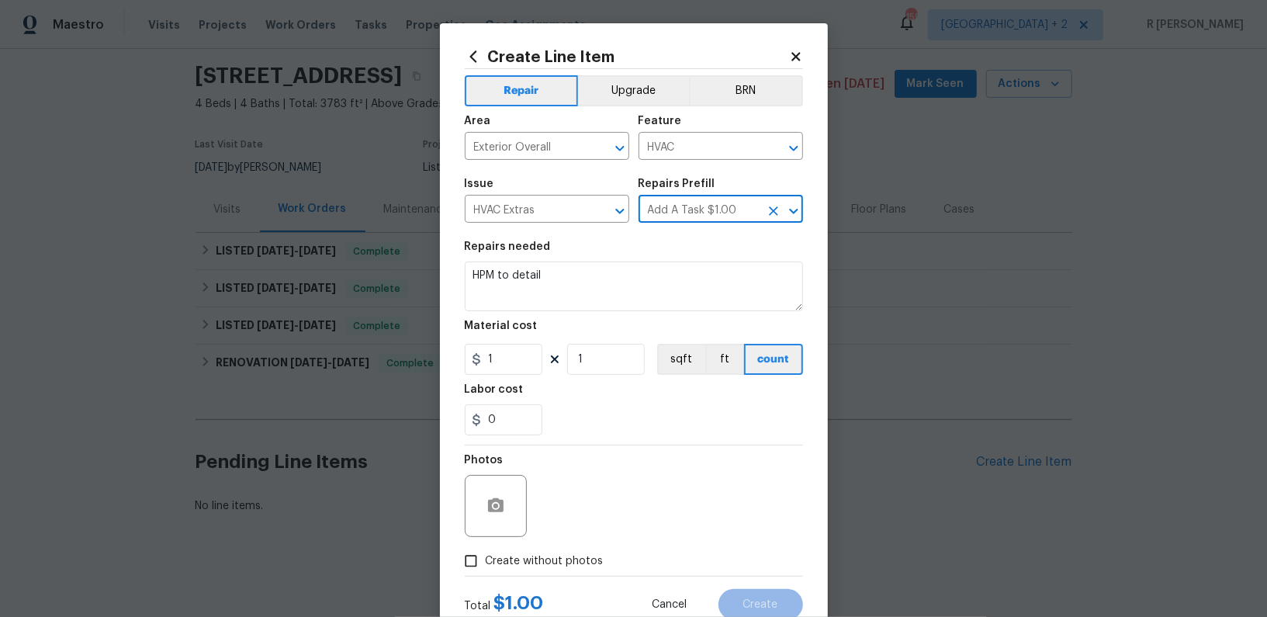
click at [684, 133] on div "Feature" at bounding box center [721, 126] width 165 height 20
click at [684, 140] on input "HVAC" at bounding box center [699, 148] width 121 height 24
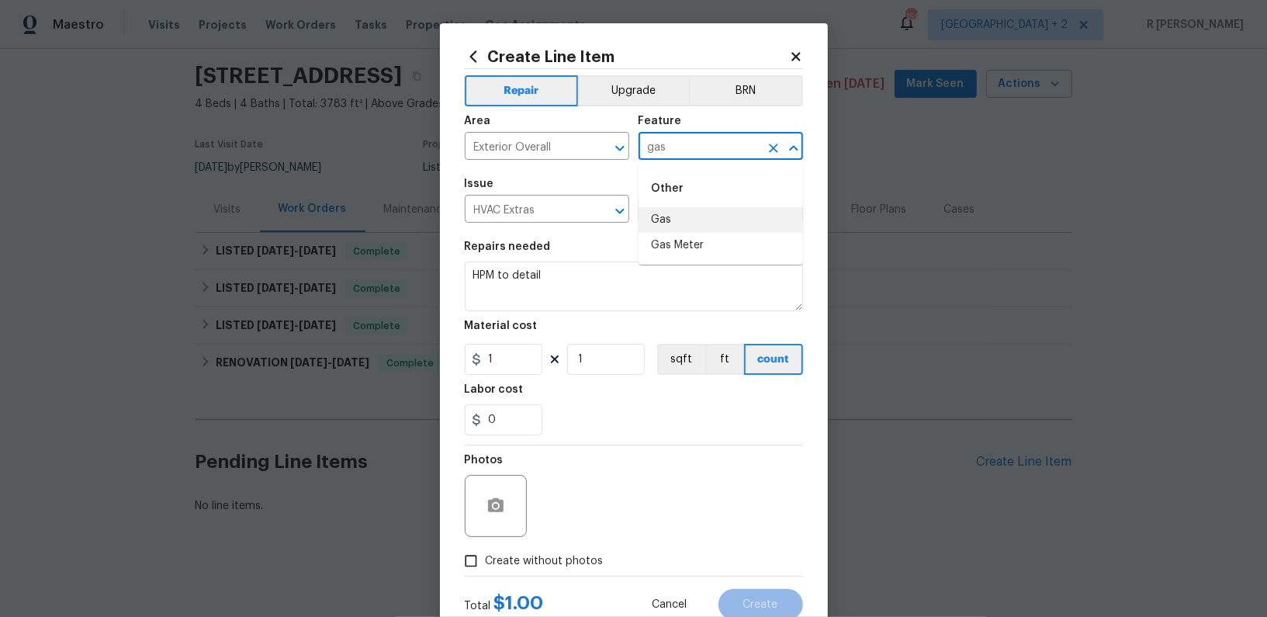
click at [682, 217] on li "Gas" at bounding box center [721, 220] width 165 height 26
type input "Gas"
click at [531, 248] on h5 "Repairs needed" at bounding box center [508, 246] width 86 height 11
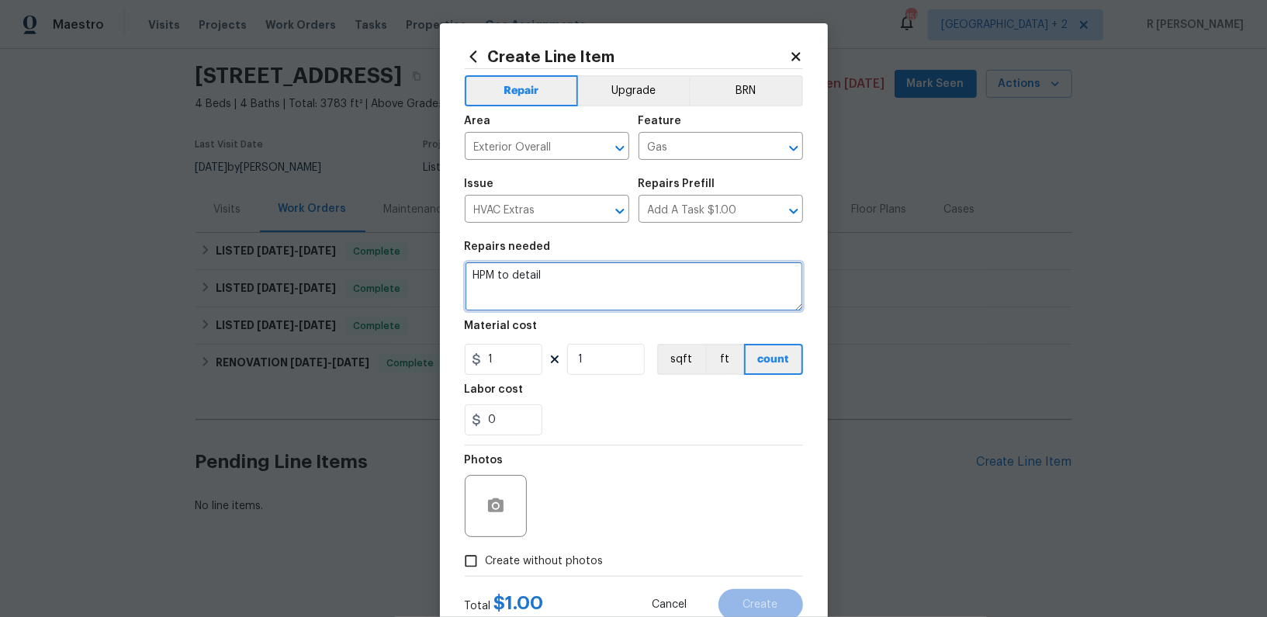
click at [519, 291] on textarea "HPM to detail" at bounding box center [634, 287] width 338 height 50
click at [600, 276] on textarea "HPM to detail" at bounding box center [634, 287] width 338 height 50
paste textarea "#lwoleak Received feedback there's a gas leak at the HVAC unit. Please prioriti…"
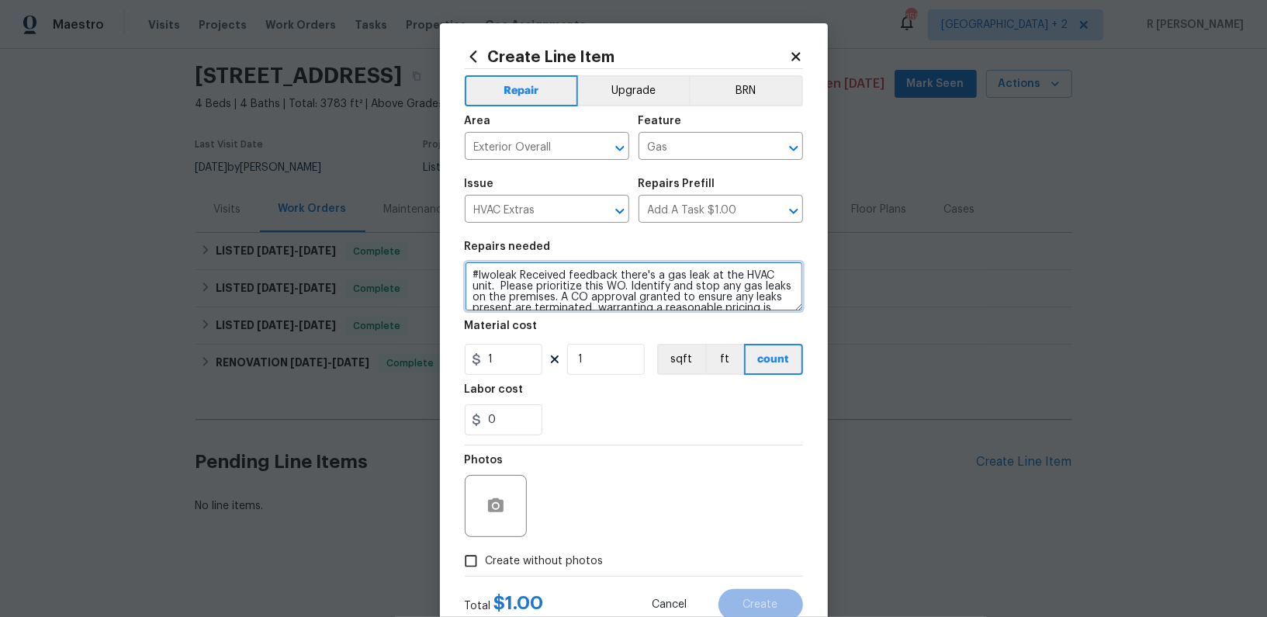
type textarea "#lwoleak Received feedback there's a gas leak at the HVAC unit. Please prioriti…"
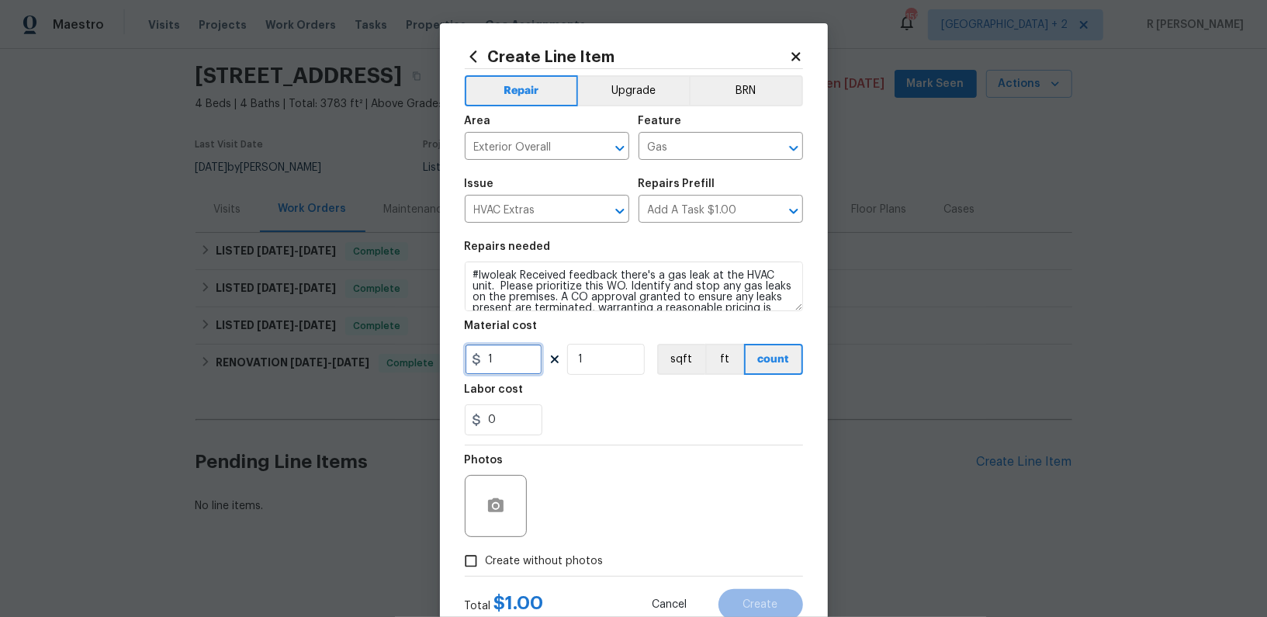
click at [507, 351] on input "1" at bounding box center [504, 359] width 78 height 31
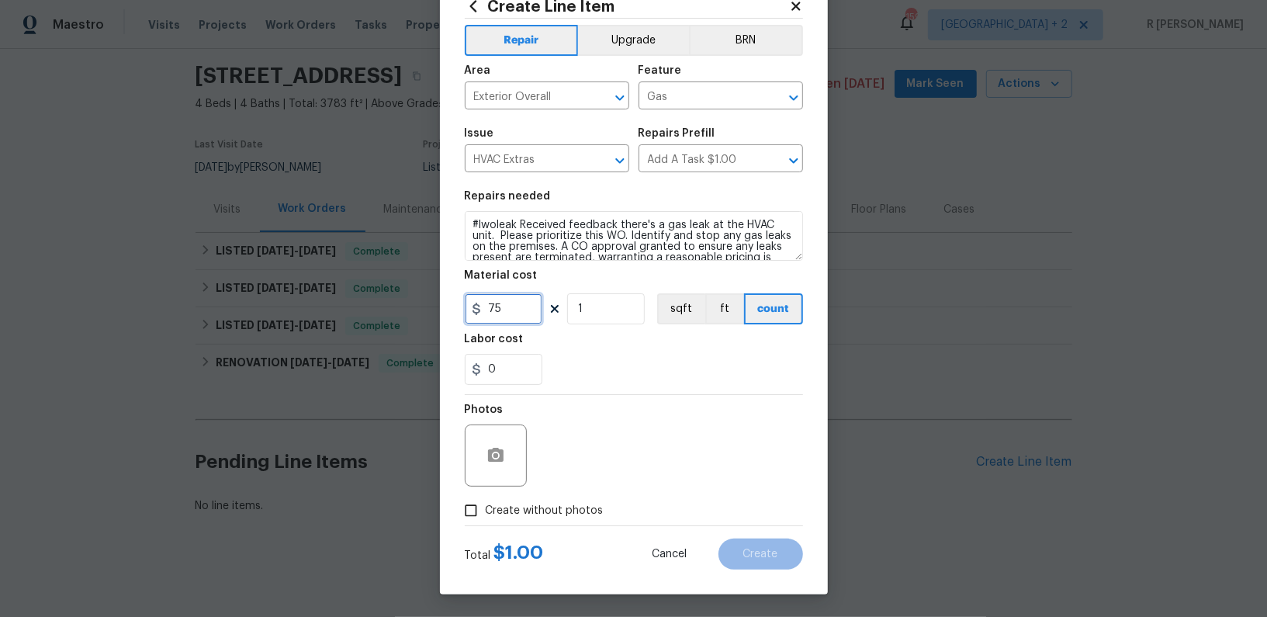
type input "75"
click at [556, 503] on span "Create without photos" at bounding box center [545, 511] width 118 height 16
click at [486, 503] on input "Create without photos" at bounding box center [470, 510] width 29 height 29
checkbox input "true"
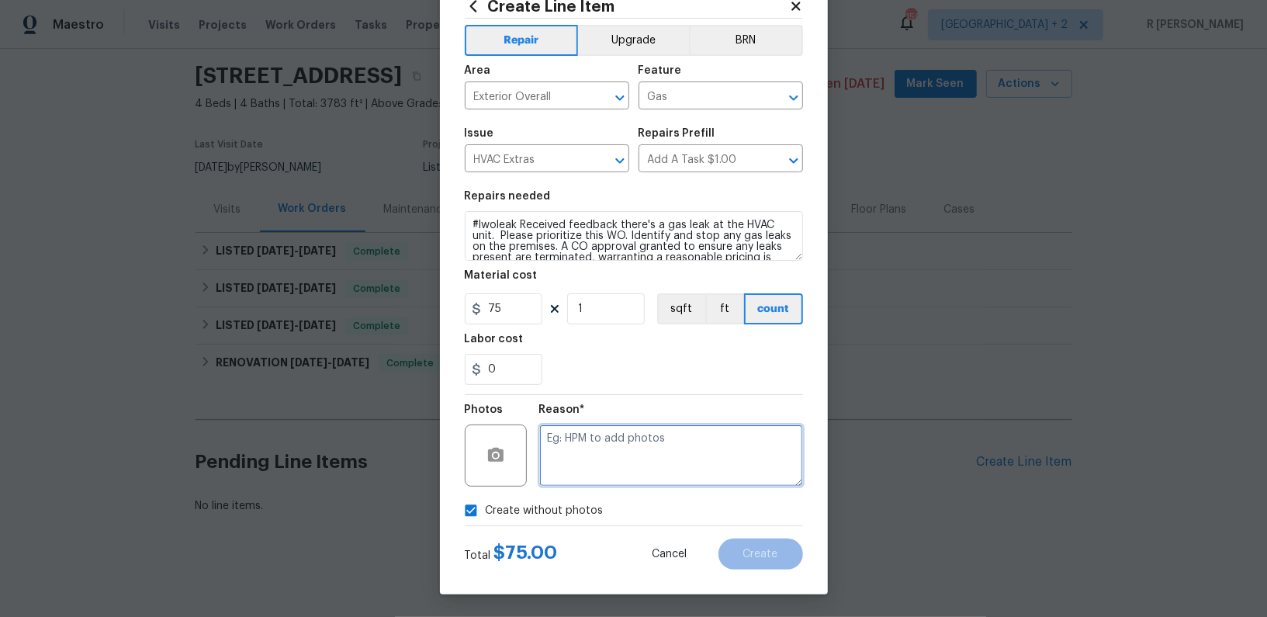
click at [645, 445] on textarea at bounding box center [671, 455] width 264 height 62
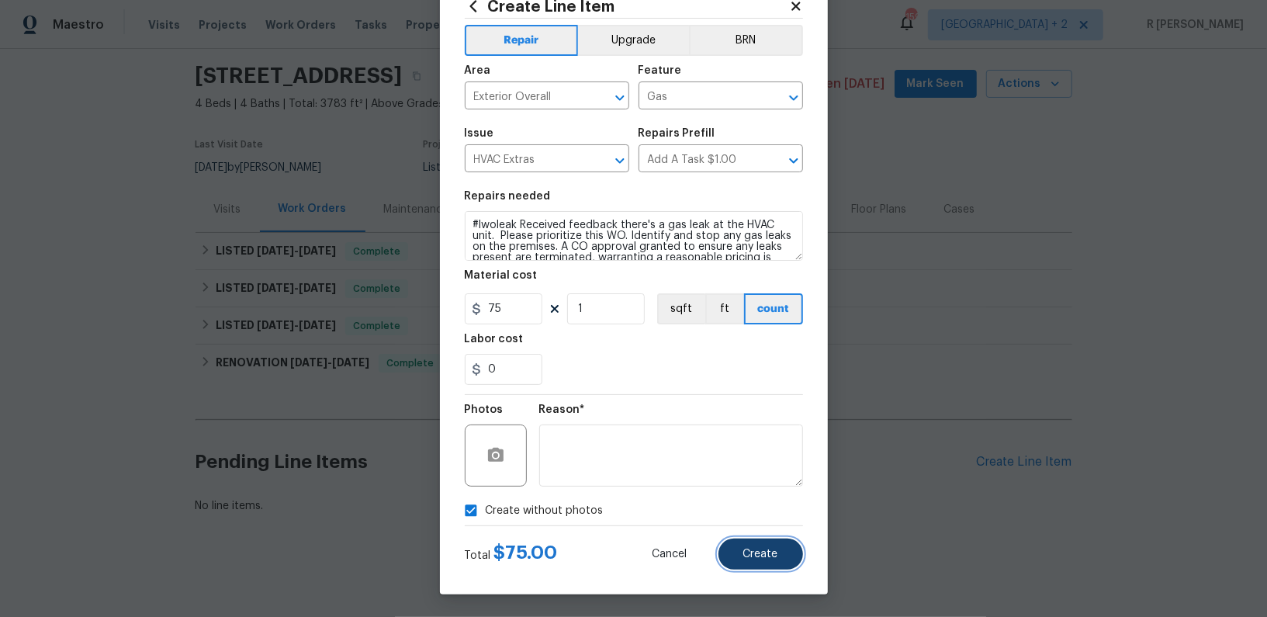
click at [744, 561] on button "Create" at bounding box center [761, 554] width 85 height 31
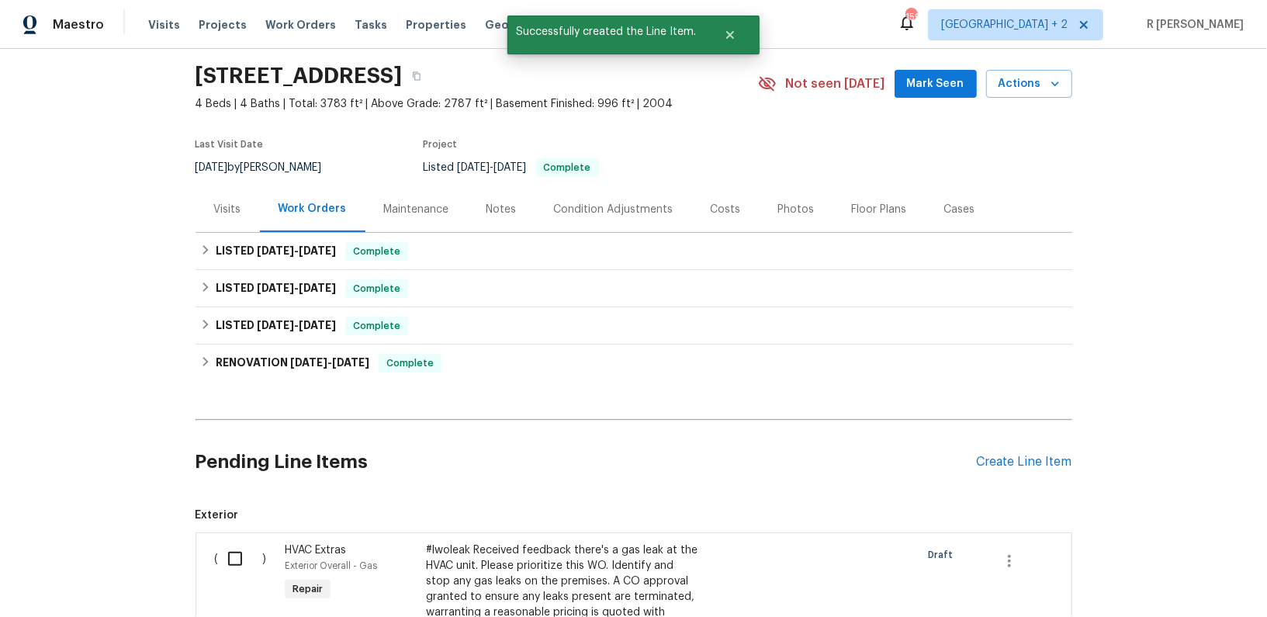
click at [233, 551] on input "checkbox" at bounding box center [241, 558] width 44 height 33
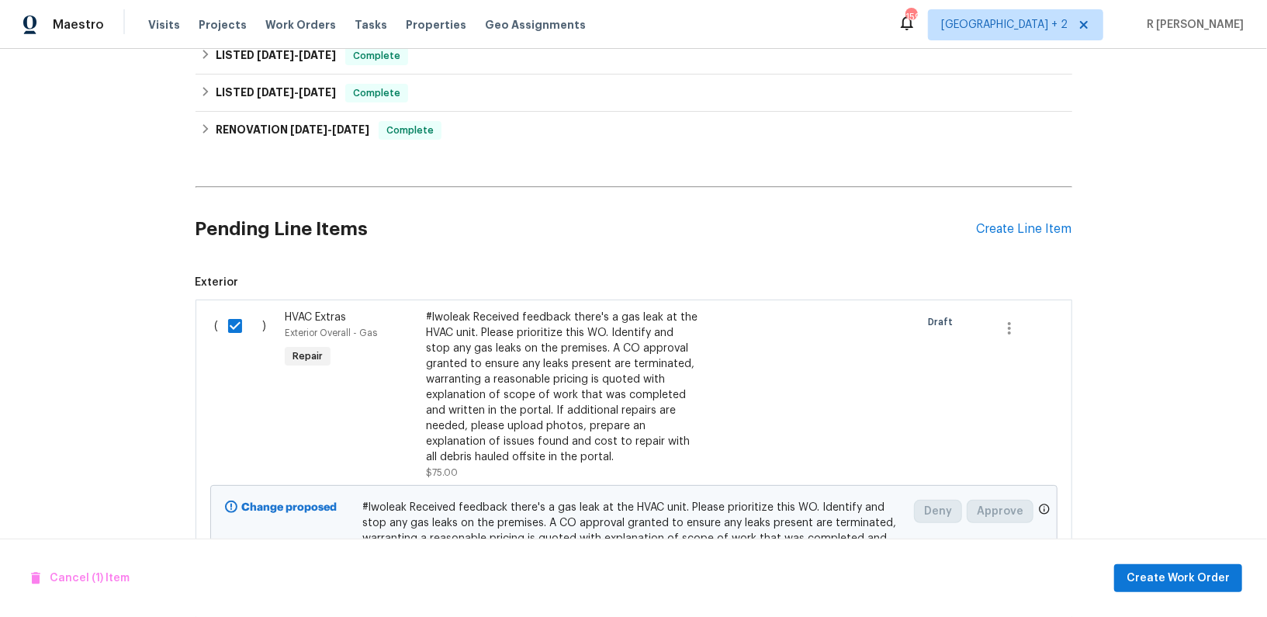
scroll to position [322, 0]
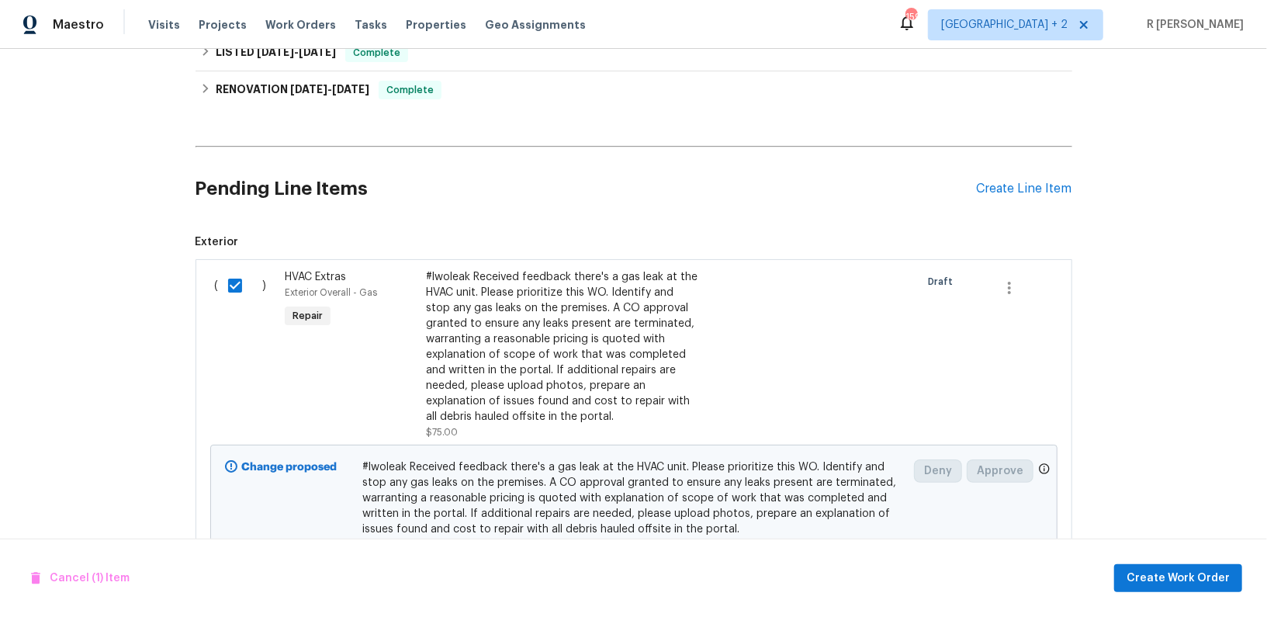
click at [232, 283] on input "checkbox" at bounding box center [241, 285] width 44 height 33
checkbox input "false"
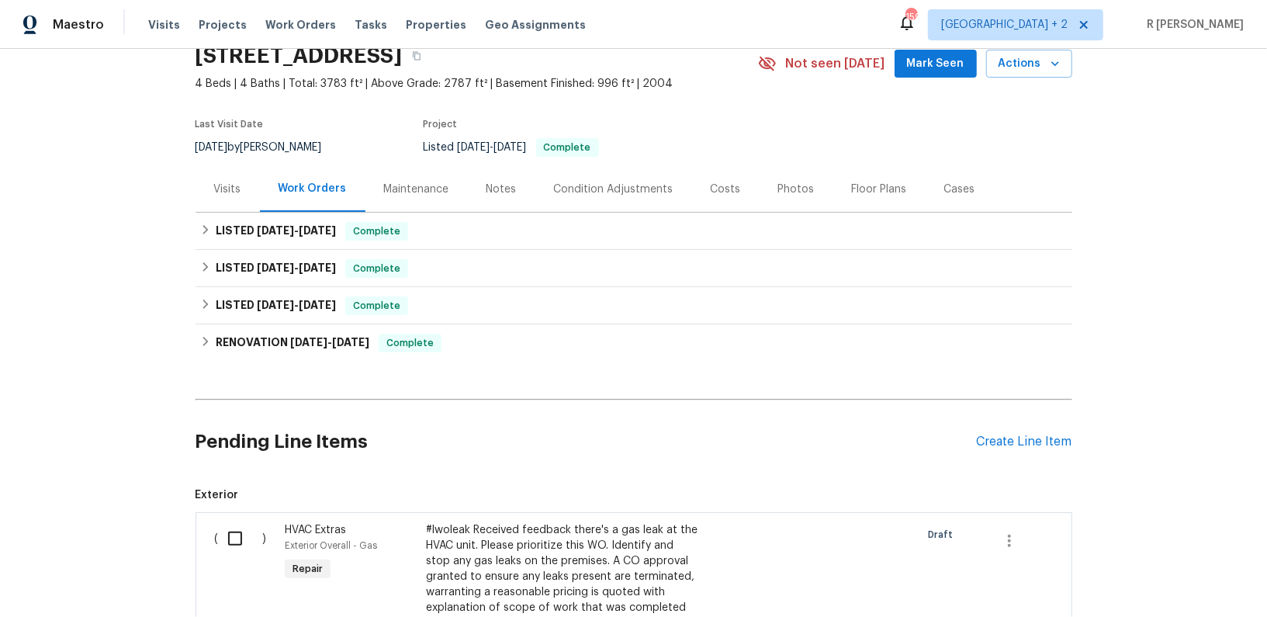
scroll to position [396, 0]
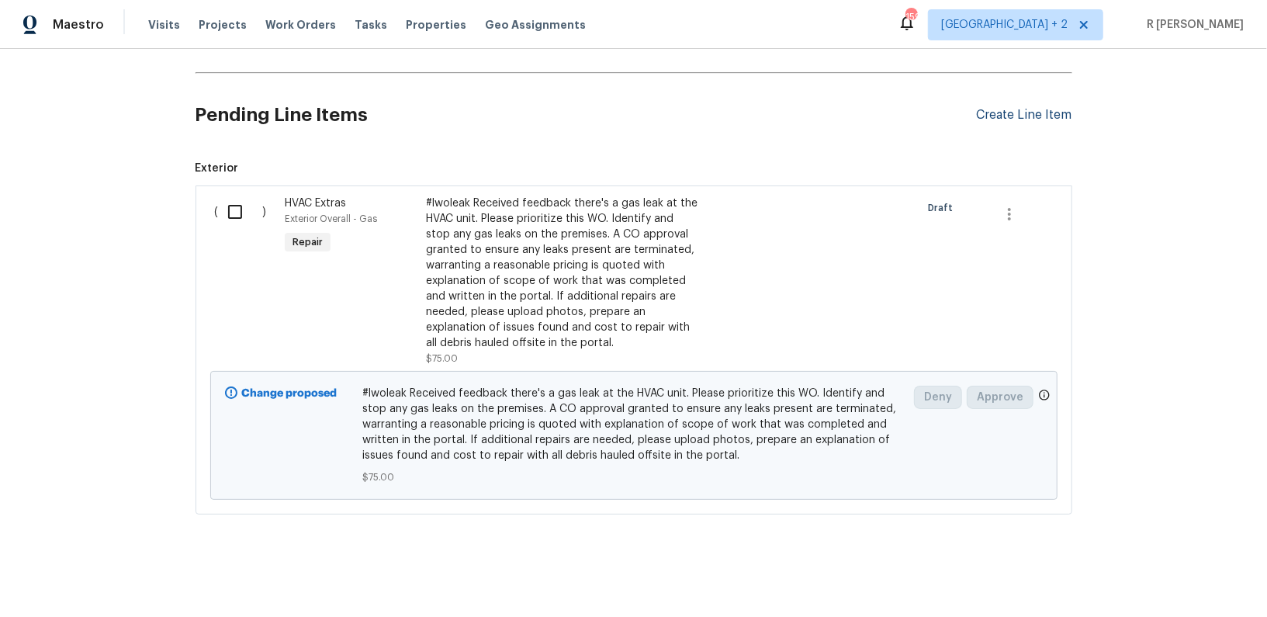
click at [999, 117] on div "Create Line Item" at bounding box center [1024, 115] width 95 height 15
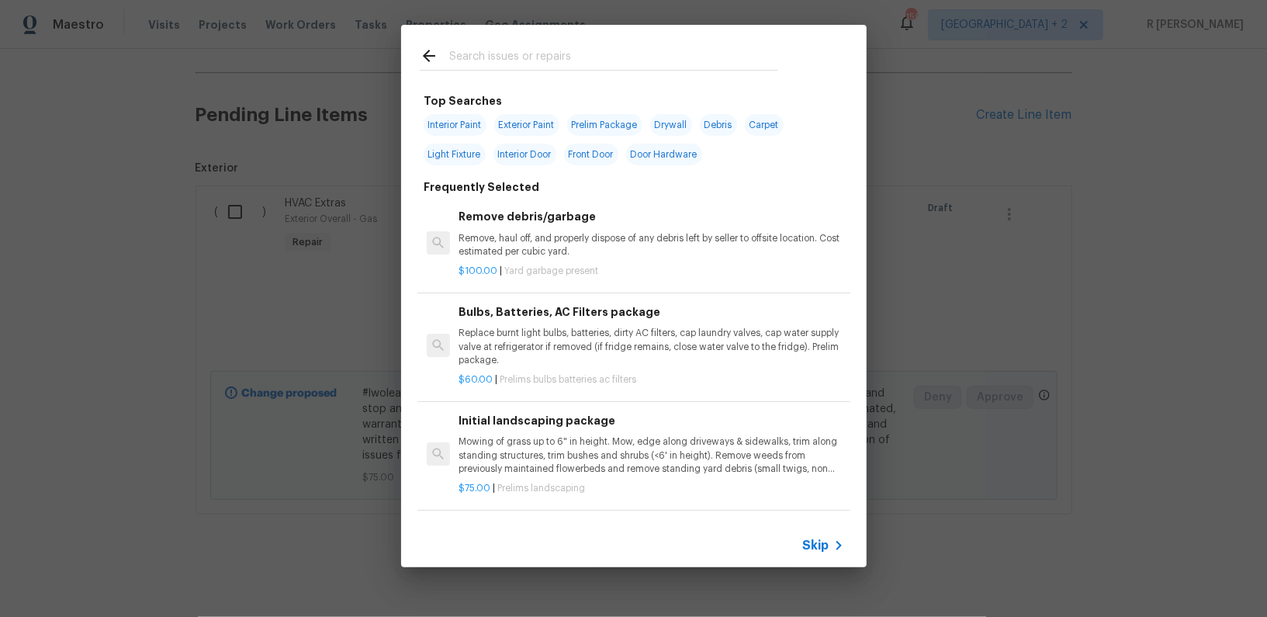
click at [538, 69] on input "text" at bounding box center [613, 58] width 329 height 23
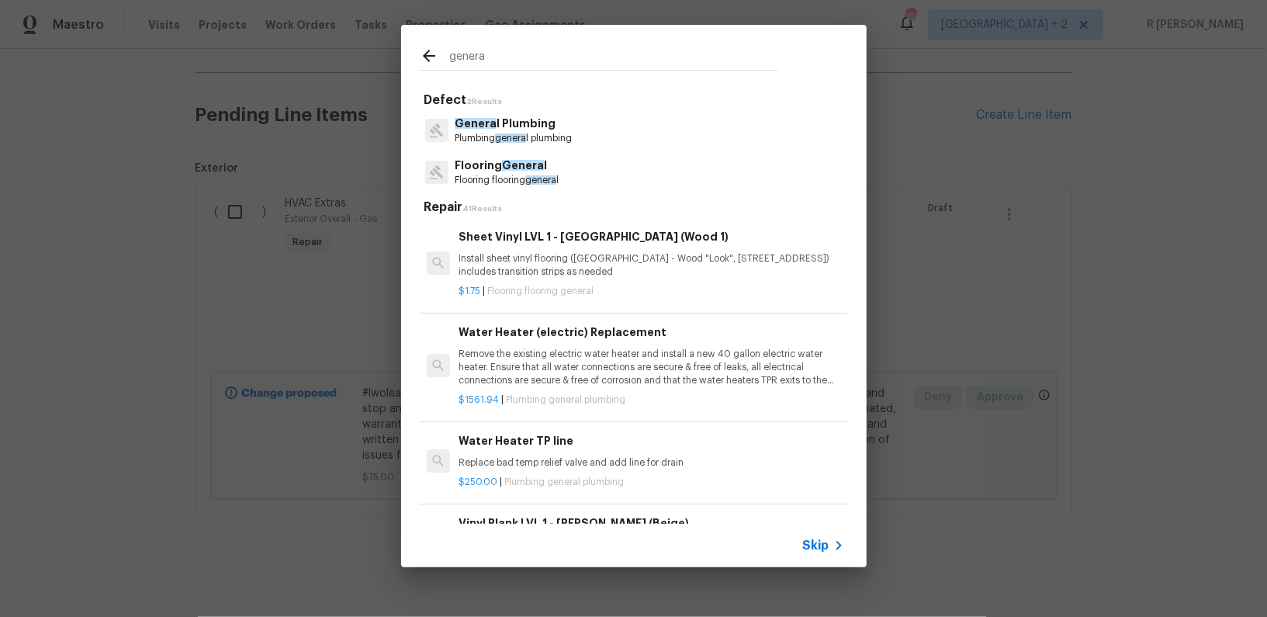
type input "genera"
click at [513, 120] on p "Genera l Plumbing" at bounding box center [513, 124] width 117 height 16
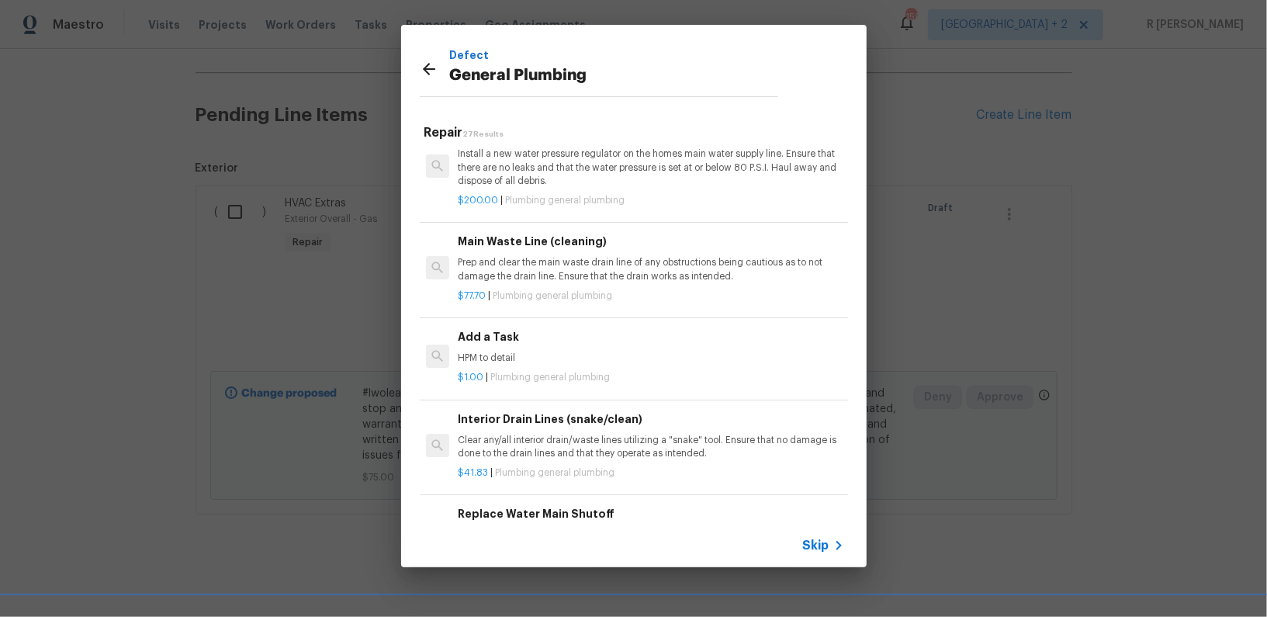
scroll to position [1758, 1]
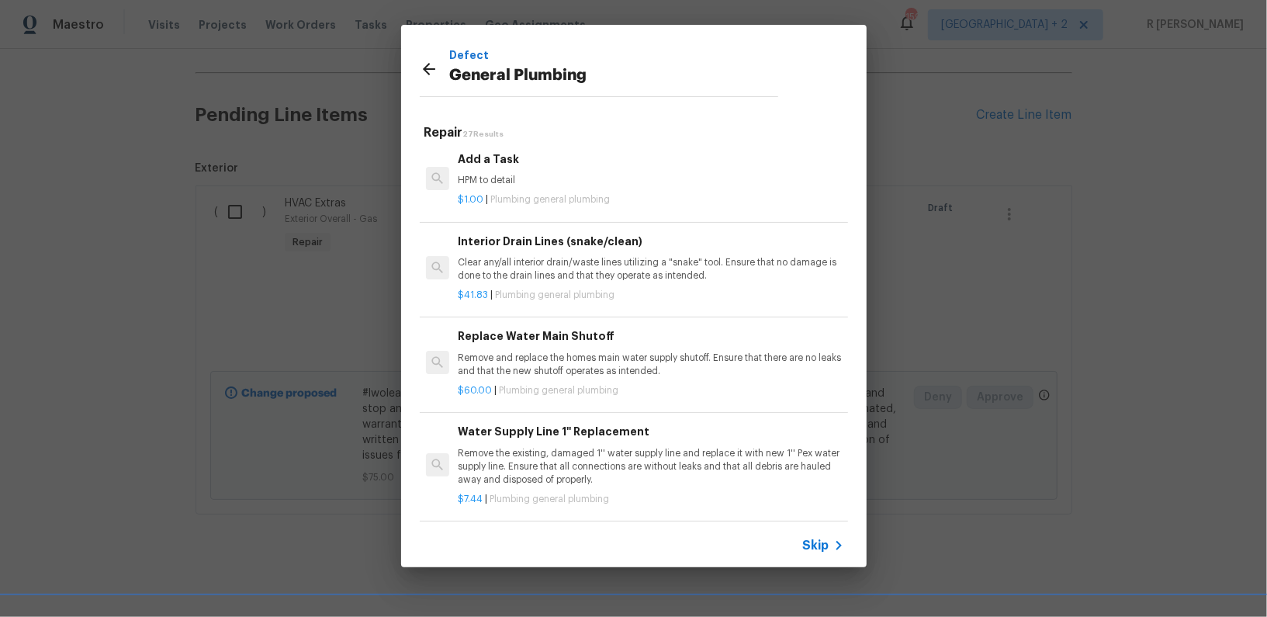
click at [469, 153] on h6 "Add a Task" at bounding box center [650, 159] width 385 height 17
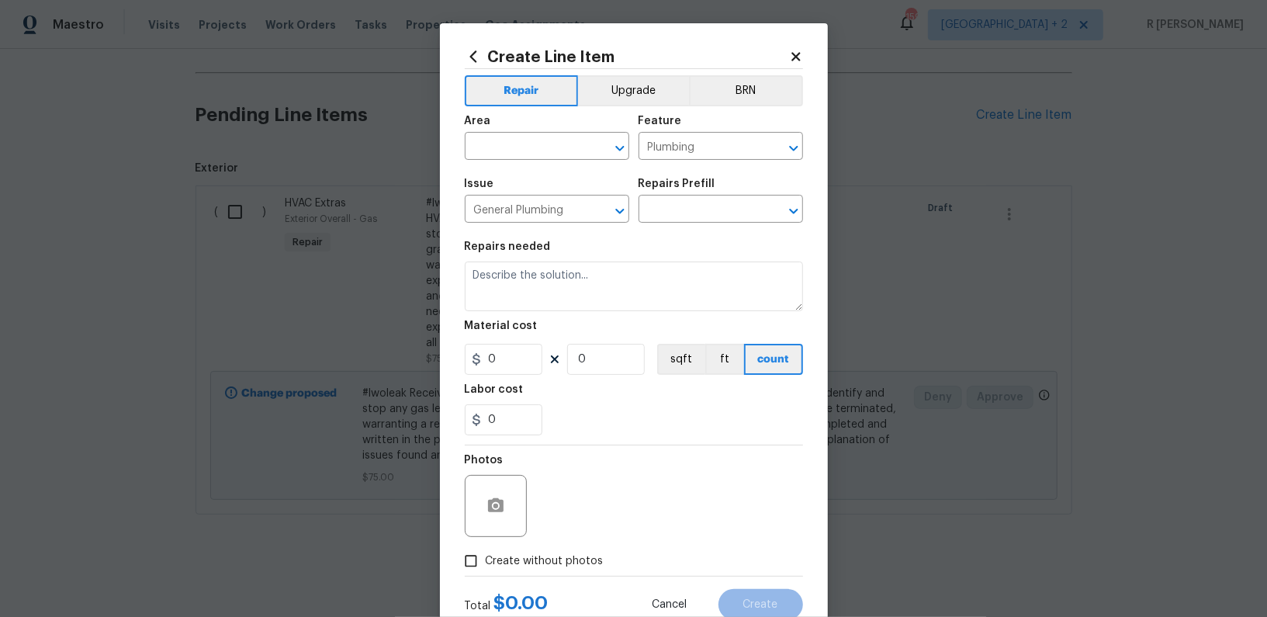
type input "Add a Task $1.00"
type textarea "HPM to detail"
type input "1"
click at [537, 183] on div "Issue" at bounding box center [547, 188] width 165 height 20
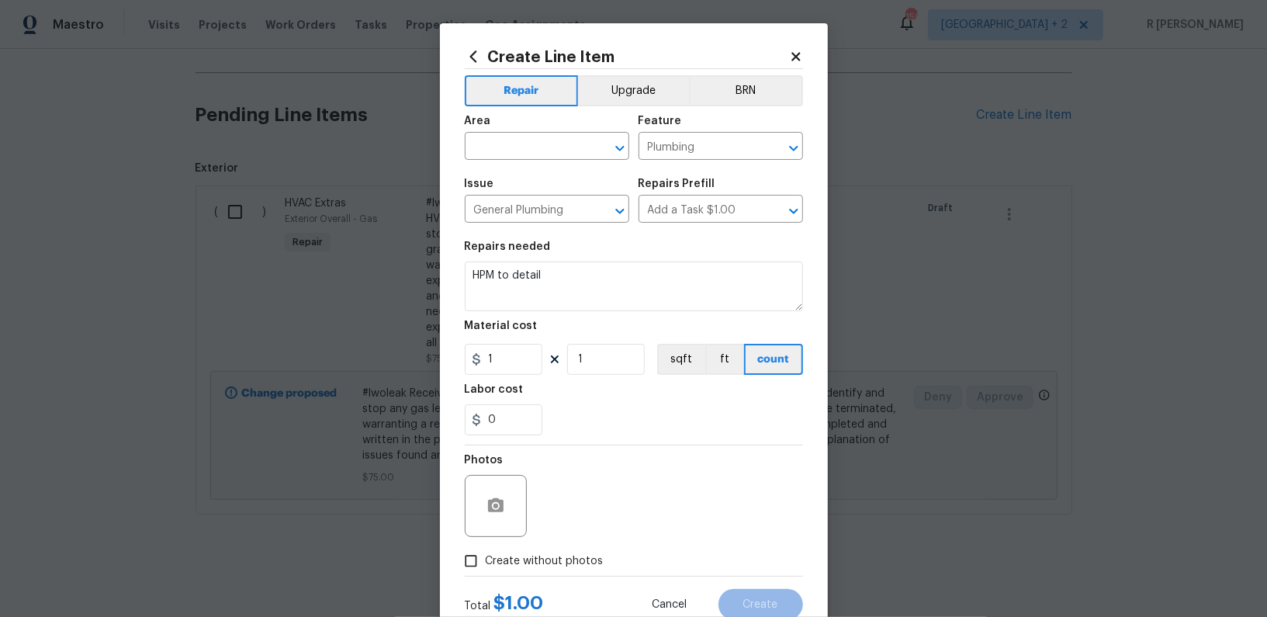
click at [523, 168] on span "Area ​" at bounding box center [547, 137] width 165 height 63
click at [509, 136] on input "text" at bounding box center [525, 148] width 121 height 24
click at [525, 170] on li "Plumbing" at bounding box center [547, 183] width 165 height 26
type input "Plumbing"
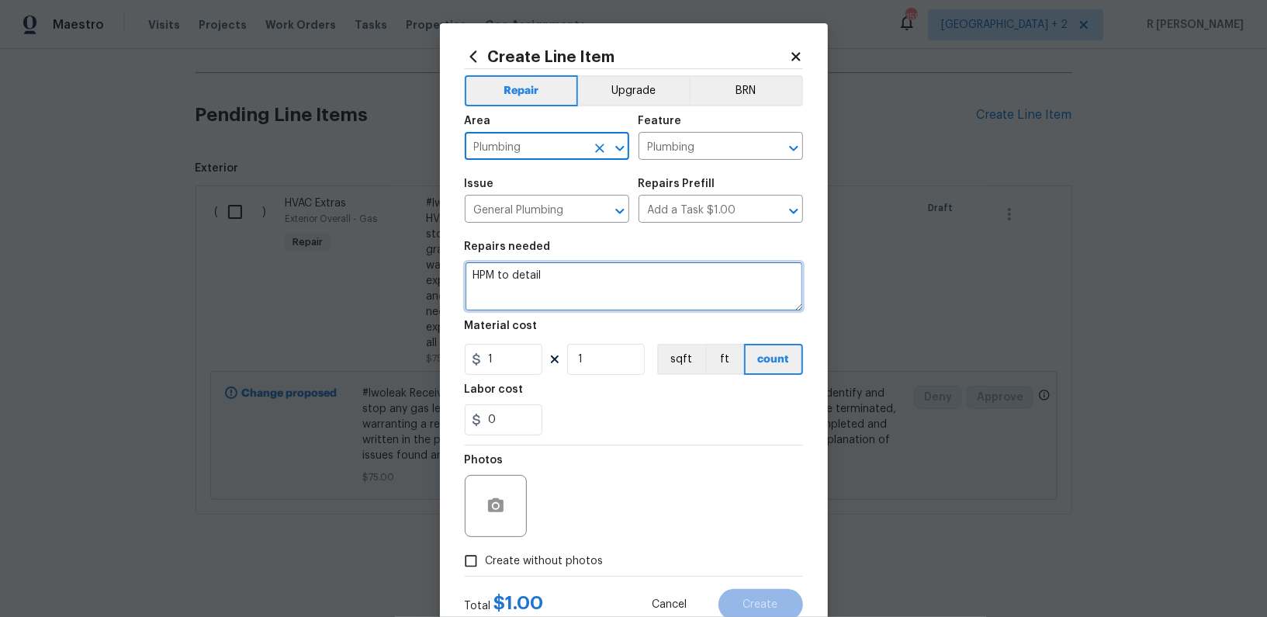
click at [570, 303] on textarea "HPM to detail" at bounding box center [634, 287] width 338 height 50
paste textarea "Please start up the water heater and set to an appropriate temperature"
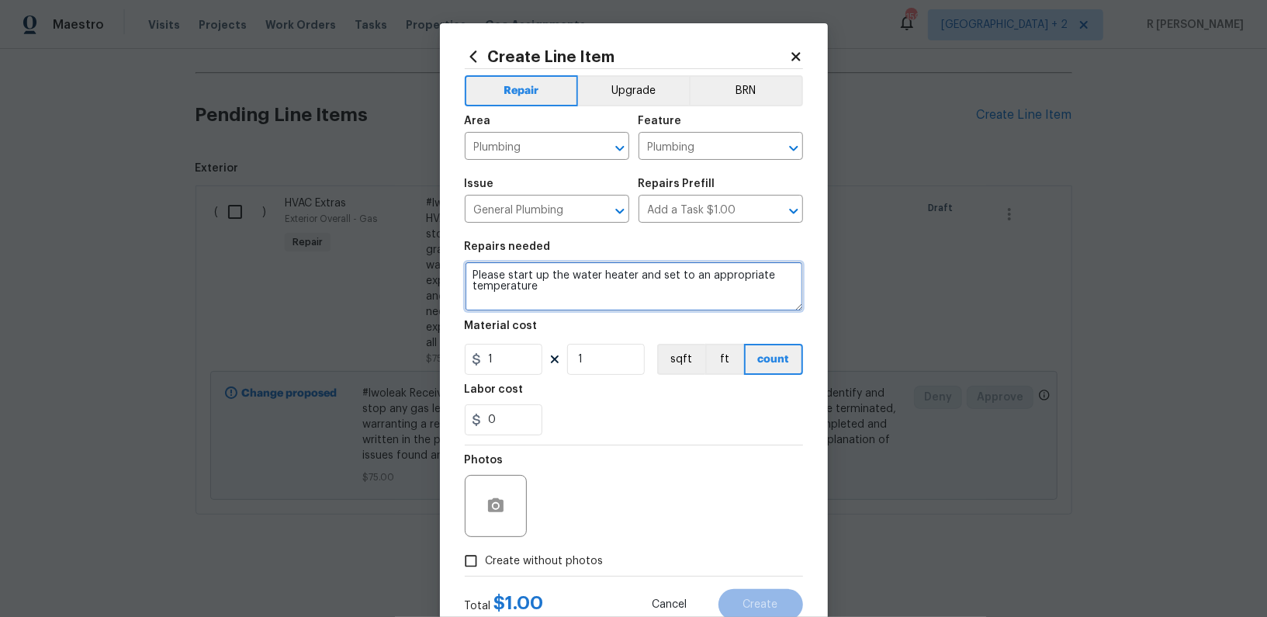
click at [479, 281] on textarea "Please start up the water heater and set to an appropriate temperature" at bounding box center [634, 287] width 338 height 50
type textarea "#Resale Please start up the water heater and set to an appropriate temperature"
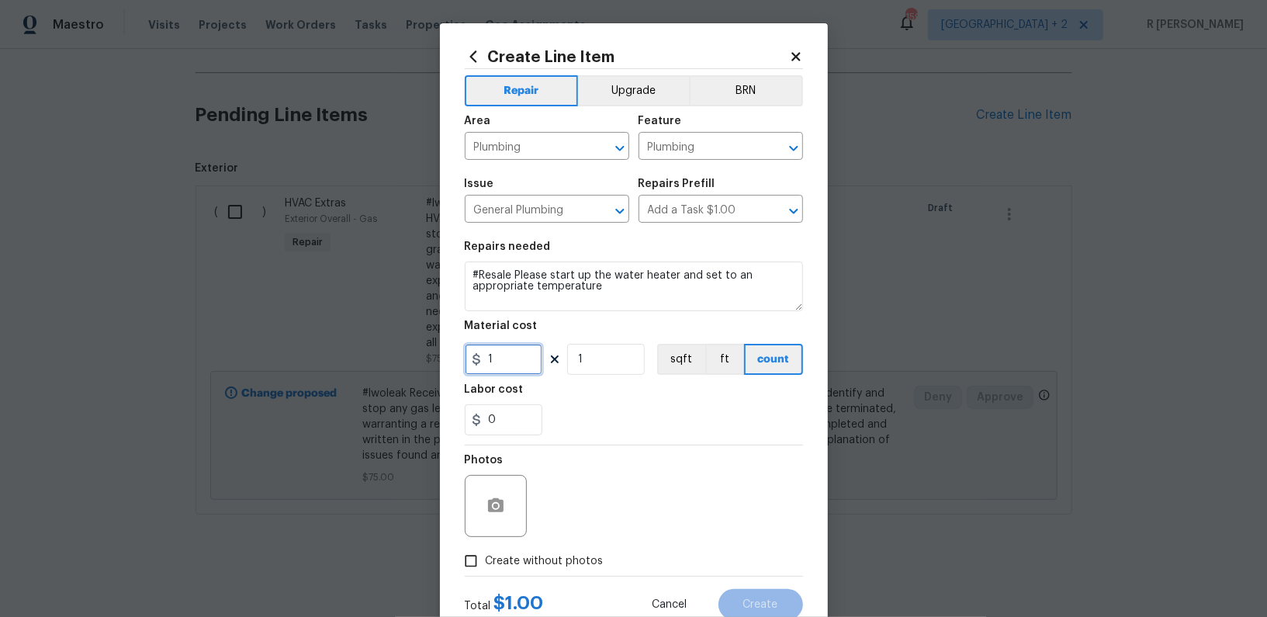
click at [499, 348] on input "1" at bounding box center [504, 359] width 78 height 31
click at [507, 375] on input "1" at bounding box center [504, 359] width 78 height 31
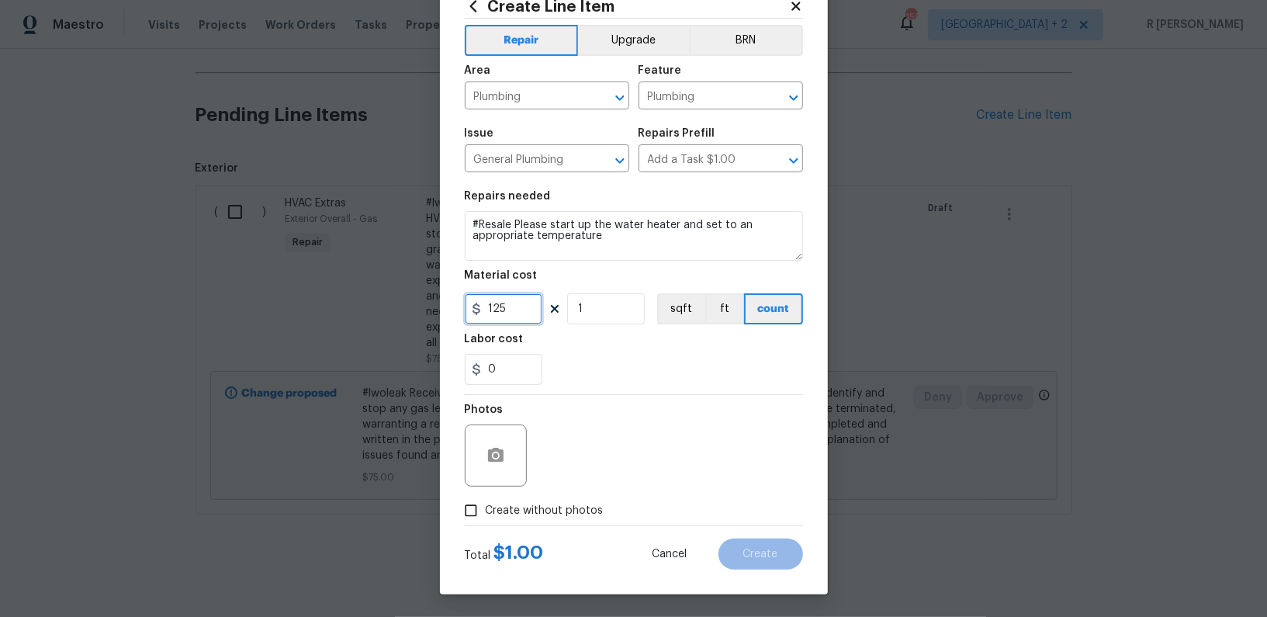
type input "125"
click at [540, 487] on div "Photos" at bounding box center [634, 445] width 338 height 101
click at [539, 510] on span "Create without photos" at bounding box center [545, 511] width 118 height 16
click at [486, 510] on input "Create without photos" at bounding box center [470, 510] width 29 height 29
checkbox input "true"
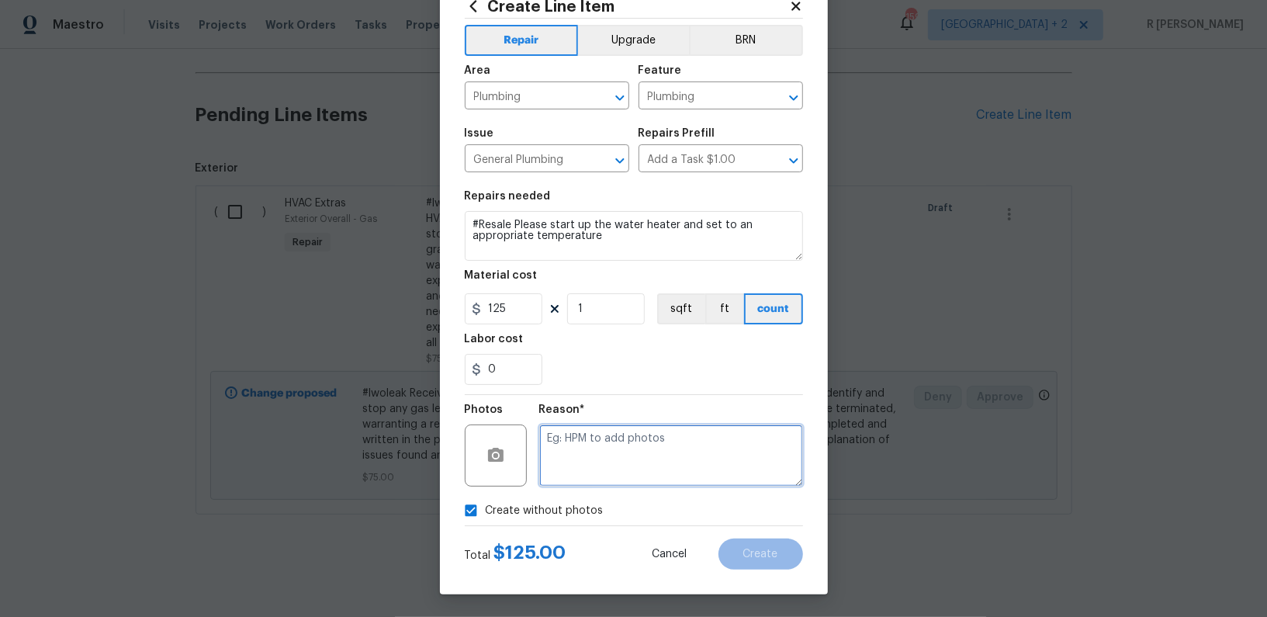
click at [649, 459] on textarea at bounding box center [671, 455] width 264 height 62
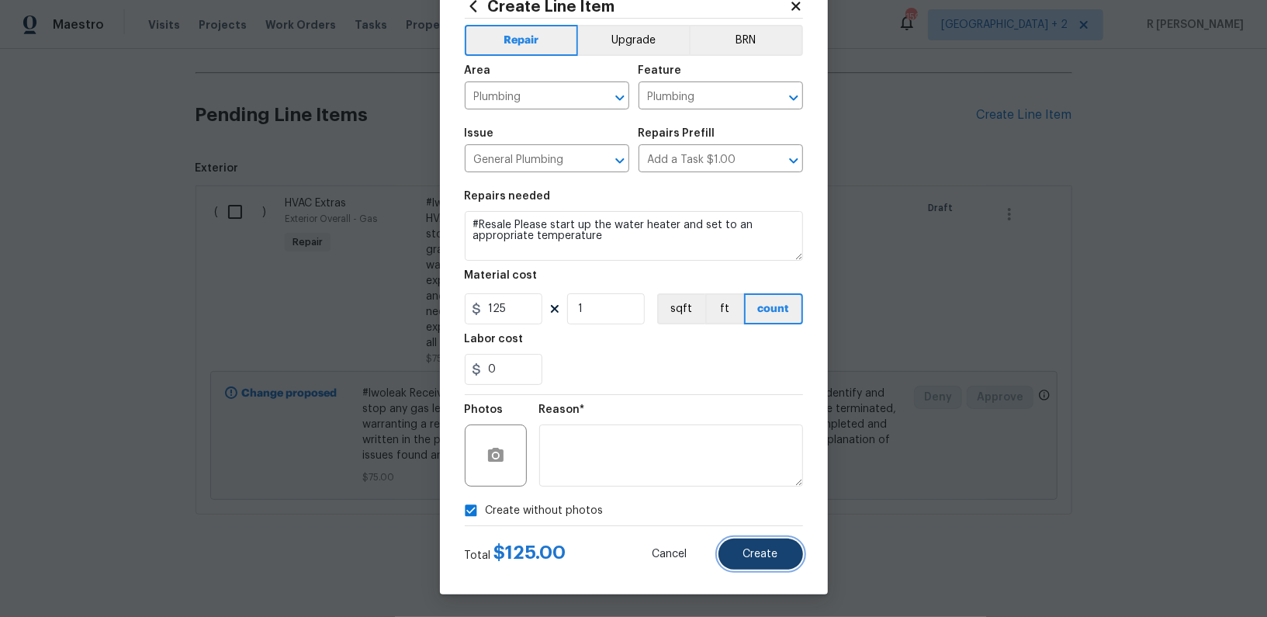
click at [755, 567] on button "Create" at bounding box center [761, 554] width 85 height 31
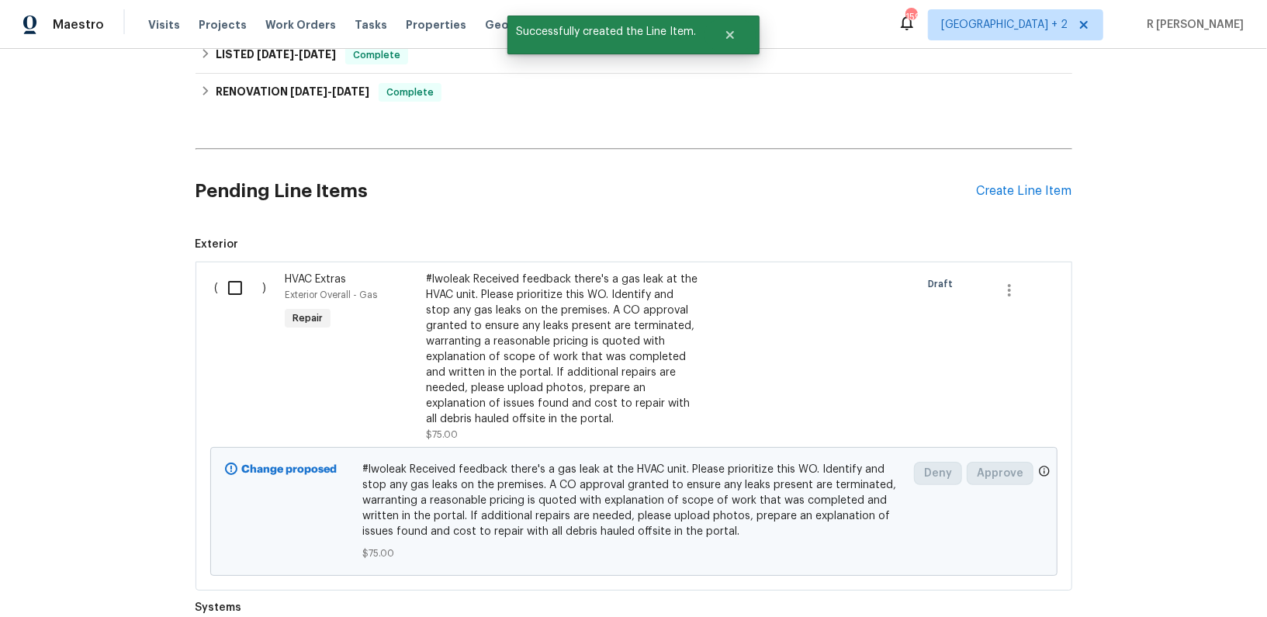
scroll to position [359, 0]
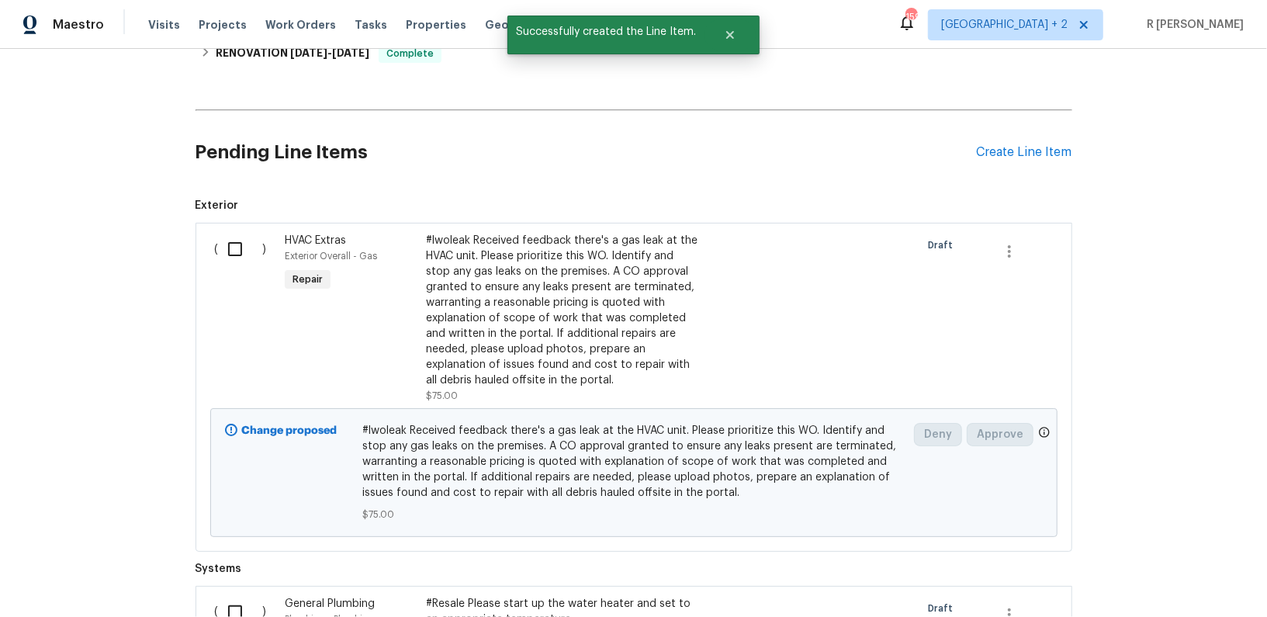
click at [583, 330] on div "#lwoleak Received feedback there's a gas leak at the HVAC unit. Please prioriti…" at bounding box center [562, 310] width 273 height 155
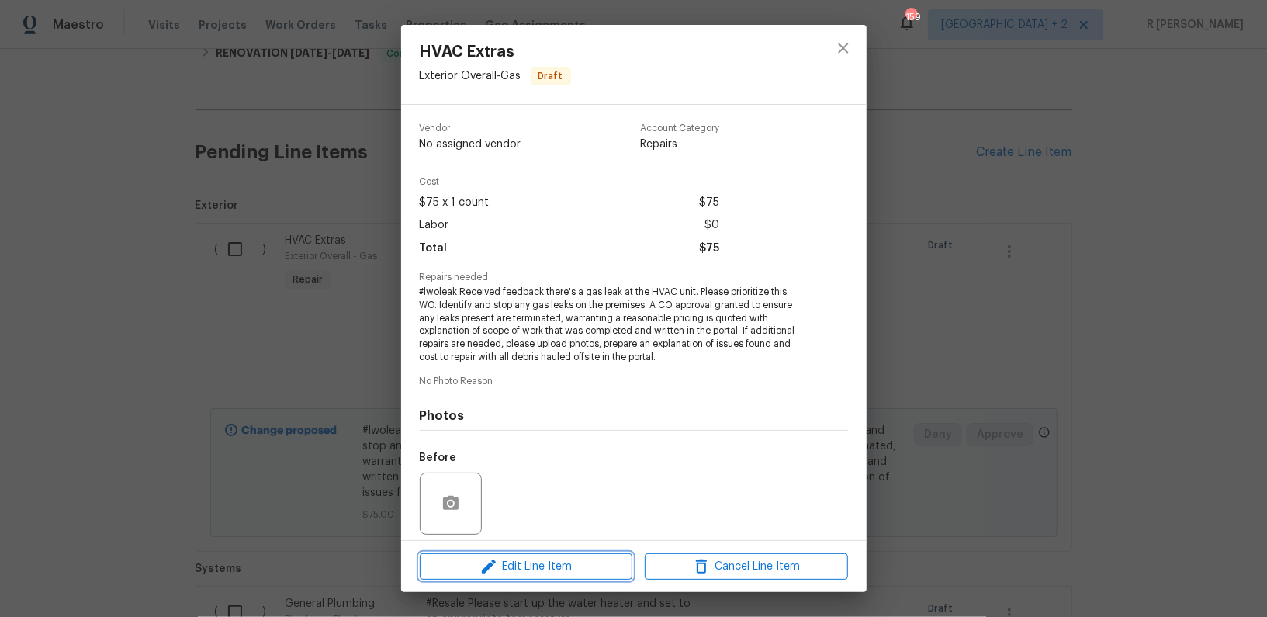
click at [511, 566] on span "Edit Line Item" at bounding box center [525, 566] width 203 height 19
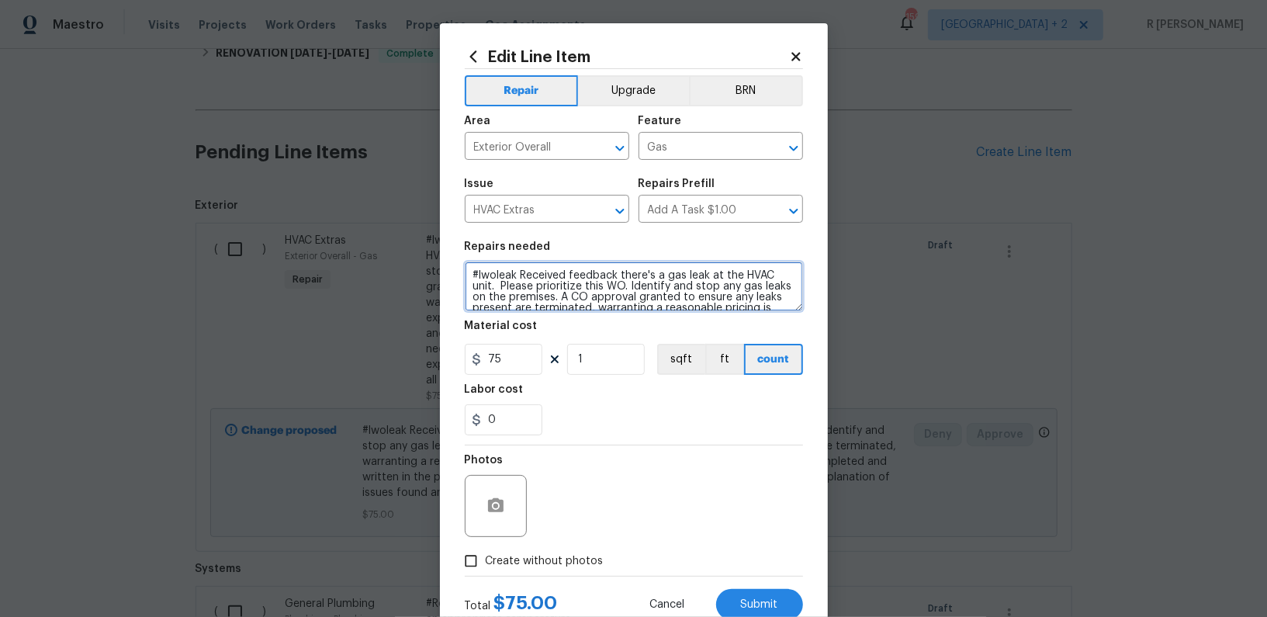
click at [515, 276] on textarea "#lwoleak Received feedback there's a gas leak at the HVAC unit. Please prioriti…" at bounding box center [634, 287] width 338 height 50
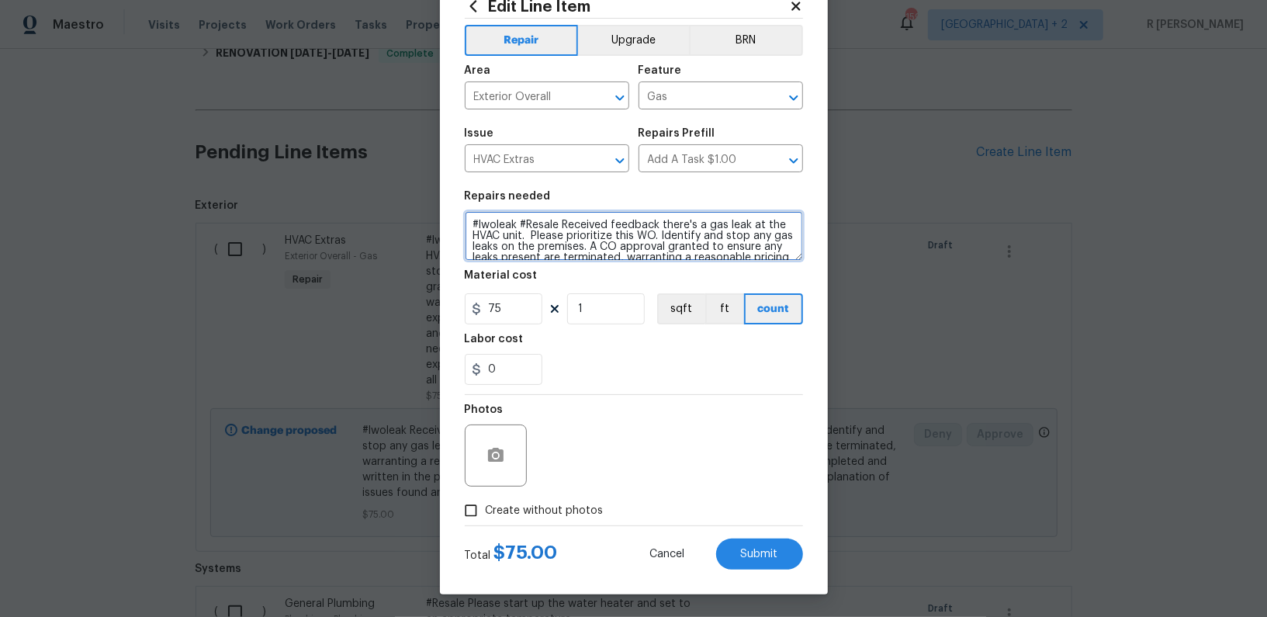
type textarea "#lwoleak #Resale Received feedback there's a gas leak at the HVAC unit. Please …"
click at [531, 523] on label "Create without photos" at bounding box center [529, 510] width 147 height 29
click at [486, 523] on input "Create without photos" at bounding box center [470, 510] width 29 height 29
checkbox input "true"
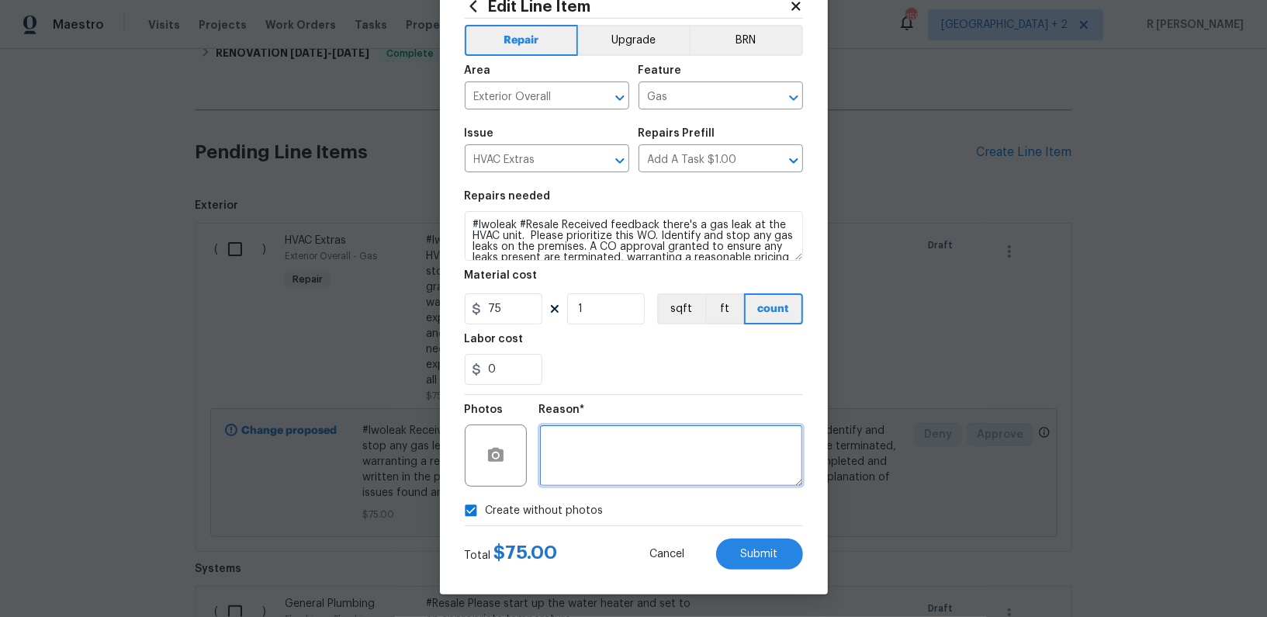
click at [644, 464] on textarea at bounding box center [671, 455] width 264 height 62
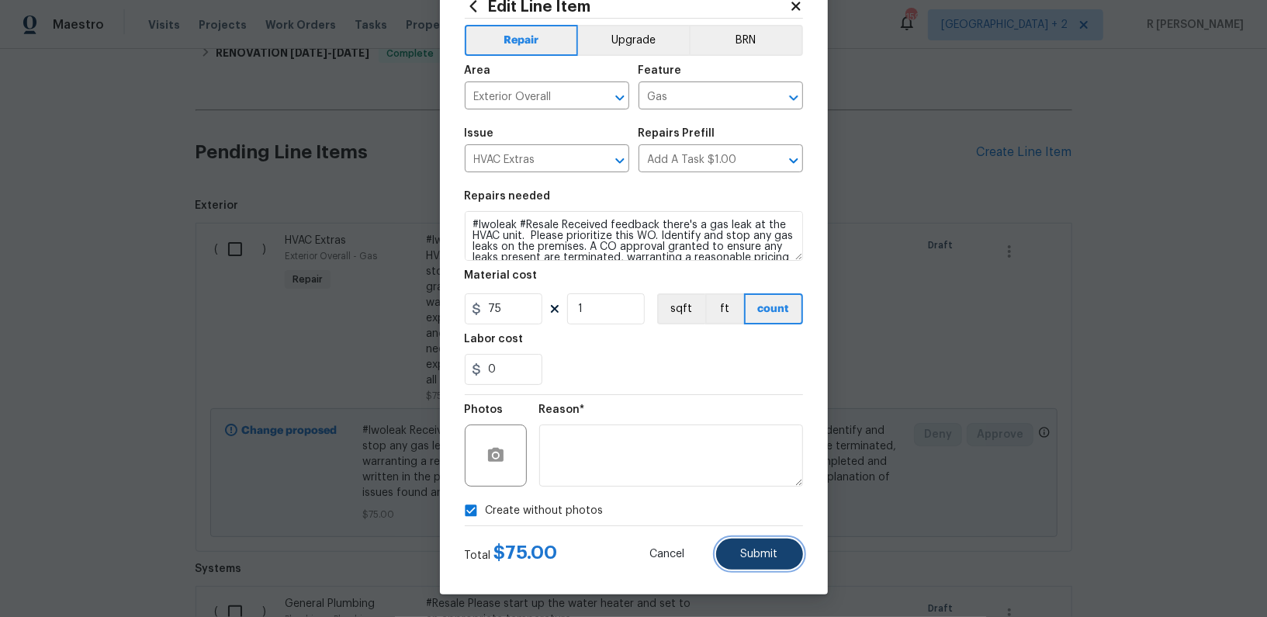
click at [767, 553] on span "Submit" at bounding box center [759, 555] width 37 height 12
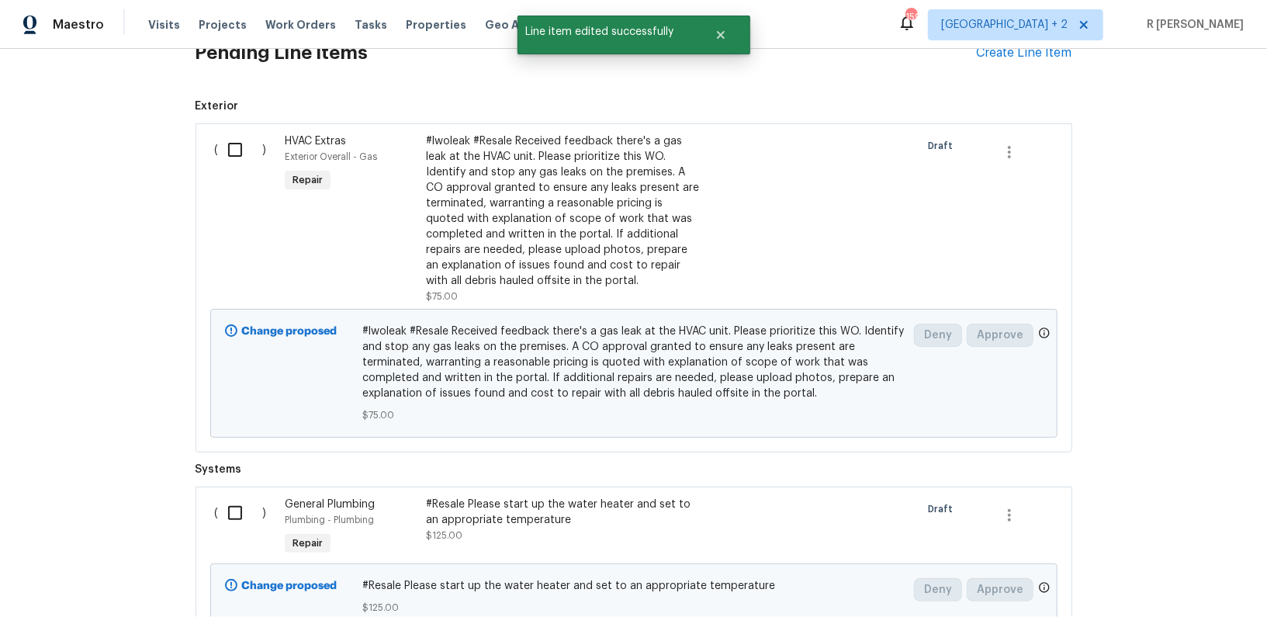
scroll to position [444, 0]
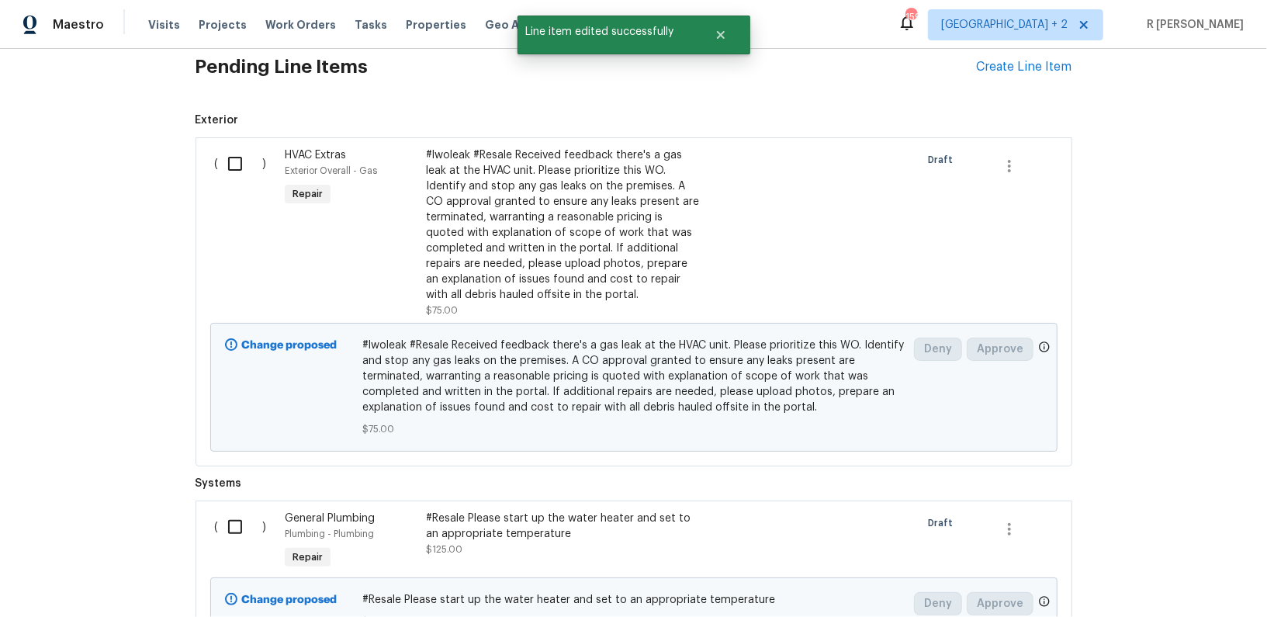
click at [230, 161] on input "checkbox" at bounding box center [241, 163] width 44 height 33
checkbox input "true"
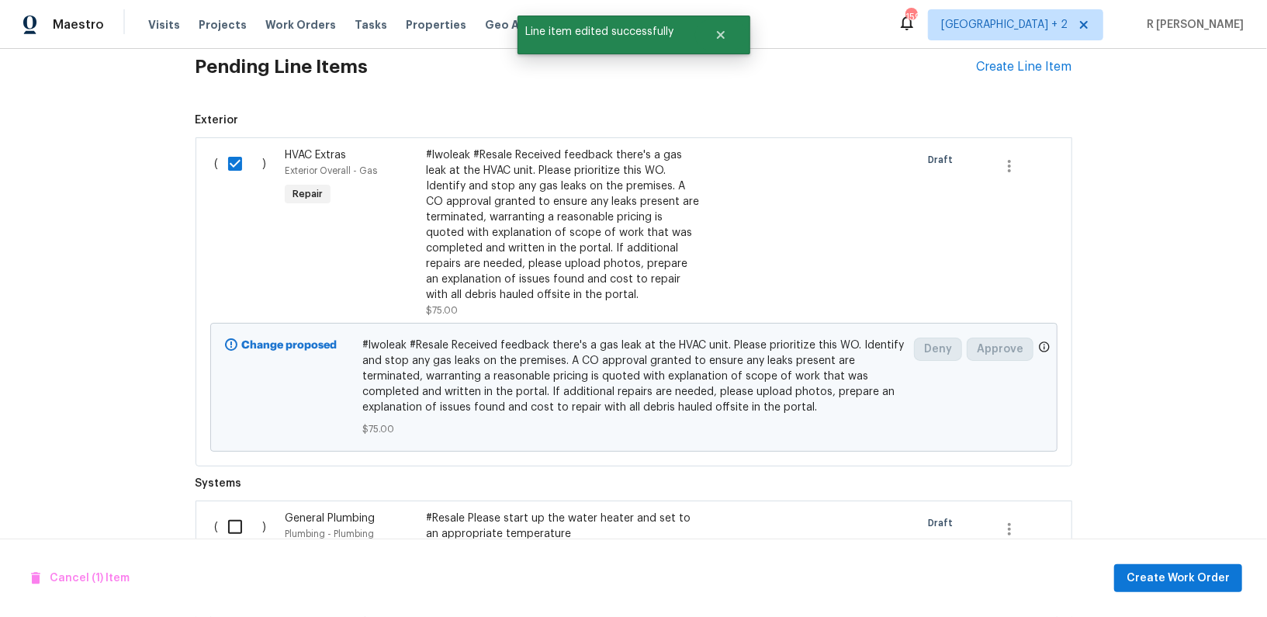
click at [230, 524] on input "checkbox" at bounding box center [241, 527] width 44 height 33
checkbox input "true"
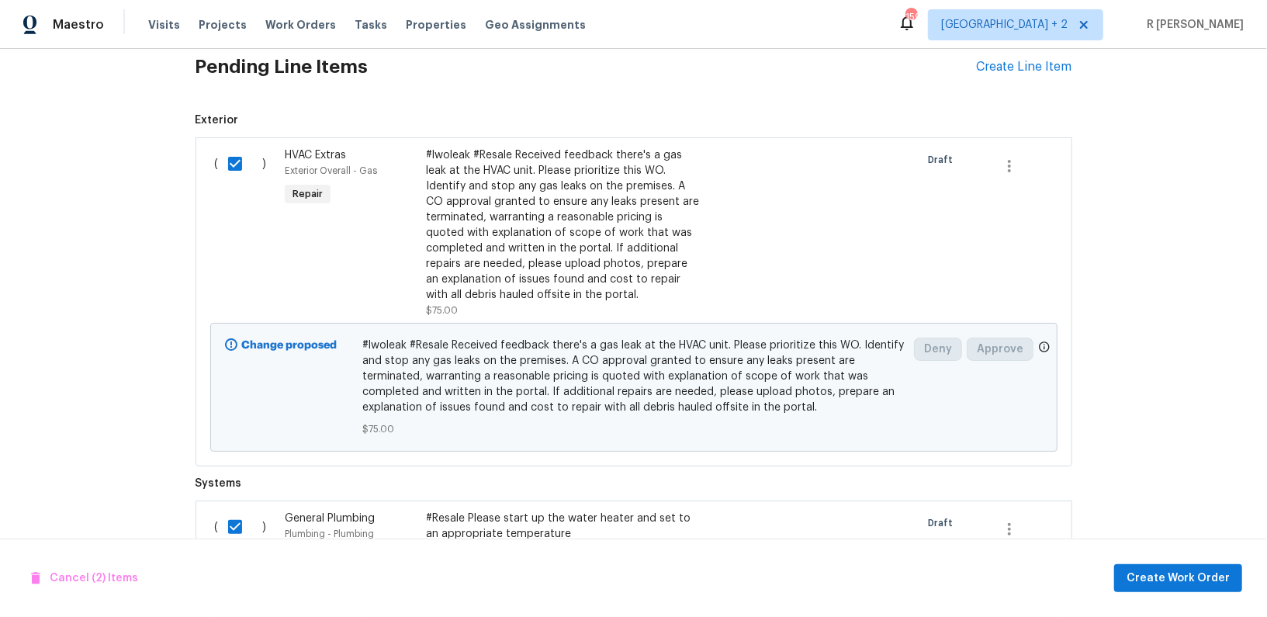
scroll to position [587, 0]
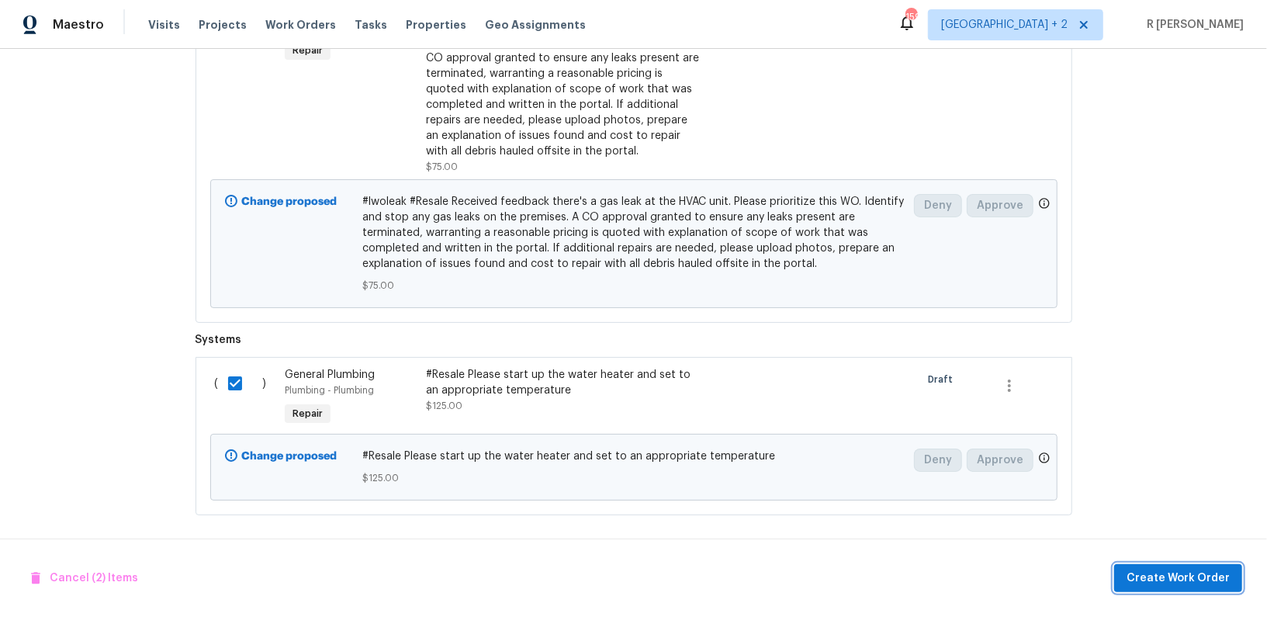
click at [1182, 576] on span "Create Work Order" at bounding box center [1178, 578] width 103 height 19
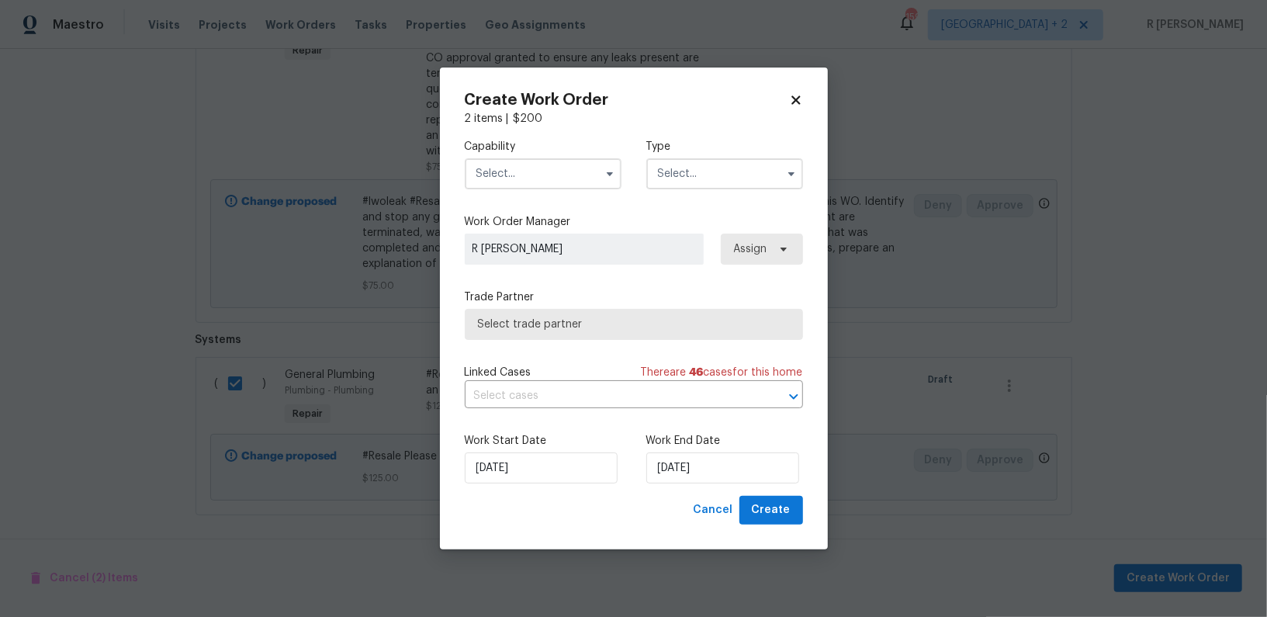
click at [542, 137] on div "Capability Type" at bounding box center [634, 163] width 338 height 75
click at [535, 189] on div "Capability Type" at bounding box center [634, 163] width 338 height 75
click at [526, 185] on input "text" at bounding box center [543, 173] width 157 height 31
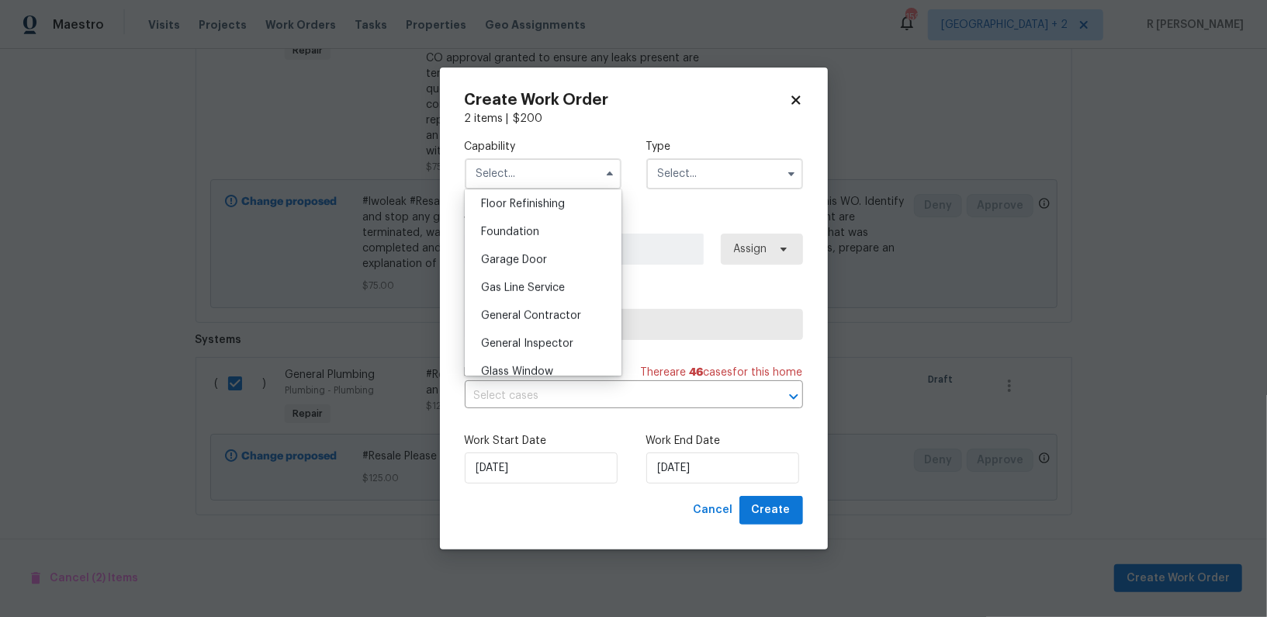
scroll to position [629, 0]
click at [531, 320] on span "General Contractor" at bounding box center [531, 319] width 100 height 11
type input "General Contractor"
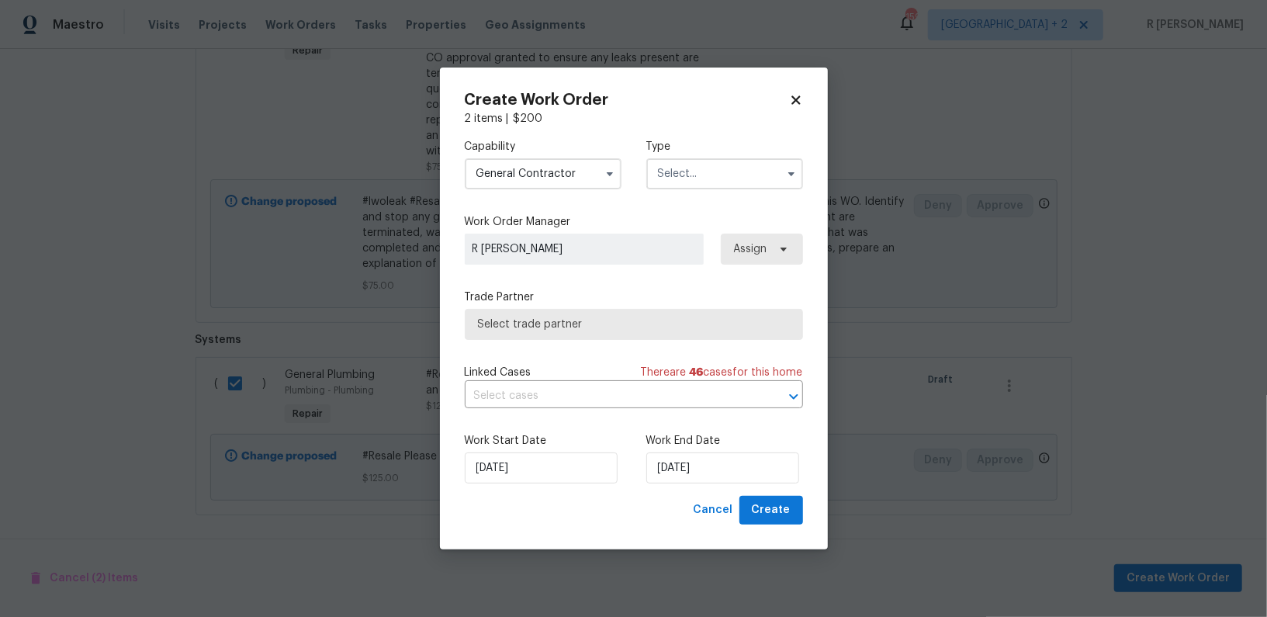
click at [683, 172] on input "text" at bounding box center [724, 173] width 157 height 31
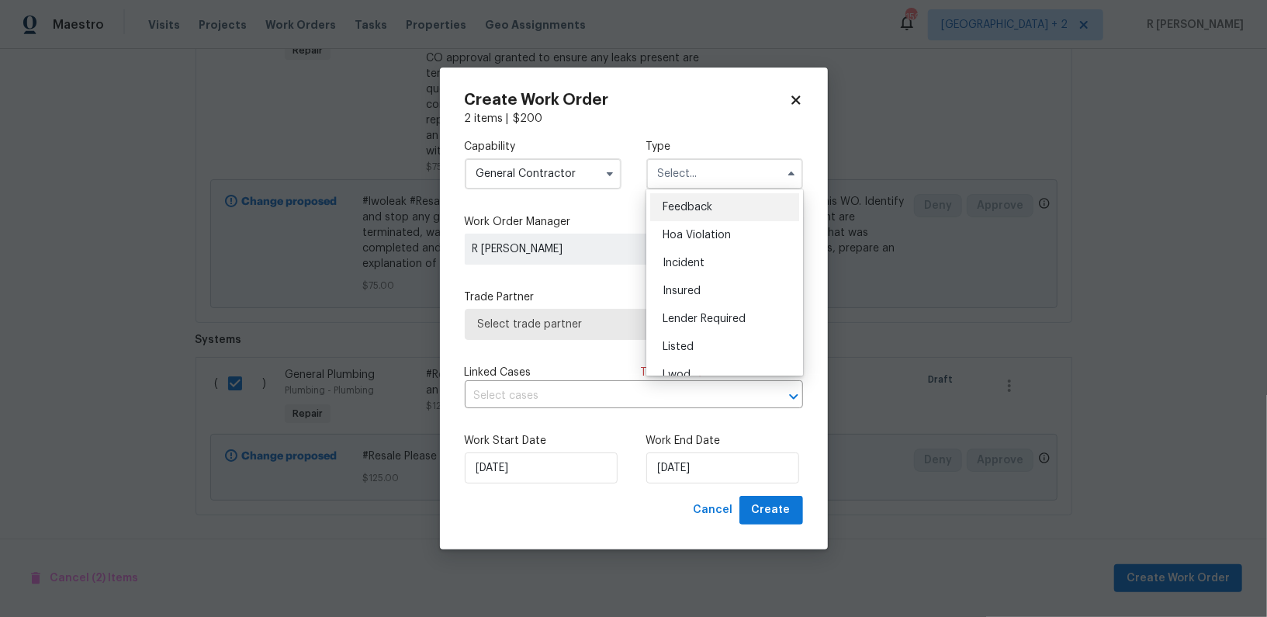
click at [694, 213] on div "Feedback" at bounding box center [724, 207] width 149 height 28
type input "Feedback"
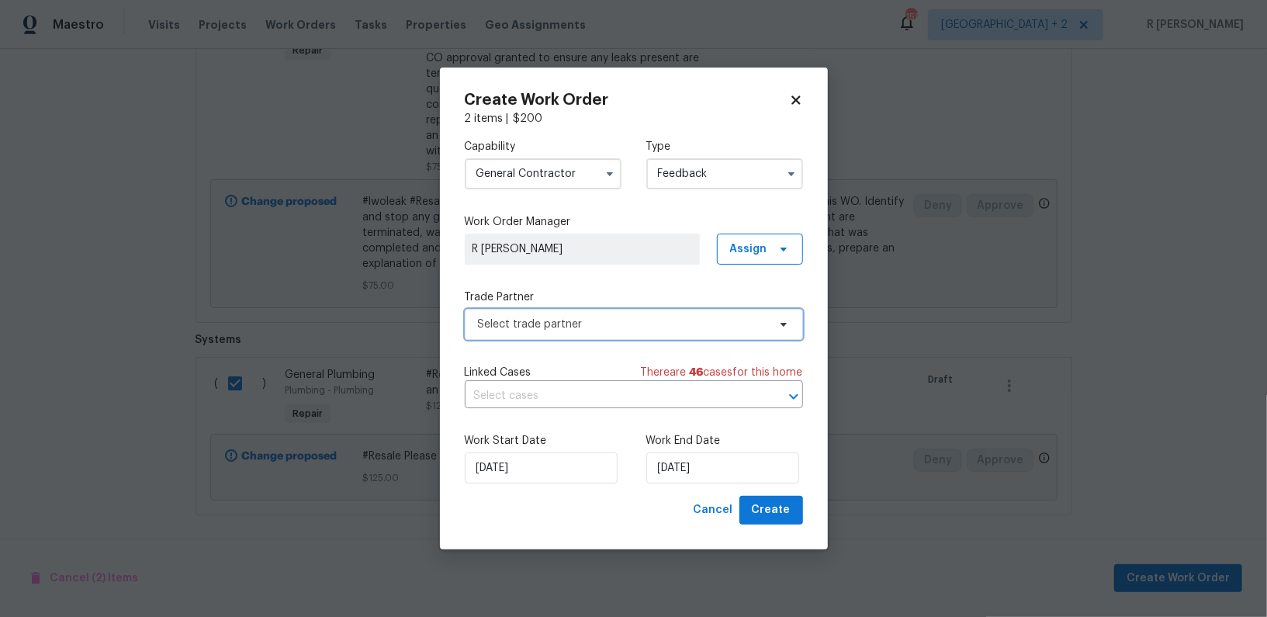
click at [539, 329] on span "Select trade partner" at bounding box center [622, 325] width 289 height 16
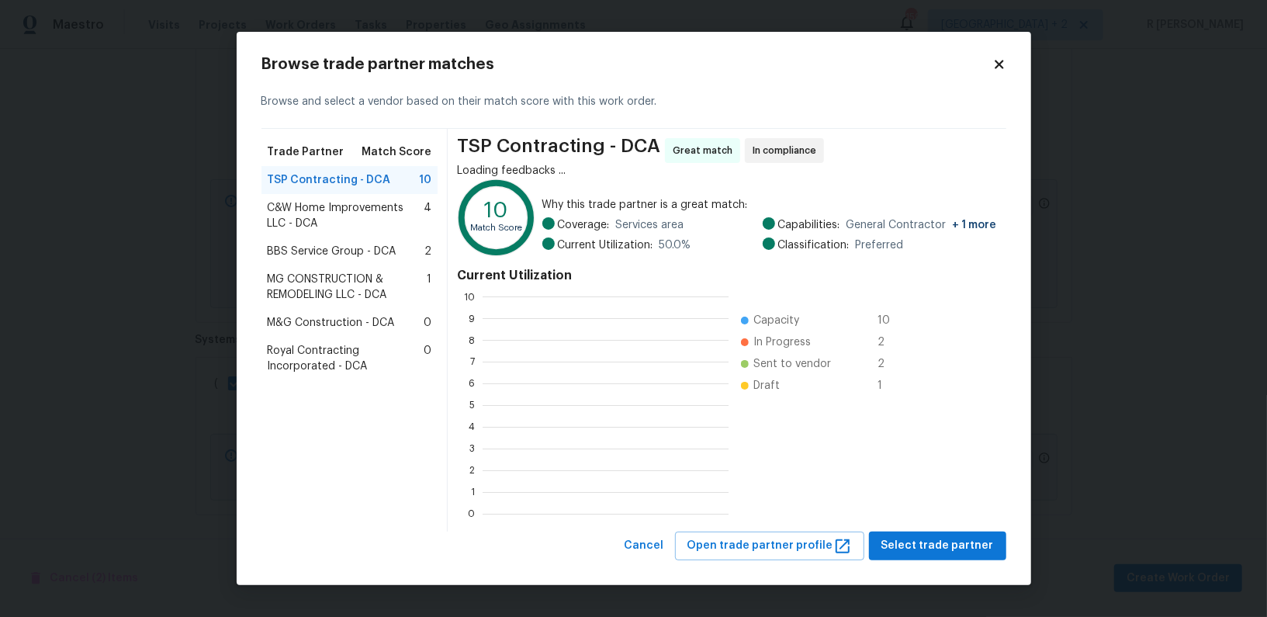
scroll to position [217, 245]
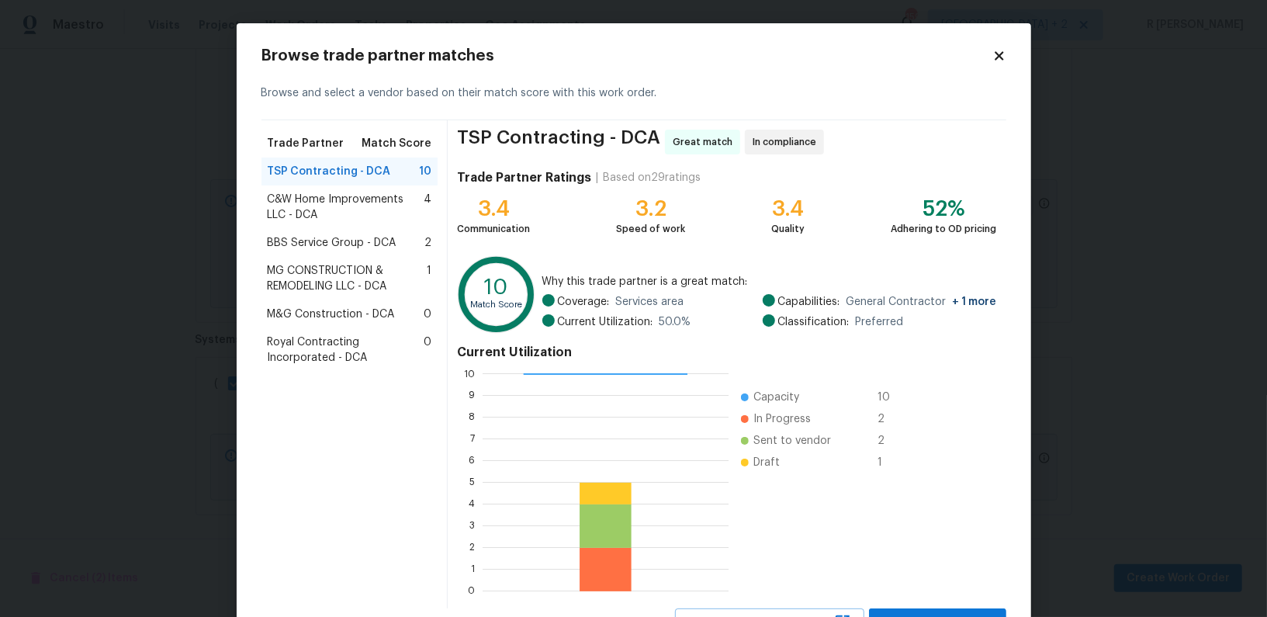
click at [1005, 53] on icon at bounding box center [999, 56] width 14 height 14
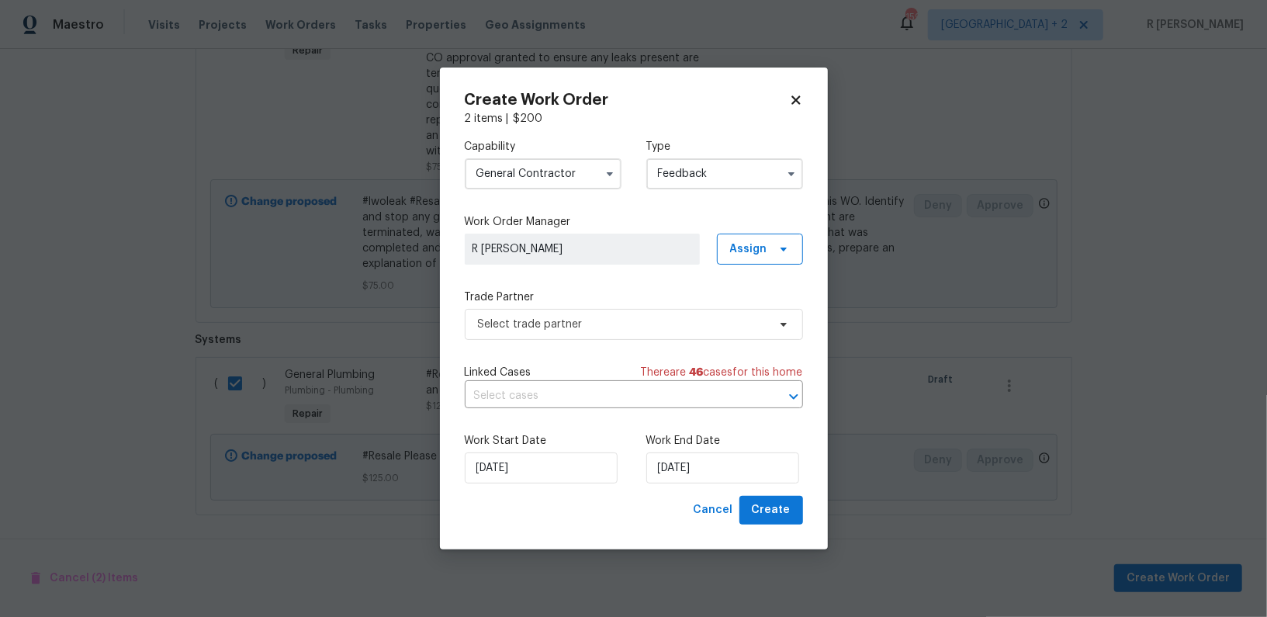
click at [521, 179] on input "General Contractor" at bounding box center [543, 173] width 157 height 31
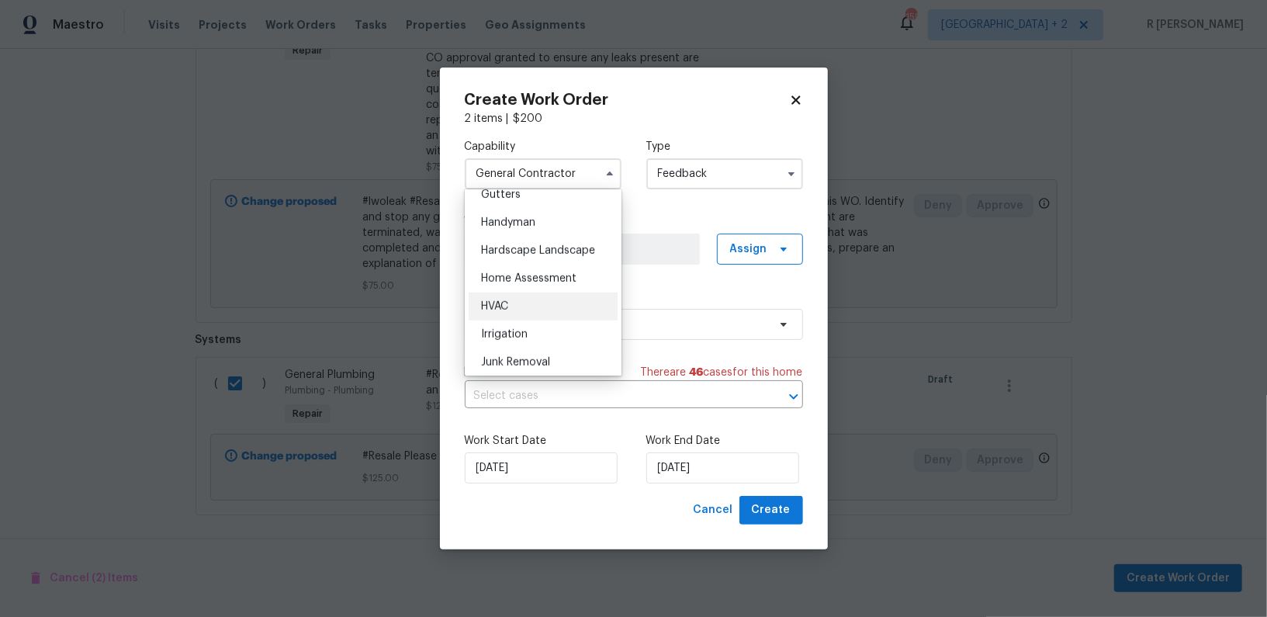
scroll to position [826, 0]
click at [503, 244] on div "Handyman" at bounding box center [543, 234] width 149 height 28
type input "Handyman"
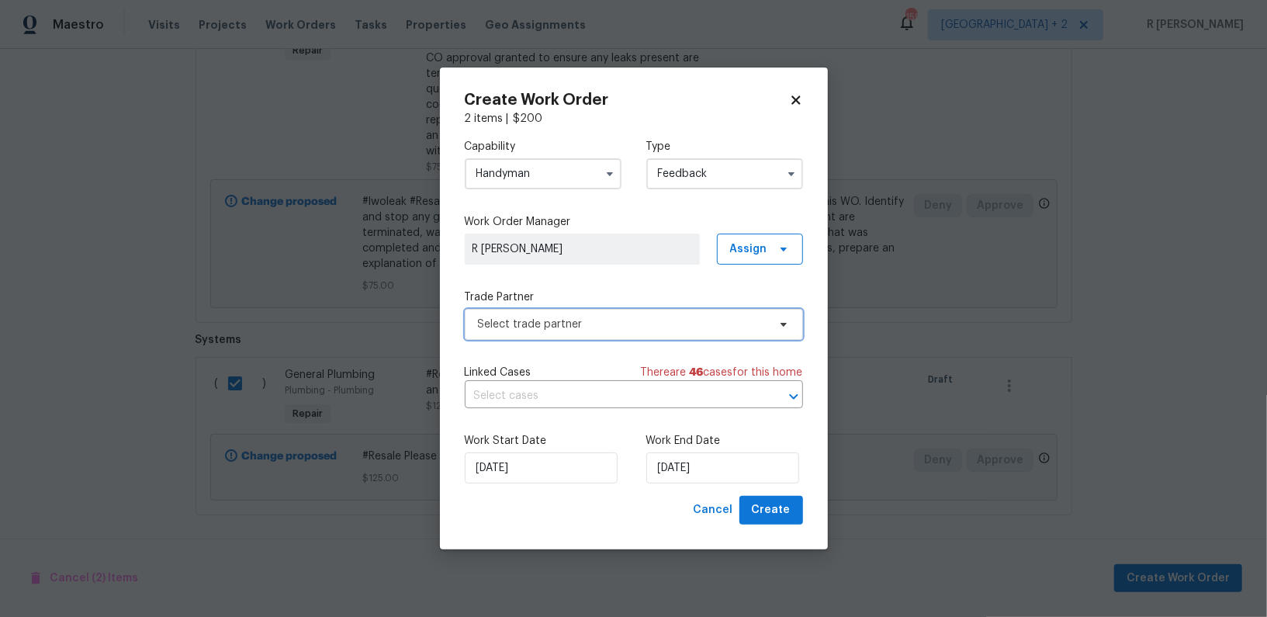
click at [559, 310] on span "Select trade partner" at bounding box center [634, 324] width 338 height 31
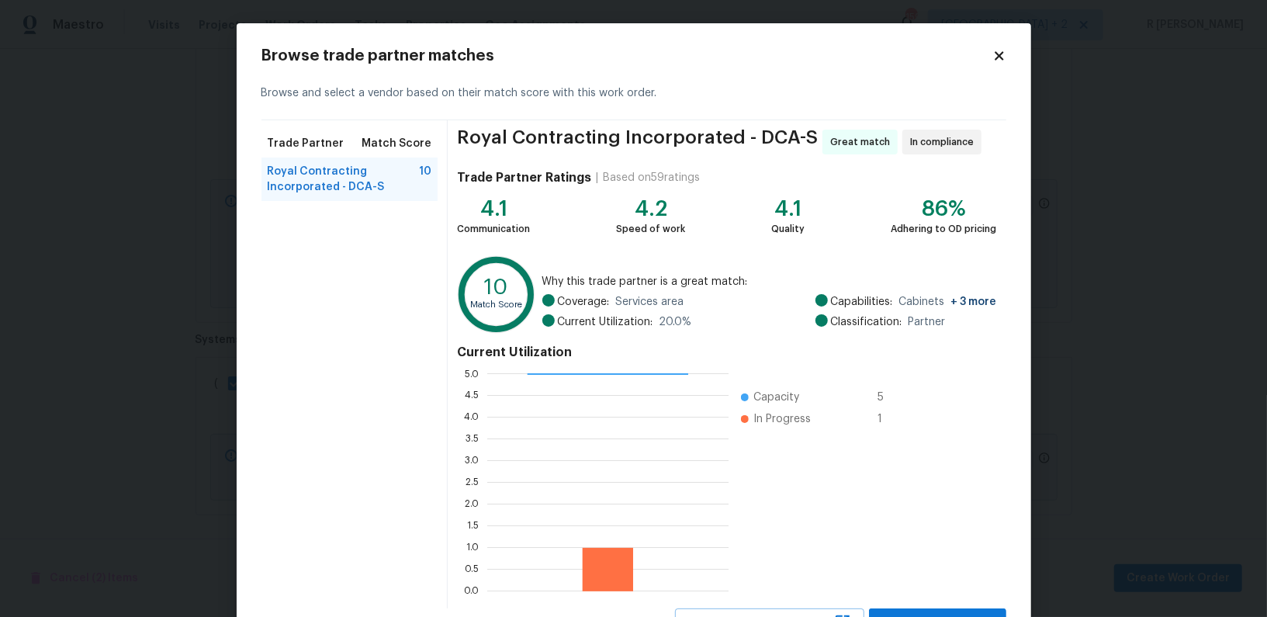
scroll to position [67, 0]
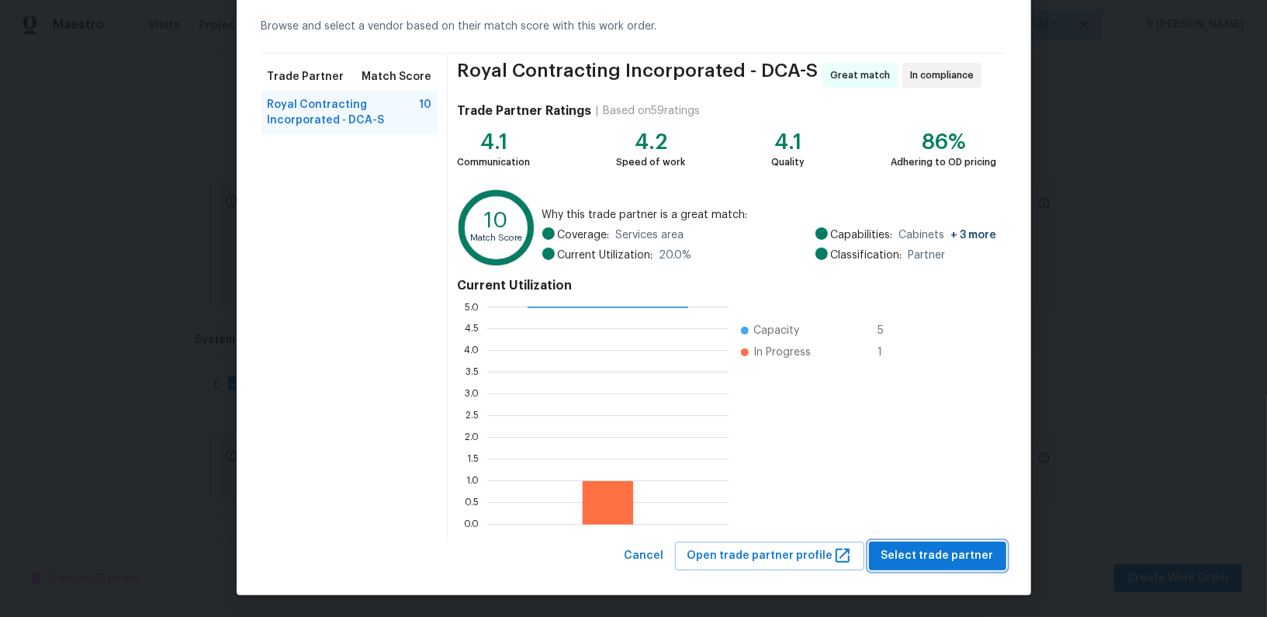
click at [925, 554] on span "Select trade partner" at bounding box center [938, 555] width 113 height 19
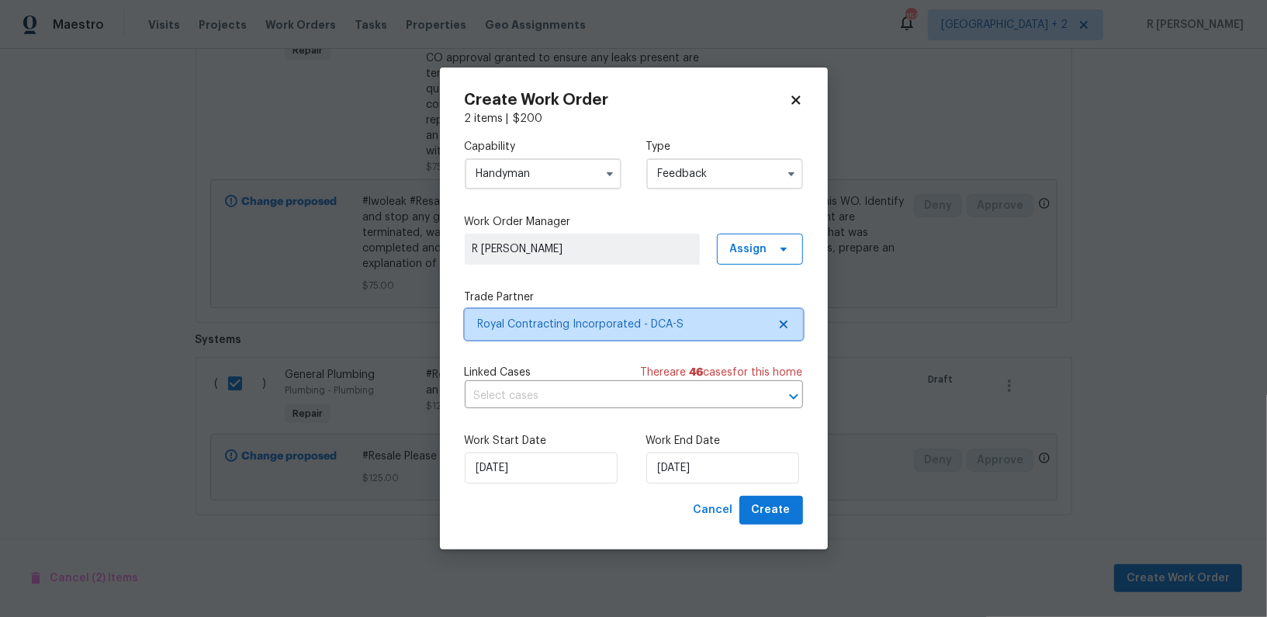
scroll to position [0, 0]
click at [681, 450] on div "Work End Date 29/09/2025" at bounding box center [724, 458] width 157 height 50
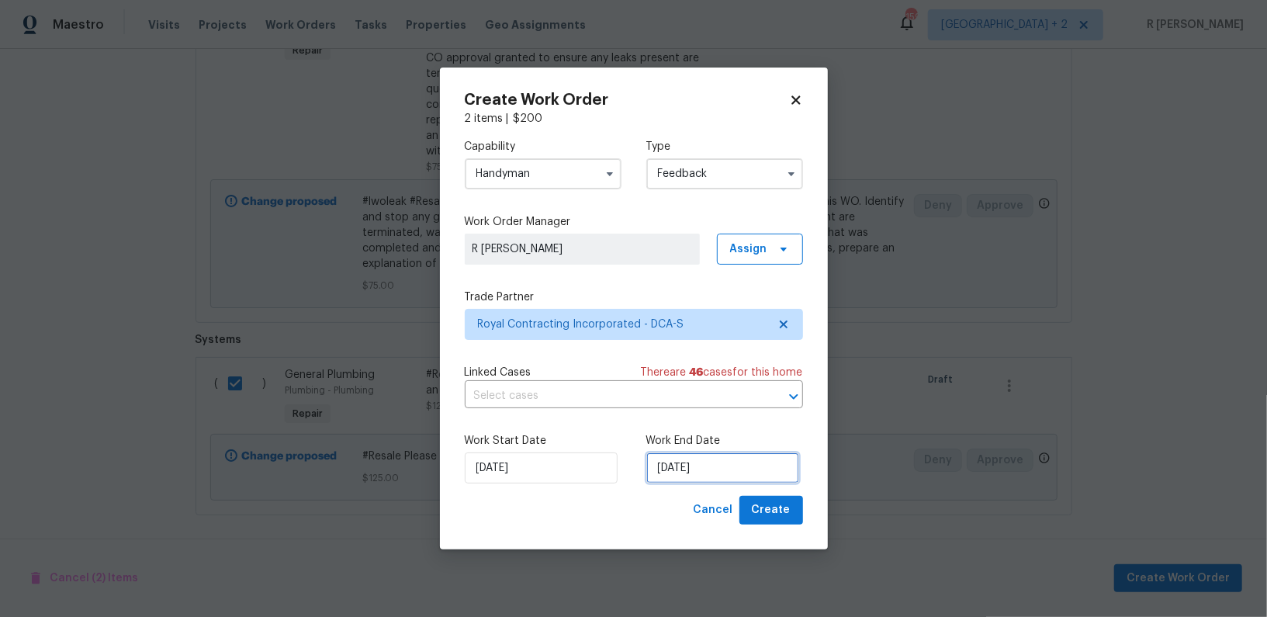
click at [672, 470] on input "29/09/2025" at bounding box center [722, 467] width 153 height 31
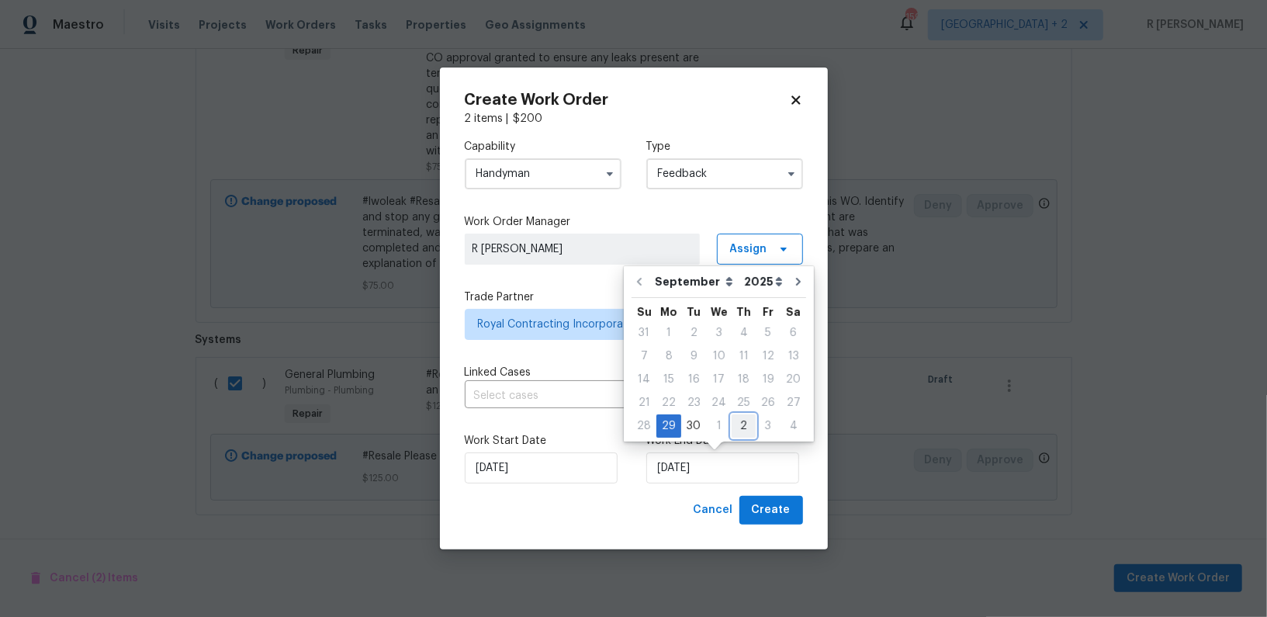
click at [732, 425] on div "2" at bounding box center [744, 426] width 24 height 22
type input "02/10/2025"
select select "9"
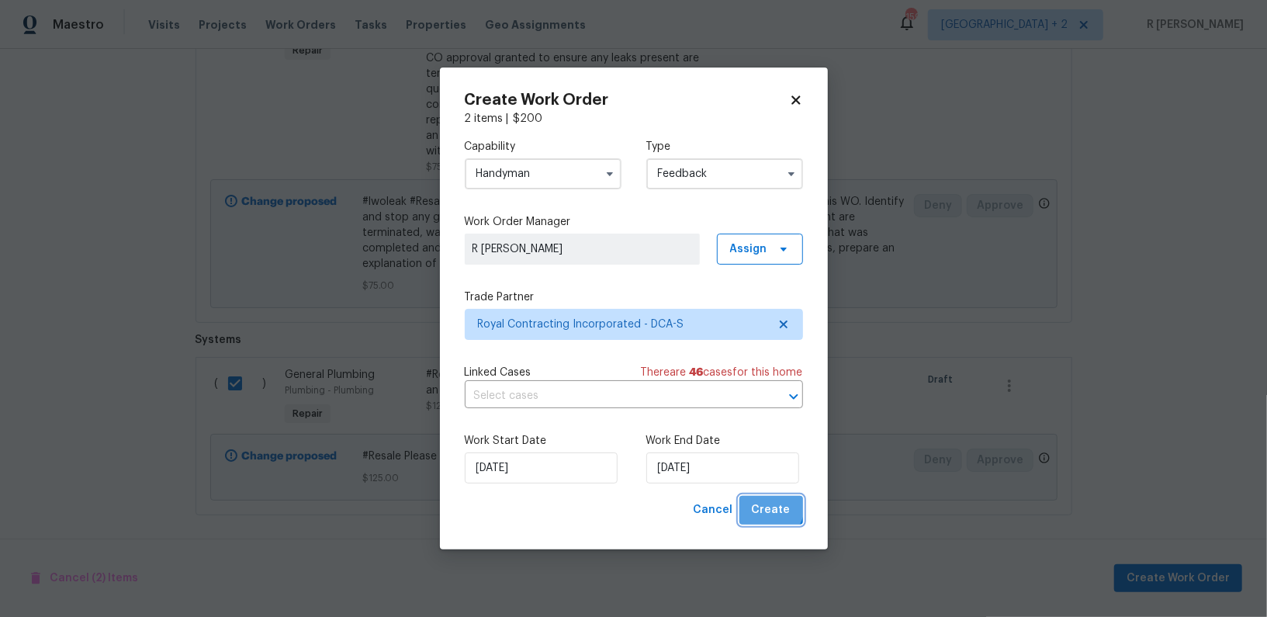
click at [759, 502] on span "Create" at bounding box center [771, 510] width 39 height 19
checkbox input "false"
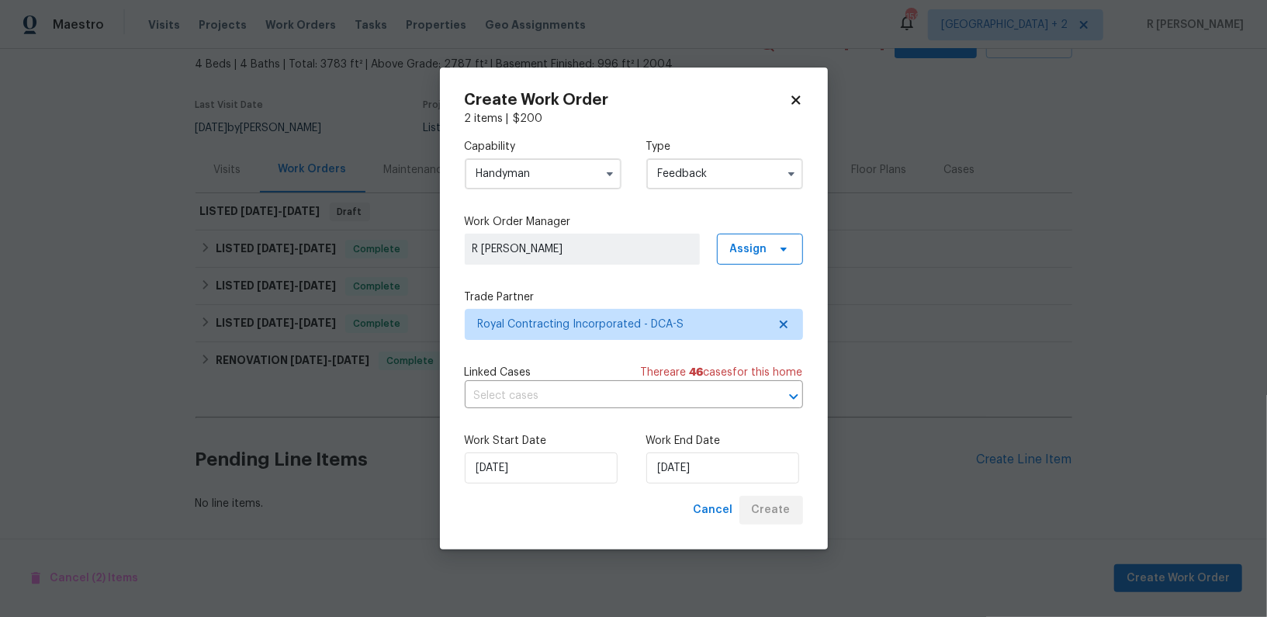
scroll to position [87, 0]
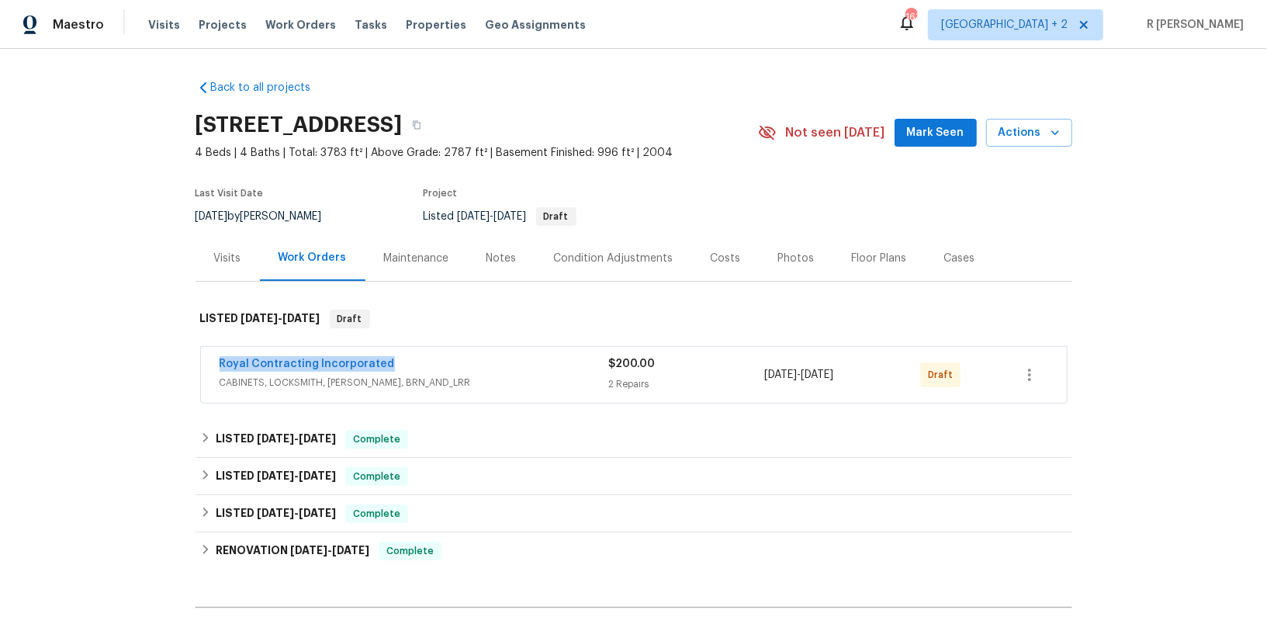
drag, startPoint x: 379, startPoint y: 360, endPoint x: 175, endPoint y: 359, distance: 203.3
click at [175, 359] on div "Back to all projects [STREET_ADDRESS] 4 Beds | 4 Baths | Total: 3783 ft² | Abov…" at bounding box center [633, 333] width 1267 height 568
copy link "Royal Contracting Incorporated"
click at [320, 355] on div "Royal Contracting Incorporated CABINETS, LOCKSMITH, HANDYMAN, BRN_AND_LRR $200.…" at bounding box center [634, 375] width 866 height 56
click at [318, 355] on div "Royal Contracting Incorporated CABINETS, LOCKSMITH, HANDYMAN, BRN_AND_LRR $200.…" at bounding box center [634, 375] width 866 height 56
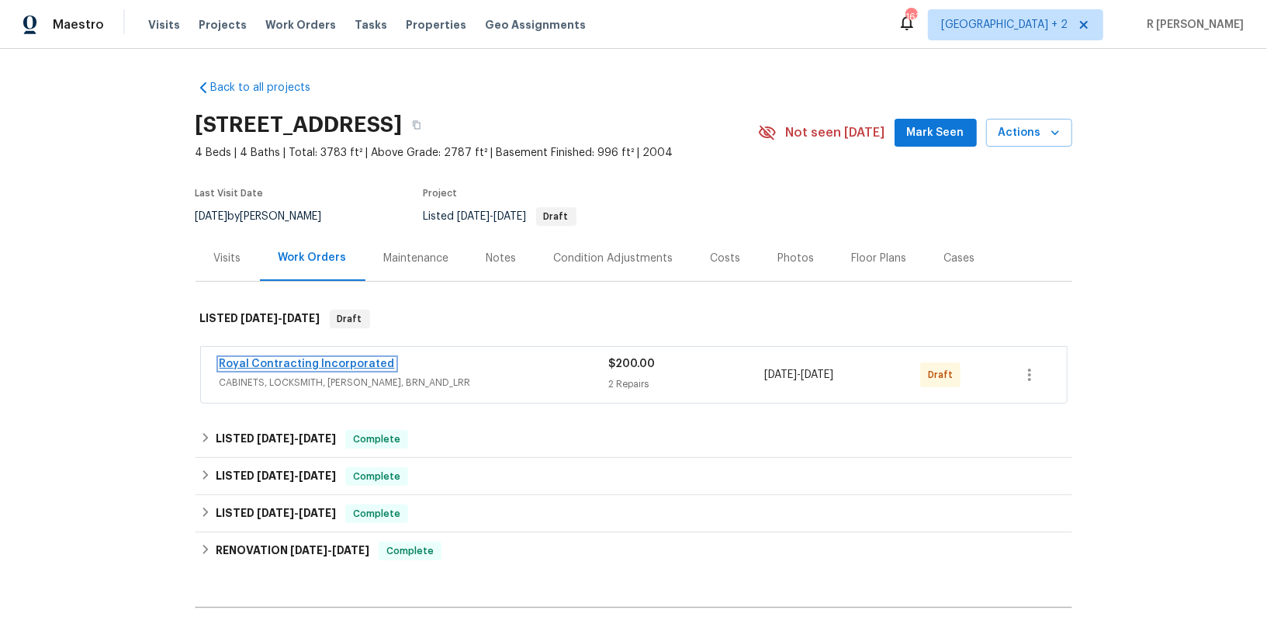
click at [314, 359] on link "Royal Contracting Incorporated" at bounding box center [307, 364] width 175 height 11
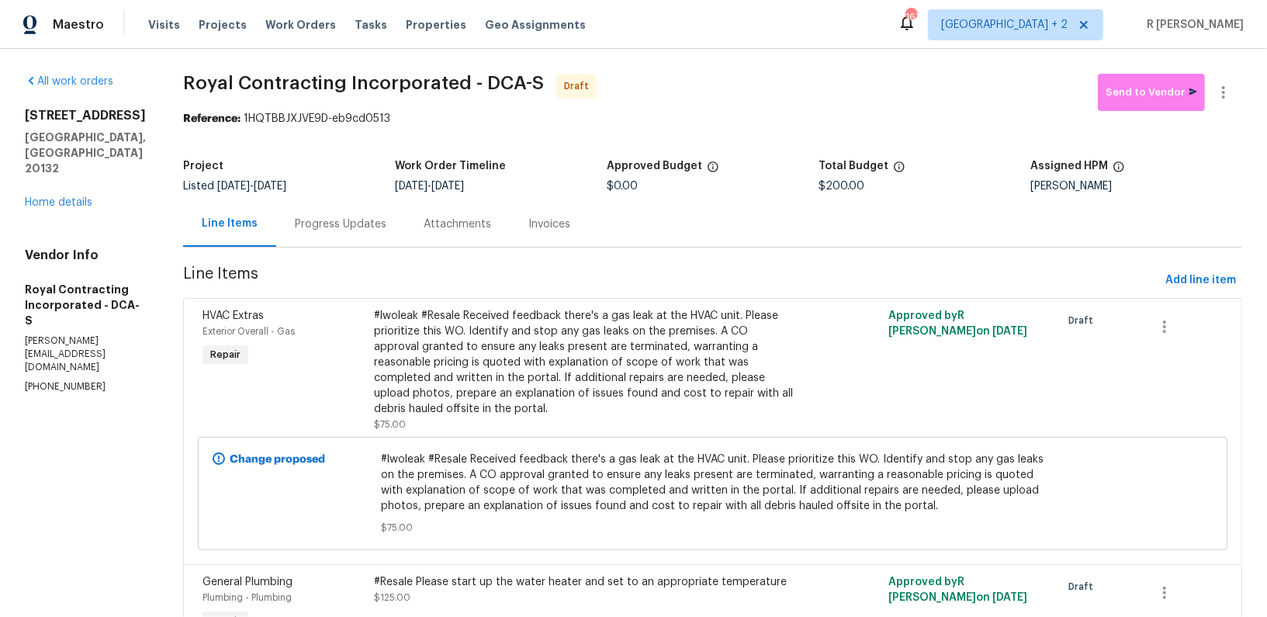
click at [358, 232] on div "Progress Updates" at bounding box center [340, 224] width 129 height 46
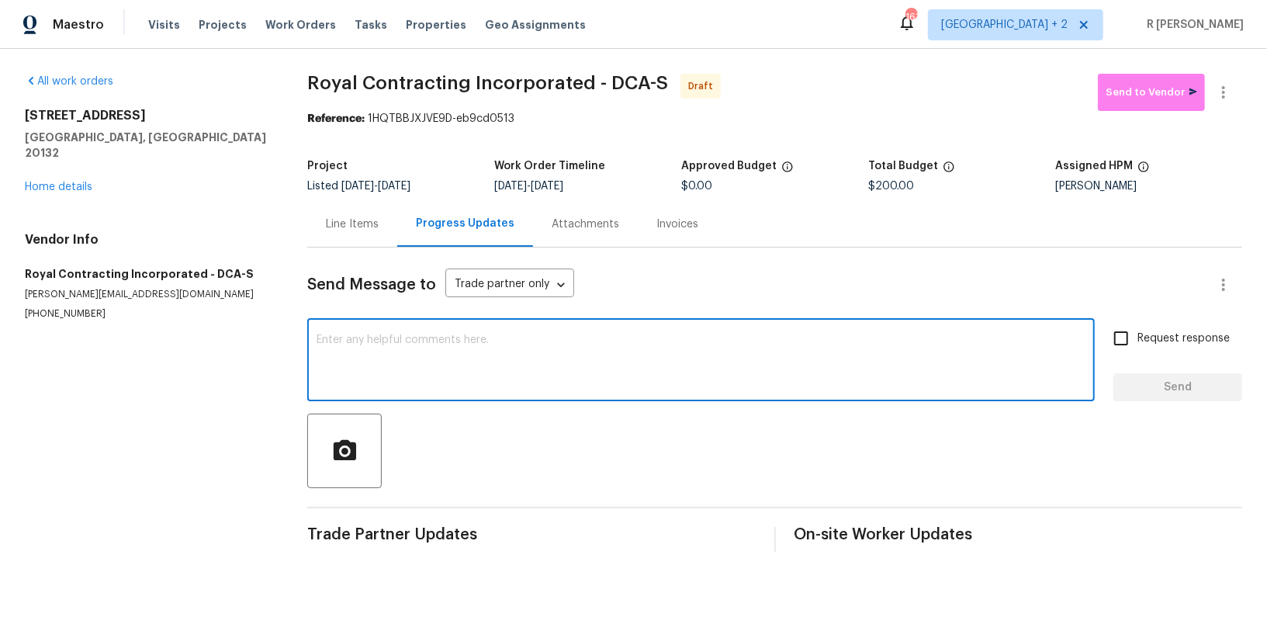
click at [468, 339] on textarea at bounding box center [701, 361] width 769 height 54
paste textarea "Hey, this is Yogesh from Opendoor. I’m confirming you received the WO for the p…"
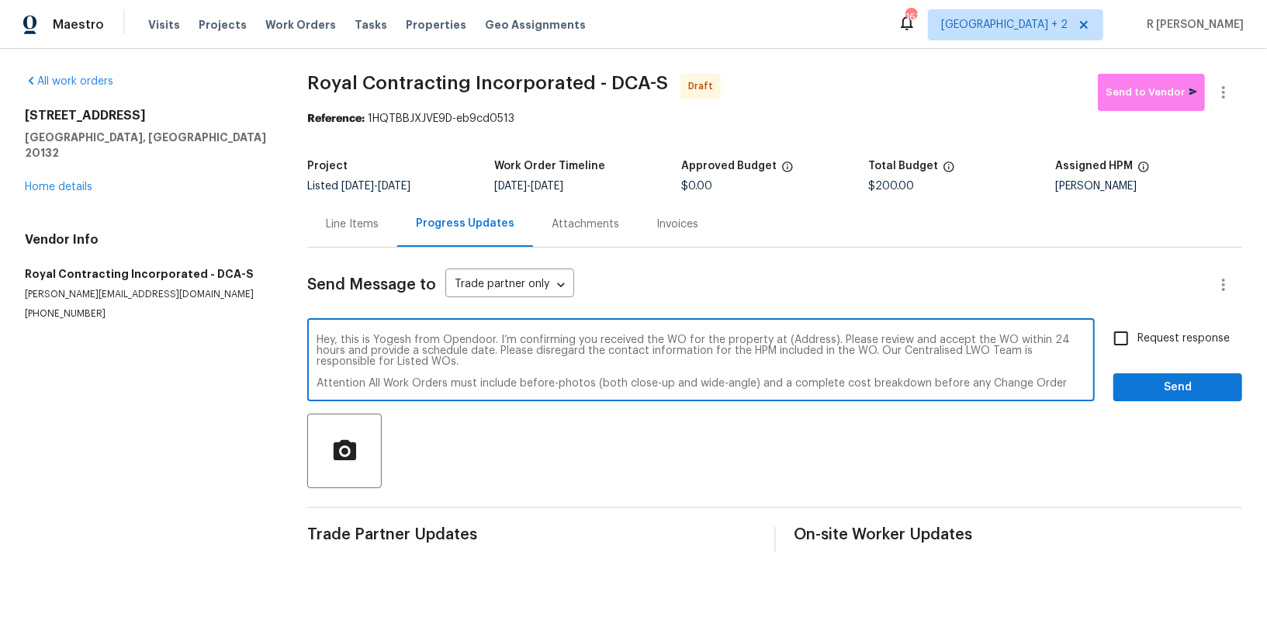
click at [805, 334] on textarea "Hey, this is Yogesh from Opendoor. I’m confirming you received the WO for the p…" at bounding box center [701, 361] width 769 height 54
paste textarea "[STREET_ADDRESS]"
type textarea "Hey, this is Yogesh from Opendoor. I’m confirming you received the WO for the p…"
click at [1175, 336] on span "Request response" at bounding box center [1184, 339] width 92 height 16
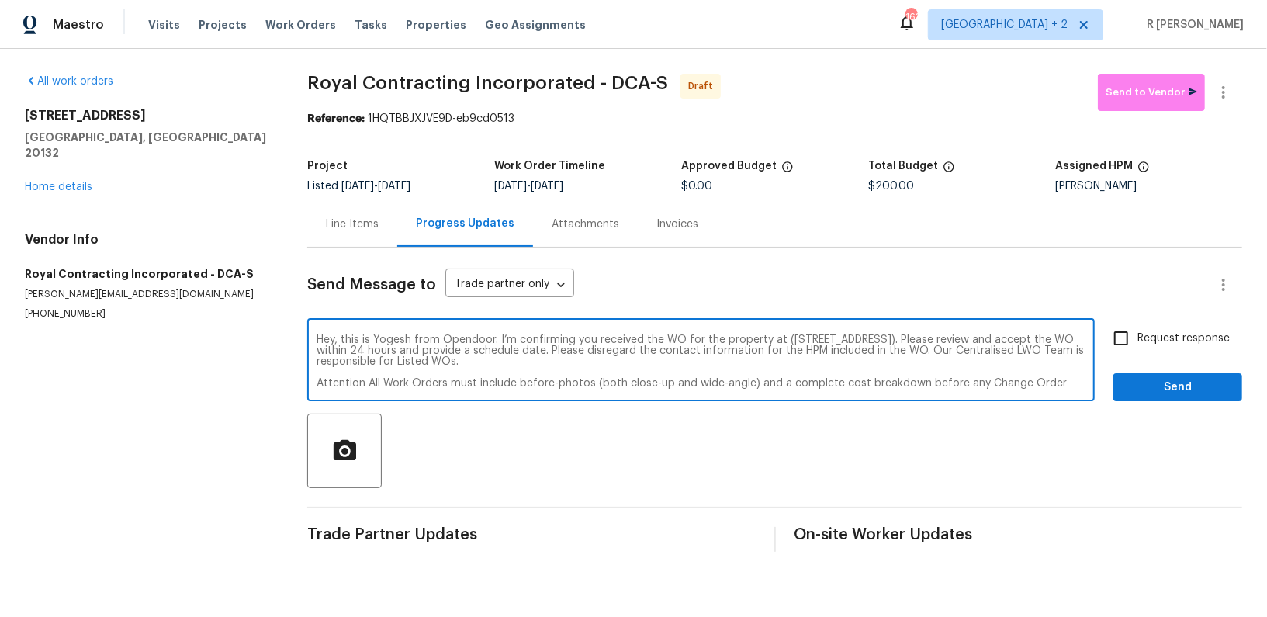
click at [1138, 336] on input "Request response" at bounding box center [1121, 338] width 33 height 33
checkbox input "true"
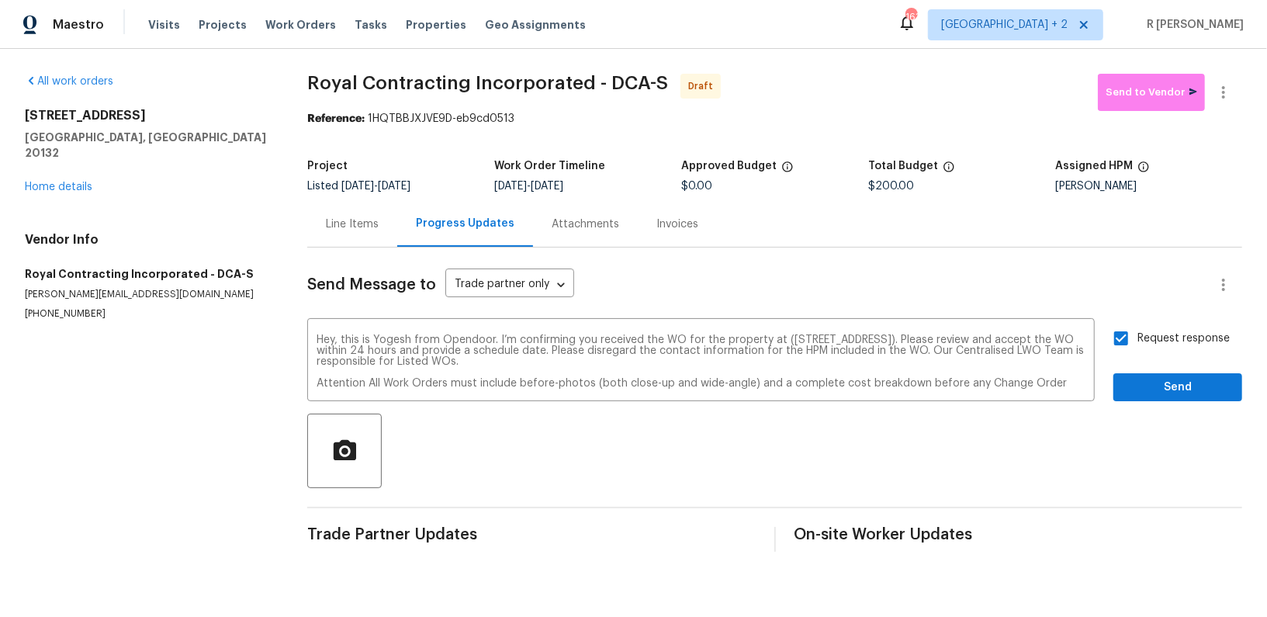
click at [1161, 371] on div "Request response Send" at bounding box center [1178, 361] width 129 height 79
click at [1155, 394] on span "Send" at bounding box center [1178, 387] width 104 height 19
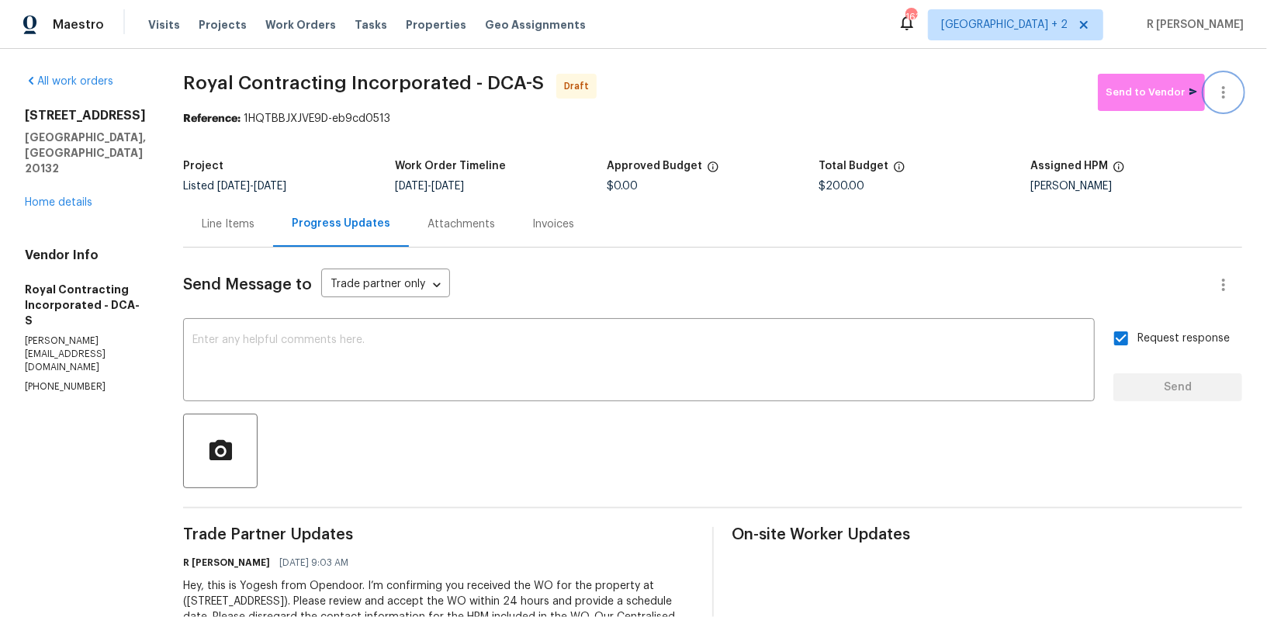
click at [1228, 95] on icon "button" at bounding box center [1223, 92] width 19 height 19
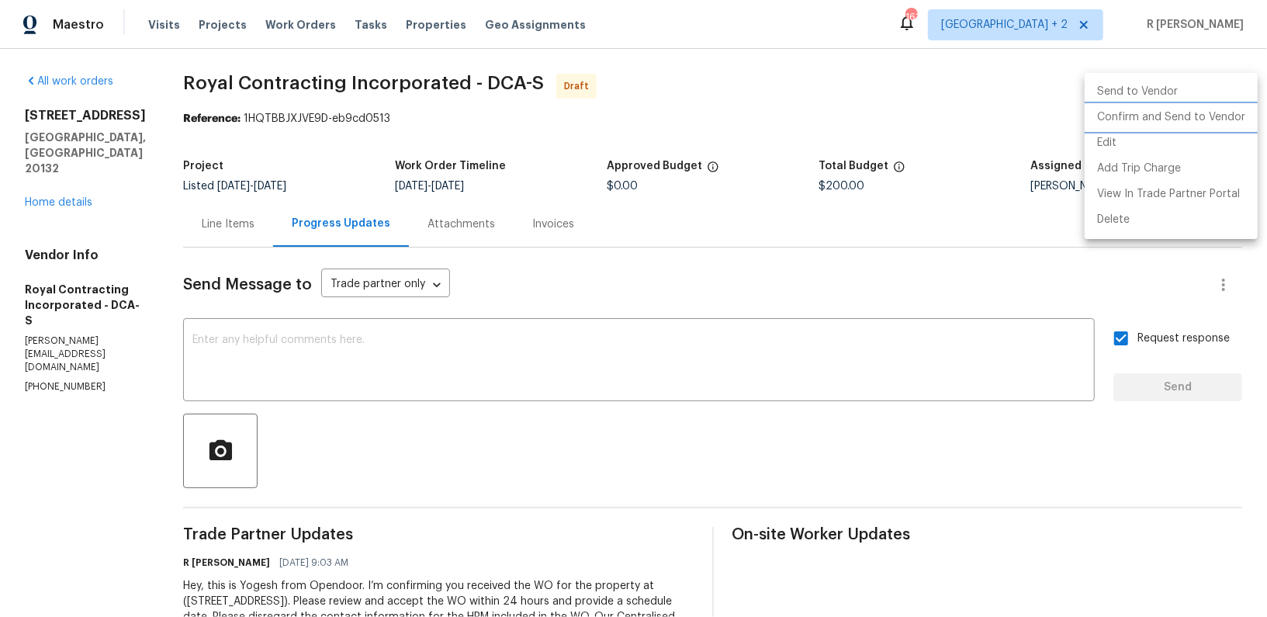
click at [1163, 106] on li "Confirm and Send to Vendor" at bounding box center [1171, 118] width 173 height 26
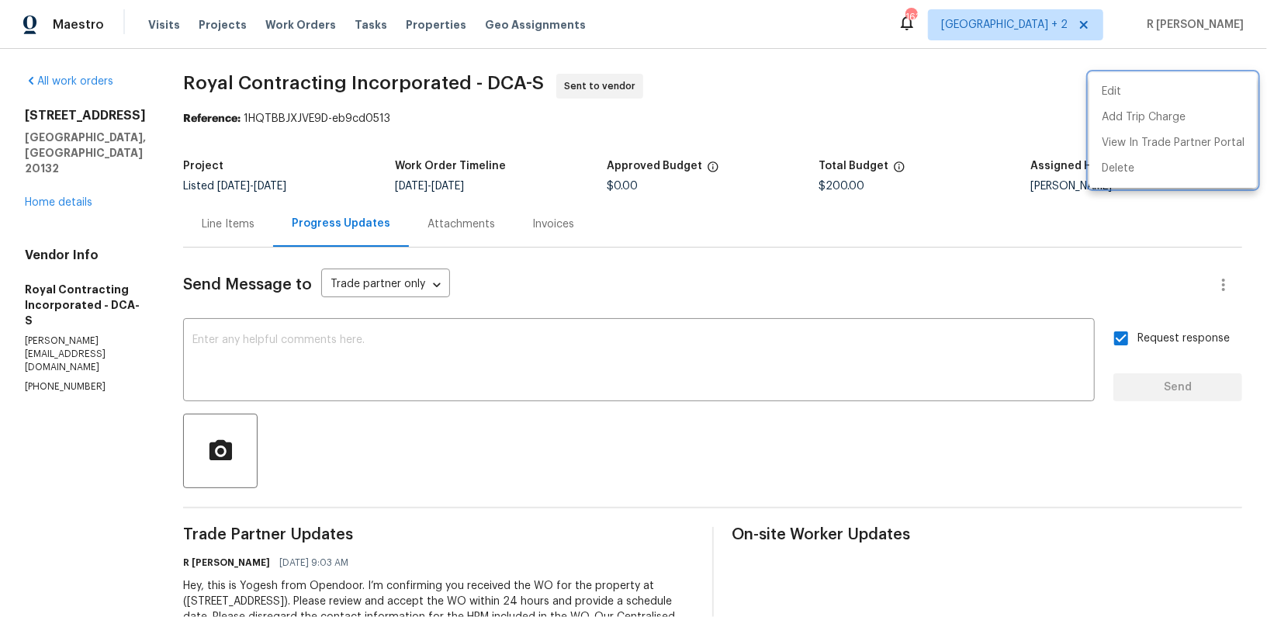
click at [67, 171] on div at bounding box center [633, 308] width 1267 height 617
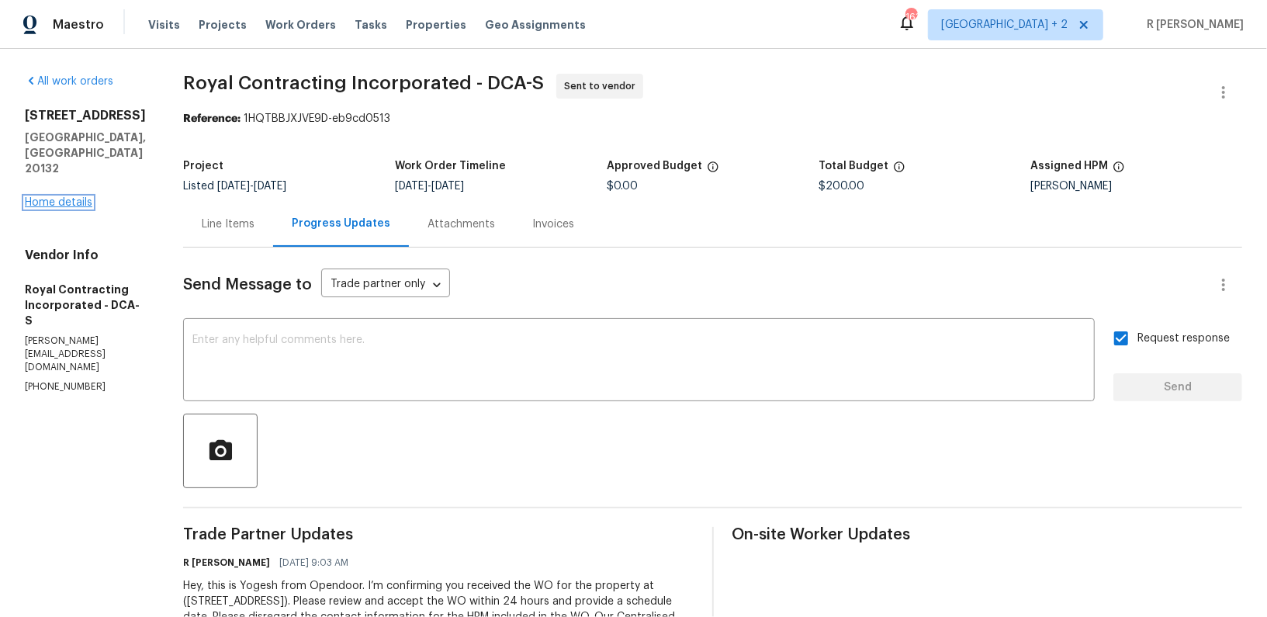
click at [44, 197] on link "Home details" at bounding box center [59, 202] width 68 height 11
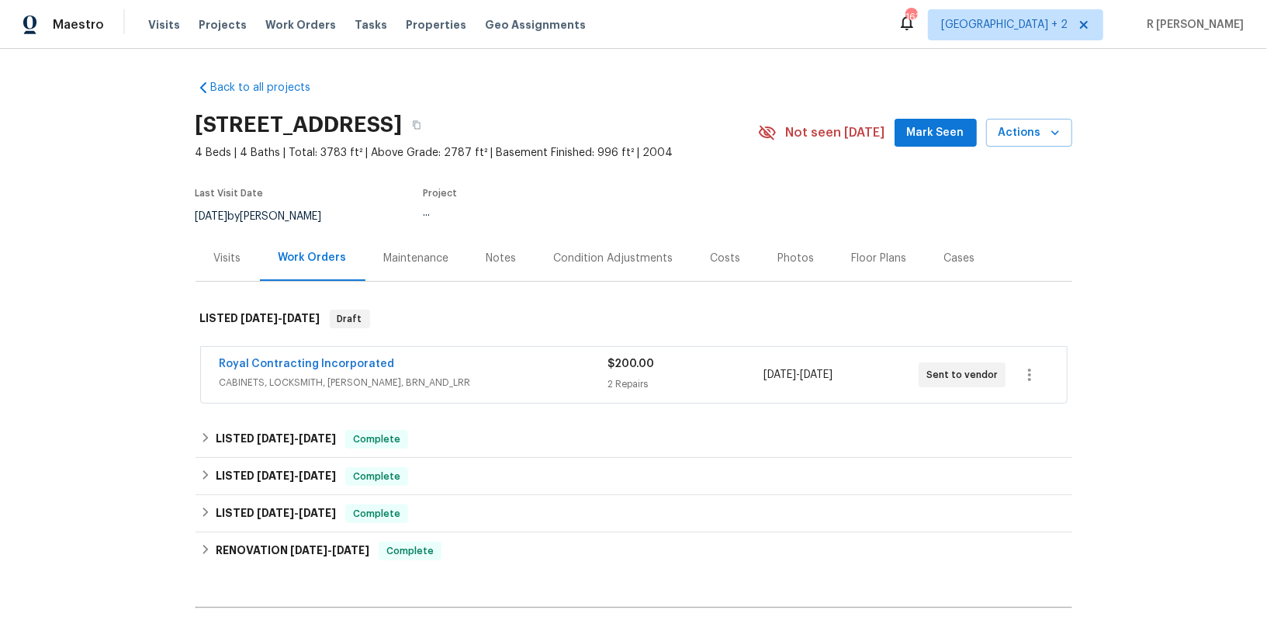
click at [383, 358] on div "Royal Contracting Incorporated" at bounding box center [414, 365] width 389 height 19
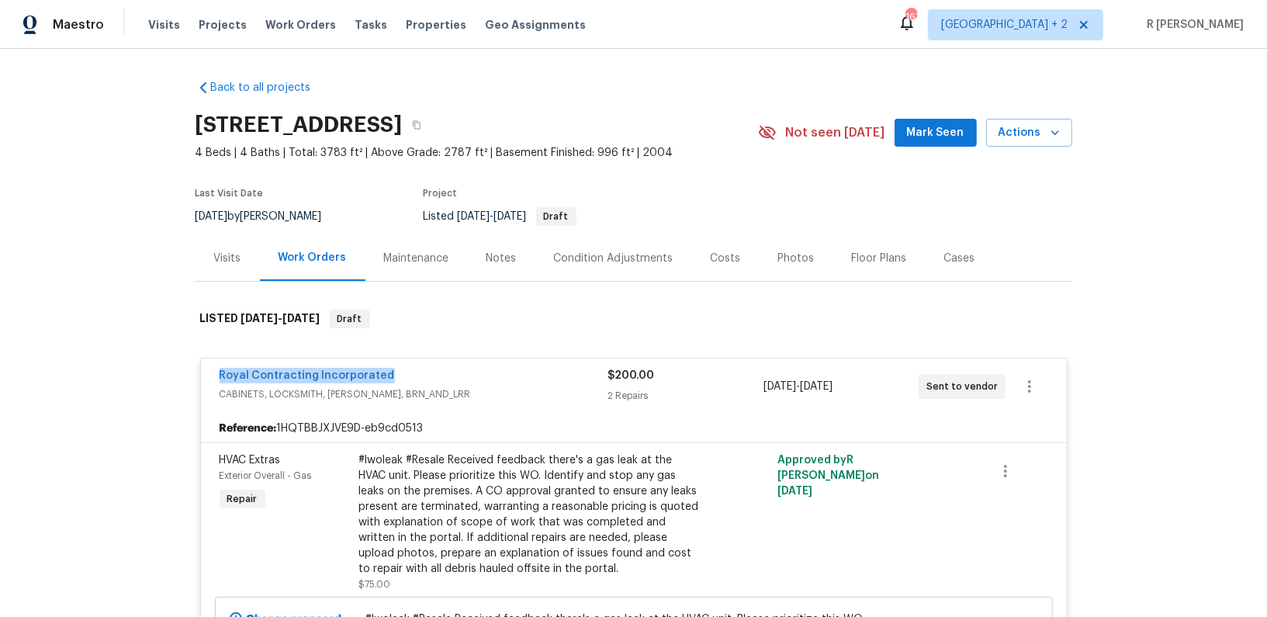
drag, startPoint x: 404, startPoint y: 373, endPoint x: 160, endPoint y: 373, distance: 243.7
click at [160, 373] on div "Back to all projects [STREET_ADDRESS] 4 Beds | 4 Baths | Total: 3783 ft² | Abov…" at bounding box center [633, 333] width 1267 height 568
copy link "Royal Contracting Incorporated"
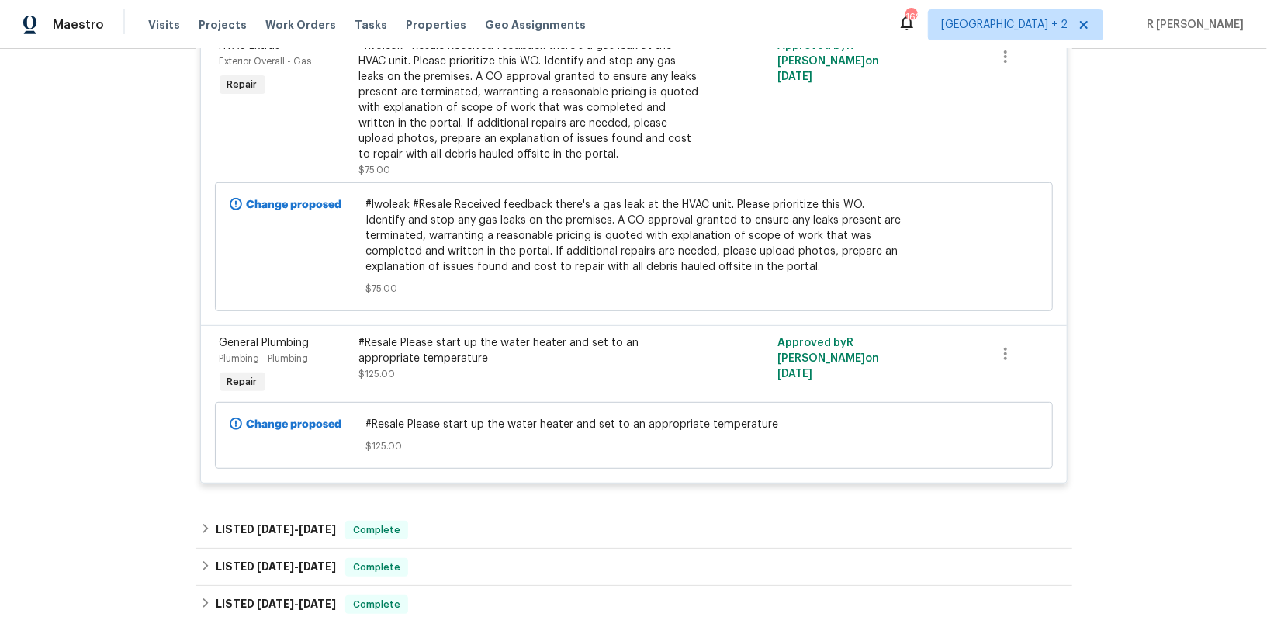
scroll to position [171, 0]
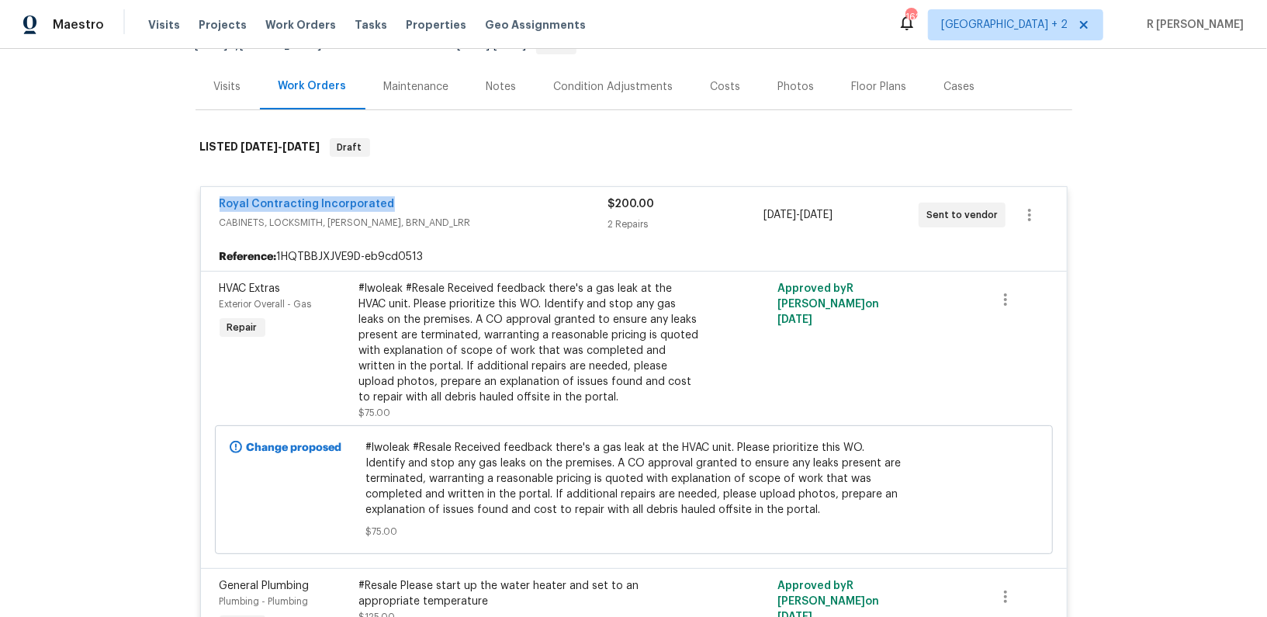
copy link "Royal Contracting Incorporated"
click at [344, 194] on div "Royal Contracting Incorporated CABINETS, LOCKSMITH, HANDYMAN, BRN_AND_LRR $200.…" at bounding box center [634, 215] width 866 height 56
drag, startPoint x: 406, startPoint y: 199, endPoint x: 125, endPoint y: 196, distance: 280.9
click at [125, 196] on div "Back to all projects [STREET_ADDRESS] 4 Beds | 4 Baths | Total: 3783 ft² | Abov…" at bounding box center [633, 333] width 1267 height 568
copy link "Royal Contracting Incorporated"
